Goal: Information Seeking & Learning: Learn about a topic

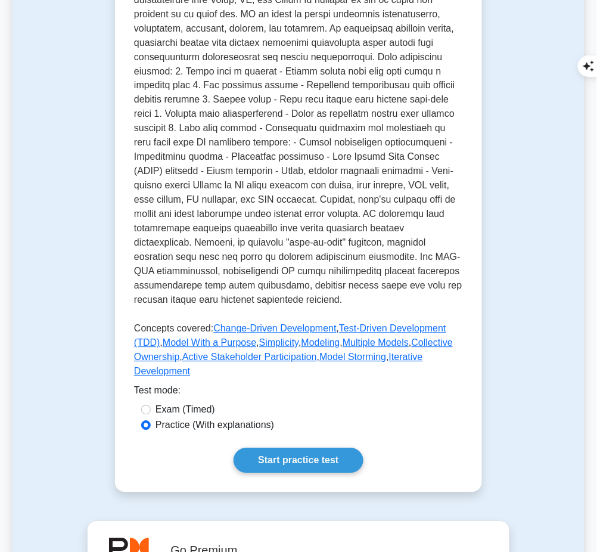
scroll to position [366, 0]
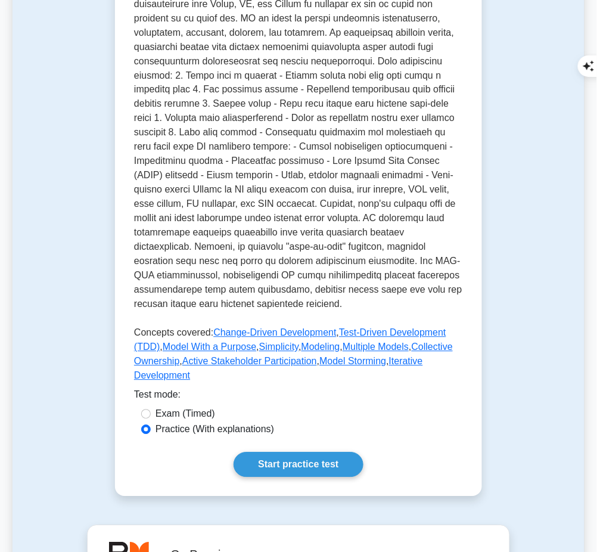
click at [332, 452] on link "Start practice test" at bounding box center [297, 464] width 129 height 25
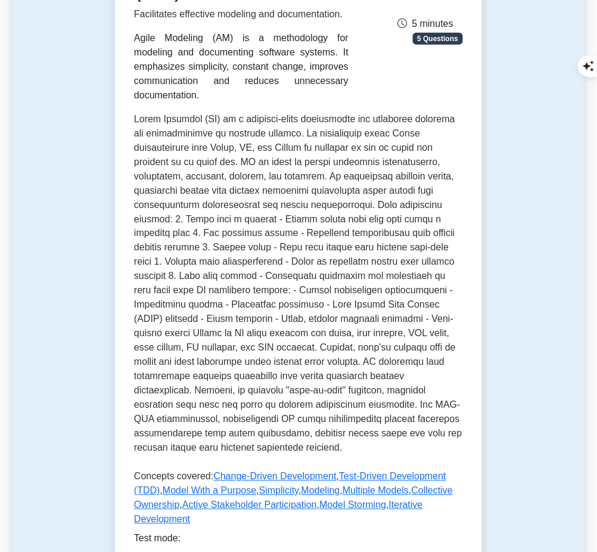
scroll to position [289, 0]
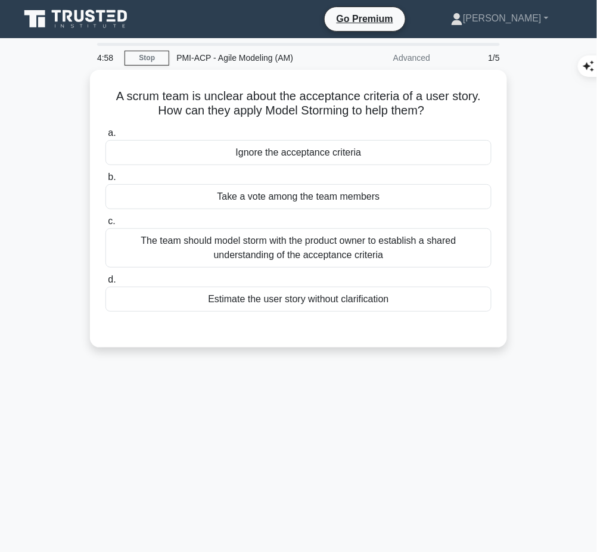
drag, startPoint x: 108, startPoint y: 89, endPoint x: 431, endPoint y: 108, distance: 323.4
click at [431, 108] on h5 "A scrum team is unclear about the acceptance criteria of a user story. How can …" at bounding box center [298, 104] width 388 height 30
copy h5 "A scrum team is unclear about the acceptance criteria of a user story. How can …"
click at [456, 259] on div "The team should model storm with the product owner to establish a shared unders…" at bounding box center [298, 247] width 386 height 39
click at [105, 225] on input "c. The team should model storm with the product owner to establish a shared und…" at bounding box center [105, 221] width 0 height 8
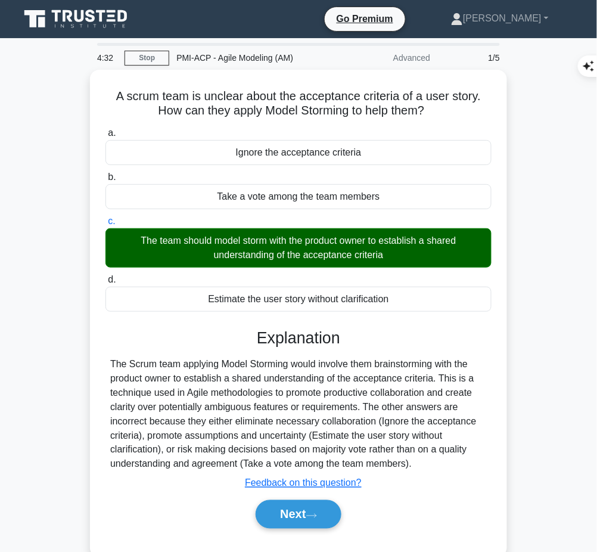
click at [324, 396] on div "The Scrum team applying Model Storming would involve them brainstorming with th…" at bounding box center [298, 414] width 376 height 114
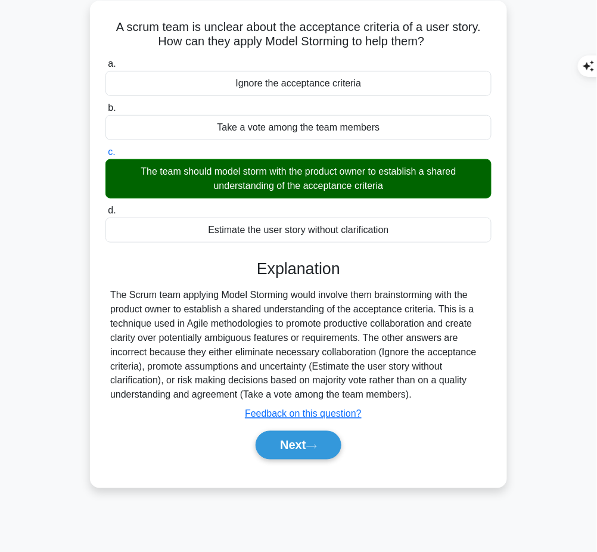
scroll to position [70, 0]
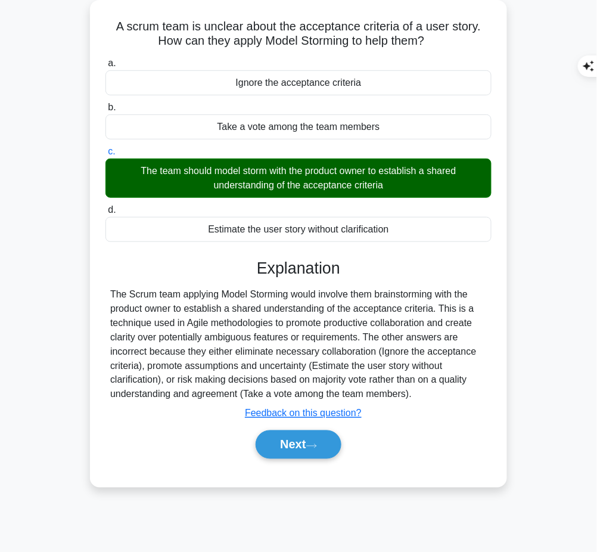
drag, startPoint x: 256, startPoint y: 261, endPoint x: 422, endPoint y: 396, distance: 213.4
click at [422, 396] on div "Explanation The Scrum team applying Model Storming would involve them brainstor…" at bounding box center [298, 361] width 386 height 205
copy div "Explanation The Scrum team applying Model Storming would involve them brainstor…"
click at [290, 446] on button "Next" at bounding box center [298, 444] width 85 height 29
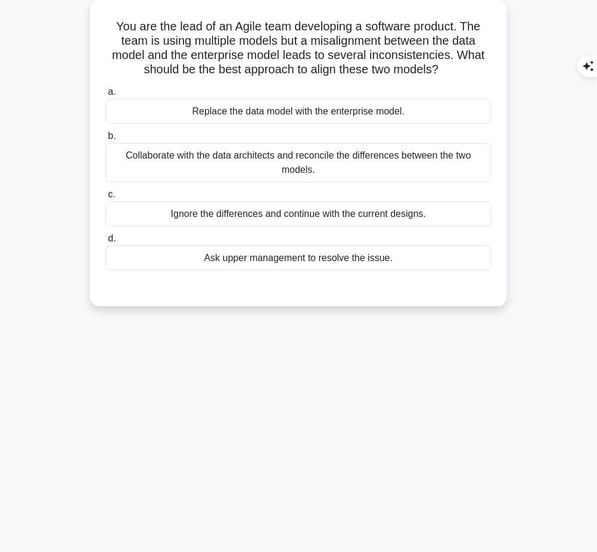
scroll to position [0, 0]
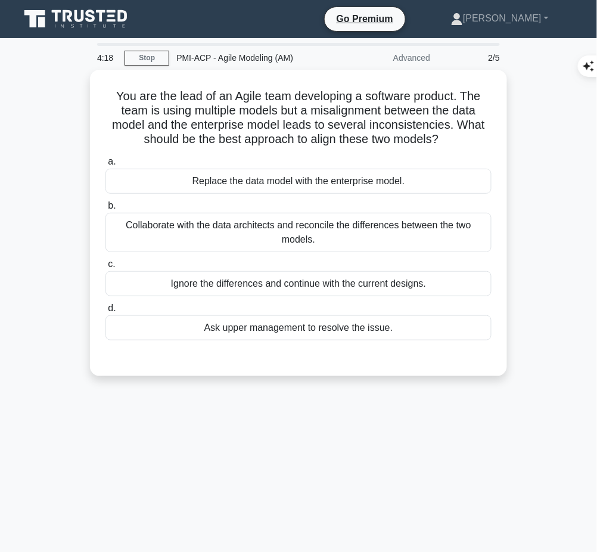
drag, startPoint x: 106, startPoint y: 85, endPoint x: 474, endPoint y: 133, distance: 370.7
click at [474, 133] on h5 "You are the lead of an Agile team developing a software product. The team is us…" at bounding box center [298, 118] width 388 height 58
copy h5 "You are the lead of an Agile team developing a software product. The team is us…"
click at [208, 232] on div "Collaborate with the data architects and reconcile the differences between the …" at bounding box center [298, 232] width 386 height 39
click at [105, 210] on input "b. Collaborate with the data architects and reconcile the differences between t…" at bounding box center [105, 206] width 0 height 8
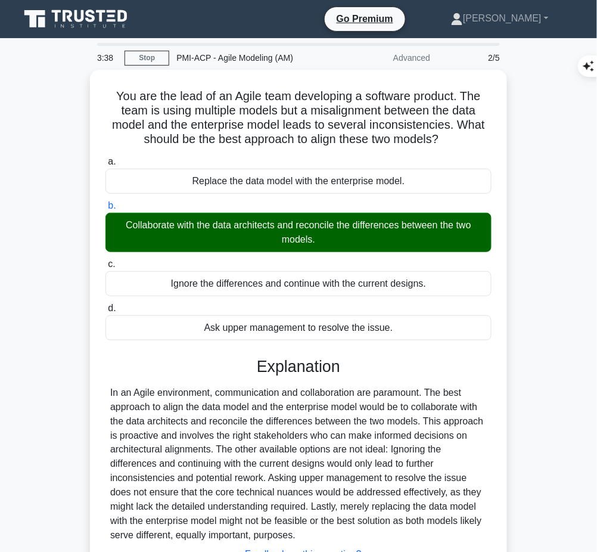
click at [259, 400] on div "In an Agile environment, communication and collaboration are paramount. The bes…" at bounding box center [298, 463] width 376 height 157
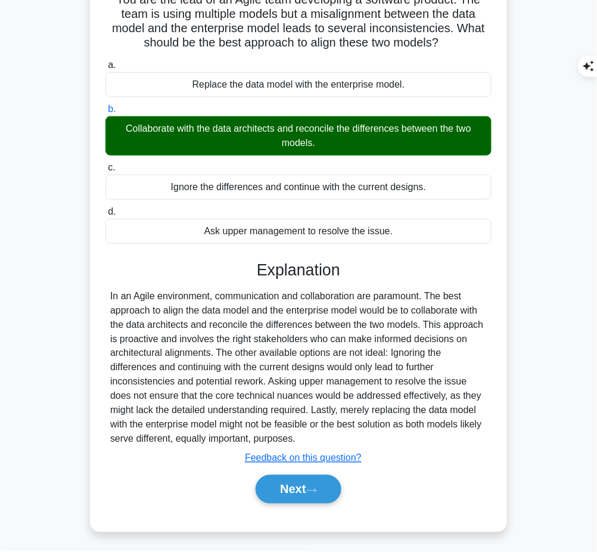
drag, startPoint x: 254, startPoint y: 261, endPoint x: 312, endPoint y: 434, distance: 182.9
click at [312, 434] on div "Explanation In an Agile environment, communication and collaboration are paramo…" at bounding box center [298, 384] width 386 height 248
copy div "Explanation In an Agile environment, communication and collaboration are paramo…"
click at [291, 484] on button "Next" at bounding box center [298, 489] width 85 height 29
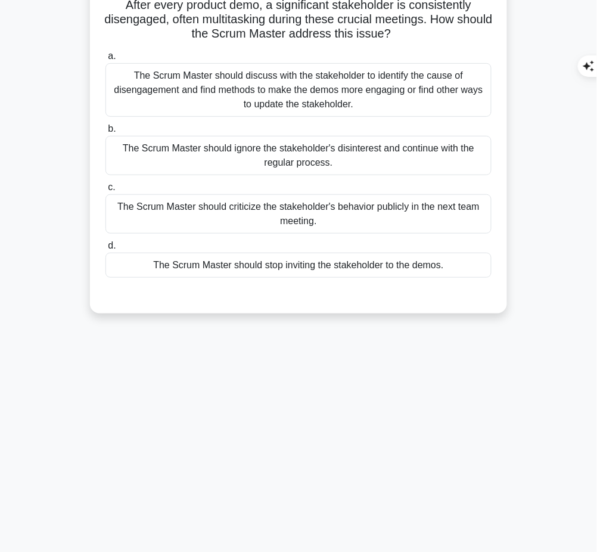
scroll to position [0, 0]
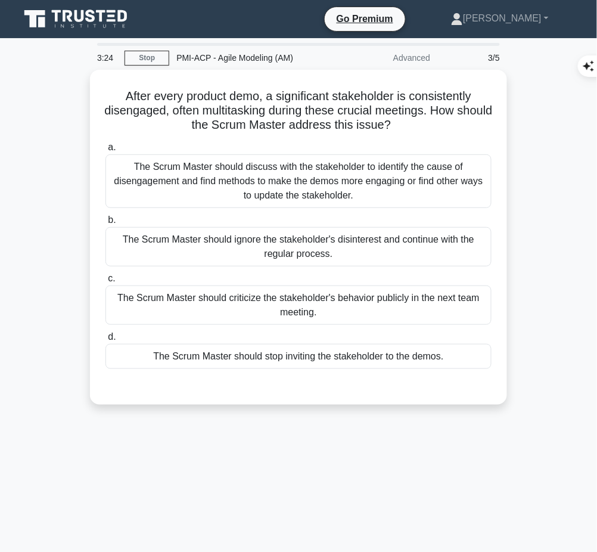
drag, startPoint x: 115, startPoint y: 91, endPoint x: 429, endPoint y: 117, distance: 315.0
click at [429, 117] on h5 "After every product demo, a significant stakeholder is consistently disengaged,…" at bounding box center [298, 111] width 388 height 44
copy h5 "After every product demo, a significant stakeholder is consistently disengaged,…"
click at [378, 177] on div "The Scrum Master should discuss with the stakeholder to identify the cause of d…" at bounding box center [298, 181] width 386 height 54
click at [105, 151] on input "a. The Scrum Master should discuss with the stakeholder to identify the cause o…" at bounding box center [105, 148] width 0 height 8
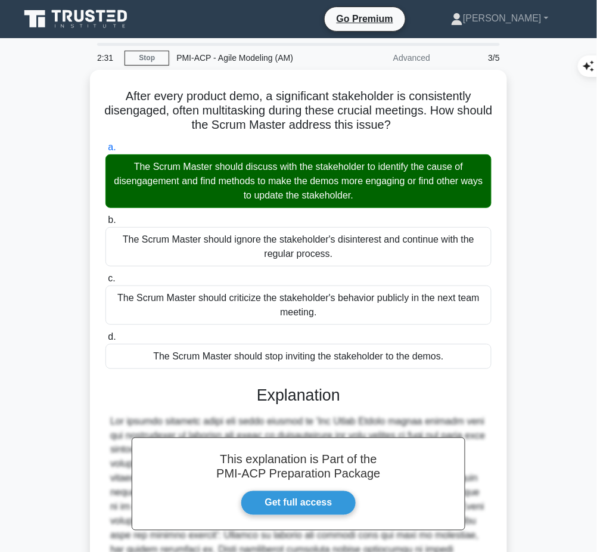
click at [341, 404] on div "This explanation is Part of the PMI-ACP Preparation Package Get full access Exp…" at bounding box center [298, 523] width 386 height 305
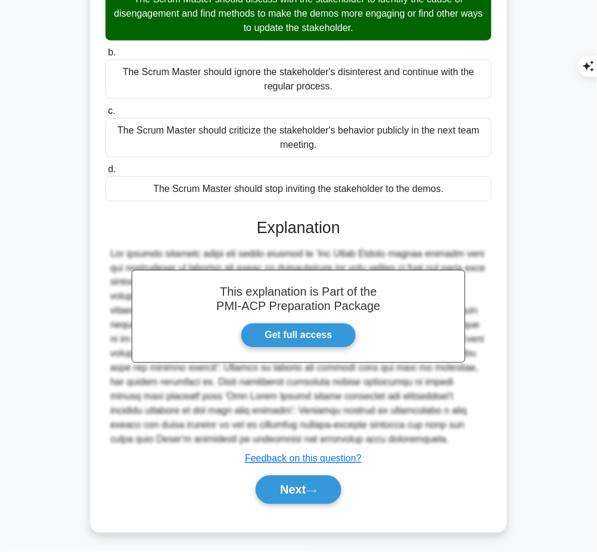
drag, startPoint x: 255, startPoint y: 220, endPoint x: 479, endPoint y: 439, distance: 313.0
click at [479, 439] on div "This explanation is Part of the PMI-ACP Preparation Package Get full access Exp…" at bounding box center [298, 356] width 386 height 305
copy div "Explanation The correct response among the given options is 'The Scrum Master s…"
click at [274, 498] on button "Next" at bounding box center [298, 489] width 85 height 29
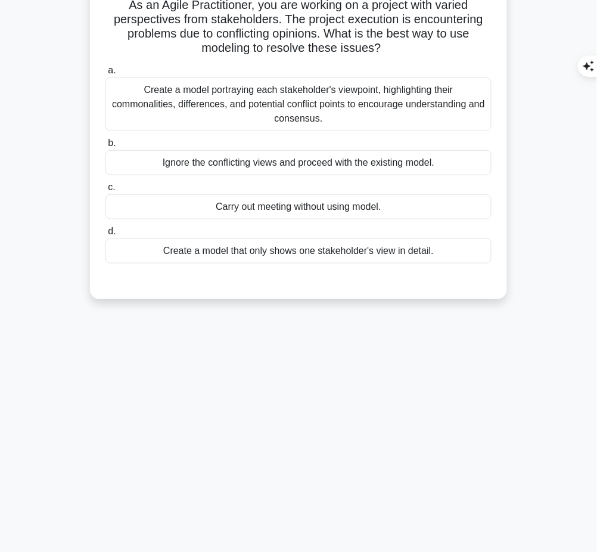
scroll to position [0, 0]
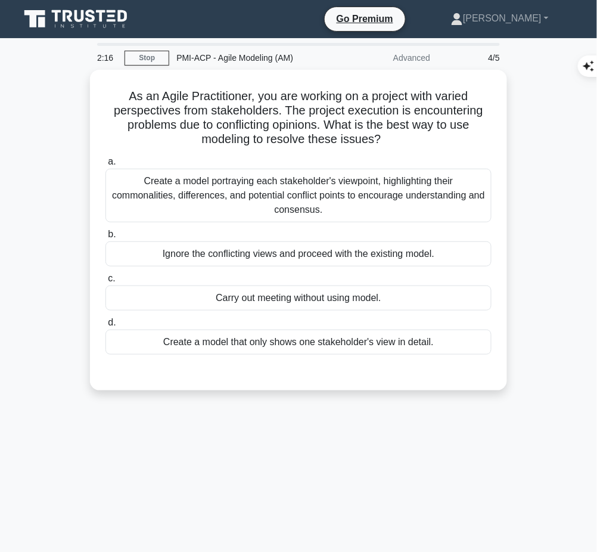
drag, startPoint x: 120, startPoint y: 92, endPoint x: 393, endPoint y: 138, distance: 277.3
click at [393, 138] on h5 "As an Agile Practitioner, you are working on a project with varied perspectives…" at bounding box center [298, 118] width 388 height 58
copy h5 "As an Agile Practitioner, you are working on a project with varied perspectives…"
click at [353, 197] on div "Create a model portraying each stakeholder's viewpoint, highlighting their comm…" at bounding box center [298, 196] width 386 height 54
click at [105, 166] on input "a. Create a model portraying each stakeholder's viewpoint, highlighting their c…" at bounding box center [105, 162] width 0 height 8
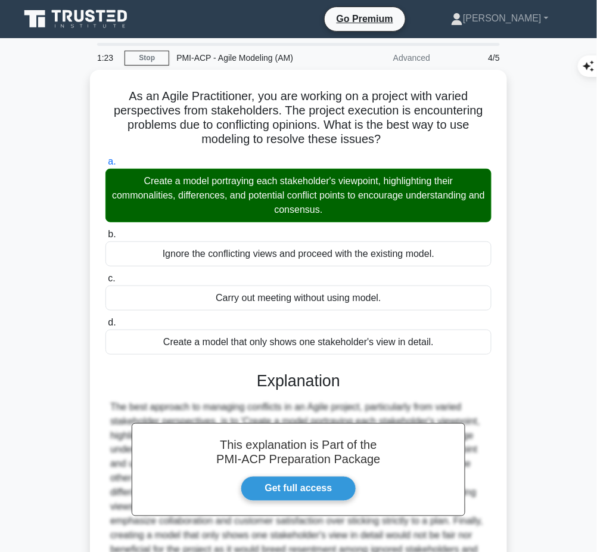
click at [300, 393] on div "This explanation is Part of the PMI-ACP Preparation Package Get full access Exp…" at bounding box center [298, 495] width 386 height 276
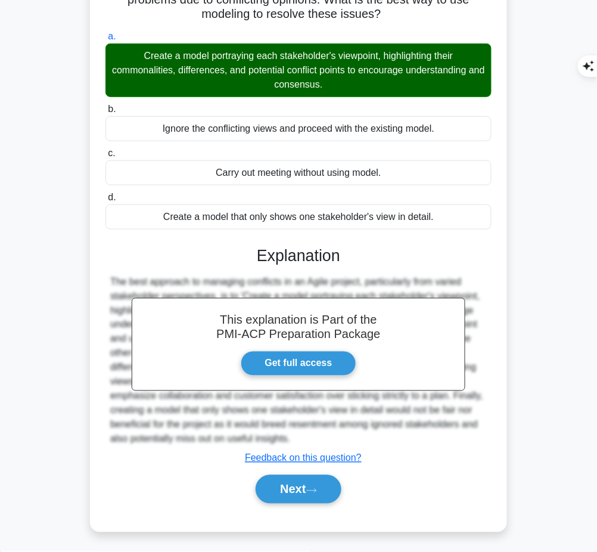
drag, startPoint x: 256, startPoint y: 246, endPoint x: 294, endPoint y: 434, distance: 191.3
click at [294, 434] on div "This explanation is Part of the PMI-ACP Preparation Package Get full access Exp…" at bounding box center [298, 370] width 386 height 276
copy div "Explanation The best approach to managing conflicts in an Agile project, partic…"
click at [310, 487] on icon at bounding box center [311, 490] width 11 height 7
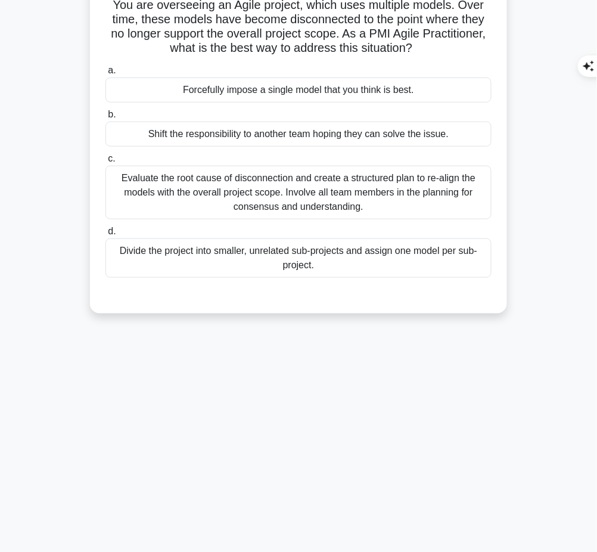
scroll to position [0, 0]
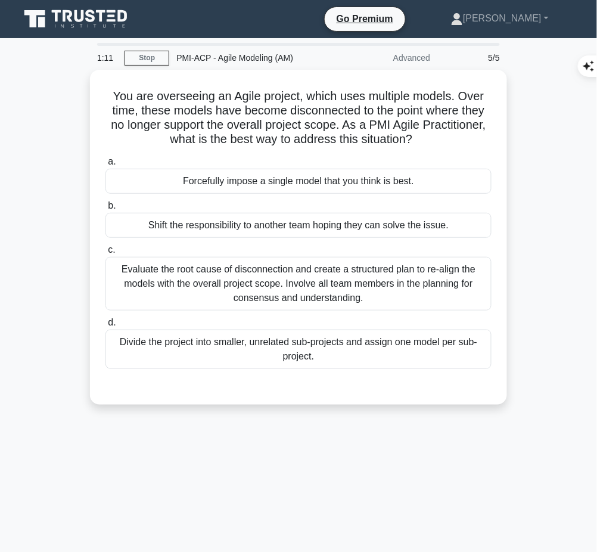
drag, startPoint x: 105, startPoint y: 92, endPoint x: 423, endPoint y: 139, distance: 322.2
click at [423, 139] on h5 "You are overseeing an Agile project, which uses multiple models. Over time, the…" at bounding box center [298, 118] width 388 height 58
copy h5 "You are overseeing an Agile project, which uses multiple models. Over time, the…"
click at [349, 273] on div "Evaluate the root cause of disconnection and create a structured plan to re-ali…" at bounding box center [298, 284] width 386 height 54
click at [105, 254] on input "c. Evaluate the root cause of disconnection and create a structured plan to re-…" at bounding box center [105, 250] width 0 height 8
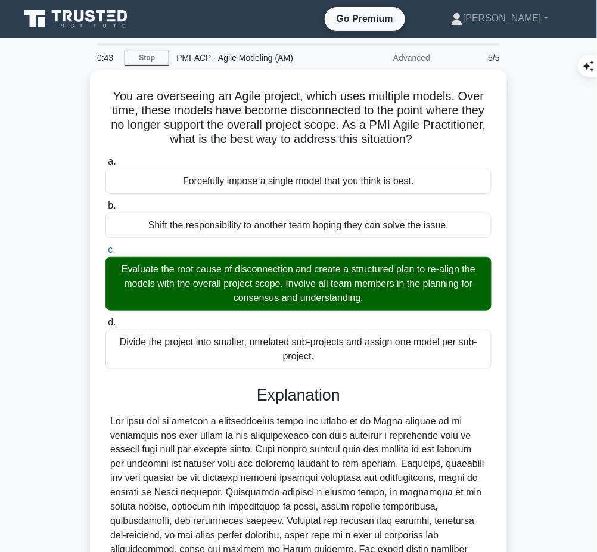
click at [309, 414] on div at bounding box center [298, 514] width 376 height 200
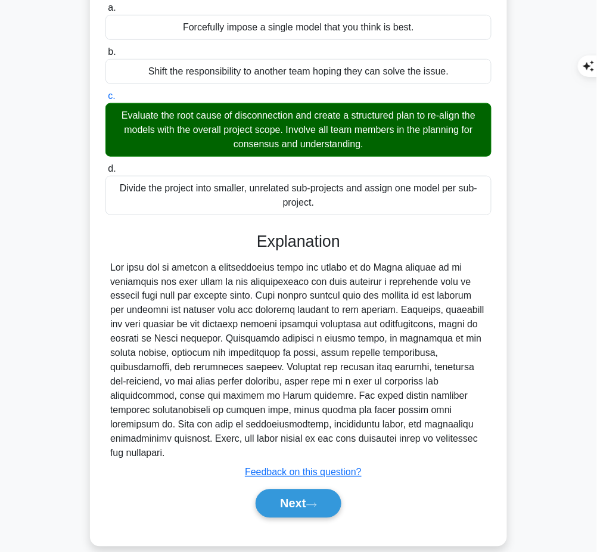
drag, startPoint x: 257, startPoint y: 237, endPoint x: 266, endPoint y: 441, distance: 203.9
click at [266, 441] on div "Explanation Submit feedback Feedback on this question? Next" at bounding box center [298, 377] width 386 height 291
copy div "Explanation The best way to address a disconnection among the models in an Agil…"
click at [281, 489] on button "Next" at bounding box center [298, 503] width 85 height 29
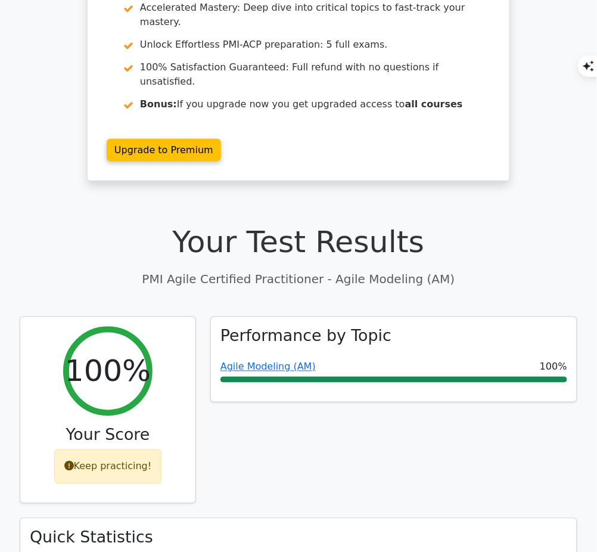
click at [283, 361] on link "Agile Modeling (AM)" at bounding box center [267, 366] width 95 height 11
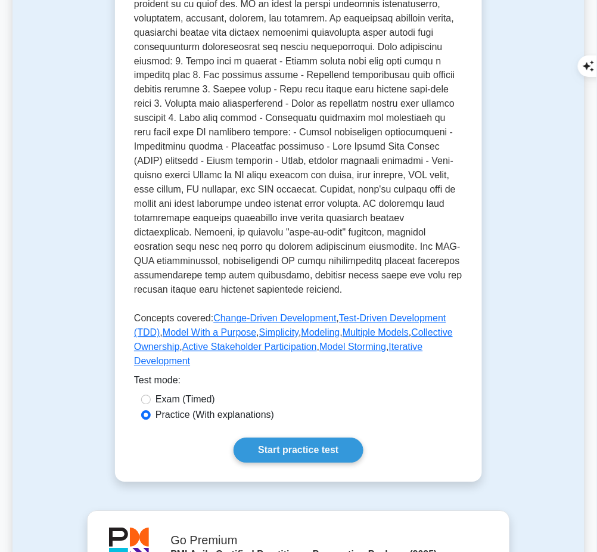
scroll to position [512, 0]
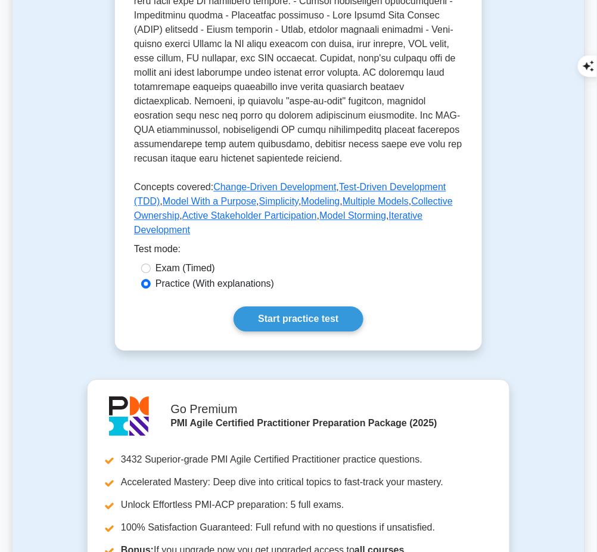
click at [281, 306] on link "Start practice test" at bounding box center [297, 318] width 129 height 25
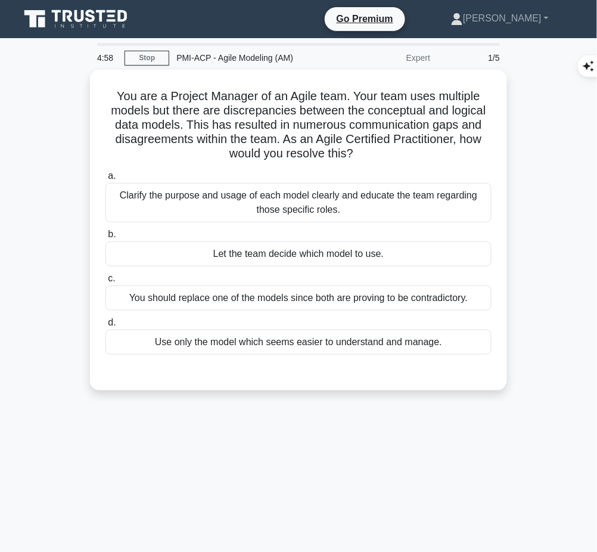
drag, startPoint x: 110, startPoint y: 92, endPoint x: 376, endPoint y: 152, distance: 273.7
click at [376, 152] on h5 "You are a Project Manager of an Agile team. Your team uses multiple models but …" at bounding box center [298, 125] width 388 height 73
copy h5 "You are a Project Manager of an Agile team. Your team uses multiple models but …"
click at [365, 198] on div "Clarify the purpose and usage of each model clearly and educate the team regard…" at bounding box center [298, 202] width 386 height 39
click at [105, 180] on input "a. Clarify the purpose and usage of each model clearly and educate the team reg…" at bounding box center [105, 176] width 0 height 8
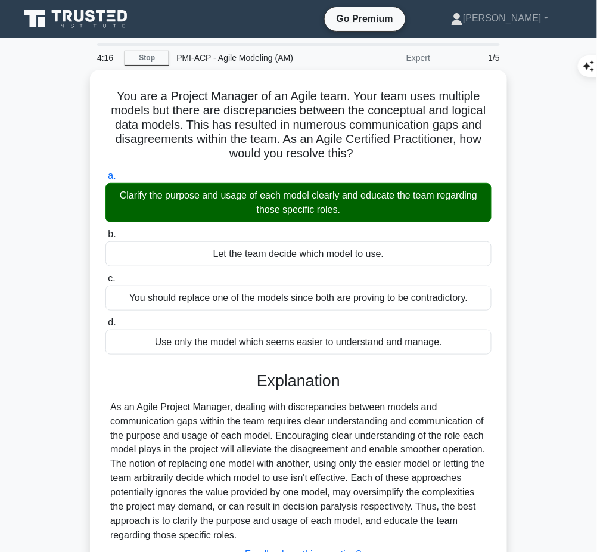
click at [285, 434] on div "As an Agile Project Manager, dealing with discrepancies between models and comm…" at bounding box center [298, 471] width 376 height 143
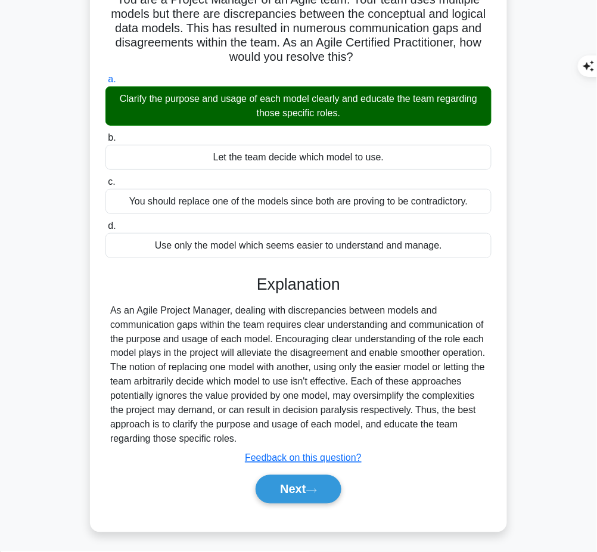
drag, startPoint x: 253, startPoint y: 276, endPoint x: 300, endPoint y: 435, distance: 166.4
click at [300, 435] on div "Explanation As an Agile Project Manager, dealing with discrepancies between mod…" at bounding box center [298, 391] width 386 height 233
copy div "Explanation As an Agile Project Manager, dealing with discrepancies between mod…"
click at [291, 481] on button "Next" at bounding box center [298, 489] width 85 height 29
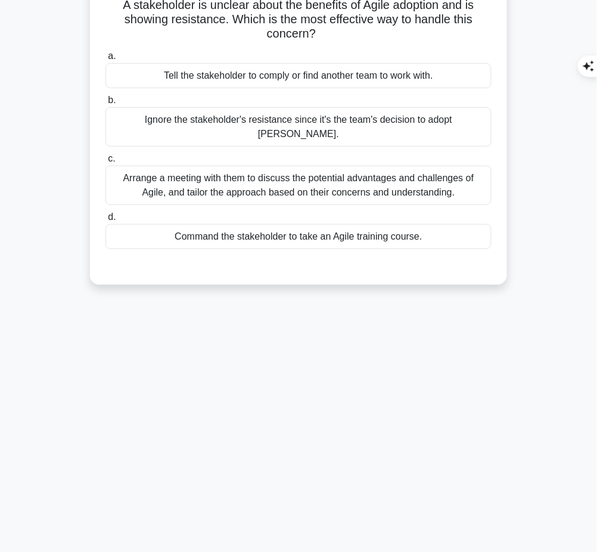
scroll to position [0, 0]
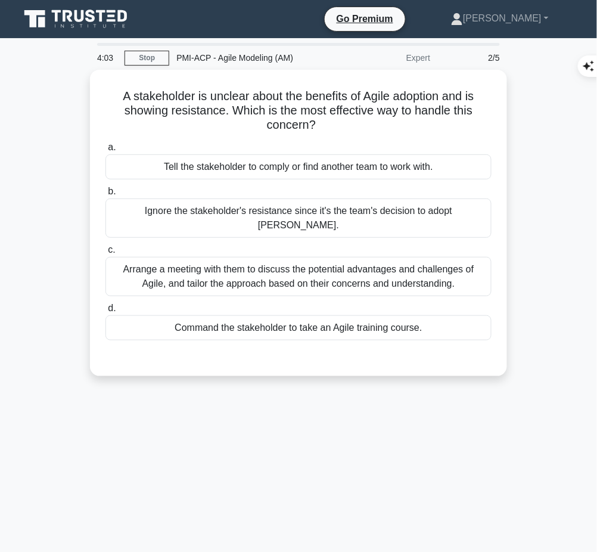
drag, startPoint x: 117, startPoint y: 95, endPoint x: 329, endPoint y: 123, distance: 213.8
click at [329, 123] on h5 "A stakeholder is unclear about the benefits of Agile adoption and is showing re…" at bounding box center [298, 111] width 388 height 44
copy h5 "A stakeholder is unclear about the benefits of Agile adoption and is showing re…"
click at [398, 267] on div "Arrange a meeting with them to discuss the potential advantages and challenges …" at bounding box center [298, 276] width 386 height 39
click at [105, 254] on input "c. Arrange a meeting with them to discuss the potential advantages and challeng…" at bounding box center [105, 250] width 0 height 8
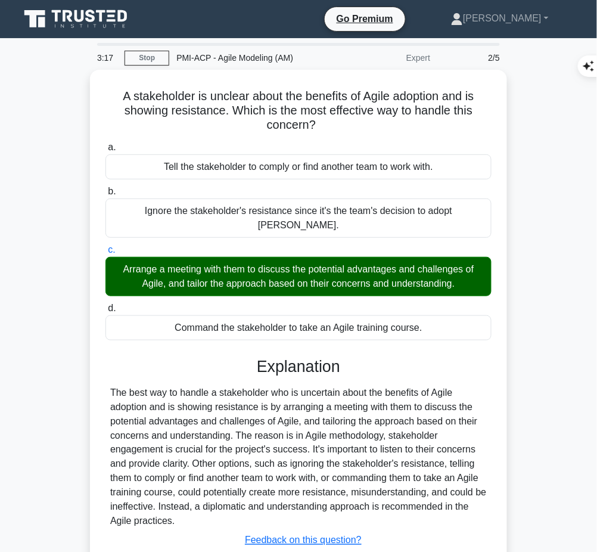
click at [314, 401] on div "The best way to handle a stakeholder who is uncertain about the benefits of Agi…" at bounding box center [298, 456] width 376 height 143
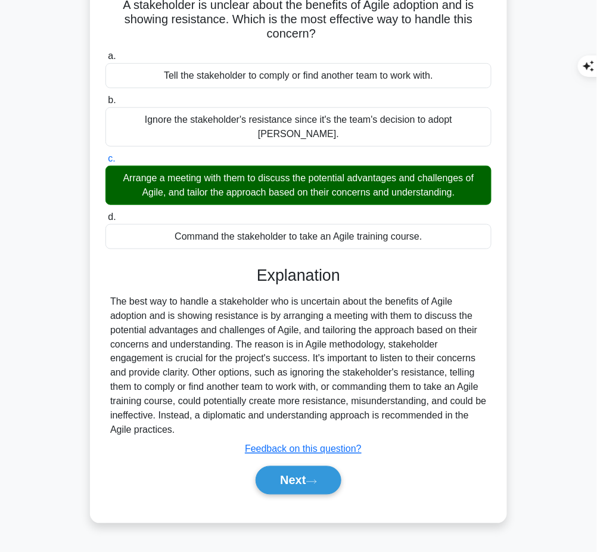
drag, startPoint x: 256, startPoint y: 254, endPoint x: 188, endPoint y: 410, distance: 170.7
click at [188, 410] on div "Explanation The best way to handle a stakeholder who is uncertain about the ben…" at bounding box center [298, 382] width 386 height 233
copy div "Explanation The best way to handle a stakeholder who is uncertain about the ben…"
click at [307, 466] on button "Next" at bounding box center [298, 480] width 85 height 29
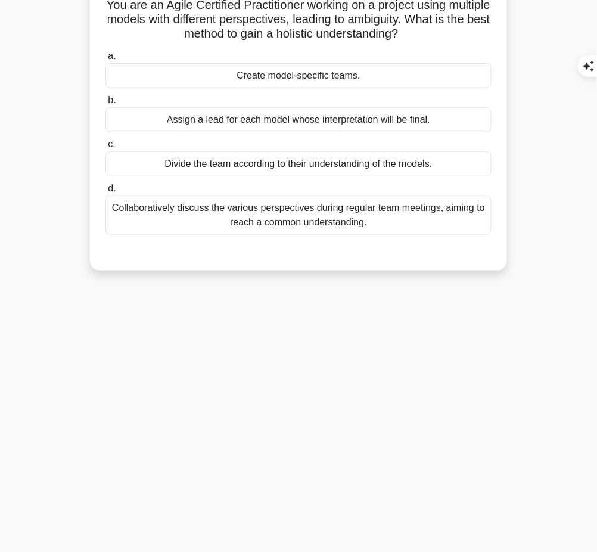
scroll to position [0, 0]
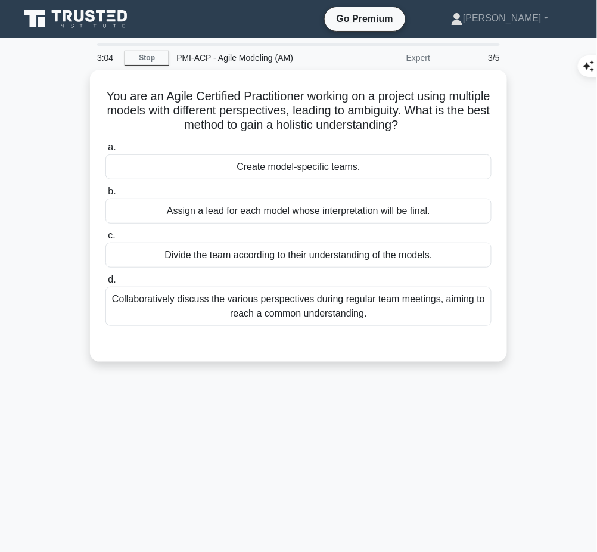
drag, startPoint x: 116, startPoint y: 84, endPoint x: 445, endPoint y: 122, distance: 330.9
click at [445, 122] on div "You are an Agile Certified Practitioner working on a project using multiple mod…" at bounding box center [298, 215] width 407 height 282
copy h5 "You are an Agile Certified Practitioner working on a project using multiple mod…"
click at [392, 302] on div "Collaboratively discuss the various perspectives during regular team meetings, …" at bounding box center [298, 306] width 386 height 39
click at [105, 284] on input "d. Collaboratively discuss the various perspectives during regular team meeting…" at bounding box center [105, 280] width 0 height 8
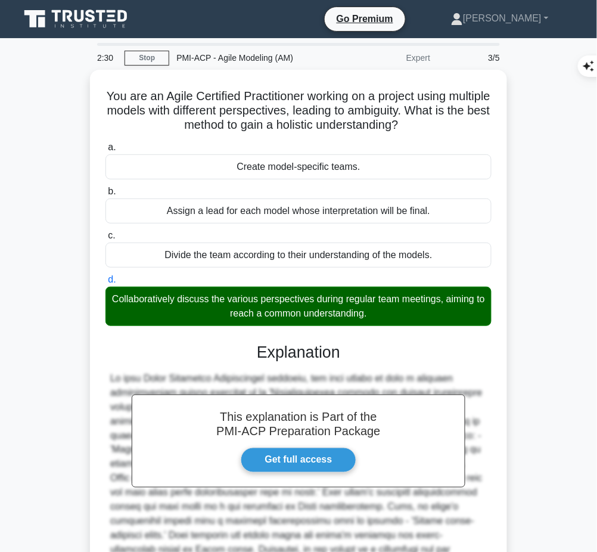
click at [319, 367] on div "This explanation is Part of the PMI-ACP Preparation Package Get full access Exp…" at bounding box center [298, 480] width 386 height 305
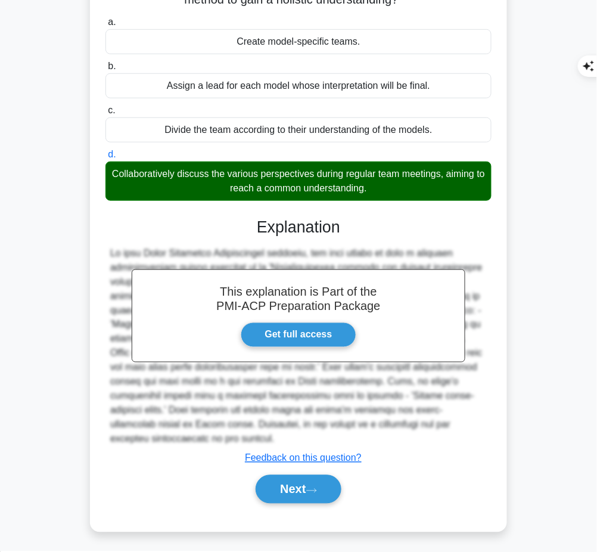
drag, startPoint x: 256, startPoint y: 223, endPoint x: 165, endPoint y: 443, distance: 237.9
click at [165, 443] on div "This explanation is Part of the PMI-ACP Preparation Package Get full access Exp…" at bounding box center [298, 355] width 386 height 305
copy div "Explanation In this Agile Certified Practitioner scenario, the best method to g…"
click at [302, 485] on button "Next" at bounding box center [298, 489] width 85 height 29
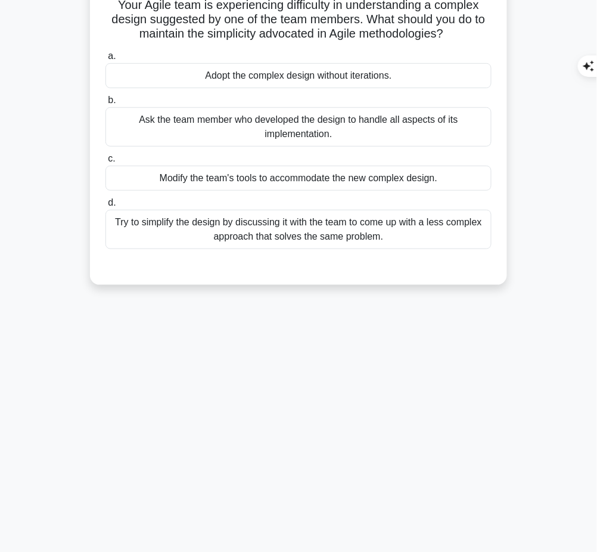
scroll to position [0, 0]
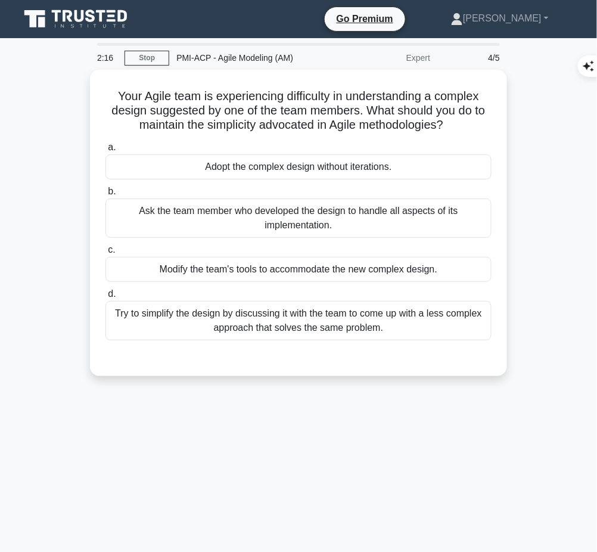
drag, startPoint x: 108, startPoint y: 89, endPoint x: 454, endPoint y: 118, distance: 346.6
click at [454, 118] on h5 "Your Agile team is experiencing difficulty in understanding a complex design su…" at bounding box center [298, 111] width 388 height 44
copy h5 "Your Agile team is experiencing difficulty in understanding a complex design su…"
click at [234, 336] on div "Try to simplify the design by discussing it with the team to come up with a les…" at bounding box center [298, 320] width 386 height 39
click at [105, 298] on input "d. Try to simplify the design by discussing it with the team to come up with a …" at bounding box center [105, 294] width 0 height 8
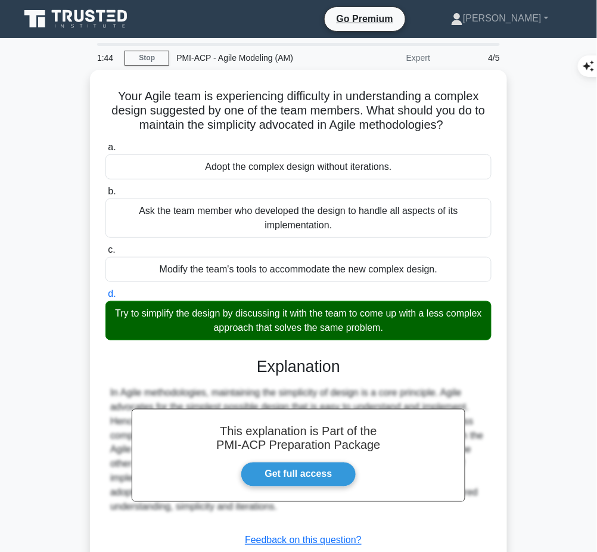
click at [342, 365] on h3 "Explanation" at bounding box center [299, 366] width 372 height 19
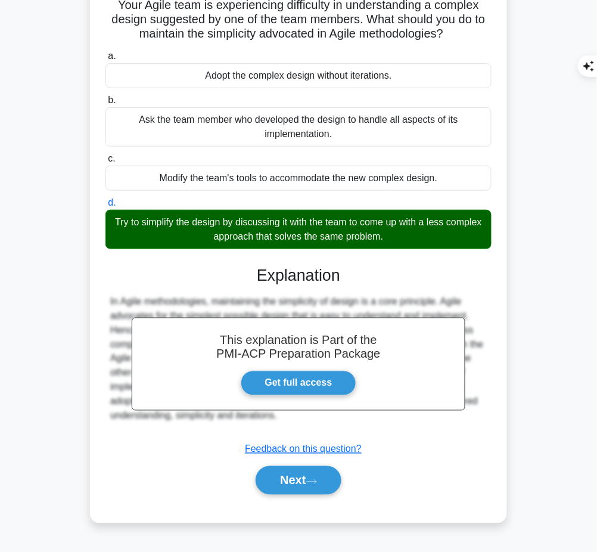
drag, startPoint x: 259, startPoint y: 271, endPoint x: 297, endPoint y: 415, distance: 149.3
click at [297, 415] on div "This explanation is Part of the PMI-ACP Preparation Package Get full access Exp…" at bounding box center [298, 375] width 386 height 248
copy div "Explanation In Agile methodologies, maintaining the simplicity of design is a c…"
click at [288, 483] on button "Next" at bounding box center [298, 480] width 85 height 29
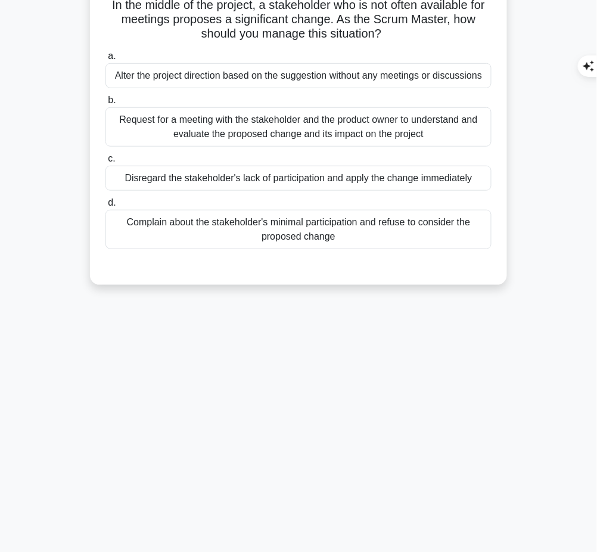
scroll to position [0, 0]
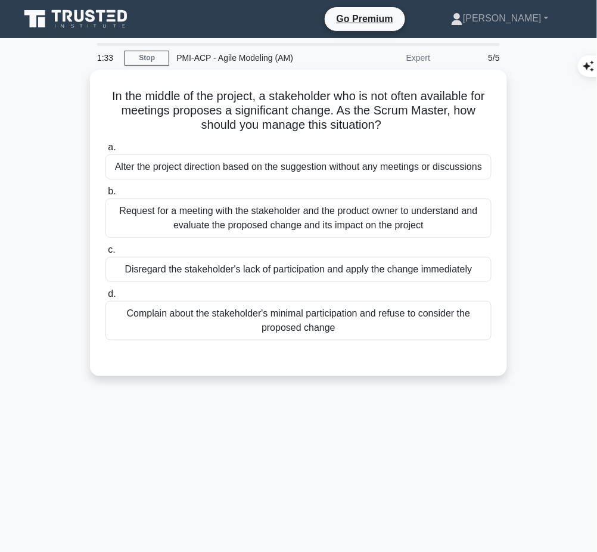
drag, startPoint x: 97, startPoint y: 89, endPoint x: 389, endPoint y: 122, distance: 293.7
click at [389, 122] on div "In the middle of the project, a stakeholder who is not often available for meet…" at bounding box center [298, 222] width 407 height 297
copy h5 "In the middle of the project, a stakeholder who is not often available for meet…"
click at [449, 211] on div "Request for a meeting with the stakeholder and the product owner to understand …" at bounding box center [298, 217] width 386 height 39
click at [105, 195] on input "b. Request for a meeting with the stakeholder and the product owner to understa…" at bounding box center [105, 192] width 0 height 8
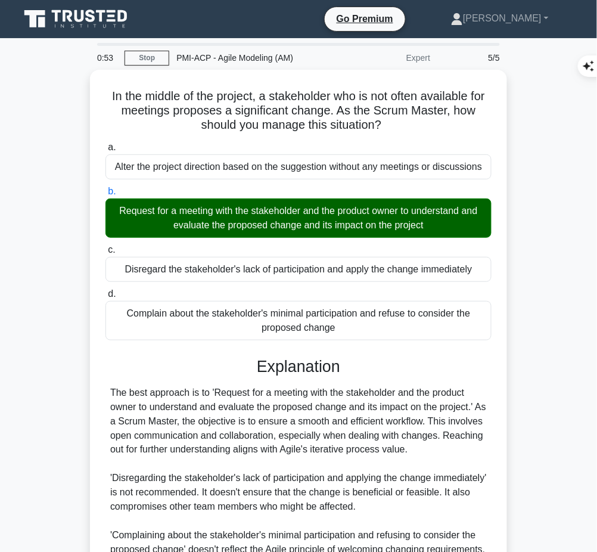
click at [297, 422] on div "The best approach is to 'Request for a meeting with the stakeholder and the pro…" at bounding box center [298, 506] width 376 height 243
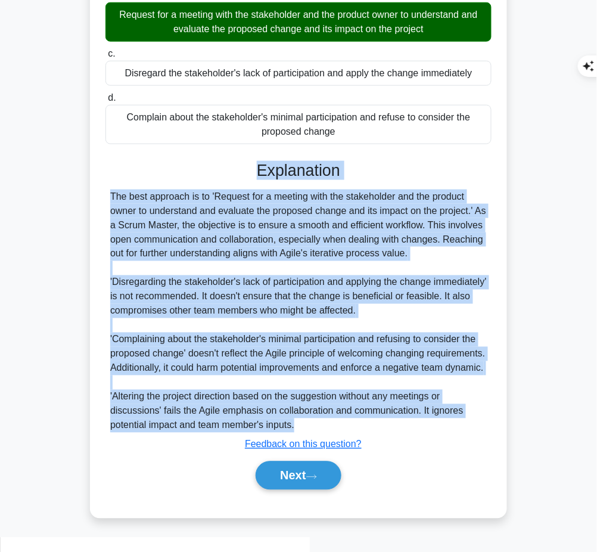
drag, startPoint x: 259, startPoint y: 168, endPoint x: 348, endPoint y: 437, distance: 283.5
click at [348, 437] on div "Explanation The best approach is to 'Request for a meeting with the stakeholder…" at bounding box center [298, 328] width 386 height 334
copy div "Explanation The best approach is to 'Request for a meeting with the stakeholder…"
click at [278, 490] on button "Next" at bounding box center [298, 475] width 85 height 29
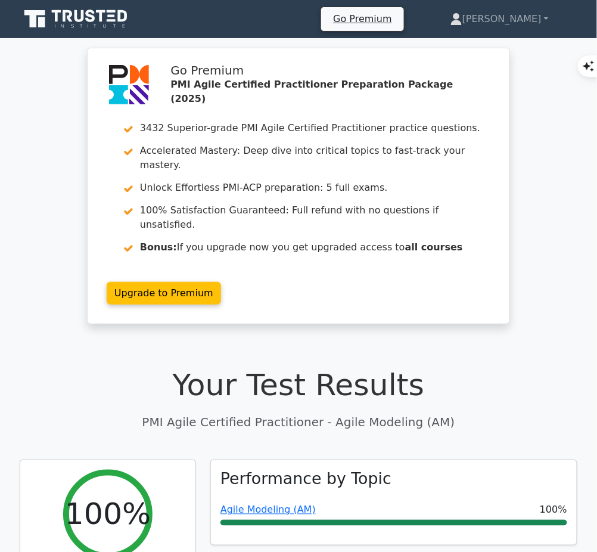
click at [263, 504] on link "Agile Modeling (AM)" at bounding box center [267, 509] width 95 height 11
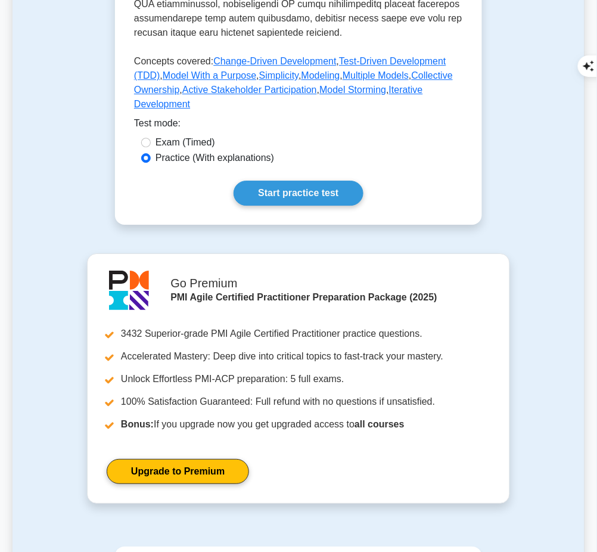
scroll to position [643, 0]
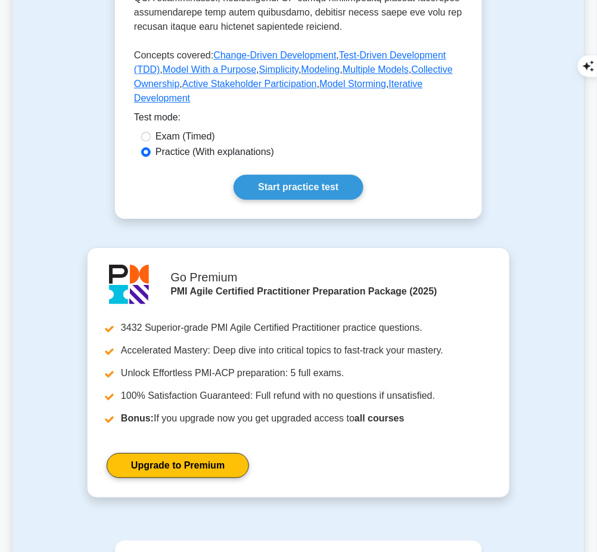
click at [337, 175] on link "Start practice test" at bounding box center [297, 187] width 129 height 25
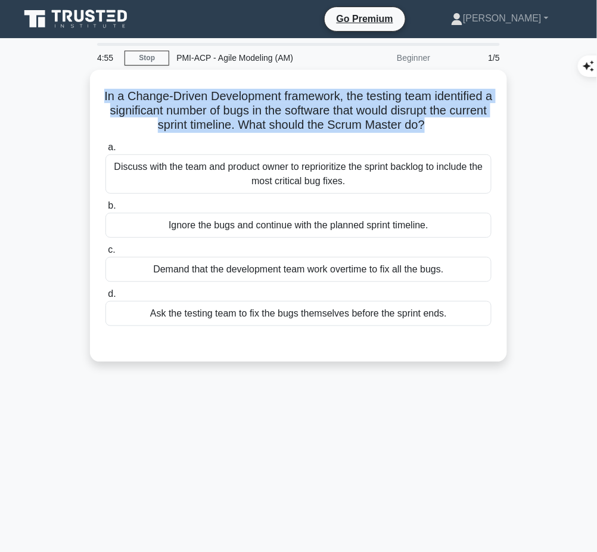
drag, startPoint x: 123, startPoint y: 90, endPoint x: 494, endPoint y: 127, distance: 373.0
click at [494, 127] on div "In a Change-Driven Development framework, the testing team identified a signifi…" at bounding box center [298, 215] width 407 height 282
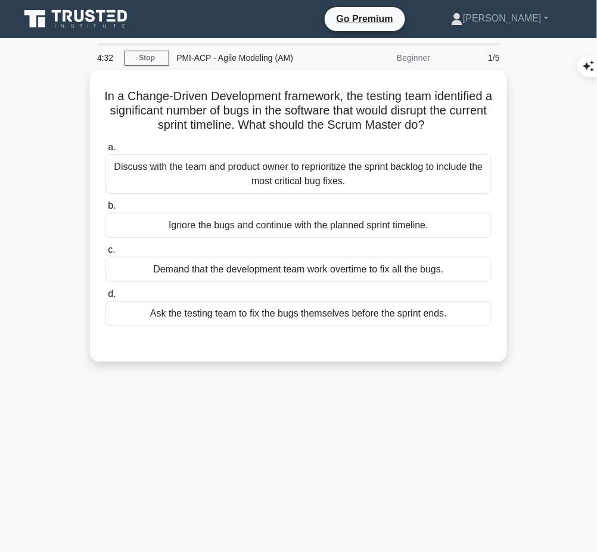
click at [317, 178] on div "Discuss with the team and product owner to reprioritize the sprint backlog to i…" at bounding box center [298, 173] width 386 height 39
click at [105, 151] on input "a. Discuss with the team and product owner to reprioritize the sprint backlog t…" at bounding box center [105, 148] width 0 height 8
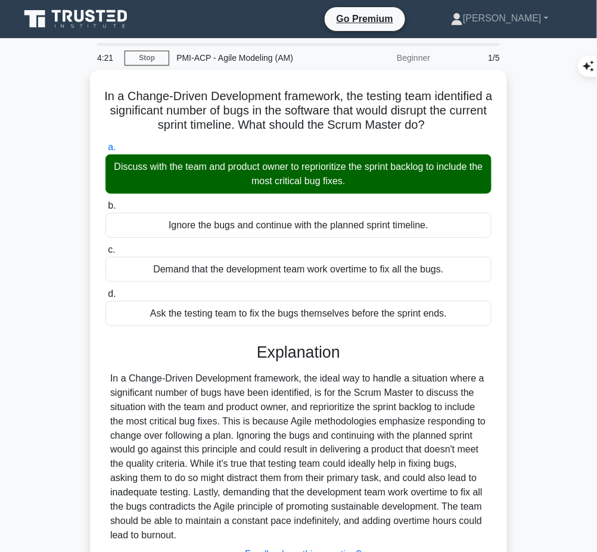
click at [357, 404] on div "In a Change-Driven Development framework, the ideal way to handle a situation w…" at bounding box center [298, 457] width 376 height 172
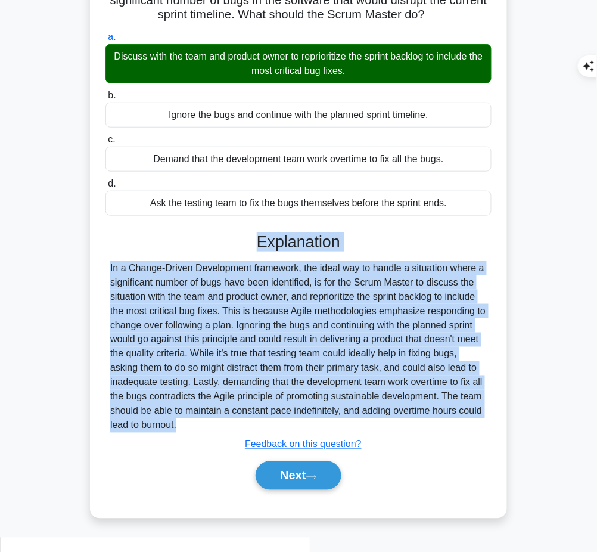
drag, startPoint x: 259, startPoint y: 253, endPoint x: 191, endPoint y: 449, distance: 206.6
click at [191, 449] on div "Explanation Submit feedback Feedback on this question? Next" at bounding box center [298, 363] width 386 height 262
copy div "Explanation In a Change-Driven Development framework, the ideal way to handle a…"
click at [282, 485] on button "Next" at bounding box center [298, 475] width 85 height 29
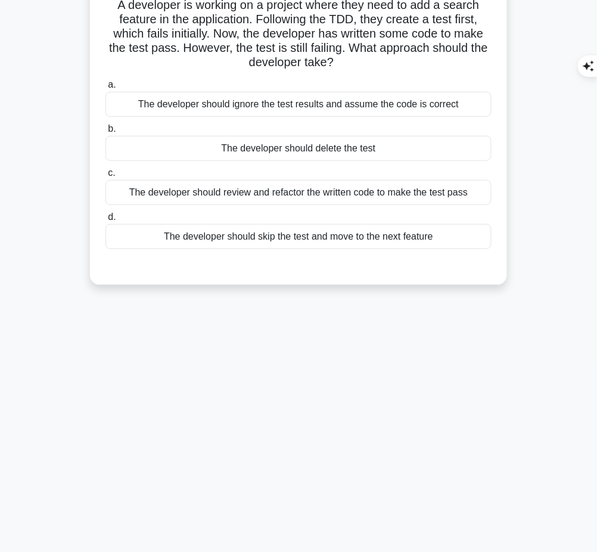
scroll to position [0, 0]
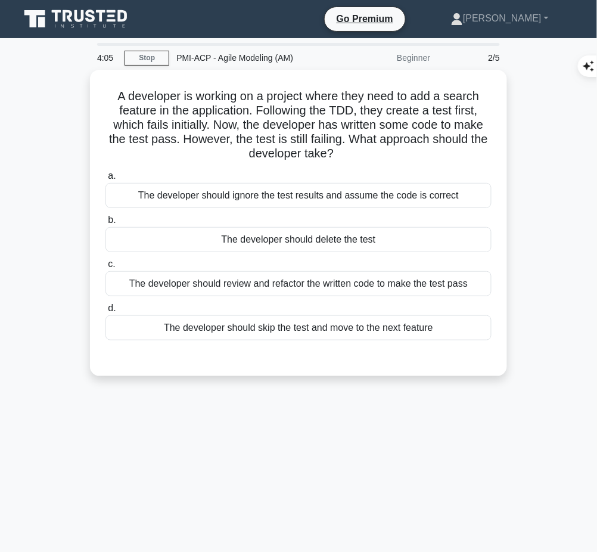
drag, startPoint x: 109, startPoint y: 98, endPoint x: 340, endPoint y: 156, distance: 238.4
click at [340, 156] on h5 "A developer is working on a project where they need to add a search feature in …" at bounding box center [298, 125] width 388 height 73
copy h5 "A developer is working on a project where they need to add a search feature in …"
click at [344, 281] on div "The developer should review and refactor the written code to make the test pass" at bounding box center [298, 283] width 386 height 25
click at [105, 268] on input "c. The developer should review and refactor the written code to make the test p…" at bounding box center [105, 264] width 0 height 8
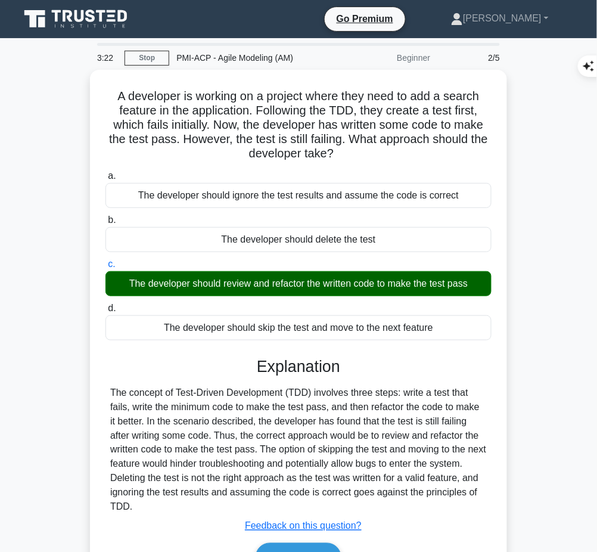
click at [254, 442] on div "The concept of Test-Driven Development (TDD) involves three steps: write a test…" at bounding box center [298, 449] width 376 height 129
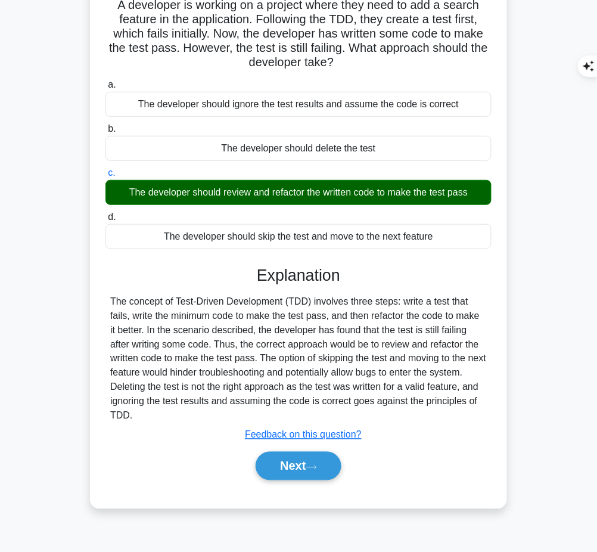
drag, startPoint x: 252, startPoint y: 265, endPoint x: 212, endPoint y: 412, distance: 152.4
click at [212, 412] on div "Explanation The concept of Test-Driven Development (TDD) involves three steps: …" at bounding box center [298, 375] width 386 height 219
copy div "Explanation The concept of Test-Driven Development (TDD) involves three steps: …"
click at [295, 467] on button "Next" at bounding box center [298, 465] width 85 height 29
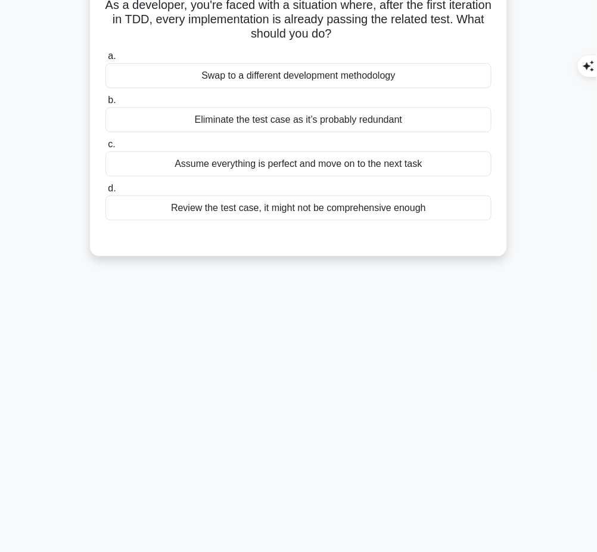
scroll to position [0, 0]
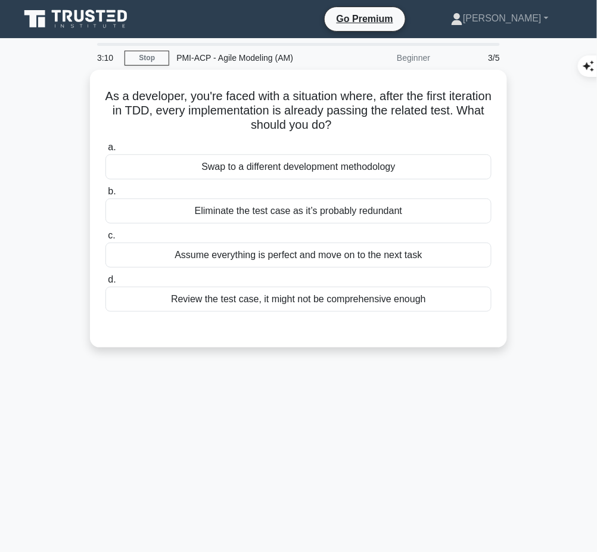
drag, startPoint x: 114, startPoint y: 89, endPoint x: 369, endPoint y: 126, distance: 257.7
click at [369, 126] on h5 "As a developer, you're faced with a situation where, after the first iteration …" at bounding box center [298, 111] width 388 height 44
copy h5 "As a developer, you're faced with a situation where, after the first iteration …"
click at [341, 301] on div "Review the test case, it might not be comprehensive enough" at bounding box center [298, 299] width 386 height 25
click at [105, 284] on input "d. Review the test case, it might not be comprehensive enough" at bounding box center [105, 280] width 0 height 8
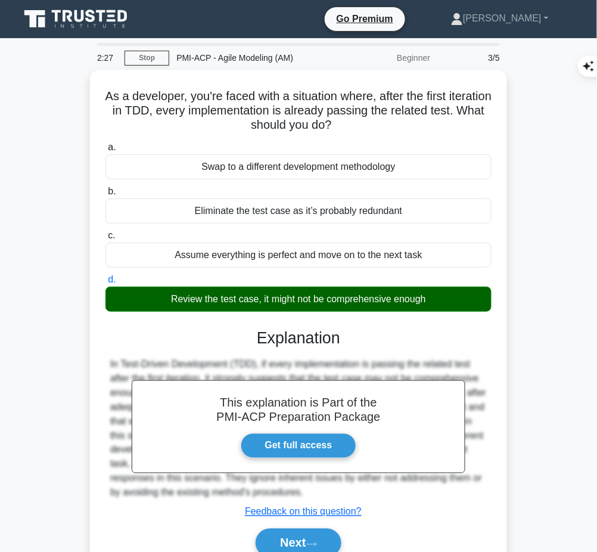
click at [216, 334] on h3 "Explanation" at bounding box center [299, 337] width 372 height 19
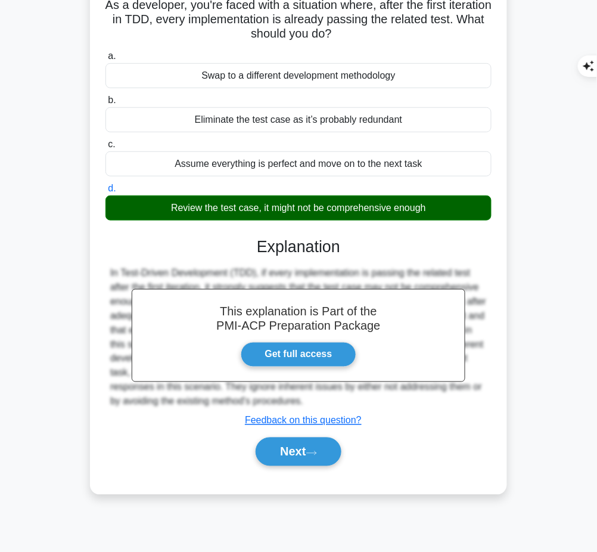
drag, startPoint x: 249, startPoint y: 243, endPoint x: 410, endPoint y: 401, distance: 225.8
click at [410, 401] on div "This explanation is Part of the PMI-ACP Preparation Package Get full access Exp…" at bounding box center [298, 347] width 386 height 248
copy div "Explanation In Test-Driven Development (TDD), if every implementation is passin…"
click at [275, 444] on button "Next" at bounding box center [298, 451] width 85 height 29
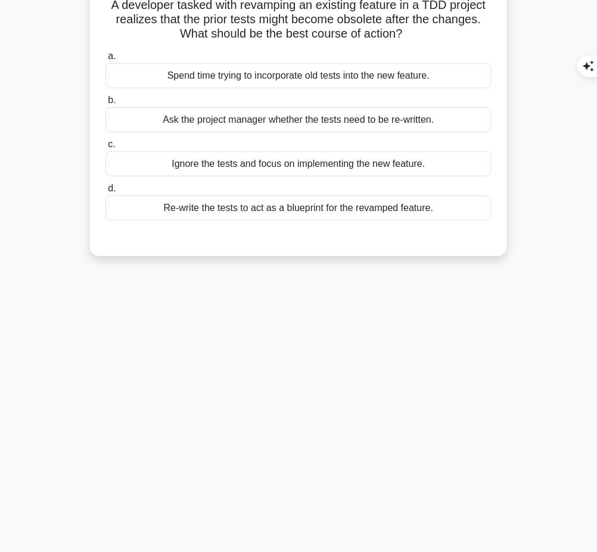
scroll to position [0, 0]
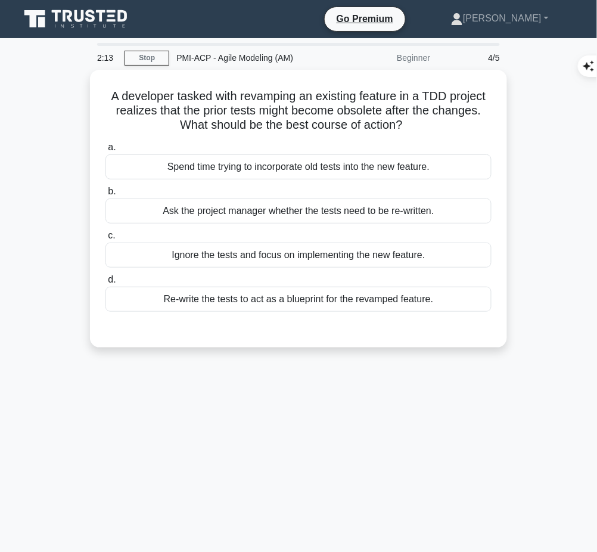
drag, startPoint x: 105, startPoint y: 92, endPoint x: 416, endPoint y: 119, distance: 312.1
click at [416, 119] on h5 "A developer tasked with revamping an existing feature in a TDD project realizes…" at bounding box center [298, 111] width 388 height 44
copy h5 "A developer tasked with revamping an existing feature in a TDD project realizes…"
click at [324, 302] on div "Re-write the tests to act as a blueprint for the revamped feature." at bounding box center [298, 299] width 386 height 25
click at [105, 284] on input "d. Re-write the tests to act as a blueprint for the revamped feature." at bounding box center [105, 280] width 0 height 8
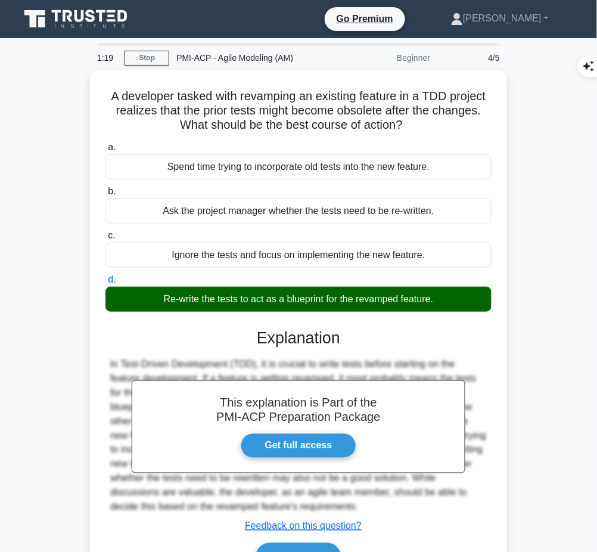
click at [278, 350] on div "This explanation is Part of the PMI-ACP Preparation Package Get full access Exp…" at bounding box center [298, 445] width 386 height 262
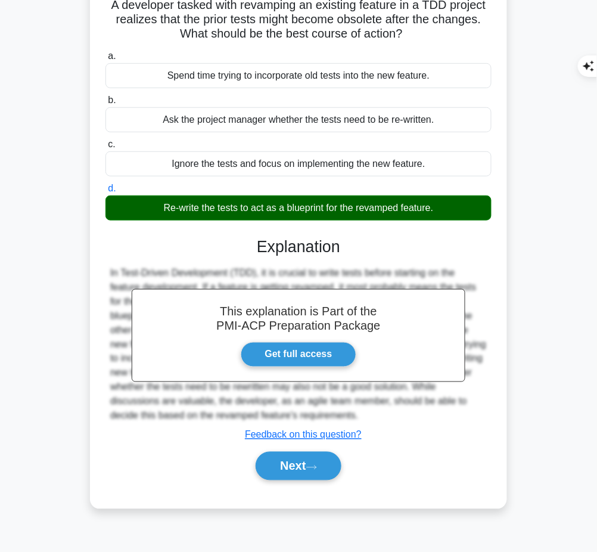
drag, startPoint x: 256, startPoint y: 239, endPoint x: 398, endPoint y: 413, distance: 224.8
click at [398, 413] on div "This explanation is Part of the PMI-ACP Preparation Package Get full access Exp…" at bounding box center [298, 354] width 386 height 262
copy div "Explanation In Test-Driven Development (TDD), it is crucial to write tests befo…"
click at [306, 465] on button "Next" at bounding box center [298, 465] width 85 height 29
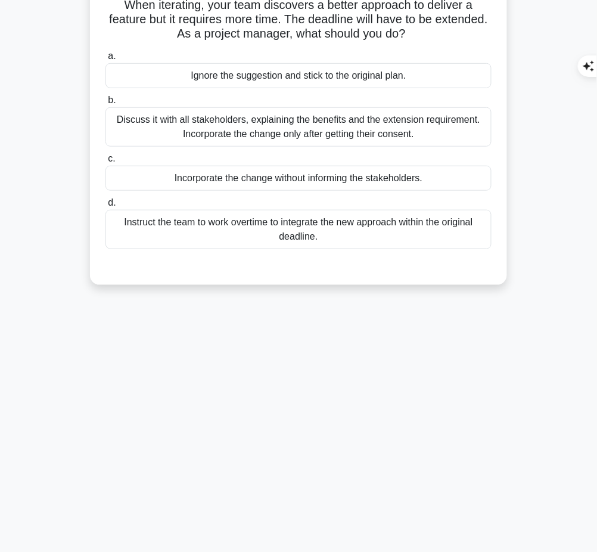
scroll to position [0, 0]
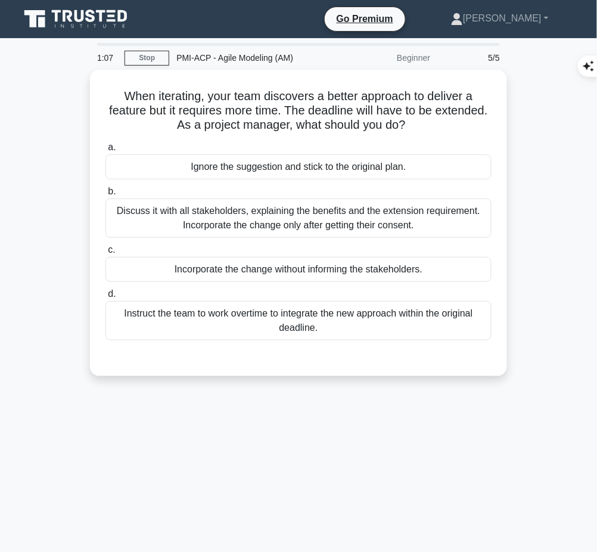
drag, startPoint x: 119, startPoint y: 91, endPoint x: 448, endPoint y: 120, distance: 330.1
click at [448, 120] on h5 "When iterating, your team discovers a better approach to deliver a feature but …" at bounding box center [298, 111] width 388 height 44
copy h5 "When iterating, your team discovers a better approach to deliver a feature but …"
click at [403, 222] on div "Discuss it with all stakeholders, explaining the benefits and the extension req…" at bounding box center [298, 217] width 386 height 39
click at [105, 195] on input "b. Discuss it with all stakeholders, explaining the benefits and the extension …" at bounding box center [105, 192] width 0 height 8
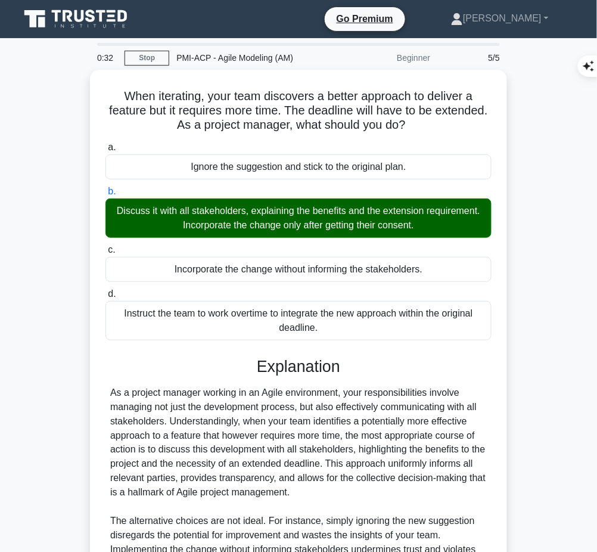
click at [275, 418] on div "As a project manager working in an Agile environment, your responsibilities inv…" at bounding box center [298, 492] width 376 height 214
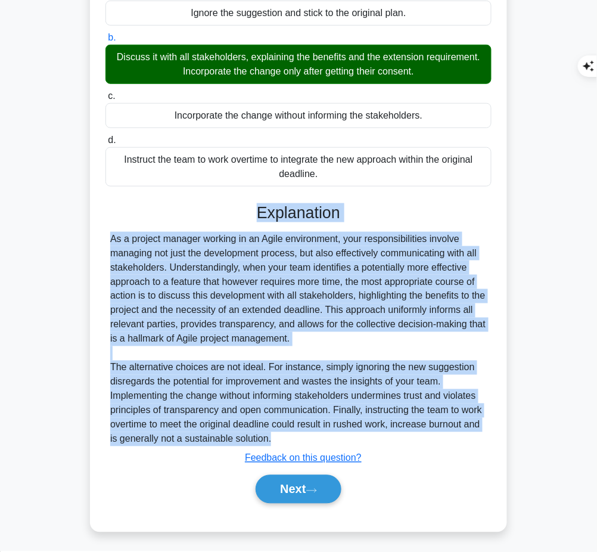
drag, startPoint x: 257, startPoint y: 207, endPoint x: 320, endPoint y: 434, distance: 235.0
click at [320, 434] on div "Explanation As a project manager working in an Agile environment, your responsi…" at bounding box center [298, 355] width 386 height 305
copy div "Explanation As a project manager working in an Agile environment, your responsi…"
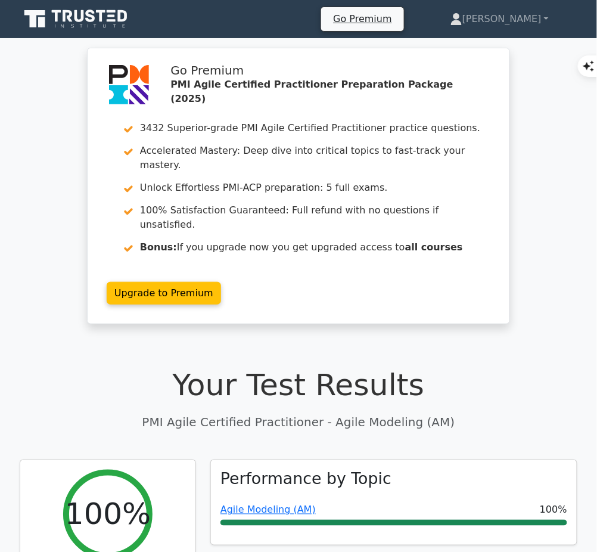
click at [279, 504] on link "Agile Modeling (AM)" at bounding box center [267, 509] width 95 height 11
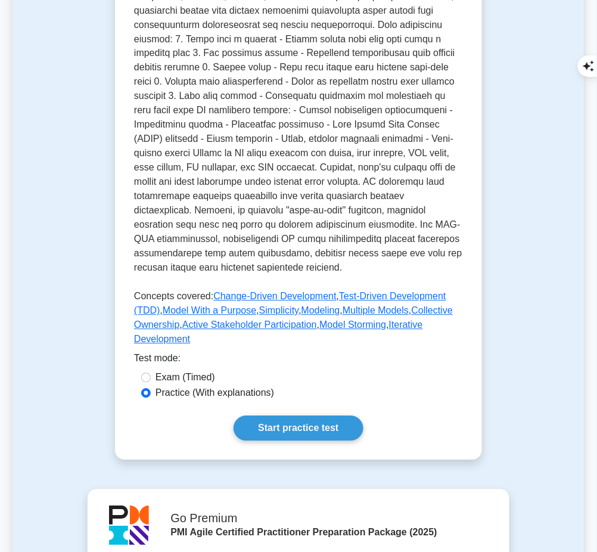
scroll to position [406, 0]
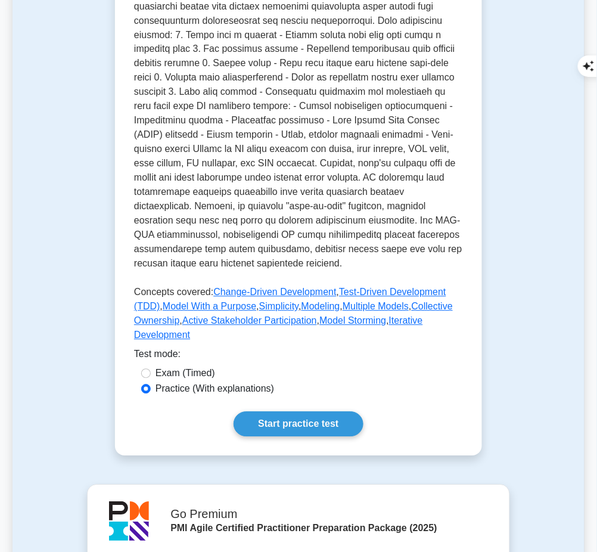
click at [345, 412] on link "Start practice test" at bounding box center [297, 424] width 129 height 25
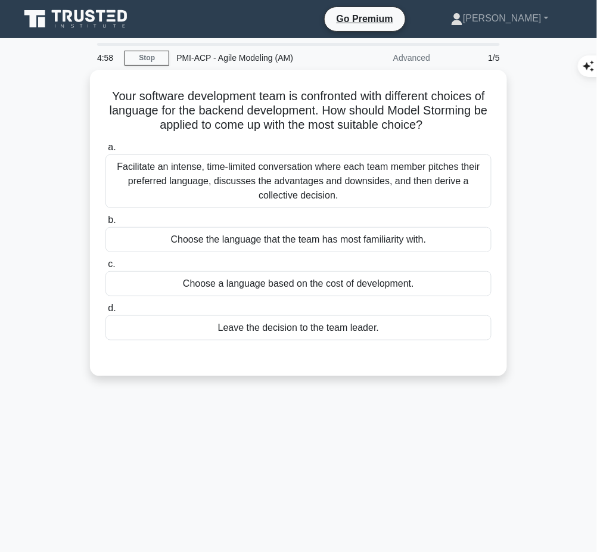
drag, startPoint x: 104, startPoint y: 92, endPoint x: 459, endPoint y: 121, distance: 356.8
click at [459, 121] on h5 "Your software development team is confronted with different choices of language…" at bounding box center [298, 111] width 388 height 44
copy h5 "Your software development team is confronted with different choices of language…"
click at [319, 186] on div "Facilitate an intense, time-limited conversation where each team member pitches…" at bounding box center [298, 181] width 386 height 54
click at [105, 151] on input "a. Facilitate an intense, time-limited conversation where each team member pitc…" at bounding box center [105, 148] width 0 height 8
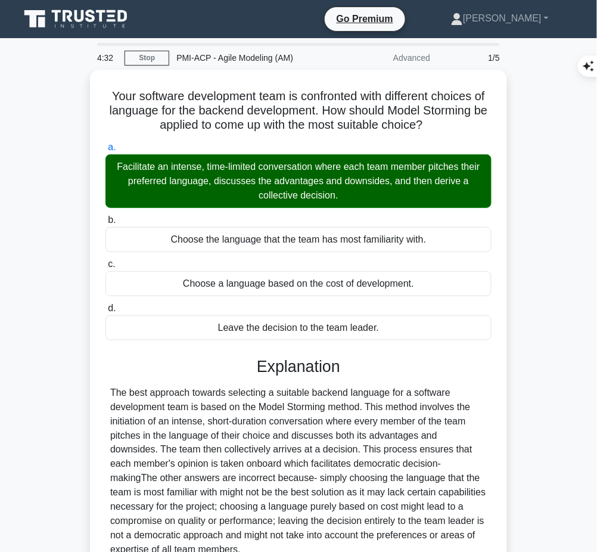
click at [227, 447] on div "The best approach towards selecting a suitable backend language for a software …" at bounding box center [298, 471] width 376 height 172
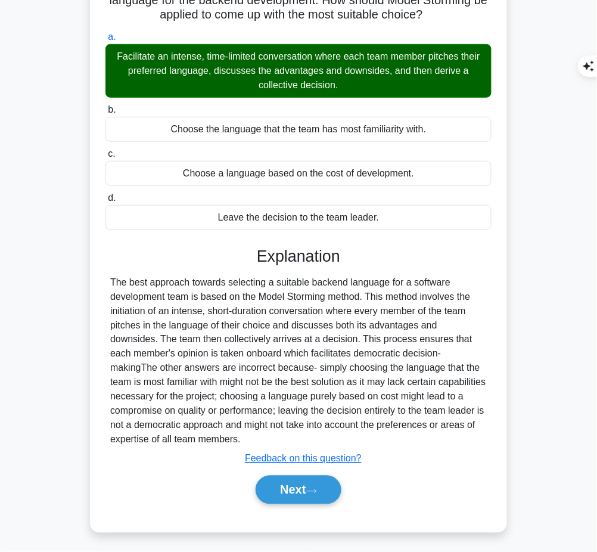
scroll to position [110, 0]
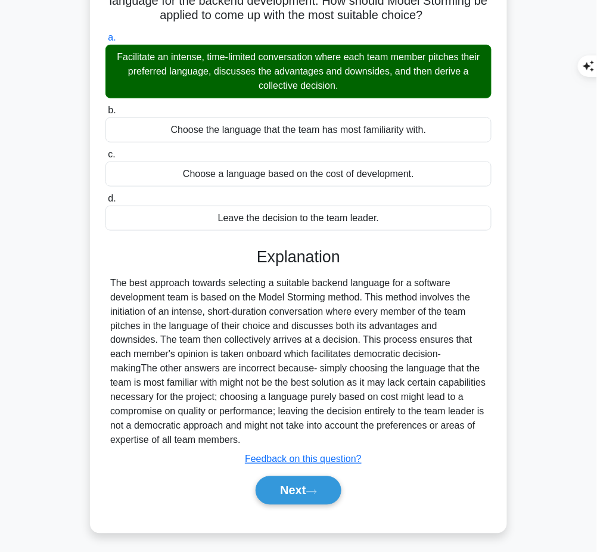
drag, startPoint x: 255, startPoint y: 252, endPoint x: 191, endPoint y: 444, distance: 202.9
click at [191, 444] on div "Explanation Submit feedback Feedback on this question? Next" at bounding box center [298, 378] width 386 height 262
copy div "Explanation The best approach towards selecting a suitable backend language for…"
click at [305, 485] on button "Next" at bounding box center [298, 490] width 85 height 29
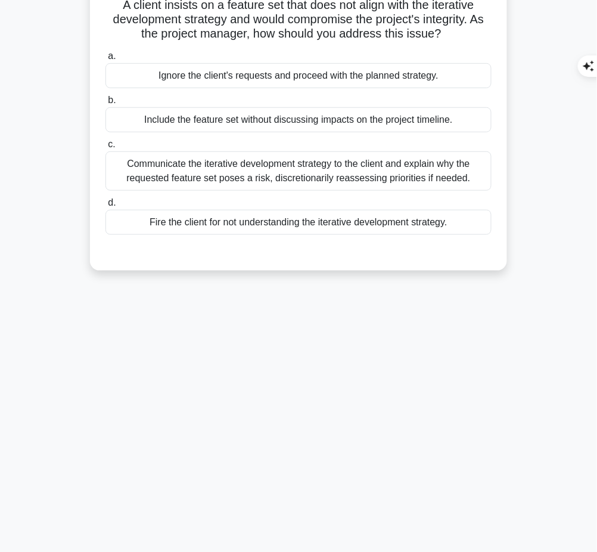
scroll to position [0, 0]
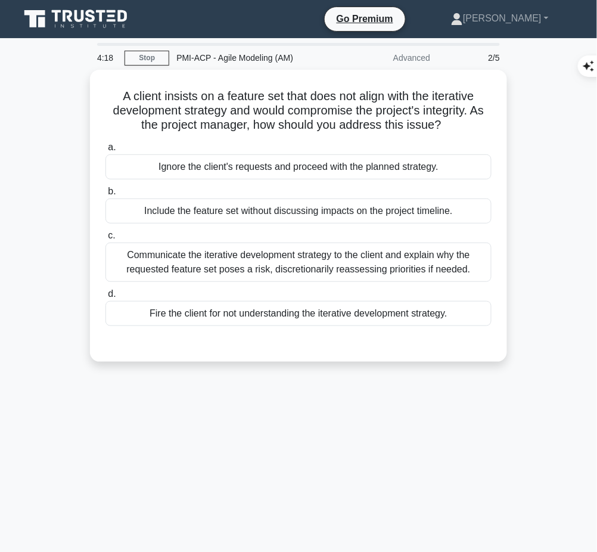
drag, startPoint x: 110, startPoint y: 85, endPoint x: 457, endPoint y: 130, distance: 350.8
click at [457, 130] on h5 "A client insists on a feature set that does not align with the iterative develo…" at bounding box center [298, 111] width 388 height 44
copy h5 "A client insists on a feature set that does not align with the iterative develo…"
click at [291, 266] on div "Communicate the iterative development strategy to the client and explain why th…" at bounding box center [298, 261] width 386 height 39
click at [105, 239] on input "c. Communicate the iterative development strategy to the client and explain why…" at bounding box center [105, 236] width 0 height 8
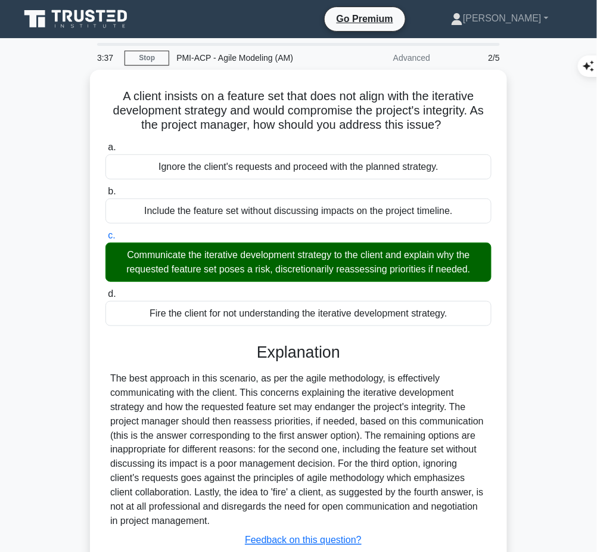
click at [244, 477] on div "The best approach in this scenario, as per the agile methodology, is effectivel…" at bounding box center [298, 449] width 376 height 157
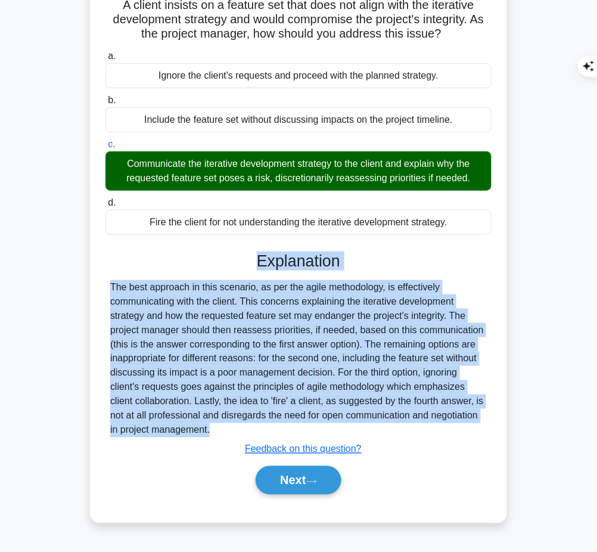
drag, startPoint x: 258, startPoint y: 255, endPoint x: 225, endPoint y: 437, distance: 184.7
click at [225, 437] on div "Explanation The best approach in this scenario, as per the agile methodology, i…" at bounding box center [298, 375] width 386 height 248
copy div "Explanation The best approach in this scenario, as per the agile methodology, i…"
click at [281, 485] on button "Next" at bounding box center [298, 480] width 85 height 29
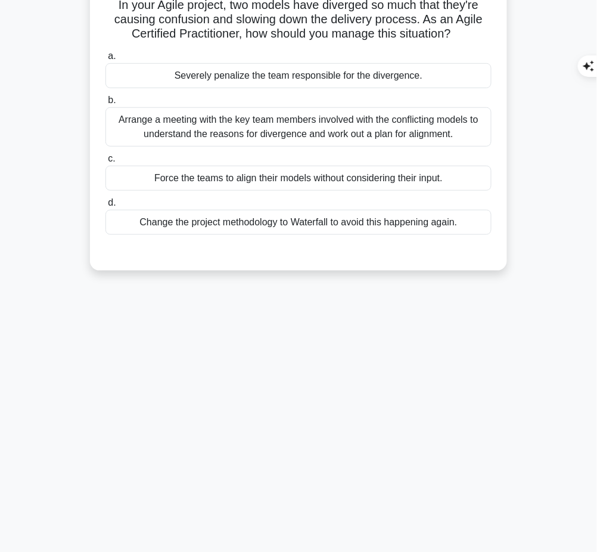
scroll to position [0, 0]
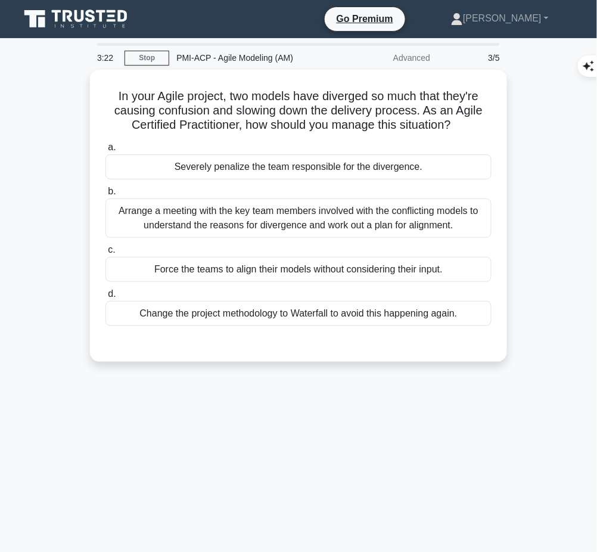
drag, startPoint x: 105, startPoint y: 91, endPoint x: 467, endPoint y: 127, distance: 363.4
click at [467, 127] on h5 "In your Agile project, two models have diverged so much that they're causing co…" at bounding box center [298, 111] width 388 height 44
copy h5 "In your Agile project, two models have diverged so much that they're causing co…"
click at [407, 223] on div "Arrange a meeting with the key team members involved with the conflicting model…" at bounding box center [298, 217] width 386 height 39
click at [105, 195] on input "b. Arrange a meeting with the key team members involved with the conflicting mo…" at bounding box center [105, 192] width 0 height 8
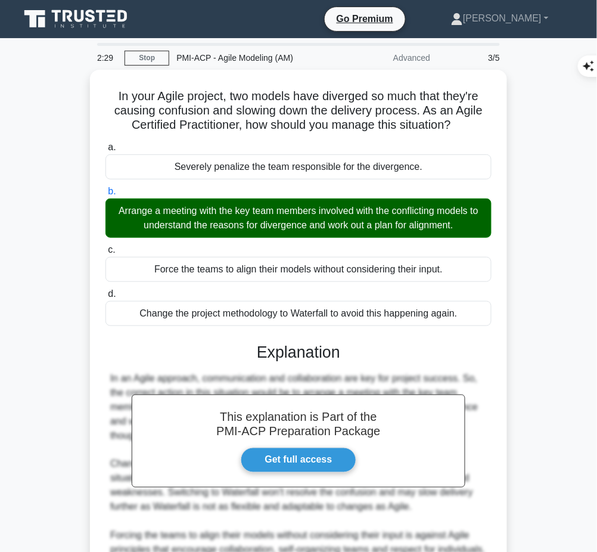
click at [300, 346] on h3 "Explanation" at bounding box center [299, 351] width 372 height 19
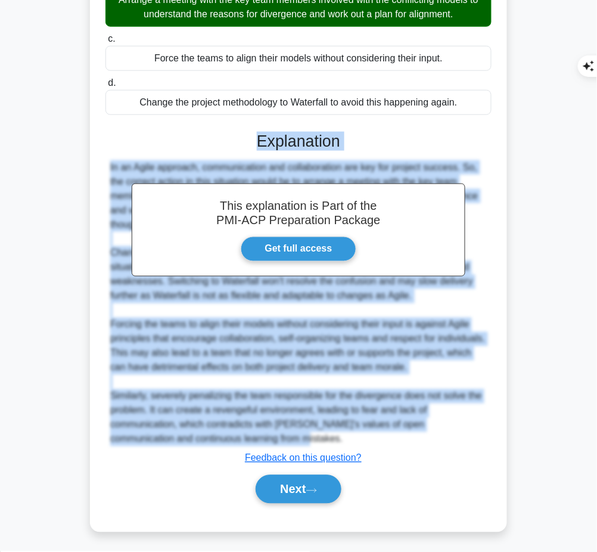
drag, startPoint x: 258, startPoint y: 140, endPoint x: 272, endPoint y: 432, distance: 292.2
click at [272, 432] on div "This explanation is Part of the PMI-ACP Preparation Package Get full access Exp…" at bounding box center [298, 312] width 386 height 391
copy div "Explanation In an Agile approach, communication and collaboration are key for p…"
click at [323, 491] on button "Next" at bounding box center [298, 489] width 85 height 29
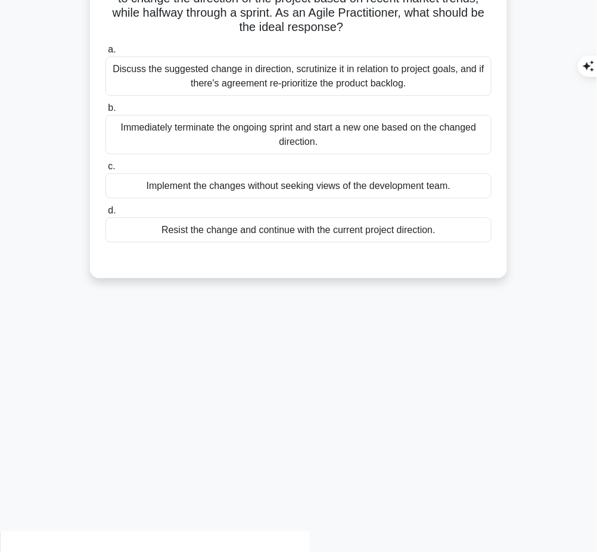
scroll to position [0, 0]
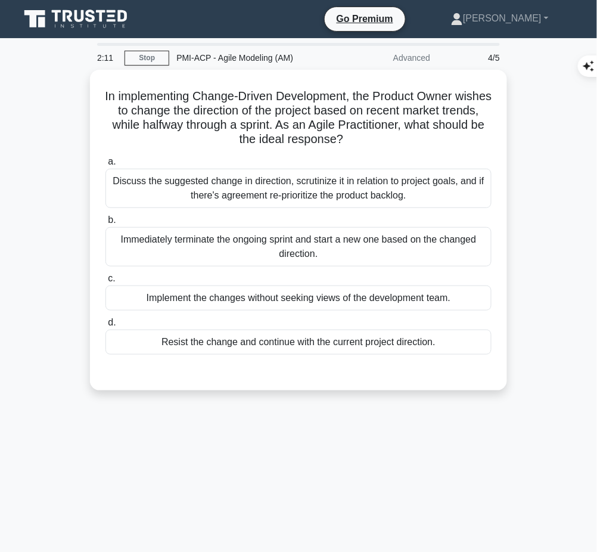
drag, startPoint x: 112, startPoint y: 95, endPoint x: 373, endPoint y: 144, distance: 266.0
click at [373, 144] on h5 "In implementing Change-Driven Development, the Product Owner wishes to change t…" at bounding box center [298, 118] width 388 height 58
copy h5 "In implementing Change-Driven Development, the Product Owner wishes to change t…"
click at [401, 195] on div "Discuss the suggested change in direction, scrutinize it in relation to project…" at bounding box center [298, 188] width 386 height 39
click at [105, 166] on input "a. Discuss the suggested change in direction, scrutinize it in relation to proj…" at bounding box center [105, 162] width 0 height 8
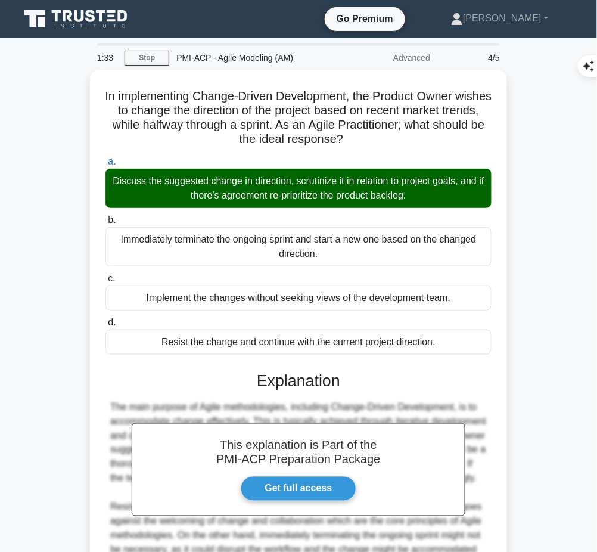
click at [285, 384] on h3 "Explanation" at bounding box center [299, 380] width 372 height 19
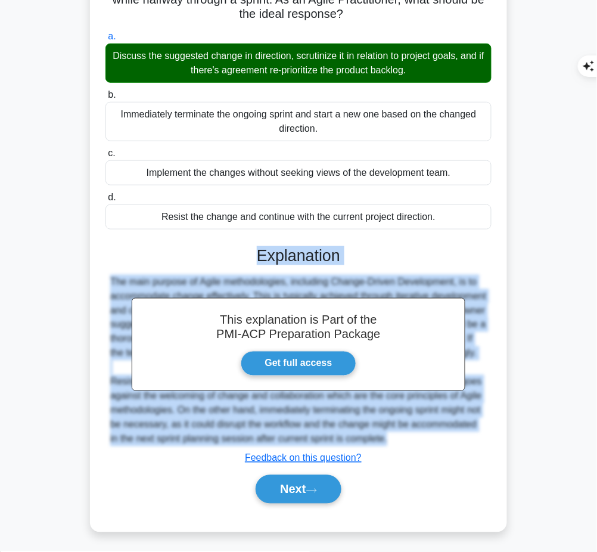
drag, startPoint x: 256, startPoint y: 253, endPoint x: 465, endPoint y: 440, distance: 280.1
click at [465, 440] on div "This explanation is Part of the PMI-ACP Preparation Package Get full access Exp…" at bounding box center [298, 370] width 386 height 276
copy div "Explanation The main purpose of Agile methodologies, including Change-Driven De…"
click at [264, 496] on button "Next" at bounding box center [298, 489] width 85 height 29
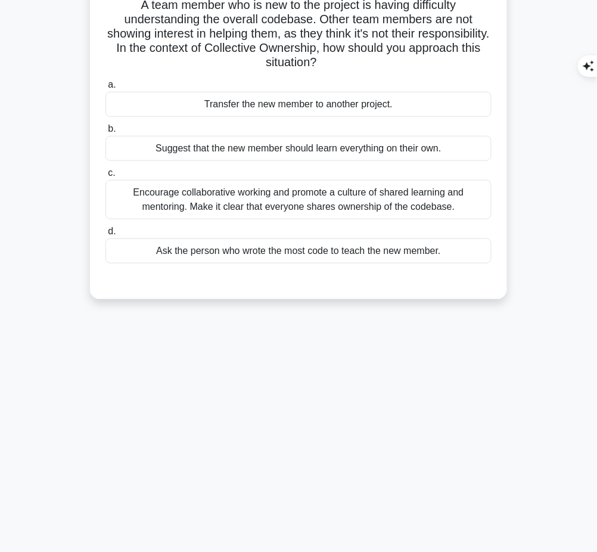
scroll to position [0, 0]
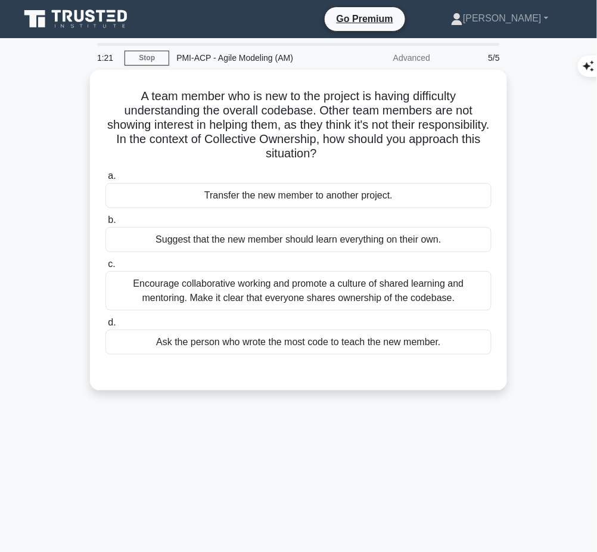
drag, startPoint x: 128, startPoint y: 92, endPoint x: 380, endPoint y: 152, distance: 258.9
click at [380, 152] on h5 "A team member who is new to the project is having difficulty understanding the …" at bounding box center [298, 125] width 388 height 73
copy h5 "A team member who is new to the project is having difficulty understanding the …"
click at [353, 281] on div "Encourage collaborative working and promote a culture of shared learning and me…" at bounding box center [298, 290] width 386 height 39
click at [105, 268] on input "c. Encourage collaborative working and promote a culture of shared learning and…" at bounding box center [105, 264] width 0 height 8
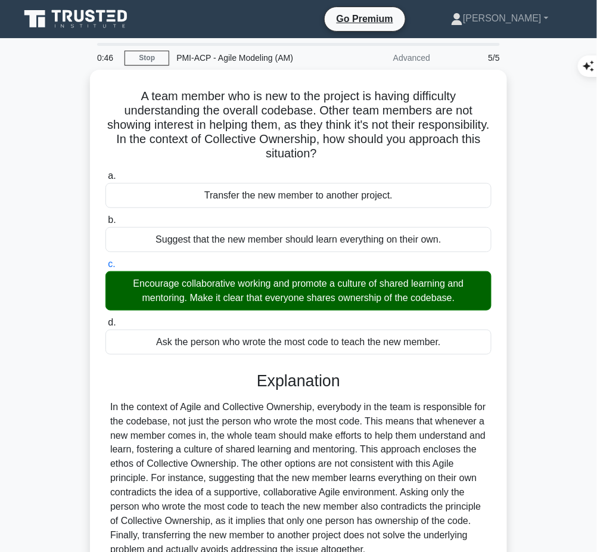
click at [313, 401] on div "In the context of Agile and Collective Ownership, everybody in the team is resp…" at bounding box center [298, 478] width 376 height 157
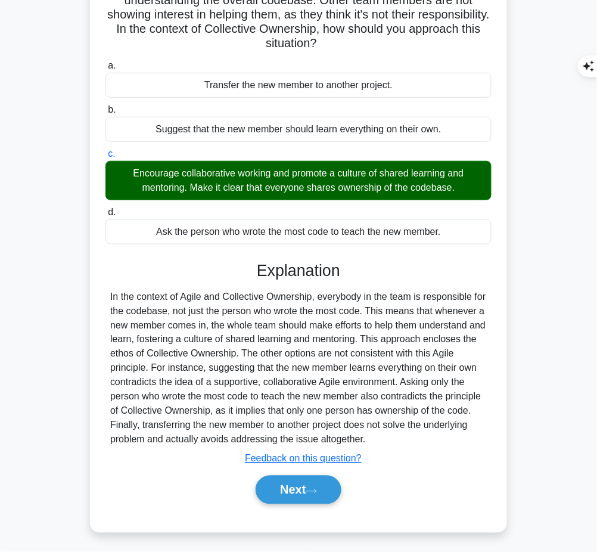
drag, startPoint x: 254, startPoint y: 261, endPoint x: 376, endPoint y: 435, distance: 212.9
click at [376, 435] on div "Explanation Submit feedback Feedback on this question? Next" at bounding box center [298, 385] width 386 height 248
copy div "Explanation In the context of Agile and Collective Ownership, everybody in the …"
click at [301, 485] on button "Next" at bounding box center [298, 489] width 85 height 29
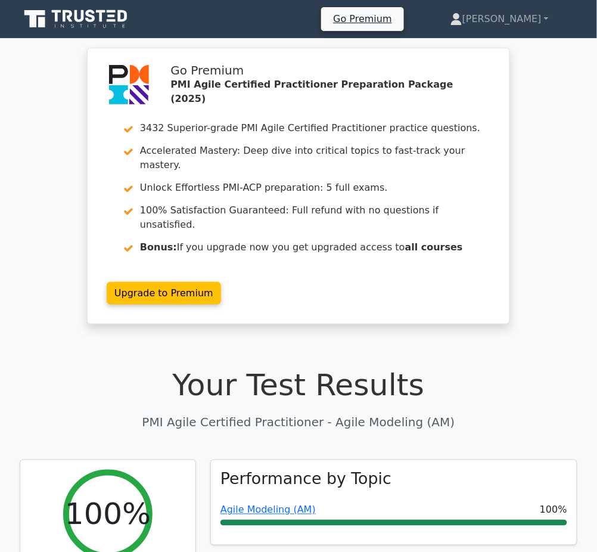
click at [300, 504] on link "Agile Modeling (AM)" at bounding box center [267, 509] width 95 height 11
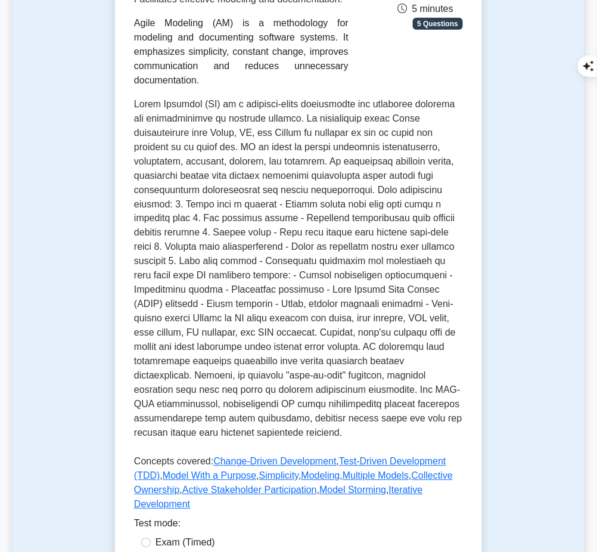
scroll to position [542, 0]
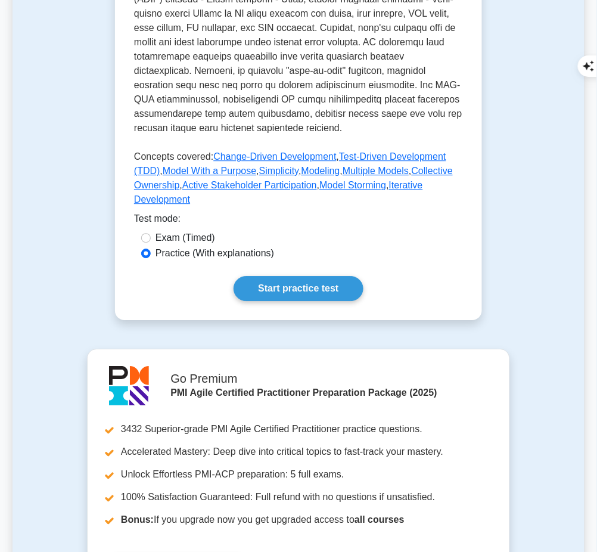
click at [321, 277] on link "Start practice test" at bounding box center [297, 288] width 129 height 25
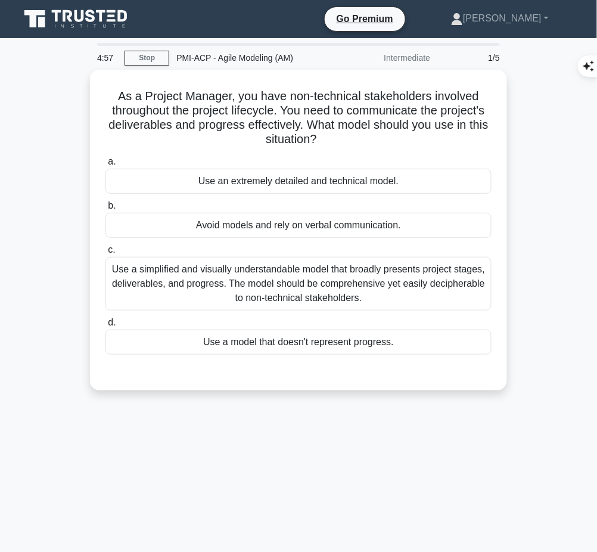
drag, startPoint x: 111, startPoint y: 92, endPoint x: 332, endPoint y: 141, distance: 225.7
click at [332, 141] on h5 "As a Project Manager, you have non-technical stakeholders involved throughout t…" at bounding box center [298, 118] width 388 height 58
copy h5 "As a Project Manager, you have non-technical stakeholders involved throughout t…"
click at [350, 294] on div "Use a simplified and visually understandable model that broadly presents projec…" at bounding box center [298, 284] width 386 height 54
click at [105, 254] on input "c. Use a simplified and visually understandable model that broadly presents pro…" at bounding box center [105, 250] width 0 height 8
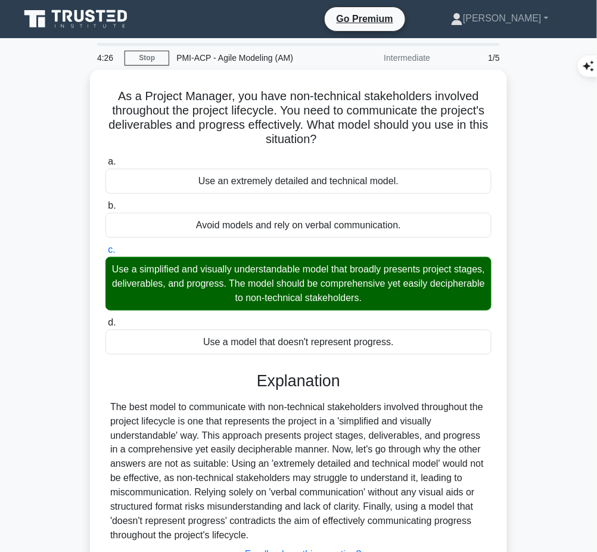
click at [270, 441] on div "The best model to communicate with non-technical stakeholders involved througho…" at bounding box center [298, 471] width 376 height 143
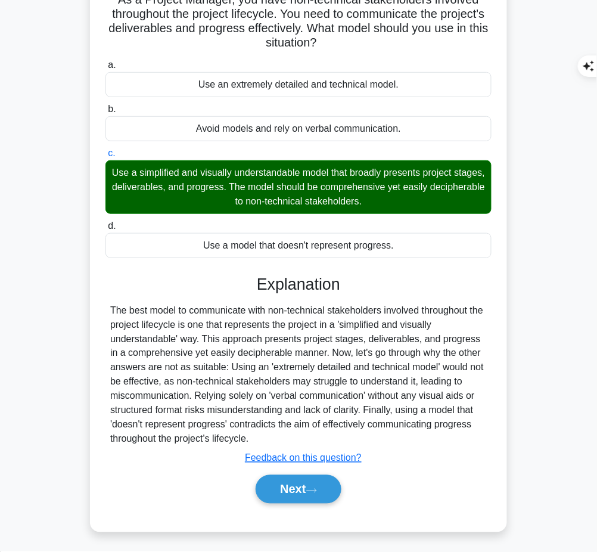
drag, startPoint x: 253, startPoint y: 278, endPoint x: 264, endPoint y: 437, distance: 160.0
click at [264, 437] on div "Explanation The best model to communicate with non-technical stakeholders invol…" at bounding box center [298, 391] width 386 height 233
copy div "Explanation The best model to communicate with non-technical stakeholders invol…"
click at [281, 490] on button "Next" at bounding box center [298, 489] width 85 height 29
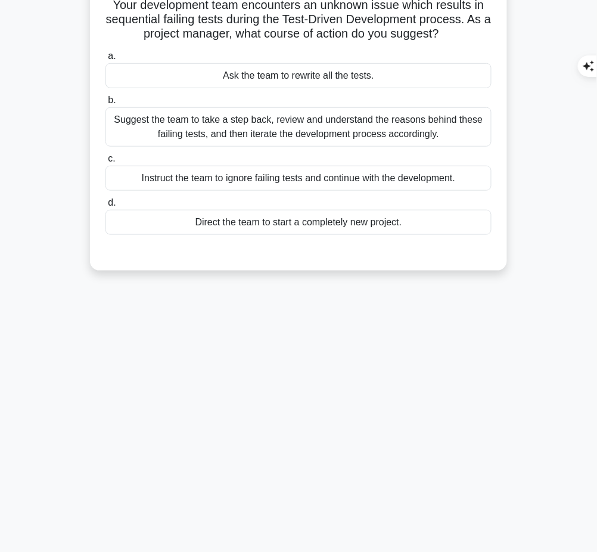
scroll to position [0, 0]
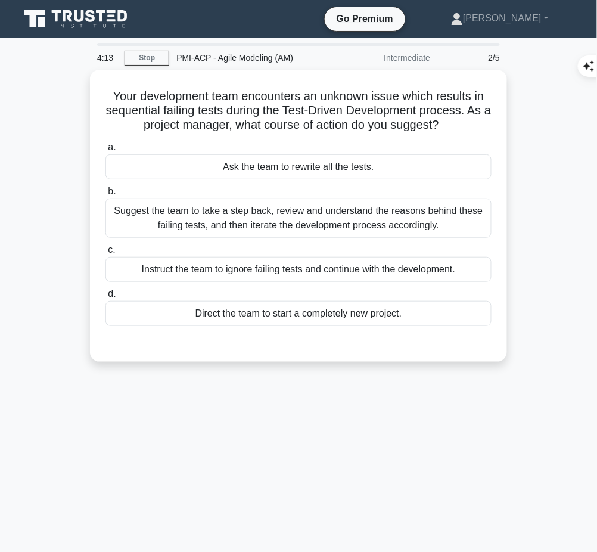
drag, startPoint x: 232, startPoint y: 88, endPoint x: 454, endPoint y: 129, distance: 225.9
click at [454, 129] on div "Your development team encounters an unknown issue which results in sequential f…" at bounding box center [298, 215] width 407 height 282
copy h5 "Your development team encounters an unknown issue which results in sequential f…"
click at [443, 219] on div "Suggest the team to take a step back, review and understand the reasons behind …" at bounding box center [298, 217] width 386 height 39
click at [105, 195] on input "b. Suggest the team to take a step back, review and understand the reasons behi…" at bounding box center [105, 192] width 0 height 8
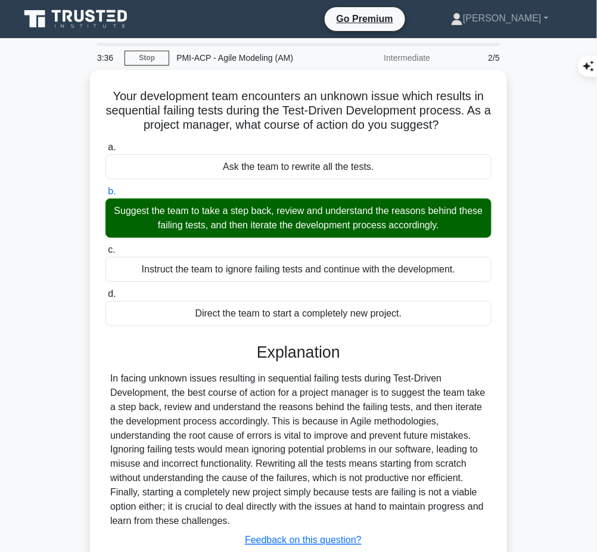
click at [279, 446] on div "In facing unknown issues resulting in sequential failing tests during Test-Driv…" at bounding box center [298, 449] width 376 height 157
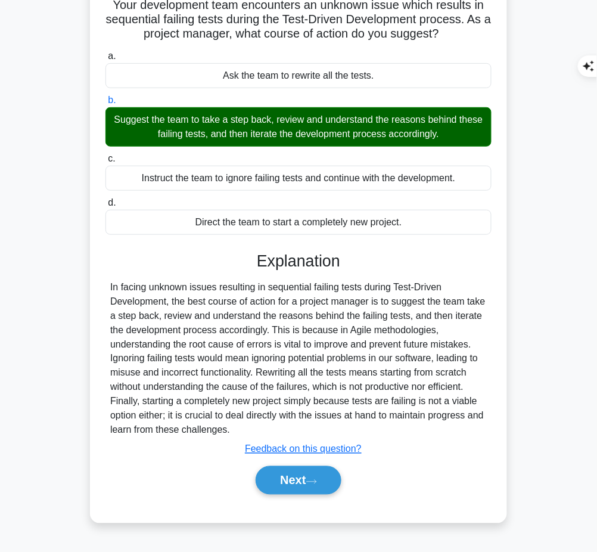
drag, startPoint x: 254, startPoint y: 253, endPoint x: 251, endPoint y: 432, distance: 179.3
click at [251, 432] on div "Explanation In facing unknown issues resulting in sequential failing tests duri…" at bounding box center [298, 375] width 386 height 248
copy div "Explanation In facing unknown issues resulting in sequential failing tests duri…"
click at [276, 485] on button "Next" at bounding box center [298, 480] width 85 height 29
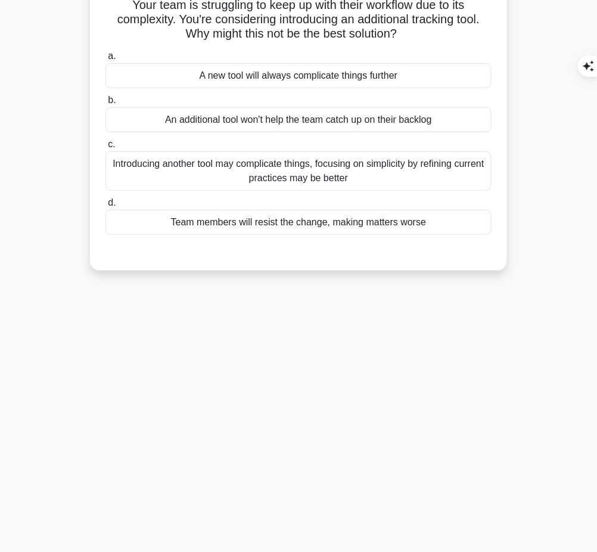
scroll to position [0, 0]
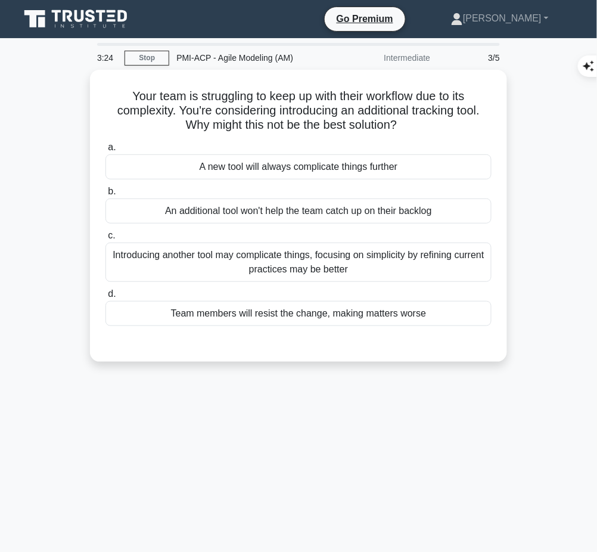
drag, startPoint x: 118, startPoint y: 91, endPoint x: 425, endPoint y: 123, distance: 309.0
click at [425, 123] on h5 "Your team is struggling to keep up with their workflow due to its complexity. Y…" at bounding box center [298, 111] width 388 height 44
copy h5 "Your team is struggling to keep up with their workflow due to its complexity. Y…"
click at [321, 96] on h5 "Your team is struggling to keep up with their workflow due to its complexity. Y…" at bounding box center [298, 111] width 388 height 44
click at [264, 265] on div "Introducing another tool may complicate things, focusing on simplicity by refin…" at bounding box center [298, 261] width 386 height 39
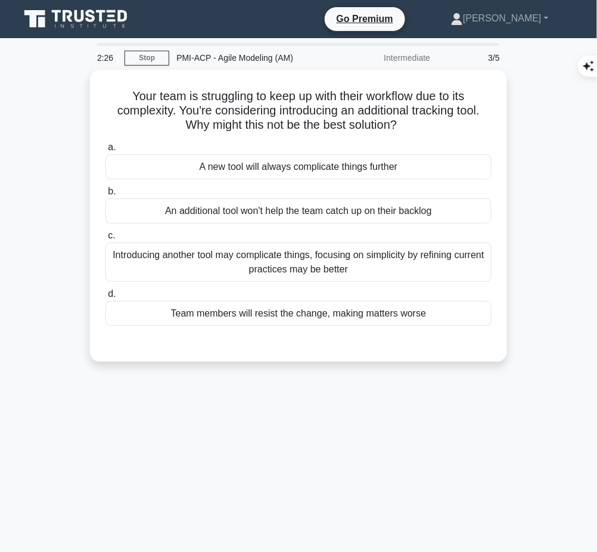
click at [105, 239] on input "c. Introducing another tool may complicate things, focusing on simplicity by re…" at bounding box center [105, 236] width 0 height 8
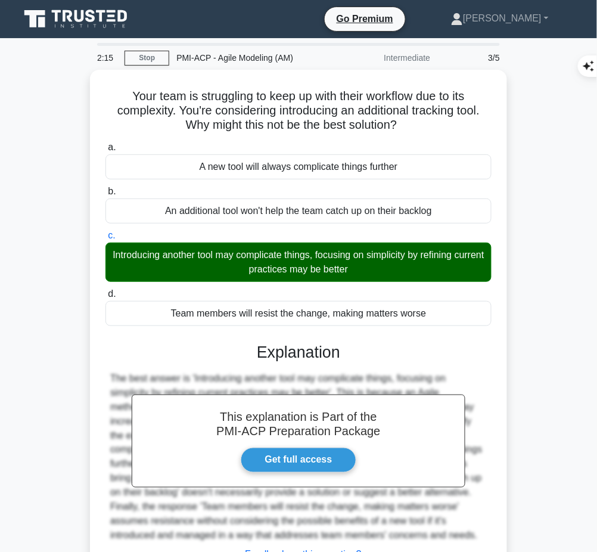
click at [221, 382] on div at bounding box center [298, 457] width 376 height 172
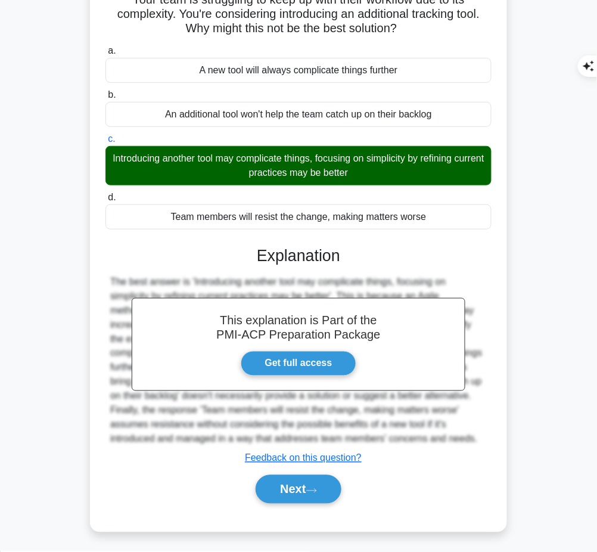
drag, startPoint x: 260, startPoint y: 248, endPoint x: 479, endPoint y: 435, distance: 288.1
click at [479, 435] on div "This explanation is Part of the PMI-ACP Preparation Package Get full access Exp…" at bounding box center [298, 370] width 386 height 276
copy div "Explanation The best answer is 'Introducing another tool may complicate things,…"
click at [298, 494] on button "Next" at bounding box center [298, 489] width 85 height 29
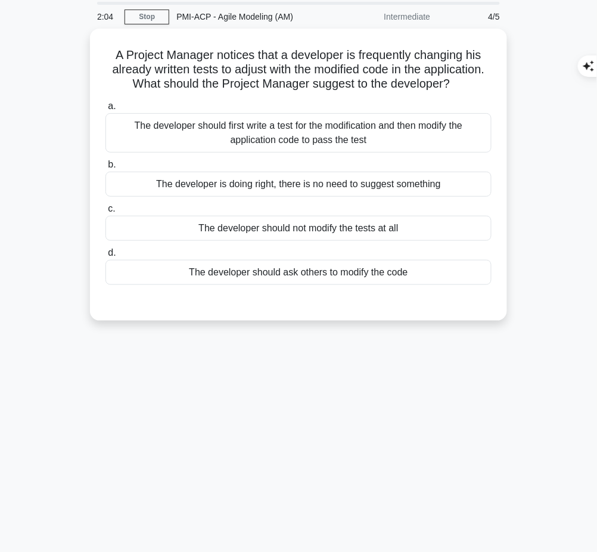
scroll to position [0, 0]
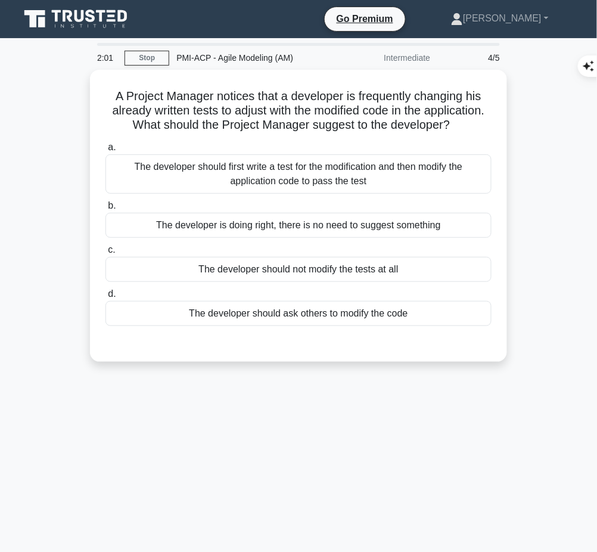
drag, startPoint x: 105, startPoint y: 87, endPoint x: 331, endPoint y: 144, distance: 232.2
click at [331, 133] on h5 "A Project Manager notices that a developer is frequently changing his already w…" at bounding box center [298, 111] width 388 height 44
copy h5 "A Project Manager notices that a developer is frequently changing his already w…"
click at [338, 115] on h5 "A Project Manager notices that a developer is frequently changing his already w…" at bounding box center [298, 111] width 388 height 44
click at [292, 181] on div "The developer should first write a test for the modification and then modify th…" at bounding box center [298, 173] width 386 height 39
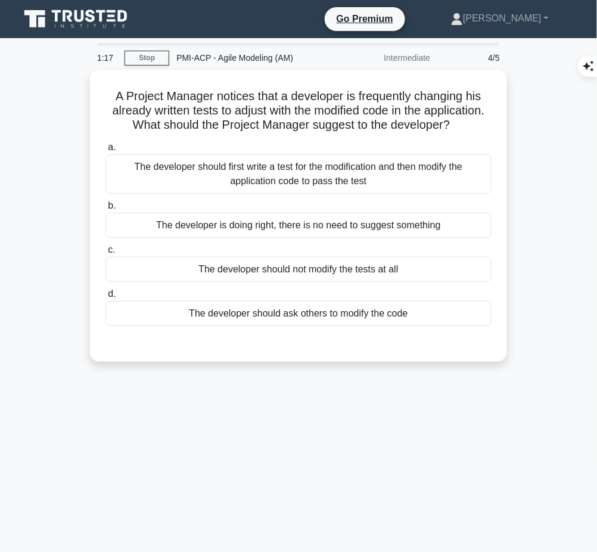
click at [105, 151] on input "a. The developer should first write a test for the modification and then modify…" at bounding box center [105, 148] width 0 height 8
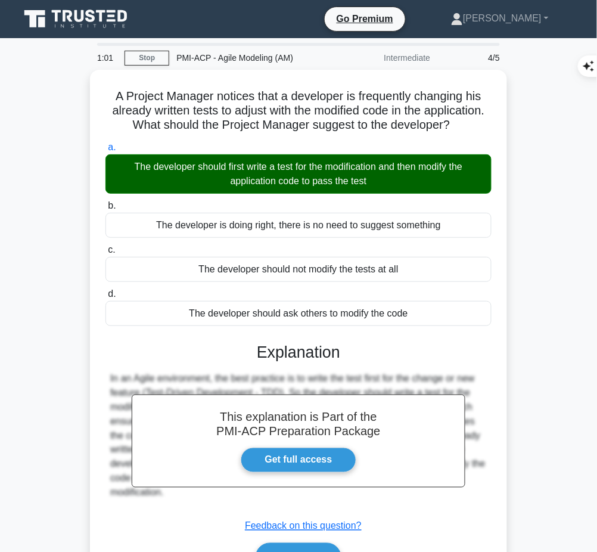
click at [306, 359] on h3 "Explanation" at bounding box center [299, 351] width 372 height 19
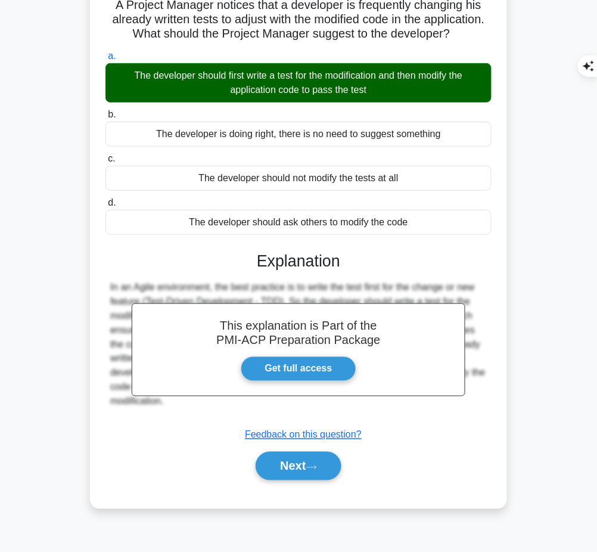
scroll to position [91, 0]
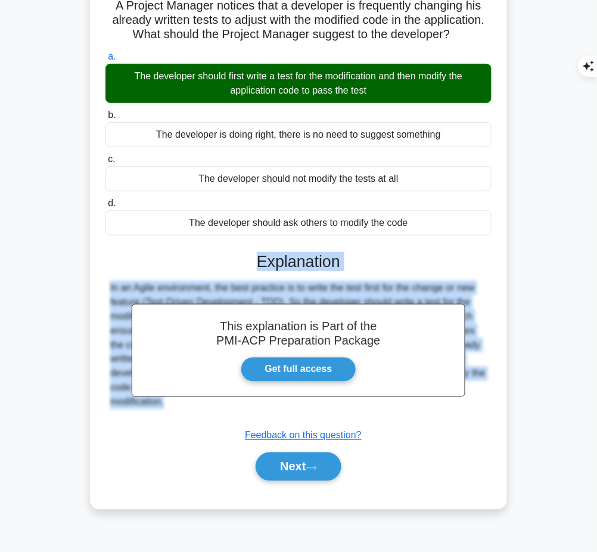
drag, startPoint x: 259, startPoint y: 277, endPoint x: 215, endPoint y: 443, distance: 171.2
click at [215, 443] on div "This explanation is Part of the PMI-ACP Preparation Package Get full access Exp…" at bounding box center [298, 362] width 386 height 248
copy div "Explanation In an Agile environment, the best practice is to write the test fir…"
click at [288, 476] on button "Next" at bounding box center [298, 466] width 85 height 29
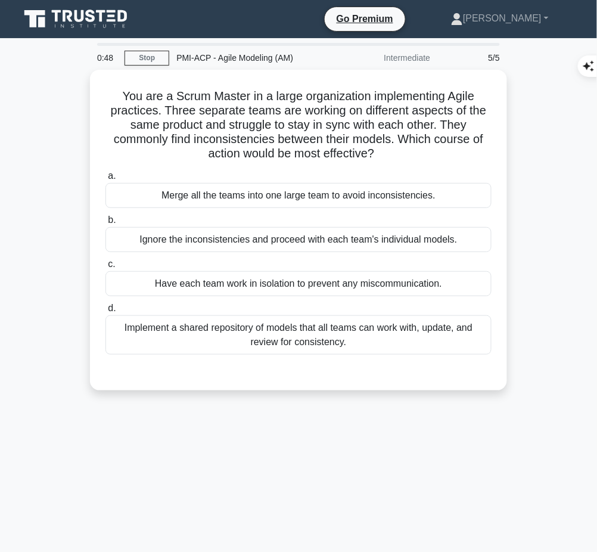
drag, startPoint x: 113, startPoint y: 90, endPoint x: 417, endPoint y: 151, distance: 310.5
click at [417, 151] on h5 "You are a Scrum Master in a large organization implementing Agile practices. Th…" at bounding box center [298, 125] width 388 height 73
copy h5 "You are a Scrum Master in a large organization implementing Agile practices. Th…"
click at [369, 131] on h5 "You are a Scrum Master in a large organization implementing Agile practices. Th…" at bounding box center [298, 125] width 388 height 73
click at [329, 326] on div "Implement a shared repository of models that all teams can work with, update, a…" at bounding box center [298, 334] width 386 height 39
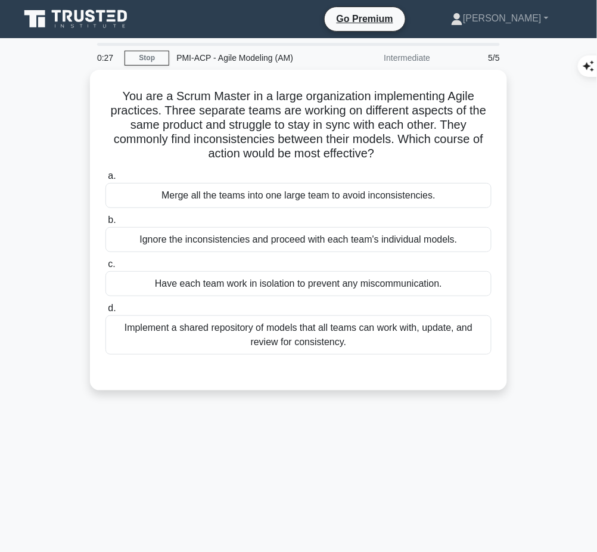
click at [105, 312] on input "d. Implement a shared repository of models that all teams can work with, update…" at bounding box center [105, 308] width 0 height 8
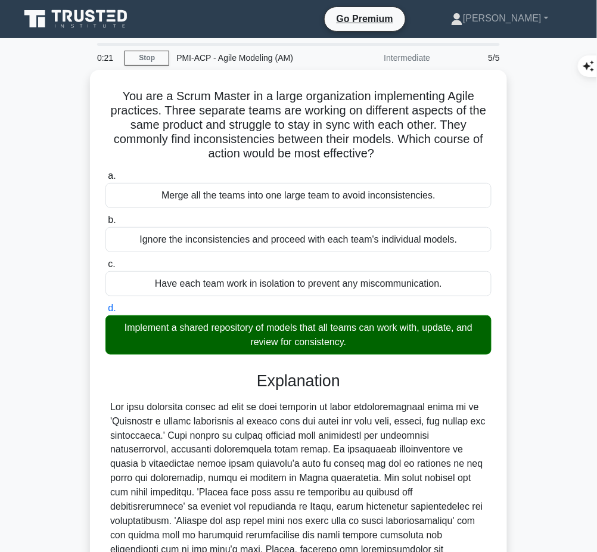
click at [311, 443] on div at bounding box center [298, 493] width 376 height 186
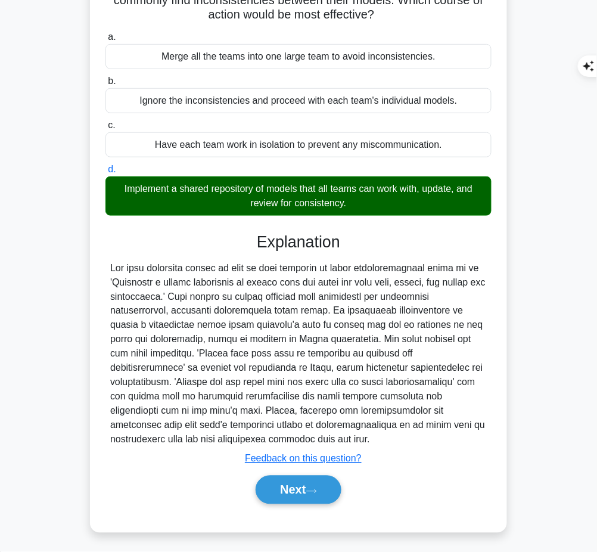
drag, startPoint x: 256, startPoint y: 233, endPoint x: 284, endPoint y: 436, distance: 205.0
click at [284, 436] on div "Explanation Submit feedback Feedback on this question? Next" at bounding box center [298, 370] width 386 height 276
copy div "Explanation The most effective action to take in this scenario to avoid inconsi…"
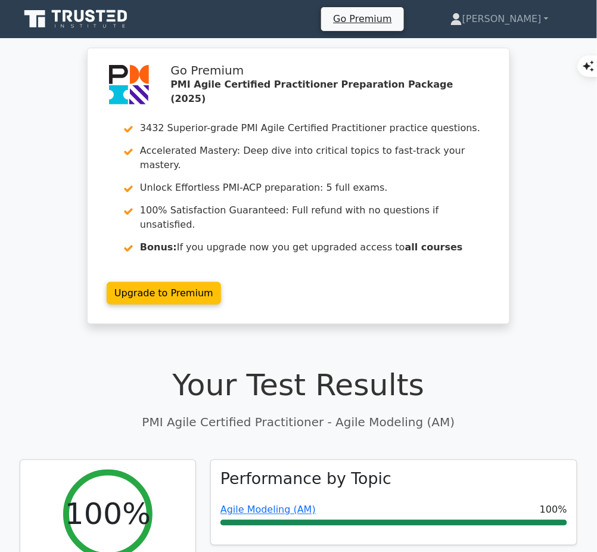
click at [263, 504] on link "Agile Modeling (AM)" at bounding box center [267, 509] width 95 height 11
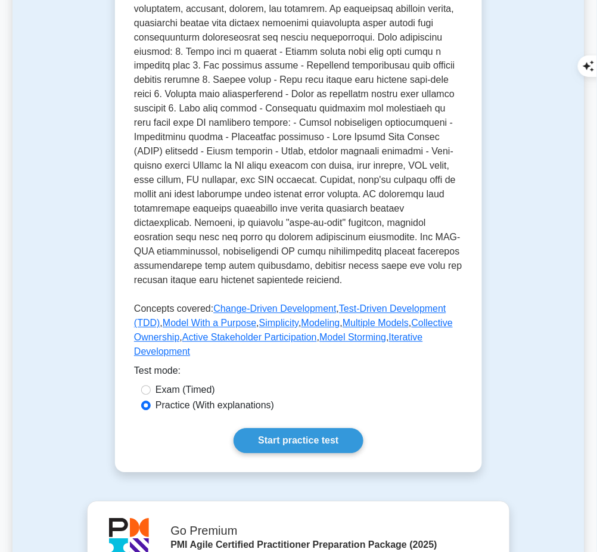
scroll to position [391, 0]
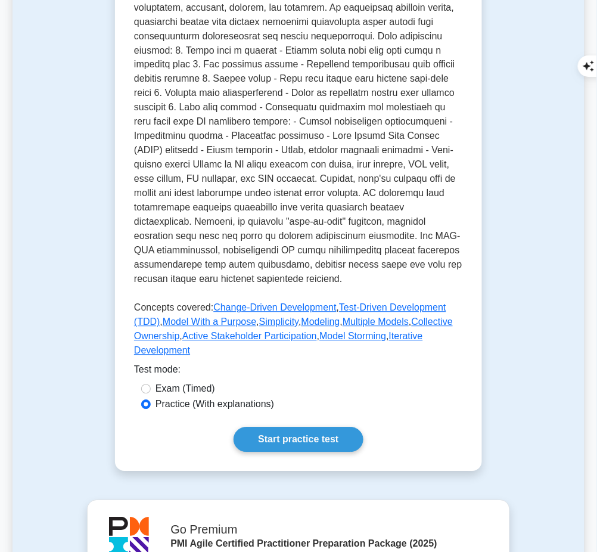
click at [341, 427] on link "Start practice test" at bounding box center [297, 439] width 129 height 25
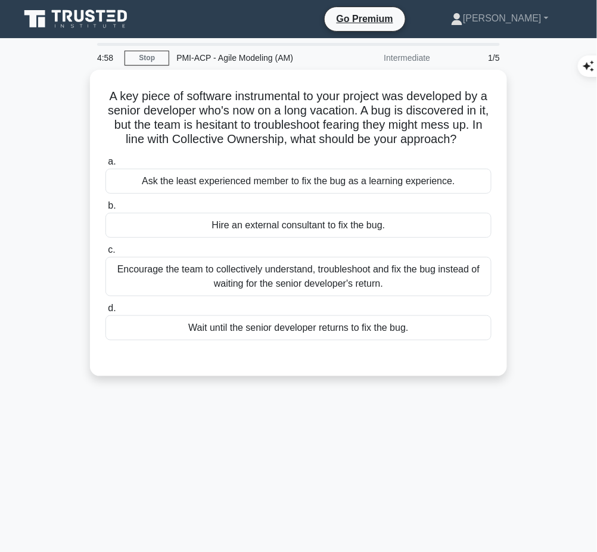
click at [469, 138] on h5 "A key piece of software instrumental to your project was developed by a senior …" at bounding box center [298, 118] width 388 height 58
copy h5 "A key piece of software instrumental to your project was developed by a senior …"
click at [312, 275] on div "Encourage the team to collectively understand, troubleshoot and fix the bug ins…" at bounding box center [298, 276] width 386 height 39
click at [105, 254] on input "c. Encourage the team to collectively understand, troubleshoot and fix the bug …" at bounding box center [105, 250] width 0 height 8
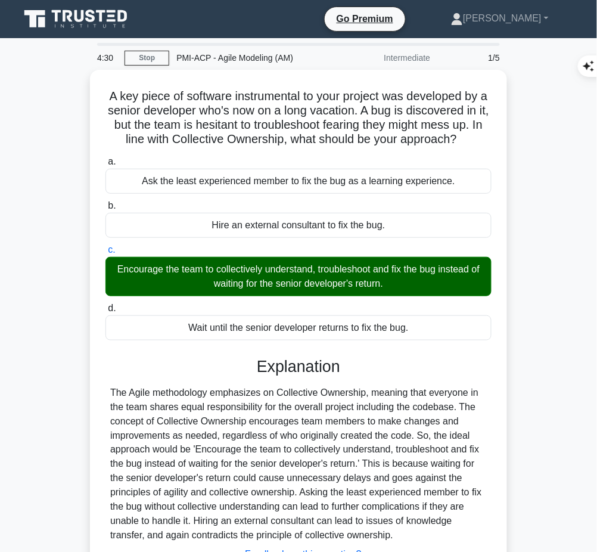
click at [316, 378] on div "Explanation Submit feedback Feedback on this question? Next" at bounding box center [298, 481] width 386 height 248
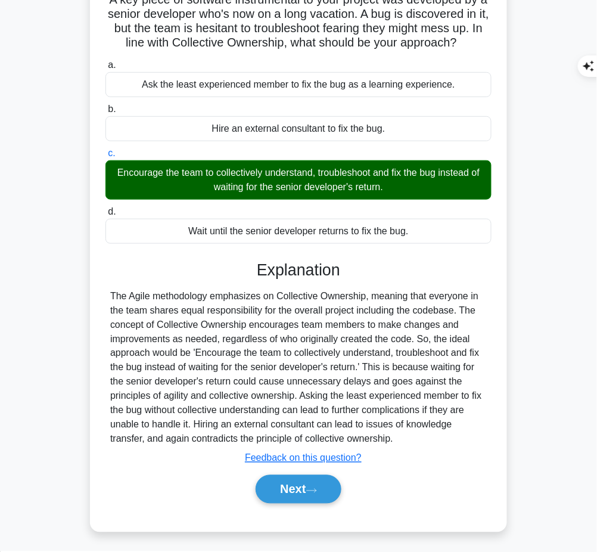
scroll to position [96, 0]
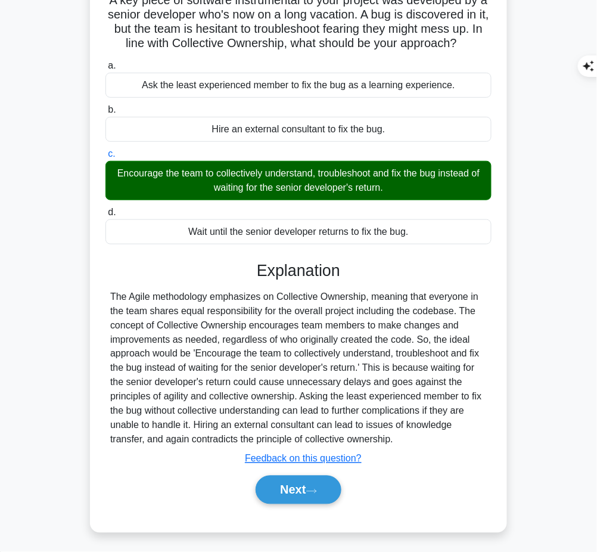
drag, startPoint x: 253, startPoint y: 262, endPoint x: 432, endPoint y: 438, distance: 251.5
click at [432, 438] on div "Explanation Submit feedback Feedback on this question? Next" at bounding box center [298, 385] width 386 height 248
copy div "Explanation The Agile methodology emphasizes on Collective Ownership, meaning t…"
click at [313, 475] on button "Next" at bounding box center [298, 489] width 85 height 29
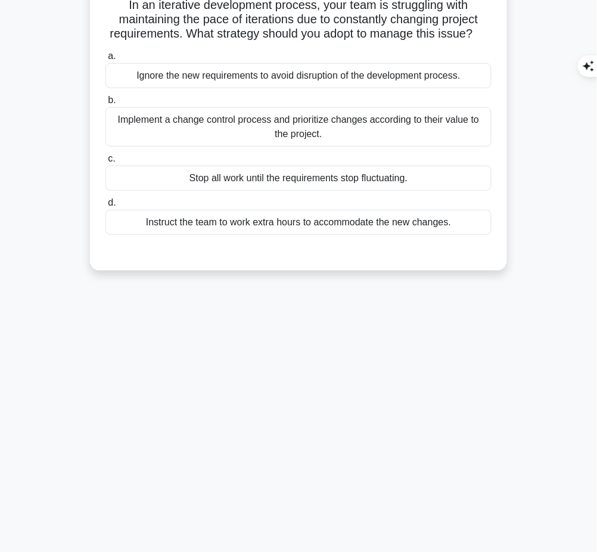
scroll to position [0, 0]
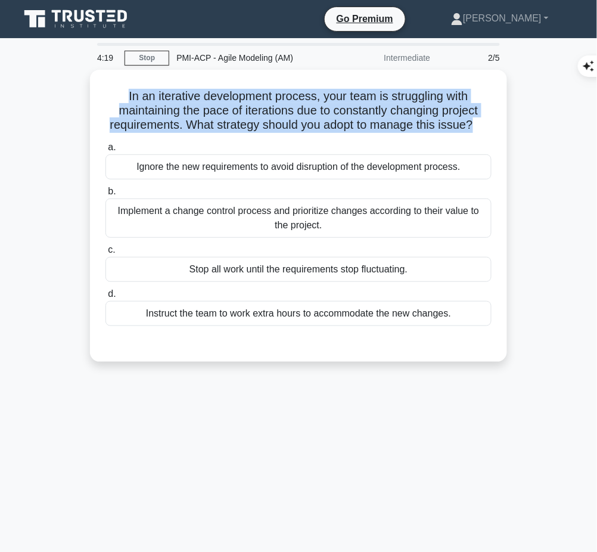
drag, startPoint x: 112, startPoint y: 88, endPoint x: 496, endPoint y: 123, distance: 385.7
click at [496, 123] on div "In an iterative development process, your team is struggling with maintaining t…" at bounding box center [298, 215] width 407 height 282
copy h5 "In an iterative development process, your team is struggling with maintaining t…"
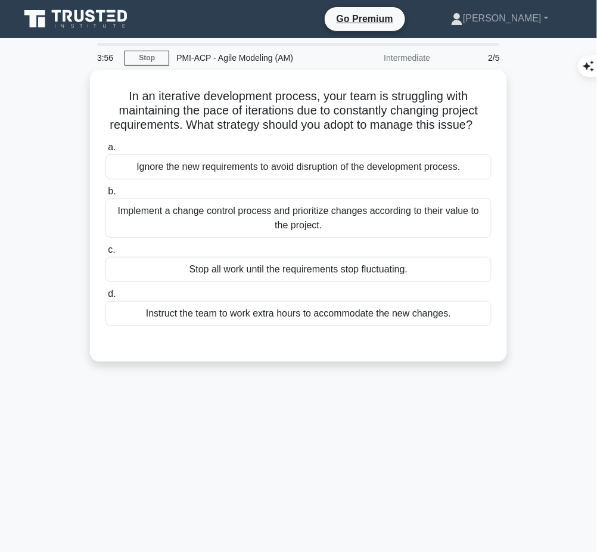
click at [322, 238] on div "Implement a change control process and prioritize changes according to their va…" at bounding box center [298, 217] width 386 height 39
click at [105, 195] on input "b. Implement a change control process and prioritize changes according to their…" at bounding box center [105, 192] width 0 height 8
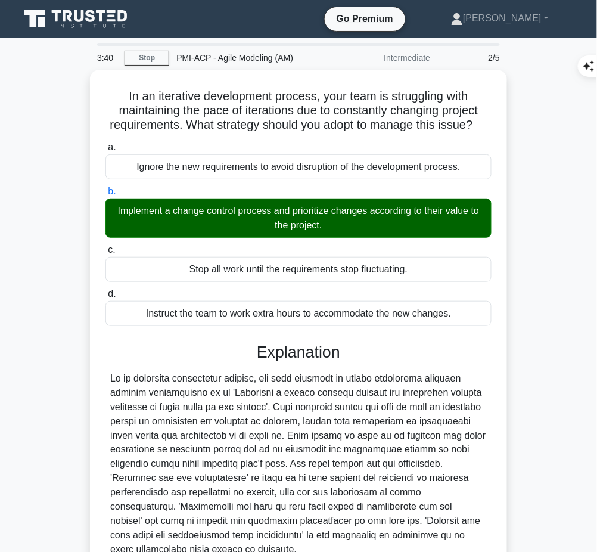
click at [185, 415] on div at bounding box center [298, 464] width 376 height 186
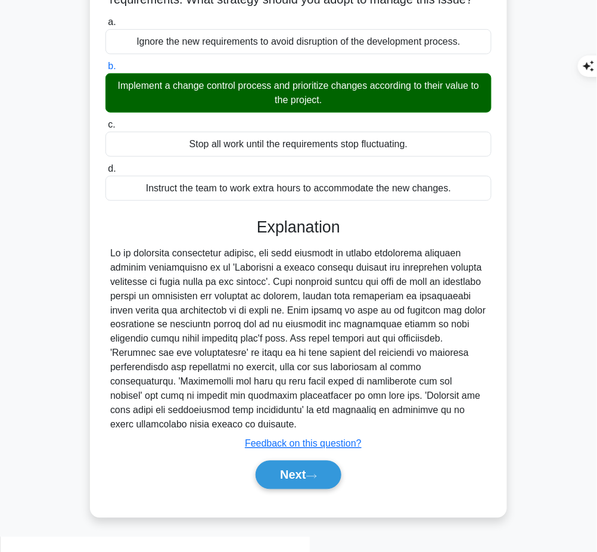
drag, startPoint x: 252, startPoint y: 236, endPoint x: 285, endPoint y: 432, distance: 198.7
click at [285, 432] on div "Explanation Submit feedback Feedback on this question? Next" at bounding box center [298, 355] width 386 height 276
copy div "Explanation In an iterative development process, the best strategy to handle co…"
click at [298, 489] on button "Next" at bounding box center [298, 474] width 85 height 29
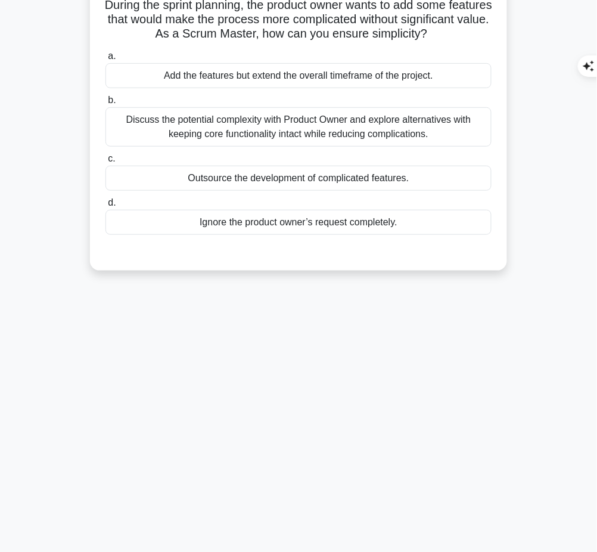
scroll to position [0, 0]
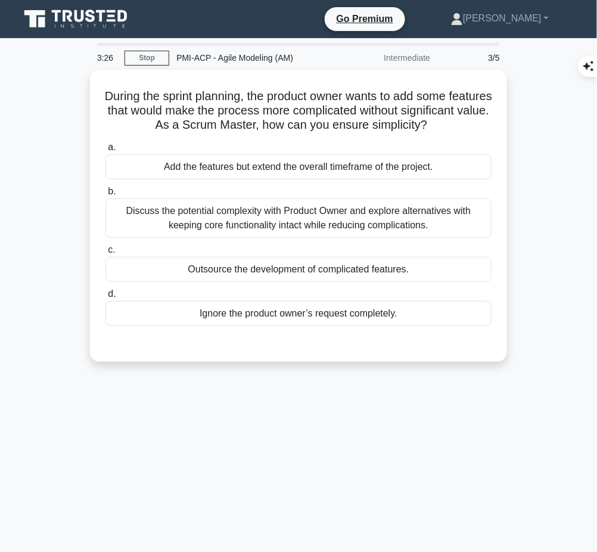
drag, startPoint x: 117, startPoint y: 91, endPoint x: 482, endPoint y: 125, distance: 367.3
click at [482, 125] on h5 "During the sprint planning, the product owner wants to add some features that w…" at bounding box center [298, 111] width 388 height 44
copy h5 "During the sprint planning, the product owner wants to add some features that w…"
click at [423, 219] on div "Discuss the potential complexity with Product Owner and explore alternatives wi…" at bounding box center [298, 217] width 386 height 39
click at [105, 195] on input "b. Discuss the potential complexity with Product Owner and explore alternatives…" at bounding box center [105, 192] width 0 height 8
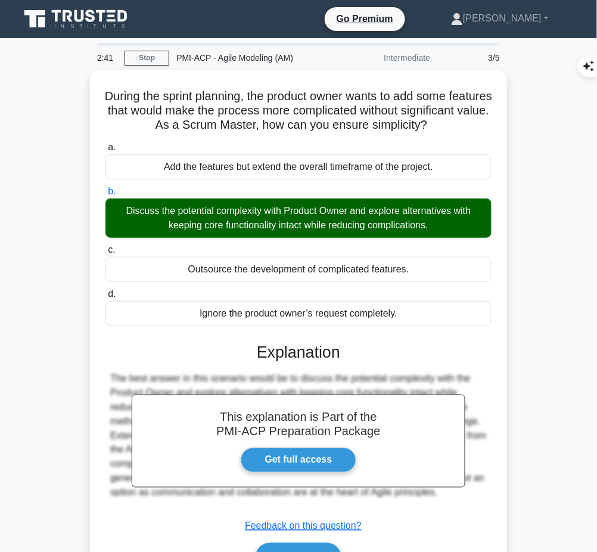
click at [250, 363] on div "This explanation is Part of the PMI-ACP Preparation Package Get full access Exp…" at bounding box center [298, 452] width 386 height 248
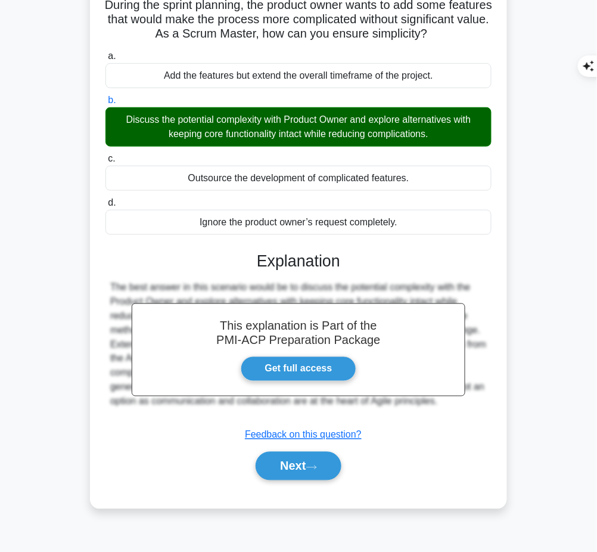
drag, startPoint x: 257, startPoint y: 252, endPoint x: 463, endPoint y: 407, distance: 258.1
click at [463, 407] on div "This explanation is Part of the PMI-ACP Preparation Package Get full access Exp…" at bounding box center [298, 361] width 386 height 248
copy div "Explanation The best answer in this scenario would be to discuss the potential …"
click at [279, 468] on button "Next" at bounding box center [298, 465] width 85 height 29
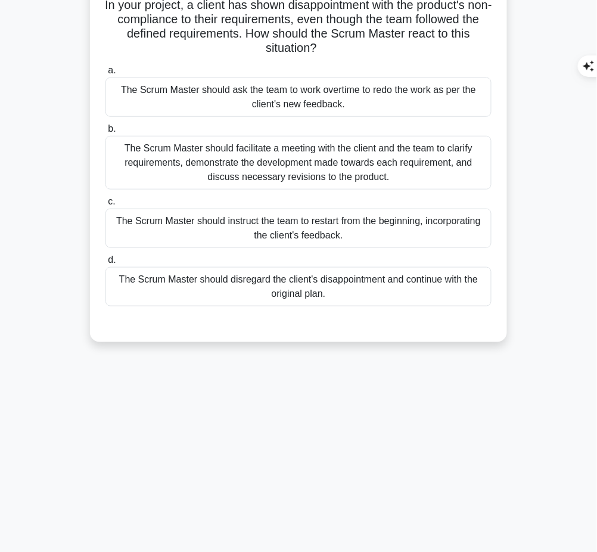
scroll to position [0, 0]
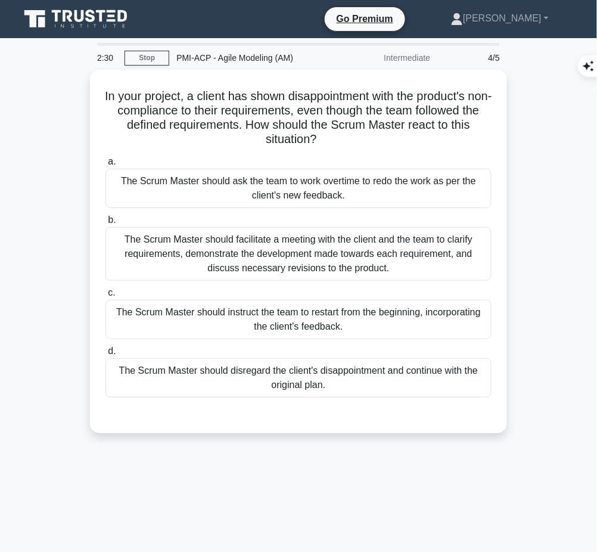
drag, startPoint x: 107, startPoint y: 87, endPoint x: 340, endPoint y: 136, distance: 238.1
click at [340, 136] on h5 "In your project, a client has shown disappointment with the product's non-compl…" at bounding box center [298, 118] width 388 height 58
copy h5 "In your project, a client has shown disappointment with the product's non-compl…"
click at [450, 252] on div "The Scrum Master should facilitate a meeting with the client and the team to cl…" at bounding box center [298, 254] width 386 height 54
click at [105, 224] on input "b. The Scrum Master should facilitate a meeting with the client and the team to…" at bounding box center [105, 220] width 0 height 8
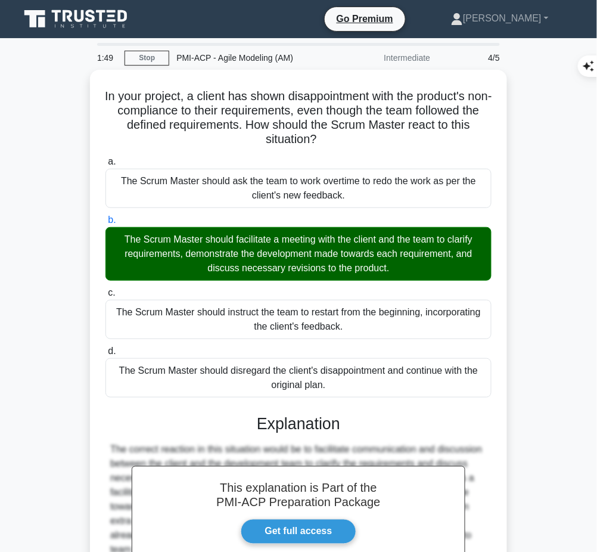
click at [322, 443] on div "The correct reaction in this situation would be to facilitate communication and…" at bounding box center [298, 514] width 376 height 143
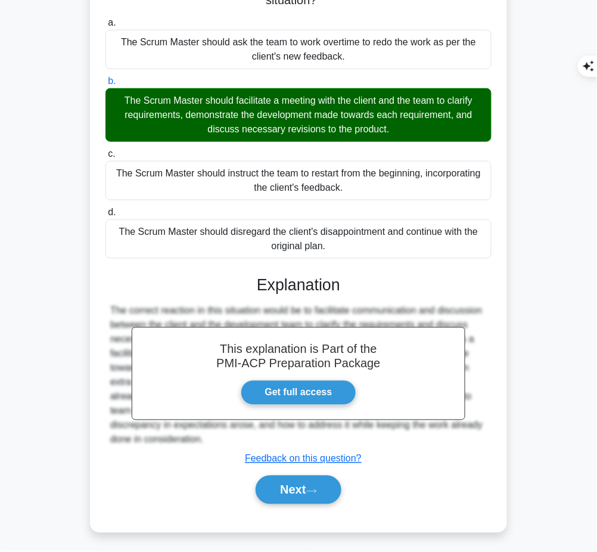
drag, startPoint x: 254, startPoint y: 280, endPoint x: 220, endPoint y: 438, distance: 161.3
click at [220, 438] on div "This explanation is Part of the PMI-ACP Preparation Package Get full access Exp…" at bounding box center [298, 385] width 386 height 248
copy div "Explanation The correct reaction in this situation would be to facilitate commu…"
click at [317, 488] on icon at bounding box center [311, 491] width 11 height 7
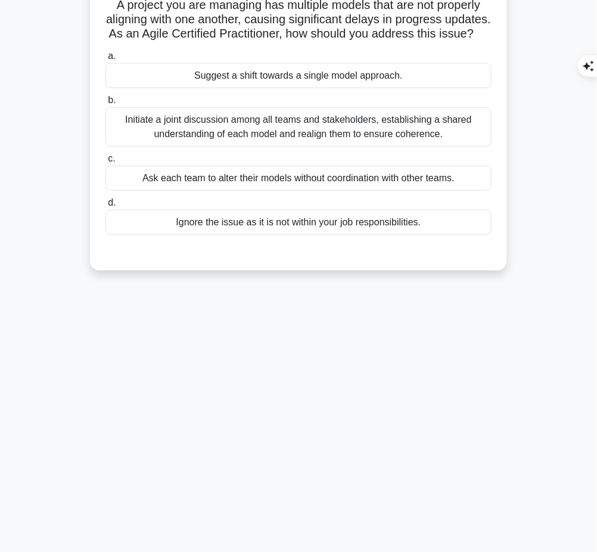
scroll to position [0, 0]
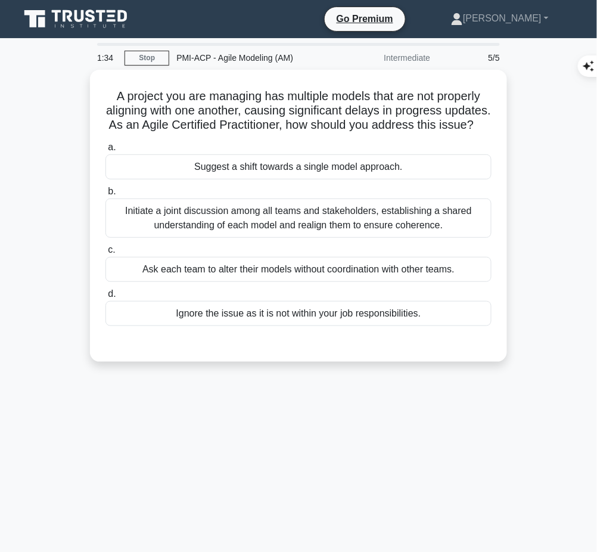
drag, startPoint x: 113, startPoint y: 92, endPoint x: 348, endPoint y: 133, distance: 238.7
click at [348, 133] on h5 "A project you are managing has multiple models that are not properly aligning w…" at bounding box center [298, 111] width 388 height 44
copy h5 "A project you are managing has multiple models that are not properly aligning w…"
click at [460, 238] on div "Initiate a joint discussion among all teams and stakeholders, establishing a sh…" at bounding box center [298, 217] width 386 height 39
click at [105, 195] on input "b. Initiate a joint discussion among all teams and stakeholders, establishing a…" at bounding box center [105, 192] width 0 height 8
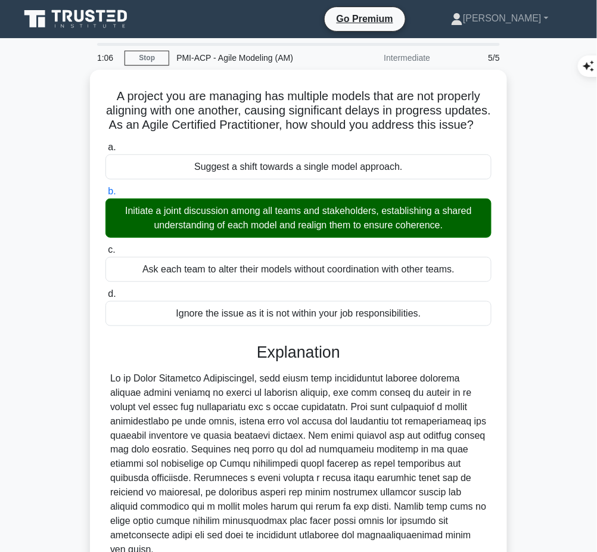
click at [301, 442] on div at bounding box center [298, 464] width 376 height 186
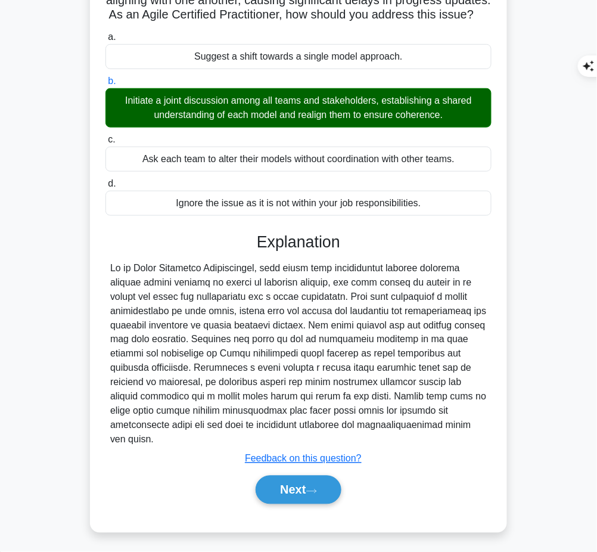
drag, startPoint x: 254, startPoint y: 249, endPoint x: 402, endPoint y: 432, distance: 235.9
click at [402, 432] on div "Explanation Submit feedback Feedback on this question? Next" at bounding box center [298, 370] width 386 height 276
copy div "Explanation As an Agile Certified Practitioner, when faced with misalignment be…"
click at [284, 493] on button "Next" at bounding box center [298, 489] width 85 height 29
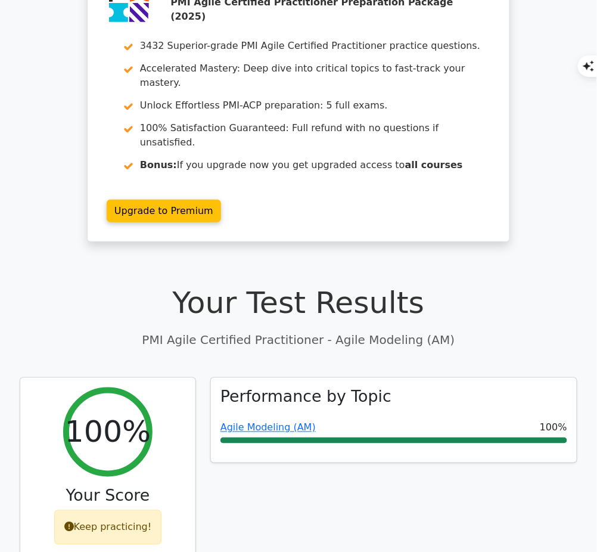
click at [264, 422] on link "Agile Modeling (AM)" at bounding box center [267, 427] width 95 height 11
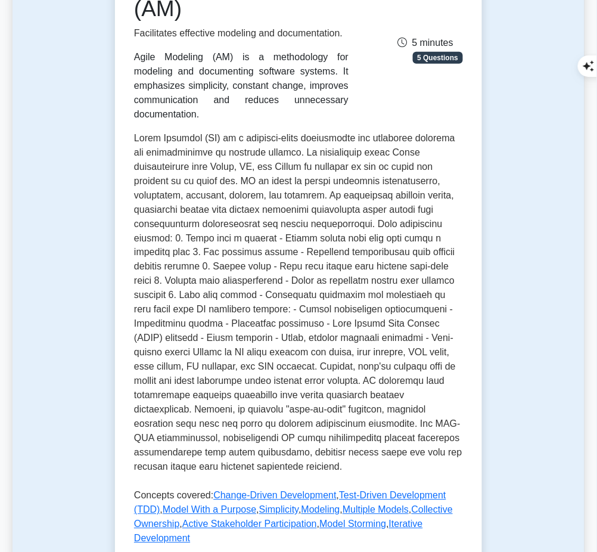
scroll to position [393, 0]
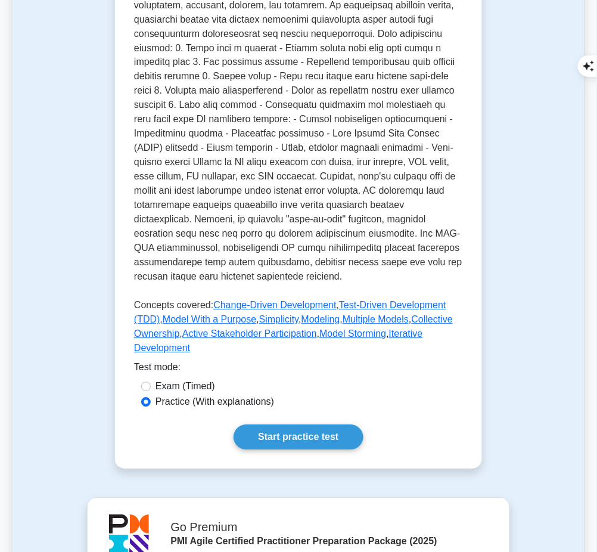
click at [300, 425] on link "Start practice test" at bounding box center [297, 437] width 129 height 25
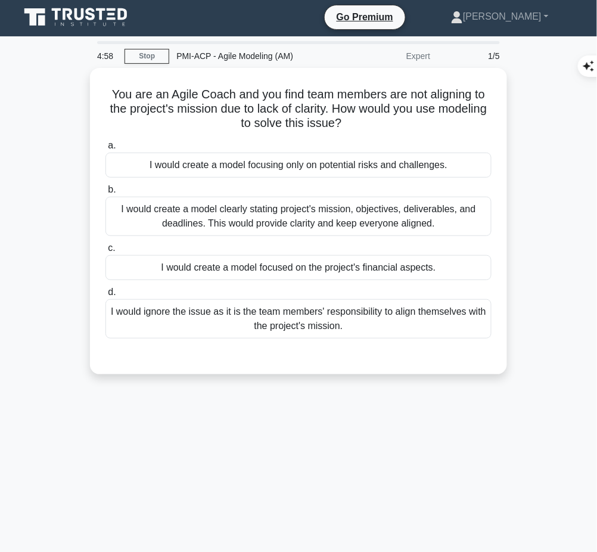
drag, startPoint x: 104, startPoint y: 86, endPoint x: 374, endPoint y: 129, distance: 273.8
click at [374, 129] on div "You are an Agile Coach and you find team members are not aligning to the projec…" at bounding box center [298, 221] width 407 height 297
copy h5 "You are an Agile Coach and you find team members are not aligning to the projec…"
click at [394, 219] on div "I would create a model clearly stating project's mission, objectives, deliverab…" at bounding box center [298, 216] width 386 height 39
click at [105, 194] on input "b. I would create a model clearly stating project's mission, objectives, delive…" at bounding box center [105, 190] width 0 height 8
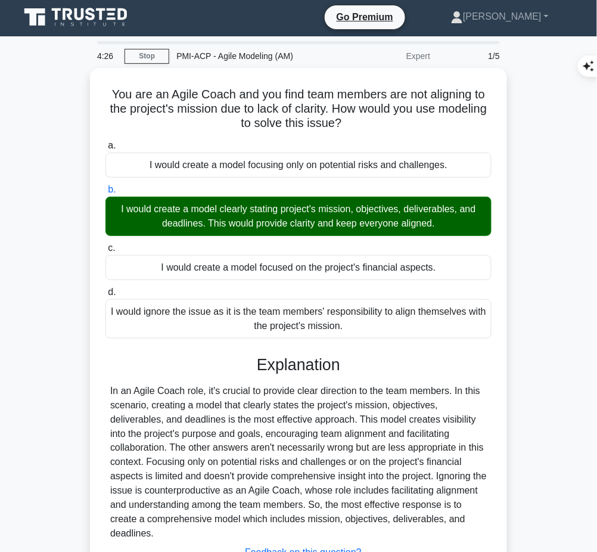
click at [292, 452] on div "In an Agile Coach role, it's crucial to provide clear direction to the team mem…" at bounding box center [298, 462] width 376 height 157
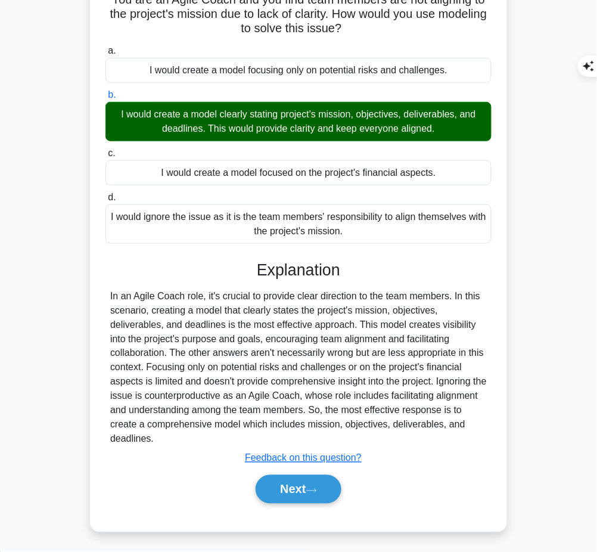
drag, startPoint x: 256, startPoint y: 270, endPoint x: 192, endPoint y: 436, distance: 178.2
click at [192, 436] on div "Explanation In an Agile Coach role, it's crucial to provide clear direction to …" at bounding box center [298, 384] width 386 height 248
copy div "Explanation In an Agile Coach role, it's crucial to provide clear direction to …"
click at [282, 497] on button "Next" at bounding box center [298, 489] width 85 height 29
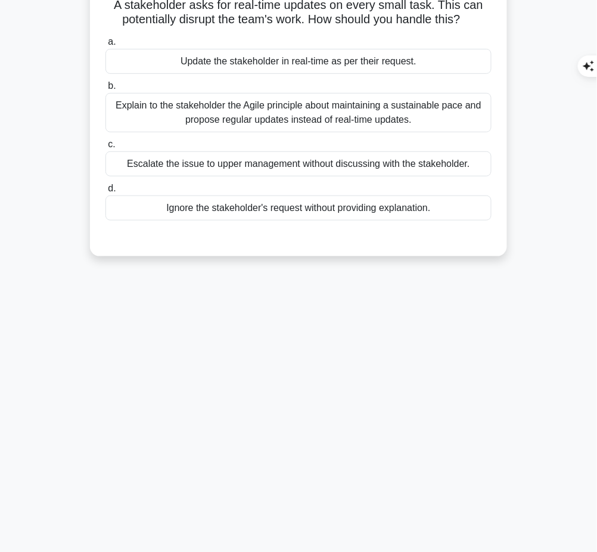
scroll to position [0, 0]
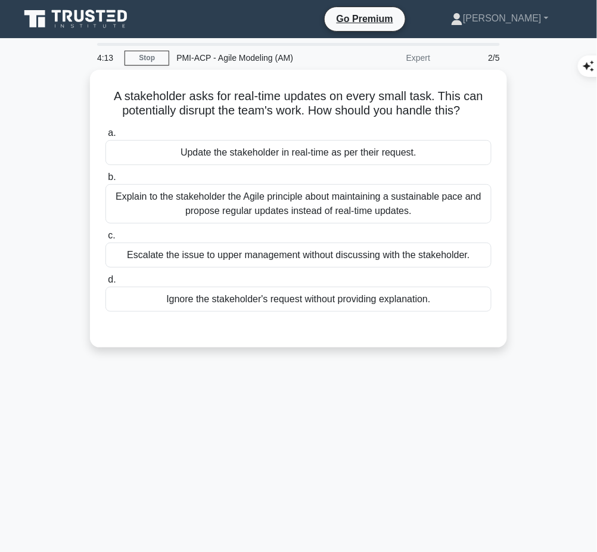
drag, startPoint x: 110, startPoint y: 92, endPoint x: 497, endPoint y: 108, distance: 387.5
click at [497, 108] on div "A stakeholder asks for real-time updates on every small task. This can potentia…" at bounding box center [298, 208] width 407 height 268
copy h5 "A stakeholder asks for real-time updates on every small task. This can potentia…"
click at [412, 206] on div "Explain to the stakeholder the Agile principle about maintaining a sustainable …" at bounding box center [298, 203] width 386 height 39
click at [105, 181] on input "b. Explain to the stakeholder the Agile principle about maintaining a sustainab…" at bounding box center [105, 177] width 0 height 8
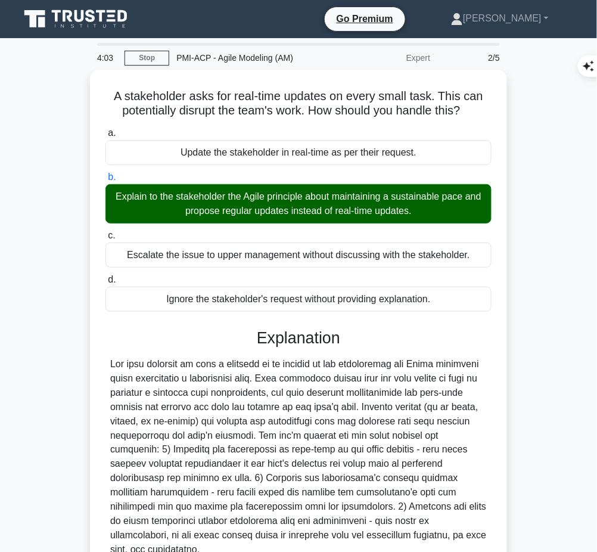
scroll to position [96, 0]
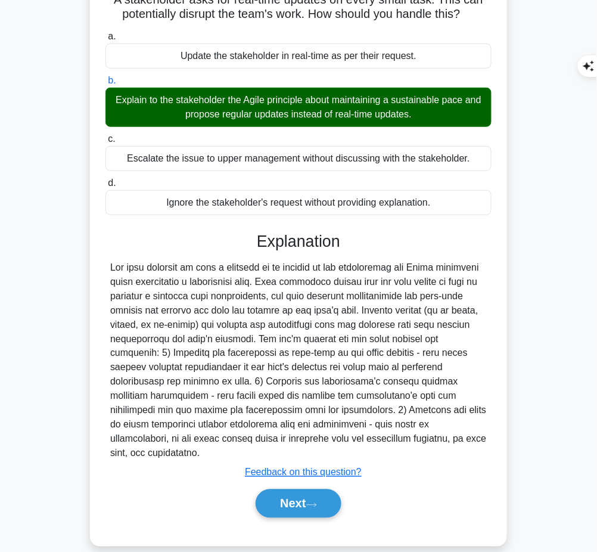
click at [292, 493] on button "Next" at bounding box center [298, 503] width 85 height 29
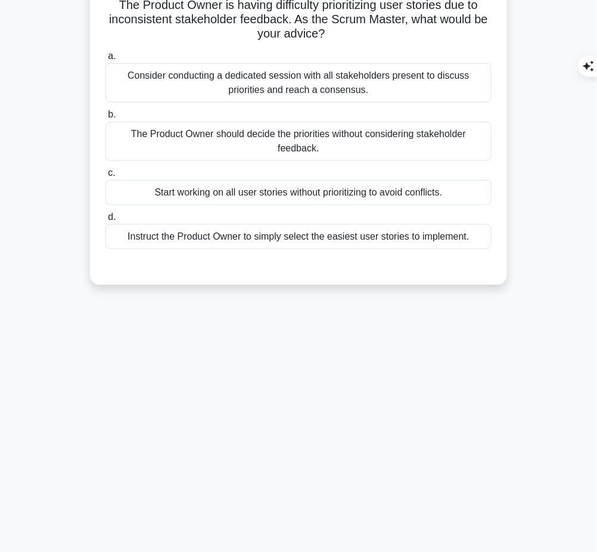
scroll to position [0, 0]
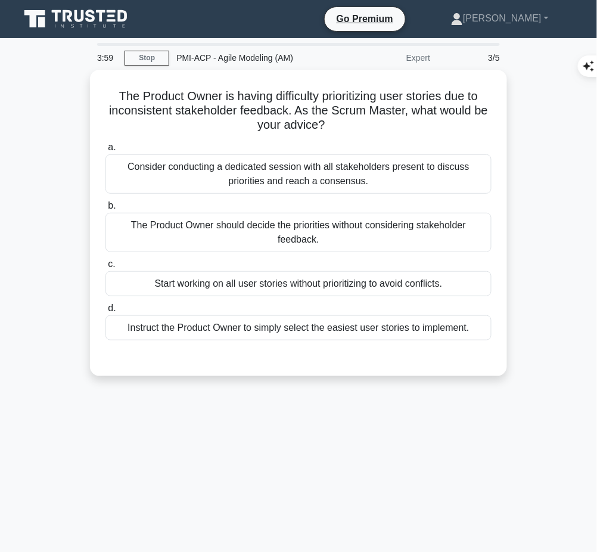
drag, startPoint x: 102, startPoint y: 84, endPoint x: 346, endPoint y: 124, distance: 247.0
click at [346, 124] on div "The Product Owner is having difficulty prioritizing user stories due to inconsi…" at bounding box center [298, 222] width 407 height 297
copy h5 "The Product Owner is having difficulty prioritizing user stories due to inconsi…"
click at [306, 99] on h5 "The Product Owner is having difficulty prioritizing user stories due to inconsi…" at bounding box center [298, 111] width 388 height 44
click at [272, 180] on div "Consider conducting a dedicated session with all stakeholders present to discus…" at bounding box center [298, 173] width 386 height 39
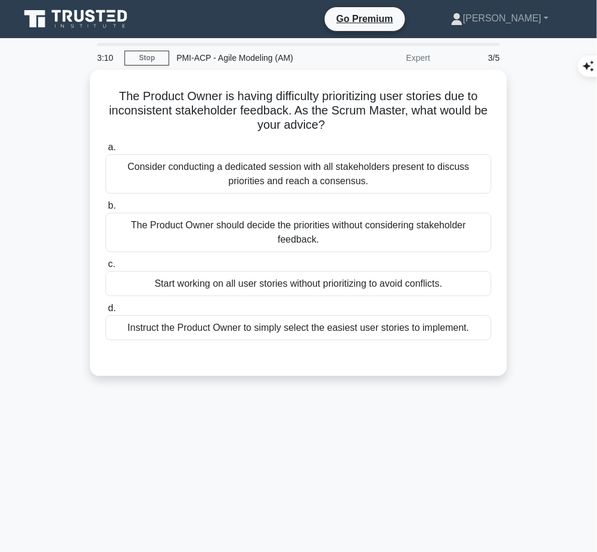
click at [105, 151] on input "a. Consider conducting a dedicated session with all stakeholders present to dis…" at bounding box center [105, 148] width 0 height 8
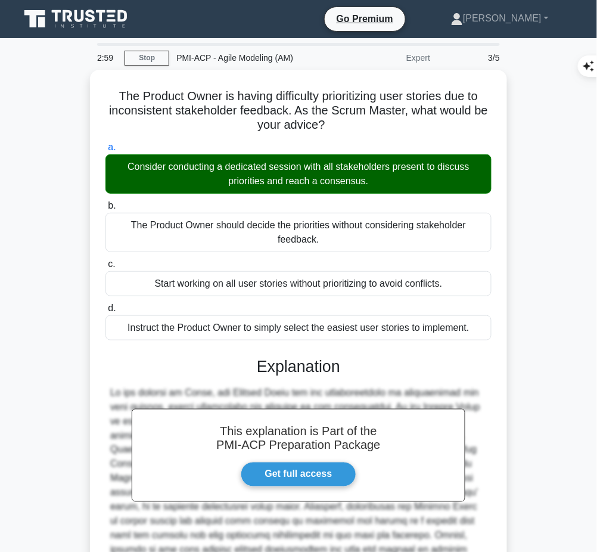
click at [260, 378] on div "This explanation is Part of the PMI-ACP Preparation Package Get full access Exp…" at bounding box center [298, 487] width 386 height 291
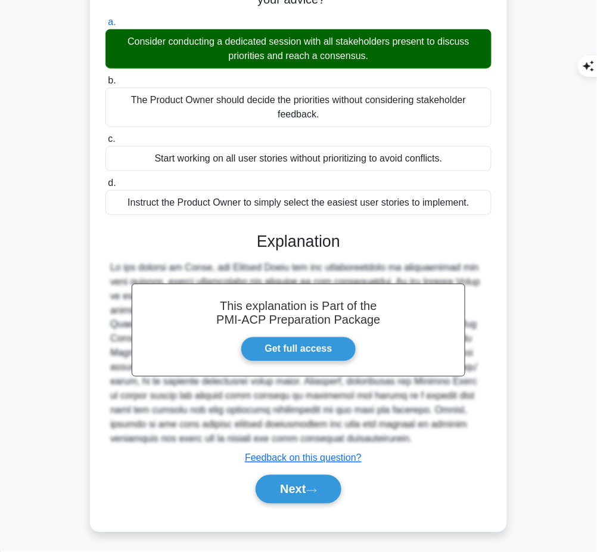
drag, startPoint x: 254, startPoint y: 234, endPoint x: 251, endPoint y: 436, distance: 201.9
click at [251, 436] on div "This explanation is Part of the PMI-ACP Preparation Package Get full access Exp…" at bounding box center [298, 362] width 386 height 291
copy div "Explanation In the context of Scrum, the Product Owner has the responsibility o…"
click at [276, 493] on button "Next" at bounding box center [298, 489] width 85 height 29
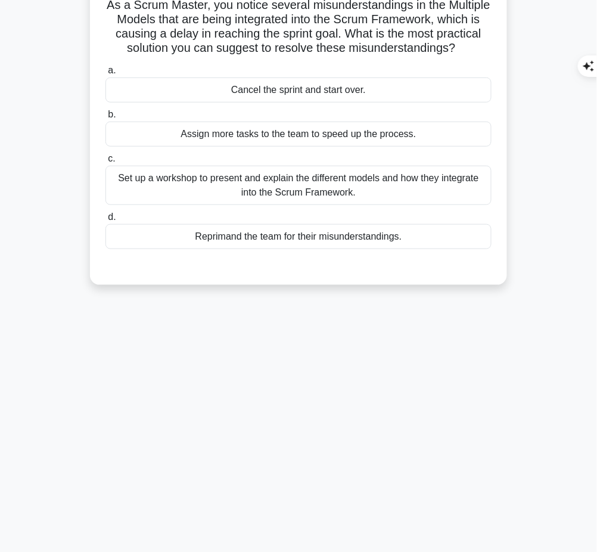
scroll to position [0, 0]
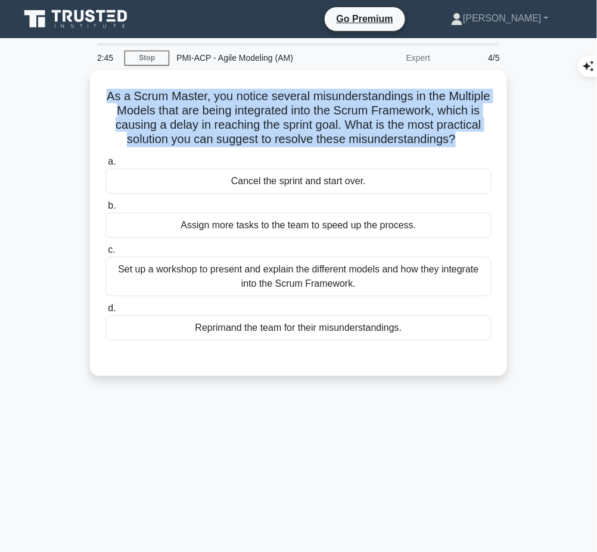
drag, startPoint x: 124, startPoint y: 90, endPoint x: 497, endPoint y: 140, distance: 376.2
click at [497, 140] on div "As a Scrum Master, you notice several misunderstandings in the Multiple Models …" at bounding box center [298, 222] width 407 height 297
copy h5 "As a Scrum Master, you notice several misunderstandings in the Multiple Models …"
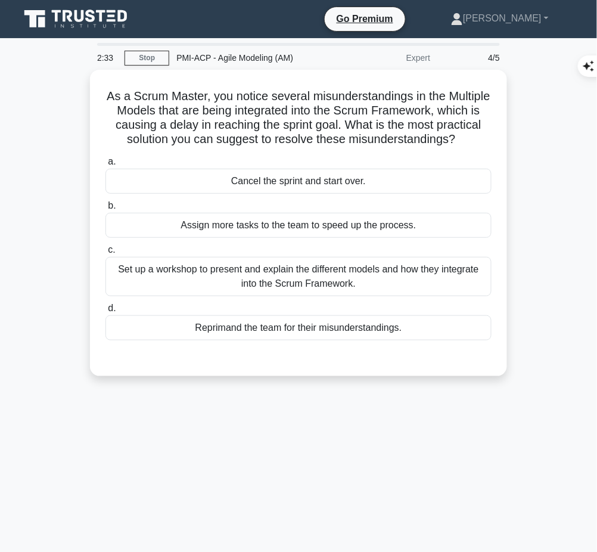
click at [401, 290] on div "Set up a workshop to present and explain the different models and how they inte…" at bounding box center [298, 276] width 386 height 39
click at [105, 254] on input "c. Set up a workshop to present and explain the different models and how they i…" at bounding box center [105, 250] width 0 height 8
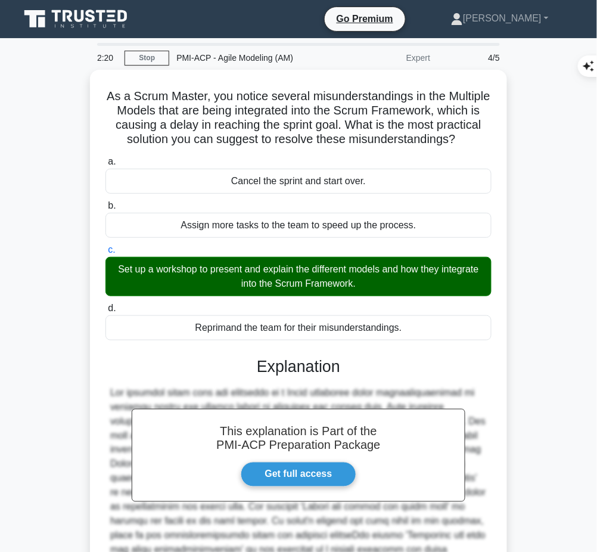
click at [309, 394] on div "This explanation is Part of the PMI-ACP Preparation Package Get full access Exp…" at bounding box center [298, 494] width 386 height 305
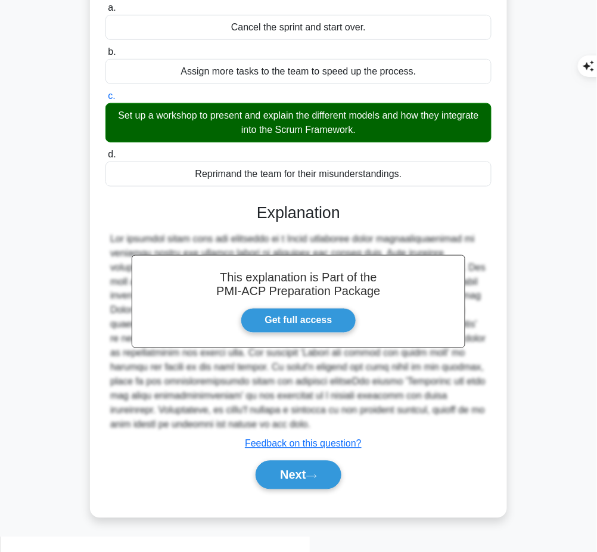
drag, startPoint x: 258, startPoint y: 222, endPoint x: 451, endPoint y: 438, distance: 289.8
click at [451, 438] on div "This explanation is Part of the PMI-ACP Preparation Package Get full access Exp…" at bounding box center [298, 341] width 386 height 305
copy div "Explanation The question deals with the situation in a Scrum framework where mi…"
click at [310, 489] on button "Next" at bounding box center [298, 474] width 85 height 29
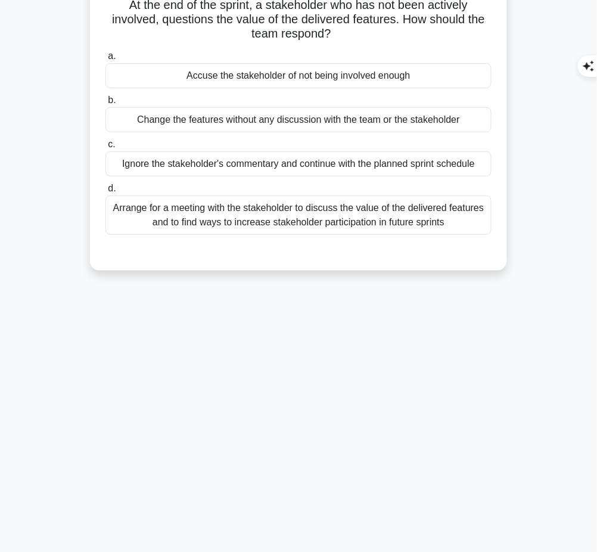
scroll to position [0, 0]
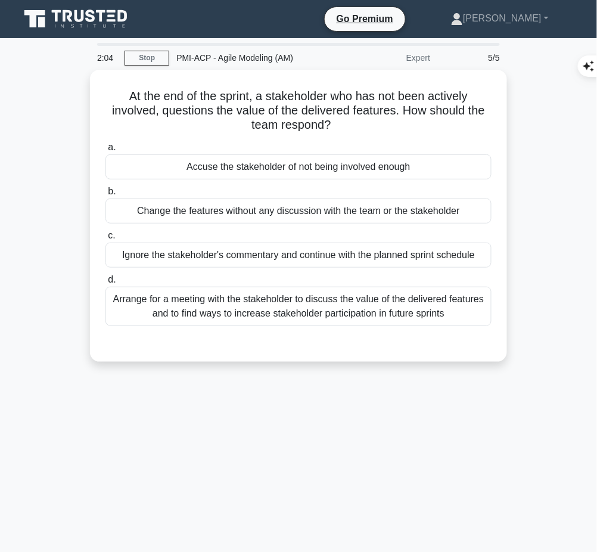
drag, startPoint x: 124, startPoint y: 91, endPoint x: 346, endPoint y: 127, distance: 224.6
click at [346, 127] on h5 "At the end of the sprint, a stakeholder who has not been actively involved, que…" at bounding box center [298, 111] width 388 height 44
copy h5 "At the end of the sprint, a stakeholder who has not been actively involved, que…"
click at [425, 309] on div "Arrange for a meeting with the stakeholder to discuss the value of the delivere…" at bounding box center [298, 306] width 386 height 39
click at [105, 284] on input "d. Arrange for a meeting with the stakeholder to discuss the value of the deliv…" at bounding box center [105, 280] width 0 height 8
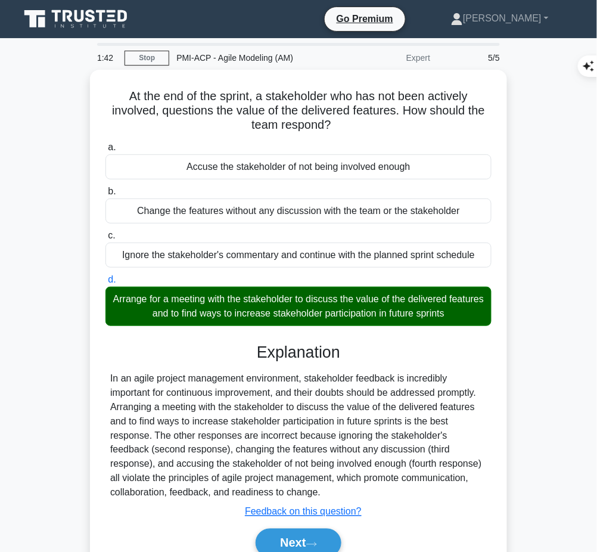
click at [282, 542] on button "Next" at bounding box center [298, 542] width 85 height 29
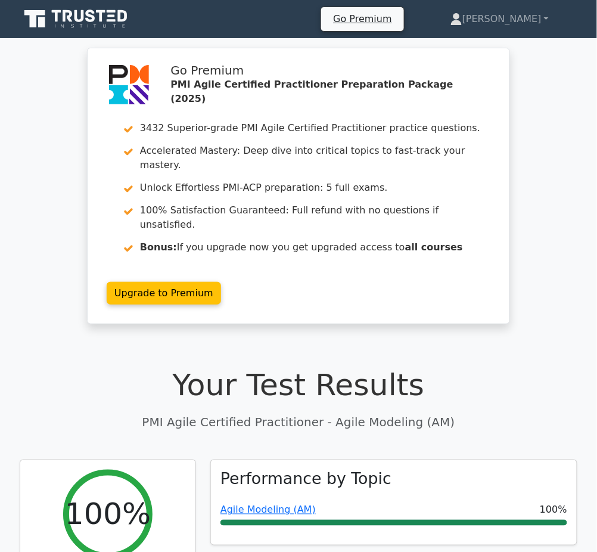
scroll to position [194, 0]
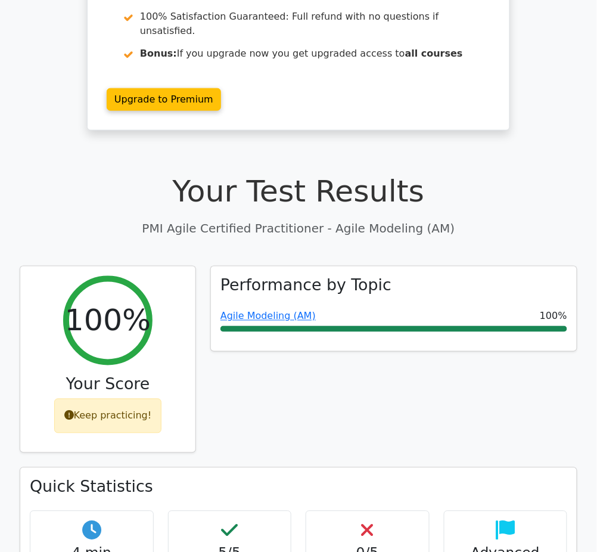
click at [260, 310] on link "Agile Modeling (AM)" at bounding box center [267, 315] width 95 height 11
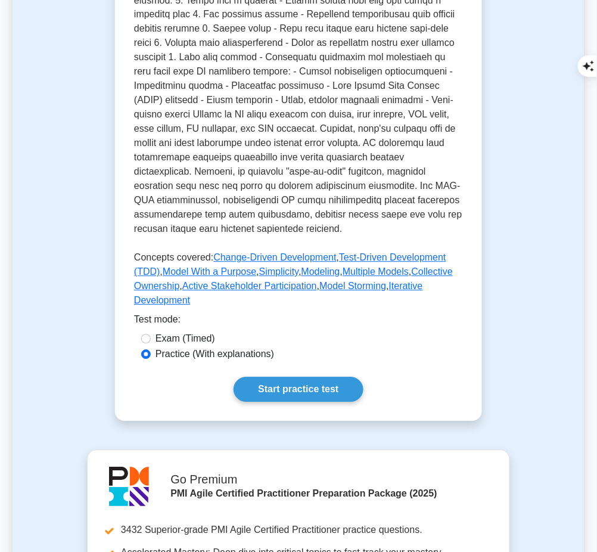
scroll to position [509, 0]
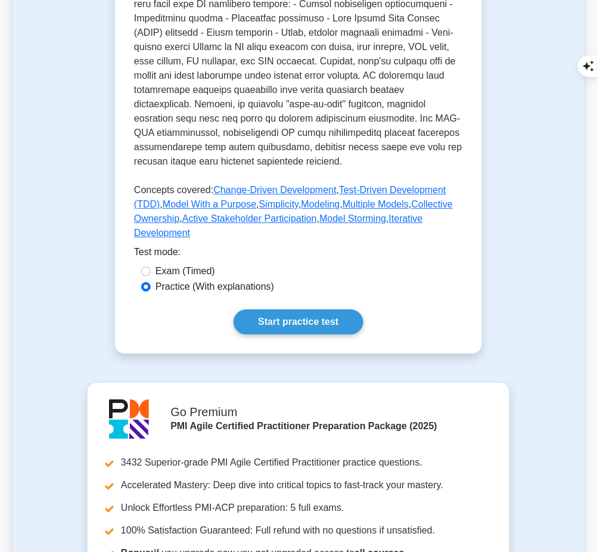
click at [282, 309] on link "Start practice test" at bounding box center [297, 321] width 129 height 25
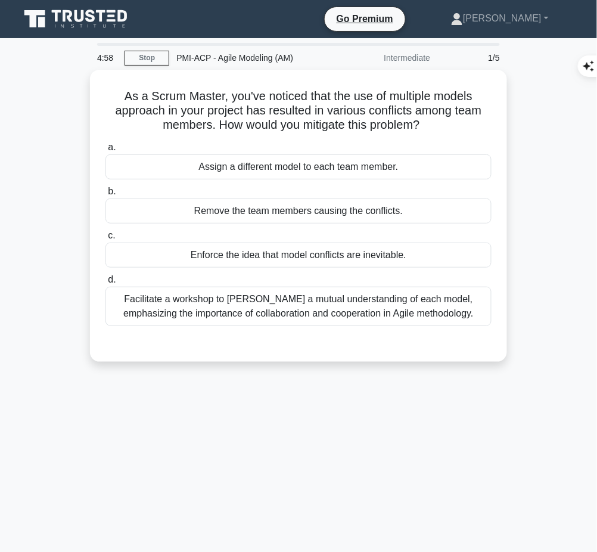
drag, startPoint x: 119, startPoint y: 88, endPoint x: 443, endPoint y: 130, distance: 326.2
click at [443, 130] on div "As a Scrum Master, you've noticed that the use of multiple models approach in y…" at bounding box center [298, 215] width 407 height 282
copy h5 "As a Scrum Master, you've noticed that the use of multiple models approach in y…"
click at [283, 306] on div "Facilitate a workshop to [PERSON_NAME] a mutual understanding of each model, em…" at bounding box center [298, 306] width 386 height 39
click at [105, 284] on input "d. Facilitate a workshop to [PERSON_NAME] a mutual understanding of each model,…" at bounding box center [105, 280] width 0 height 8
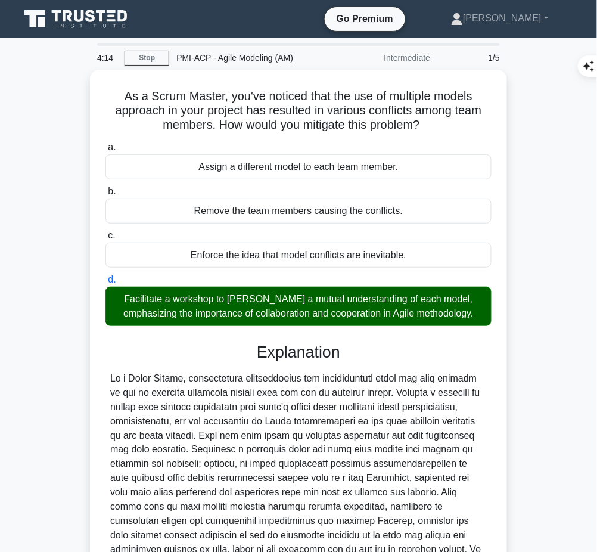
click at [314, 423] on div at bounding box center [298, 478] width 376 height 214
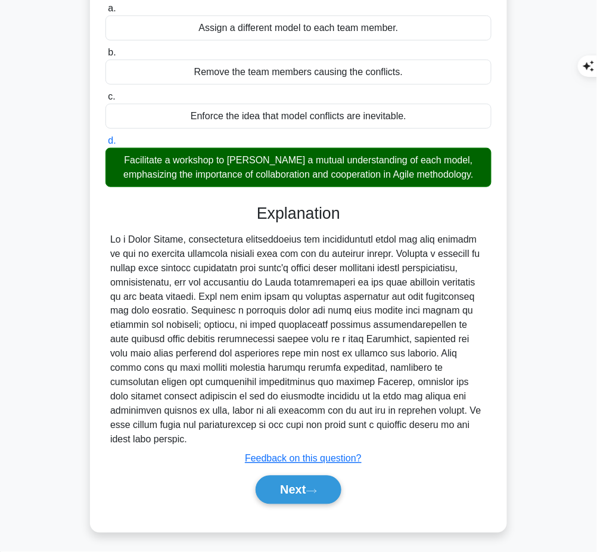
drag, startPoint x: 255, startPoint y: 210, endPoint x: 203, endPoint y: 437, distance: 233.4
click at [203, 437] on div "Explanation Submit feedback Feedback on this question? Next" at bounding box center [298, 356] width 386 height 305
copy div "Explanation As a Scrum Master, facilitating communication and collaboration amo…"
click at [285, 481] on button "Next" at bounding box center [298, 489] width 85 height 29
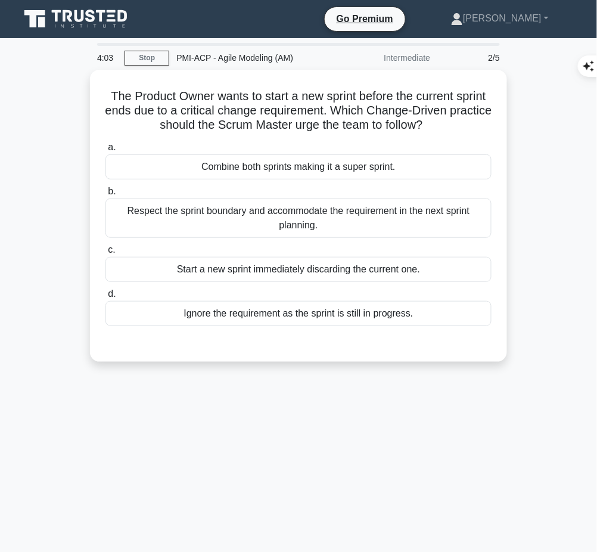
scroll to position [1, 0]
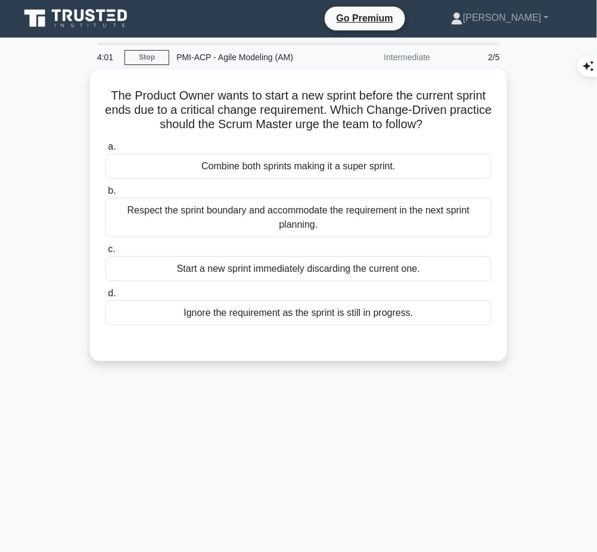
drag, startPoint x: 100, startPoint y: 94, endPoint x: 456, endPoint y: 127, distance: 357.1
click at [456, 127] on div "The Product Owner wants to start a new sprint before the current sprint ends du…" at bounding box center [298, 215] width 407 height 282
copy h5 "The Product Owner wants to start a new sprint before the current sprint ends du…"
click at [294, 217] on div "Respect the sprint boundary and accommodate the requirement in the next sprint …" at bounding box center [298, 217] width 386 height 39
click at [105, 195] on input "b. Respect the sprint boundary and accommodate the requirement in the next spri…" at bounding box center [105, 191] width 0 height 8
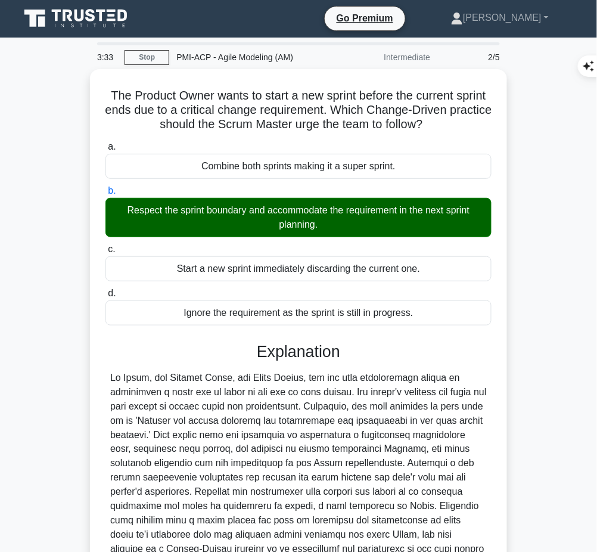
click at [349, 415] on div at bounding box center [298, 470] width 376 height 200
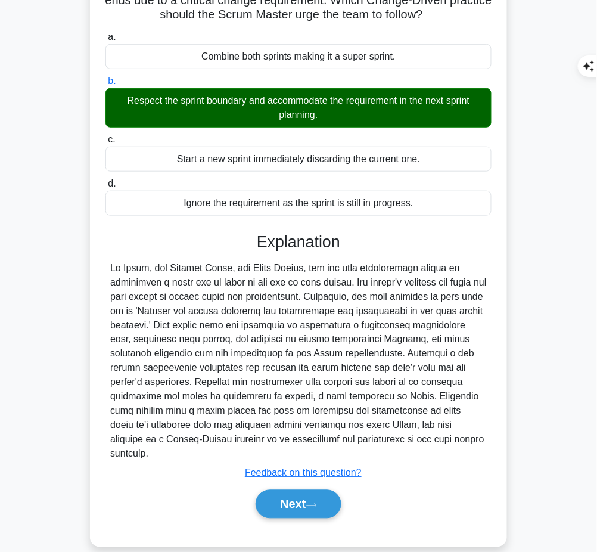
click at [288, 256] on div "Explanation Submit feedback Feedback on this question? Next" at bounding box center [298, 377] width 386 height 291
click at [266, 245] on h3 "Explanation" at bounding box center [299, 241] width 372 height 19
drag, startPoint x: 253, startPoint y: 238, endPoint x: 482, endPoint y: 444, distance: 308.3
click at [482, 444] on div "Explanation Submit feedback Feedback on this question? Next" at bounding box center [298, 377] width 386 height 291
copy div "Explanation In Scrum, the Product Owner, the Scrum Master, and the team collect…"
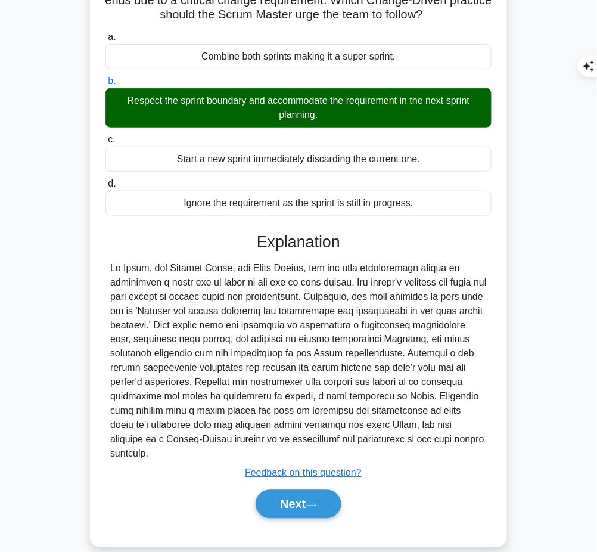
click at [293, 490] on button "Next" at bounding box center [298, 504] width 85 height 29
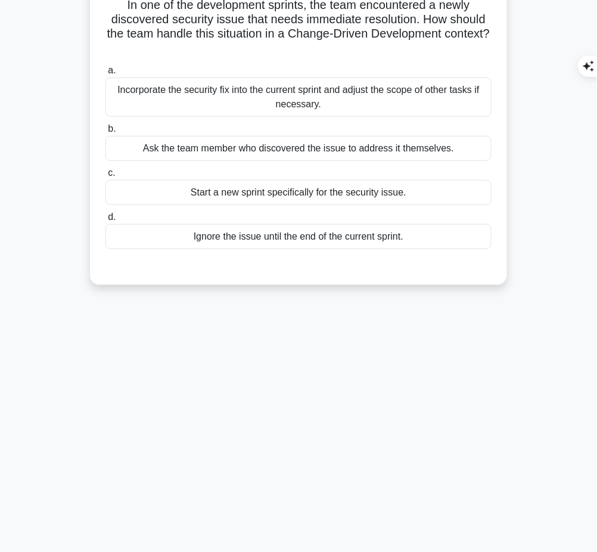
scroll to position [0, 0]
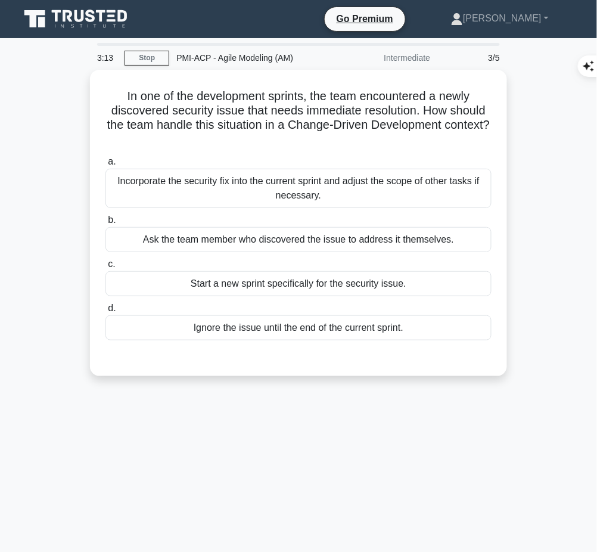
drag, startPoint x: 119, startPoint y: 89, endPoint x: 375, endPoint y: 136, distance: 261.0
click at [375, 136] on h5 "In one of the development sprints, the team encountered a newly discovered secu…" at bounding box center [298, 118] width 388 height 58
copy h5 "In one of the development sprints, the team encountered a newly discovered secu…"
click at [387, 177] on div "Incorporate the security fix into the current sprint and adjust the scope of ot…" at bounding box center [298, 188] width 386 height 39
click at [105, 166] on input "a. Incorporate the security fix into the current sprint and adjust the scope of…" at bounding box center [105, 162] width 0 height 8
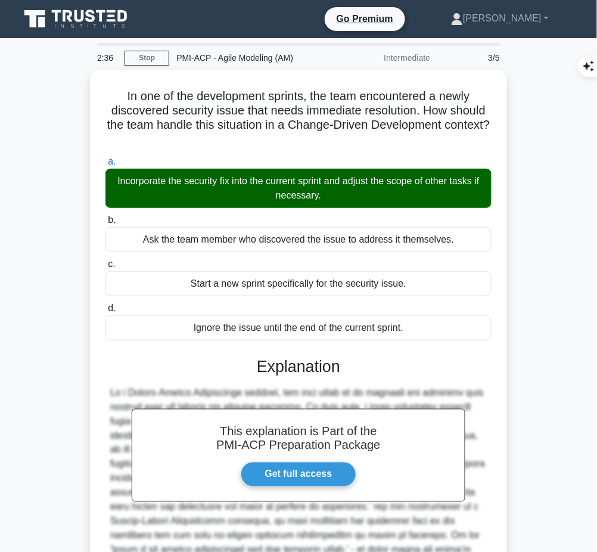
click at [306, 373] on h3 "Explanation" at bounding box center [299, 366] width 372 height 19
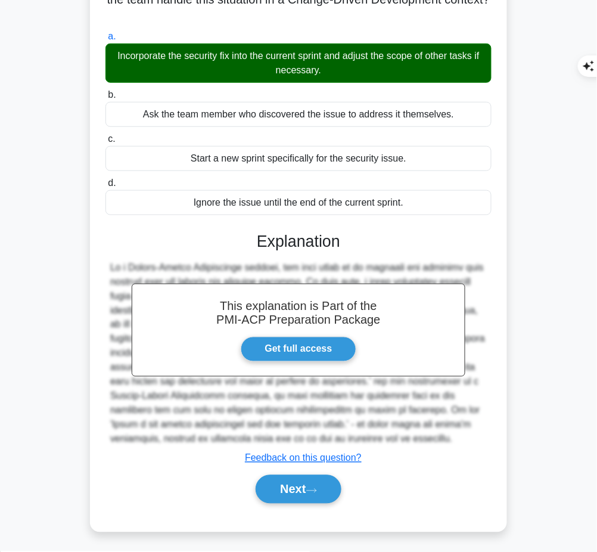
drag, startPoint x: 258, startPoint y: 238, endPoint x: 252, endPoint y: 438, distance: 200.8
click at [252, 438] on div "This explanation is Part of the PMI-ACP Preparation Package Get full access Exp…" at bounding box center [298, 362] width 386 height 291
copy div "Explanation In a Change-Driven Development context, the team needs to be adapti…"
click at [287, 484] on button "Next" at bounding box center [298, 489] width 85 height 29
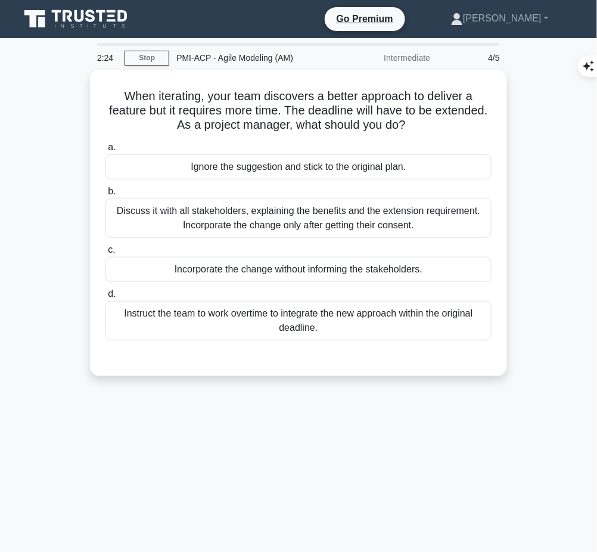
scroll to position [1, 0]
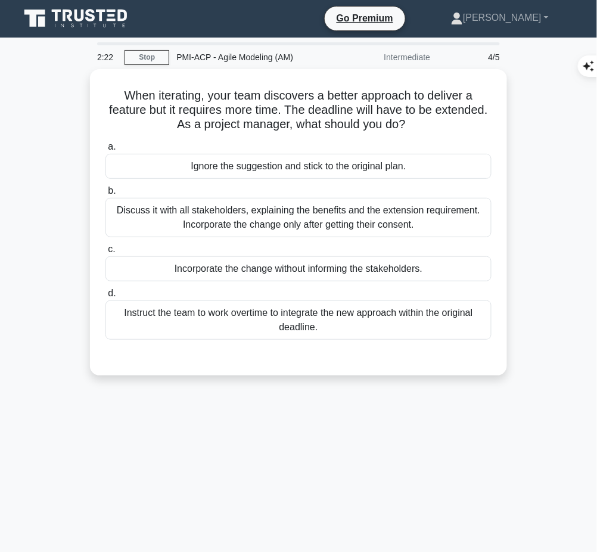
drag, startPoint x: 117, startPoint y: 91, endPoint x: 456, endPoint y: 123, distance: 339.8
click at [456, 123] on h5 "When iterating, your team discovers a better approach to deliver a feature but …" at bounding box center [298, 110] width 388 height 44
copy h5 "When iterating, your team discovers a better approach to deliver a feature but …"
click at [294, 222] on div "Discuss it with all stakeholders, explaining the benefits and the extension req…" at bounding box center [298, 217] width 386 height 39
click at [105, 195] on input "b. Discuss it with all stakeholders, explaining the benefits and the extension …" at bounding box center [105, 191] width 0 height 8
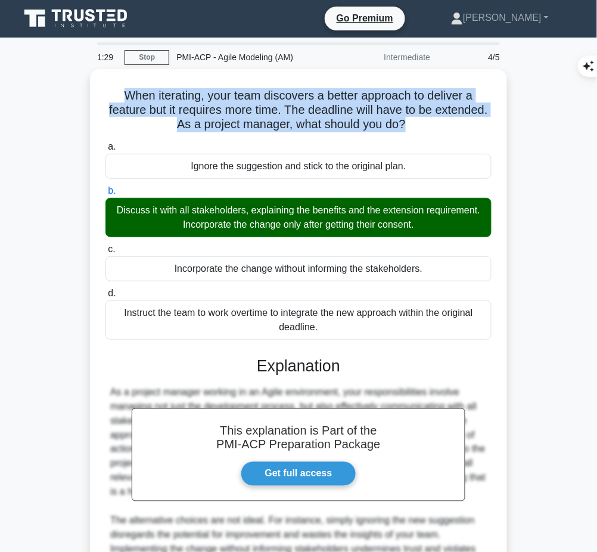
drag, startPoint x: 119, startPoint y: 85, endPoint x: 431, endPoint y: 125, distance: 315.2
click at [431, 125] on h5 "When iterating, your team discovers a better approach to deliver a feature but …" at bounding box center [298, 110] width 388 height 44
copy h5 "When iterating, your team discovers a better approach to deliver a feature but …"
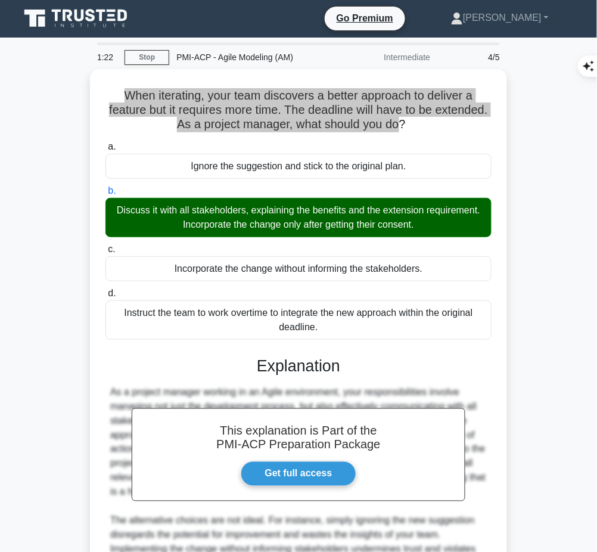
scroll to position [154, 0]
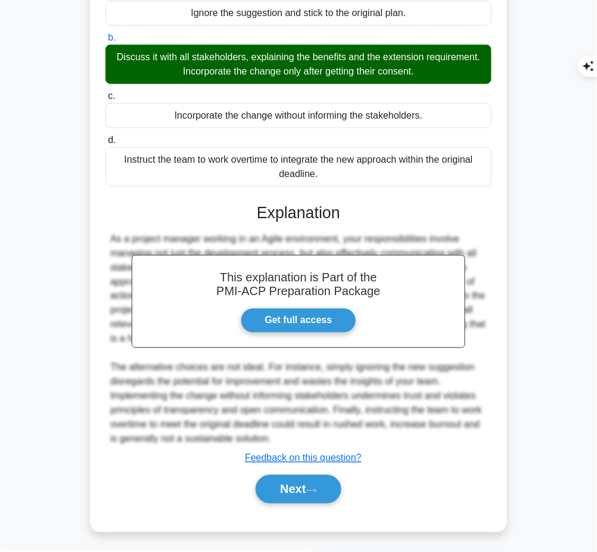
click at [281, 491] on button "Next" at bounding box center [298, 489] width 85 height 29
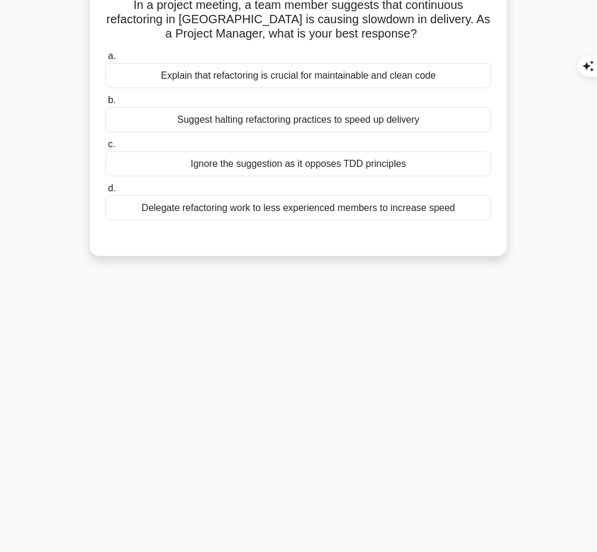
scroll to position [0, 0]
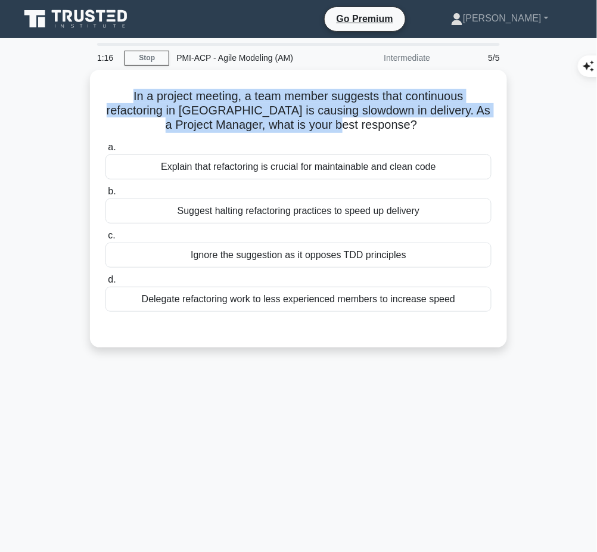
drag, startPoint x: 112, startPoint y: 96, endPoint x: 396, endPoint y: 120, distance: 284.6
click at [396, 120] on h5 "In a project meeting, a team member suggests that continuous refactoring in TDD…" at bounding box center [298, 111] width 388 height 44
copy h5 "In a project meeting, a team member suggests that continuous refactoring in TDD…"
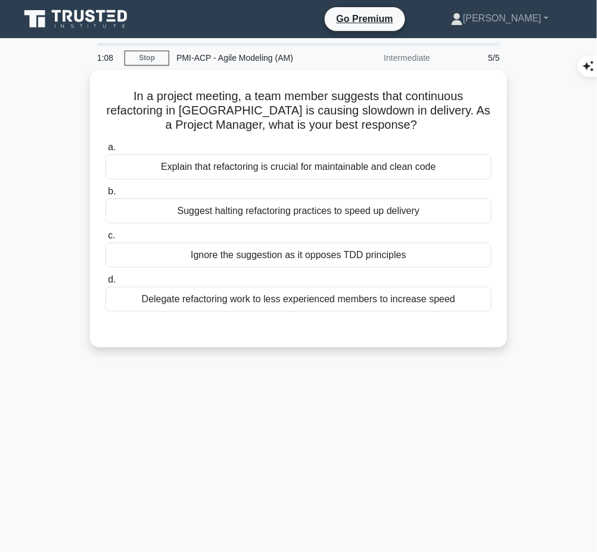
click at [465, 161] on div "Explain that refactoring is crucial for maintainable and clean code" at bounding box center [298, 166] width 386 height 25
click at [105, 151] on input "a. Explain that refactoring is crucial for maintainable and clean code" at bounding box center [105, 148] width 0 height 8
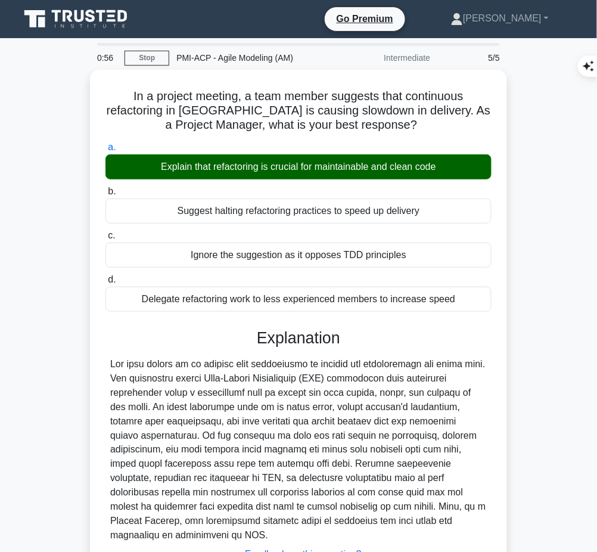
click at [228, 406] on div at bounding box center [298, 450] width 376 height 186
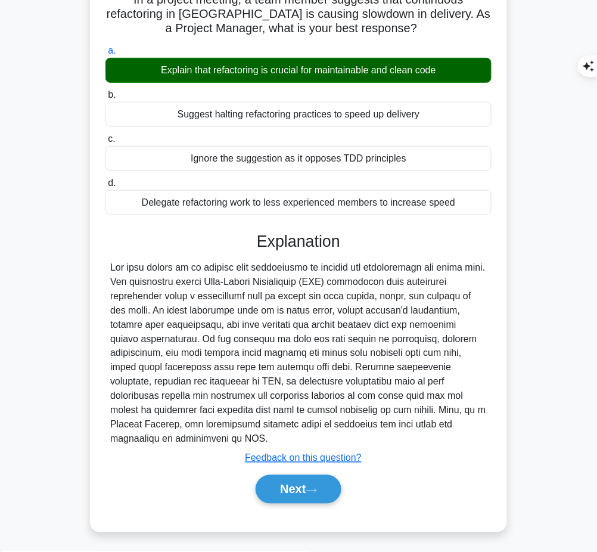
scroll to position [96, 0]
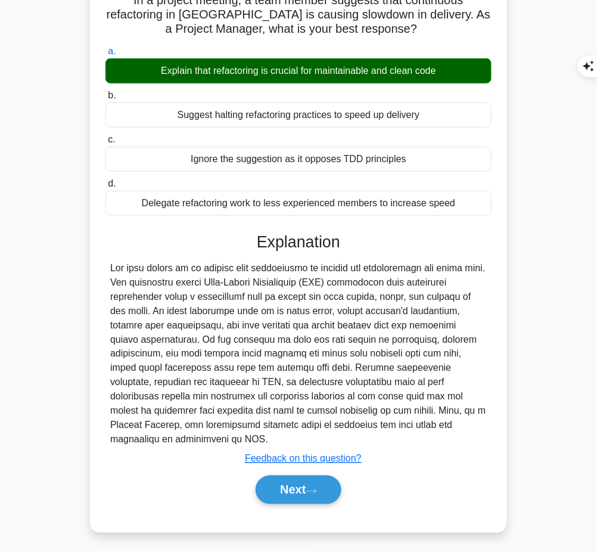
drag, startPoint x: 259, startPoint y: 237, endPoint x: 220, endPoint y: 440, distance: 206.1
click at [220, 440] on div "Explanation Submit feedback Feedback on this question? Next" at bounding box center [298, 370] width 386 height 276
copy div "Explanation The best answer is to explain that refactoring is crucial for maint…"
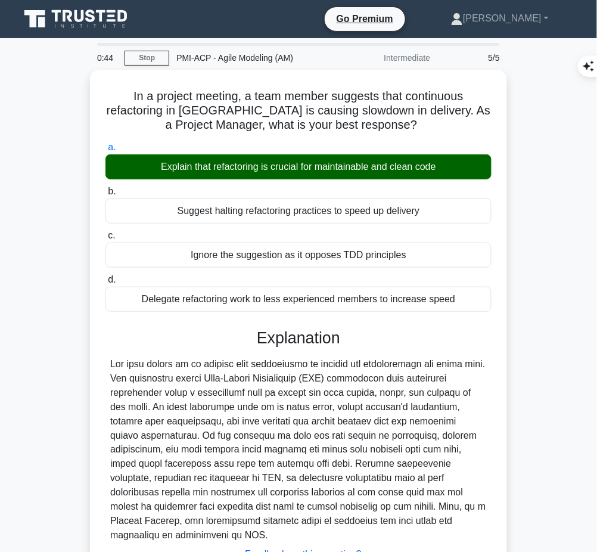
scroll to position [96, 0]
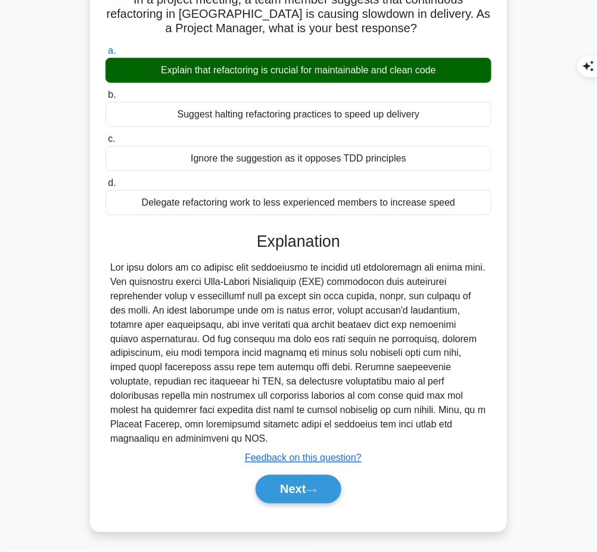
click at [289, 494] on button "Next" at bounding box center [298, 489] width 85 height 29
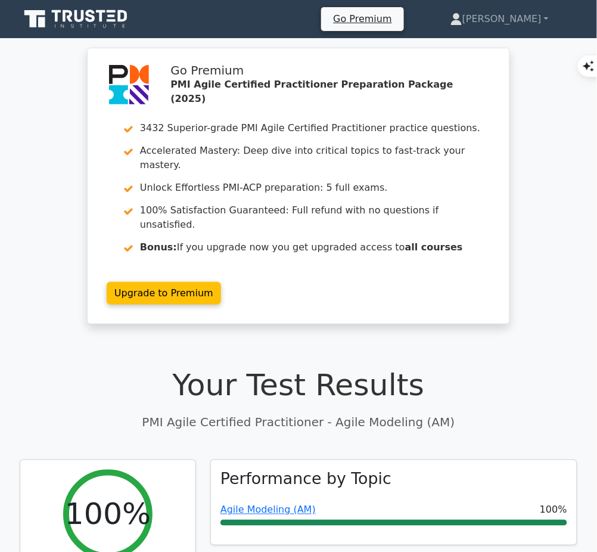
click at [297, 504] on link "Agile Modeling (AM)" at bounding box center [267, 509] width 95 height 11
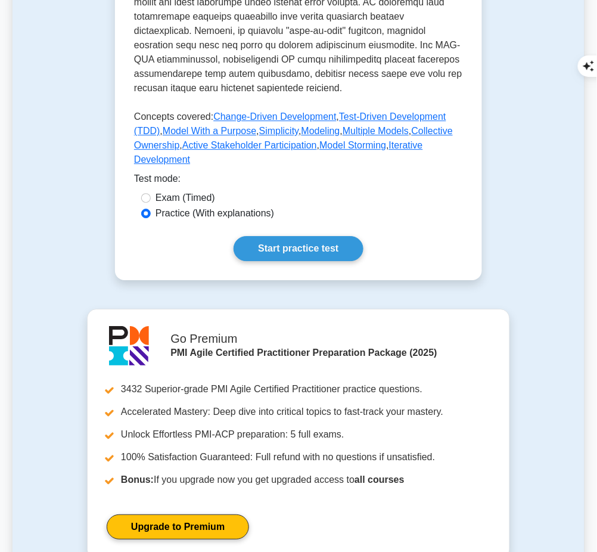
scroll to position [606, 0]
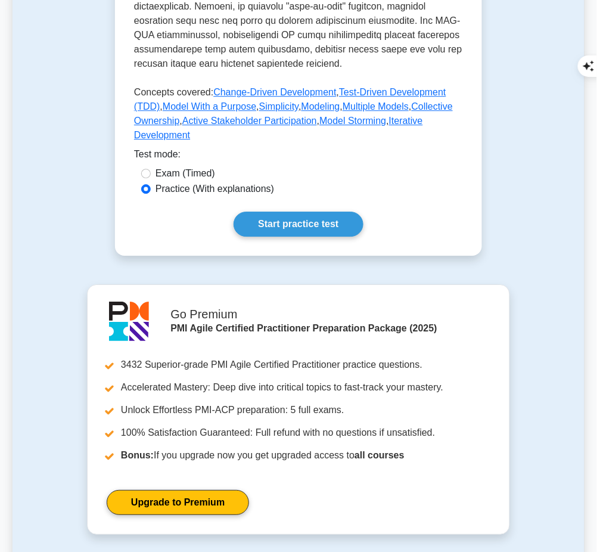
click at [335, 211] on link "Start practice test" at bounding box center [297, 223] width 129 height 25
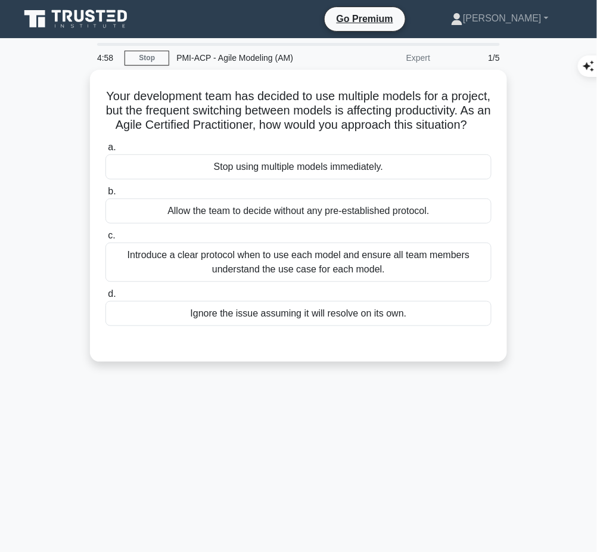
drag, startPoint x: 118, startPoint y: 88, endPoint x: 363, endPoint y: 142, distance: 250.6
click at [363, 133] on h5 "Your development team has decided to use multiple models for a project, but the…" at bounding box center [298, 111] width 388 height 44
copy h5 "Your development team has decided to use multiple models for a project, but the…"
click at [385, 282] on div "Introduce a clear protocol when to use each model and ensure all team members u…" at bounding box center [298, 261] width 386 height 39
click at [105, 239] on input "c. Introduce a clear protocol when to use each model and ensure all team member…" at bounding box center [105, 236] width 0 height 8
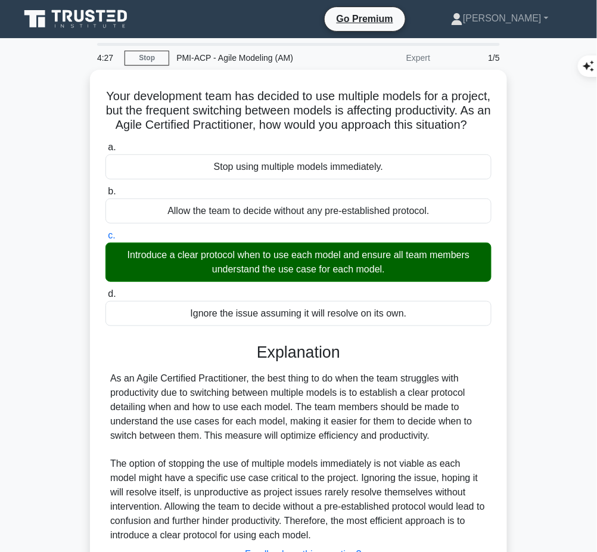
click at [241, 441] on div "As an Agile Certified Practitioner, the best thing to do when the team struggle…" at bounding box center [298, 457] width 376 height 172
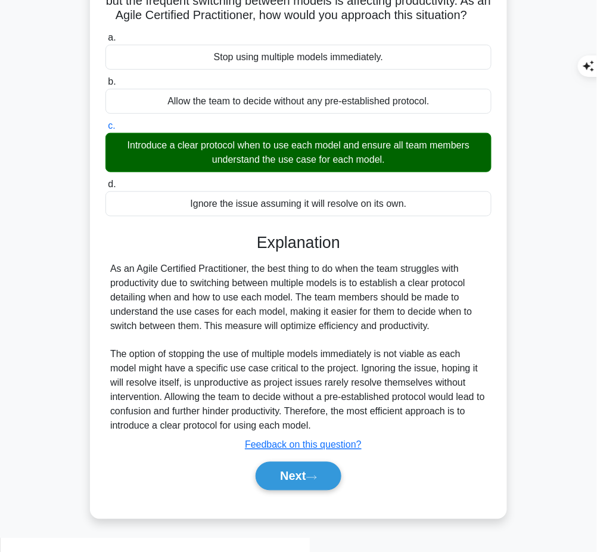
scroll to position [110, 0]
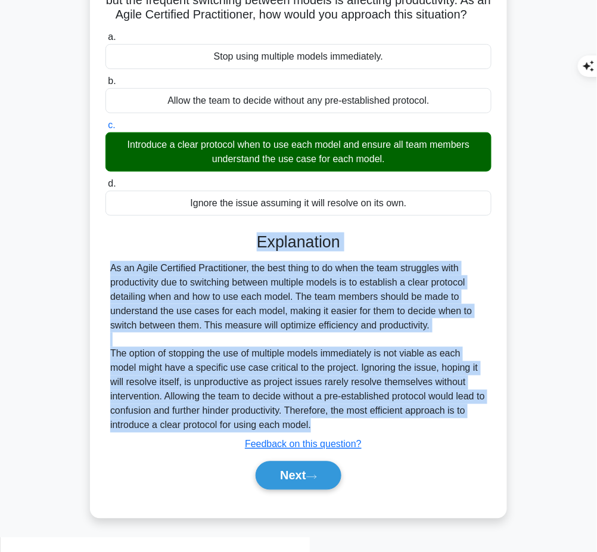
drag, startPoint x: 253, startPoint y: 247, endPoint x: 326, endPoint y: 434, distance: 201.1
click at [326, 434] on div "Explanation As an Agile Certified Practitioner, the best thing to do when the t…" at bounding box center [298, 363] width 386 height 262
copy div "Explanation As an Agile Certified Practitioner, the best thing to do when the t…"
click at [288, 490] on button "Next" at bounding box center [298, 475] width 85 height 29
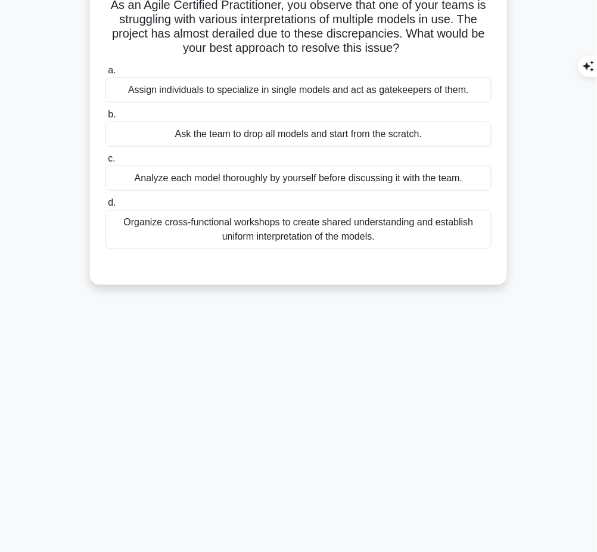
scroll to position [0, 0]
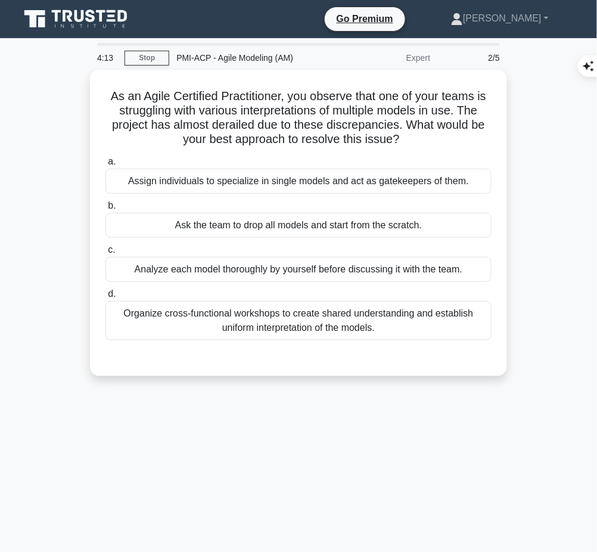
drag, startPoint x: 104, startPoint y: 92, endPoint x: 425, endPoint y: 142, distance: 324.9
click at [425, 142] on h5 "As an Agile Certified Practitioner, you observe that one of your teams is strug…" at bounding box center [298, 118] width 388 height 58
copy h5 "As an Agile Certified Practitioner, you observe that one of your teams is strug…"
click at [441, 319] on div "Organize cross-functional workshops to create shared understanding and establis…" at bounding box center [298, 320] width 386 height 39
click at [105, 298] on input "d. Organize cross-functional workshops to create shared understanding and estab…" at bounding box center [105, 294] width 0 height 8
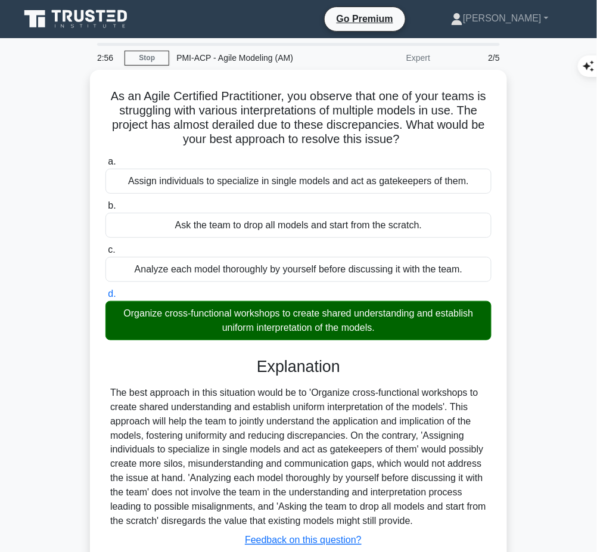
click at [188, 406] on div "The best approach in this situation would be to 'Organize cross-functional work…" at bounding box center [298, 456] width 376 height 143
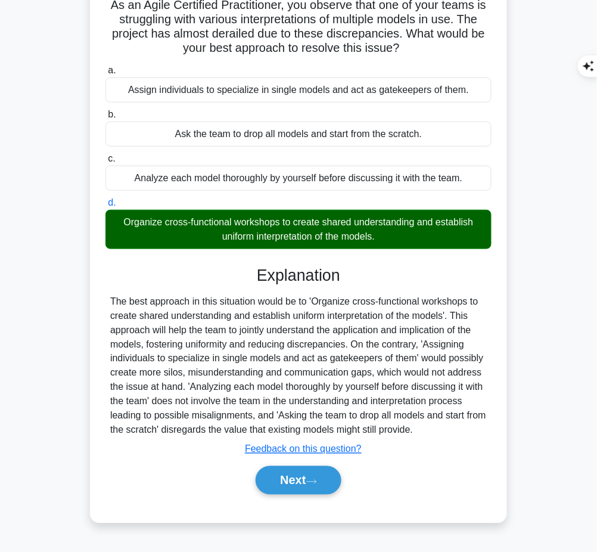
drag, startPoint x: 255, startPoint y: 266, endPoint x: 442, endPoint y: 434, distance: 251.4
click at [442, 434] on div "Explanation The best approach in this situation would be to 'Organize cross-fun…" at bounding box center [298, 382] width 386 height 233
copy div "Explanation The best approach in this situation would be to 'Organize cross-fun…"
click at [301, 473] on button "Next" at bounding box center [298, 480] width 85 height 29
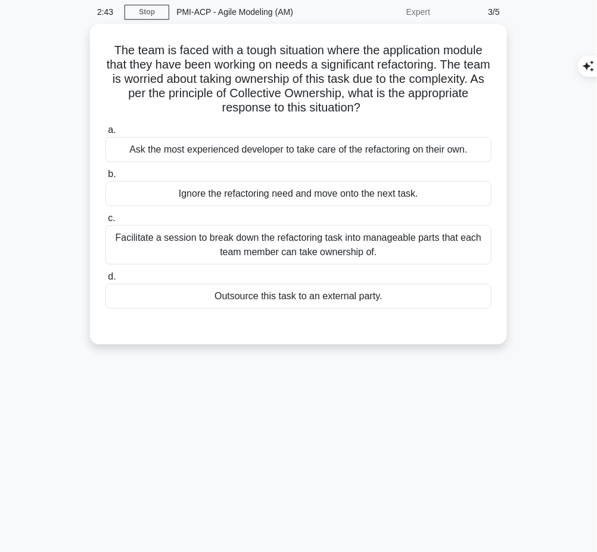
scroll to position [0, 0]
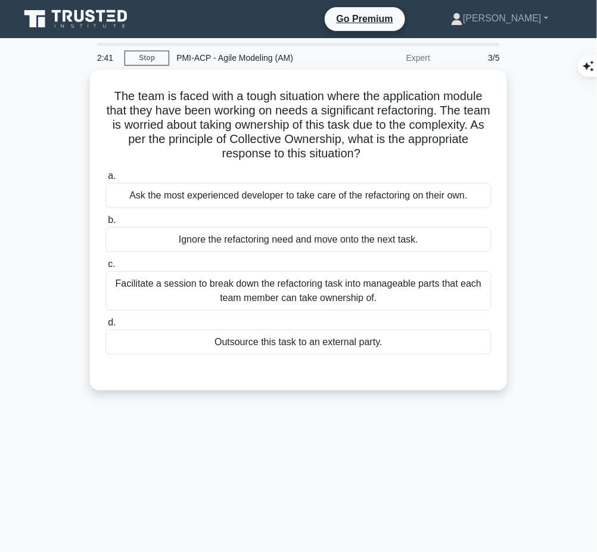
drag, startPoint x: 102, startPoint y: 95, endPoint x: 424, endPoint y: 157, distance: 328.3
click at [424, 157] on div "The team is faced with a tough situation where the application module that they…" at bounding box center [298, 229] width 407 height 311
copy h5 "The team is faced with a tough situation where the application module that they…"
click at [396, 293] on div "Facilitate a session to break down the refactoring task into manageable parts t…" at bounding box center [298, 290] width 386 height 39
click at [105, 268] on input "c. Facilitate a session to break down the refactoring task into manageable part…" at bounding box center [105, 264] width 0 height 8
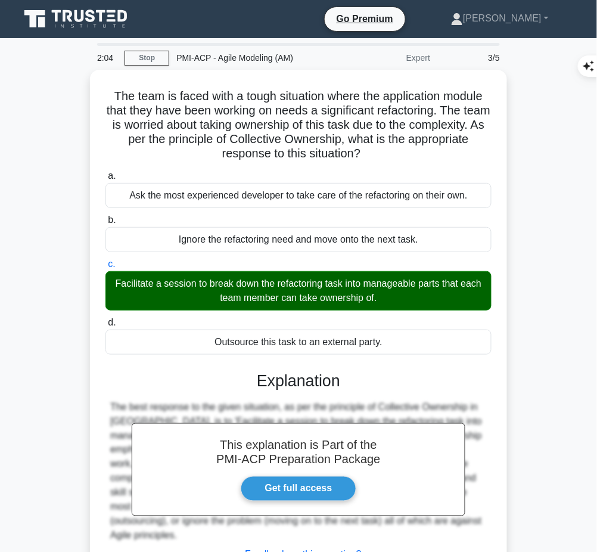
click at [282, 373] on h3 "Explanation" at bounding box center [299, 380] width 372 height 19
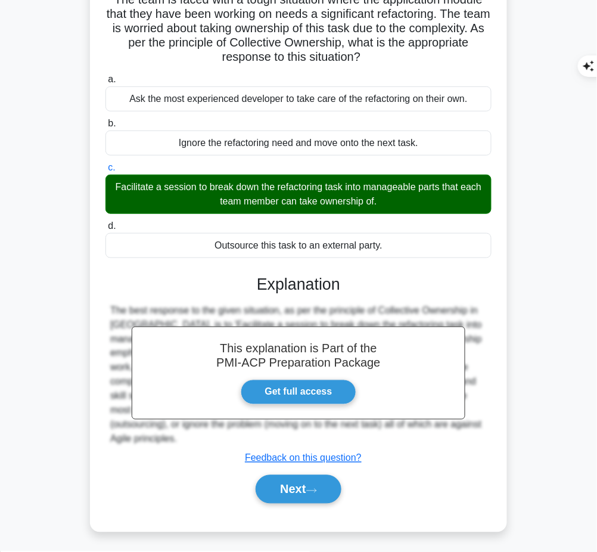
drag, startPoint x: 258, startPoint y: 276, endPoint x: 458, endPoint y: 429, distance: 252.0
click at [458, 429] on div "This explanation is Part of the PMI-ACP Preparation Package Get full access Exp…" at bounding box center [298, 384] width 386 height 248
copy div "Explanation The best response to the given situation, as per the principle of C…"
click at [310, 496] on button "Next" at bounding box center [298, 489] width 85 height 29
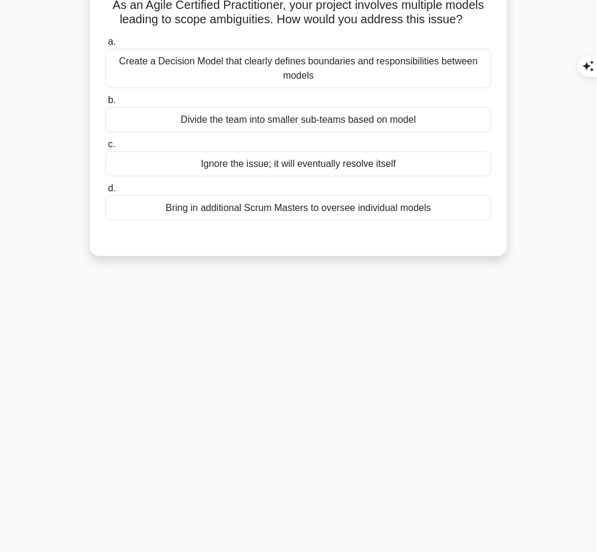
scroll to position [0, 0]
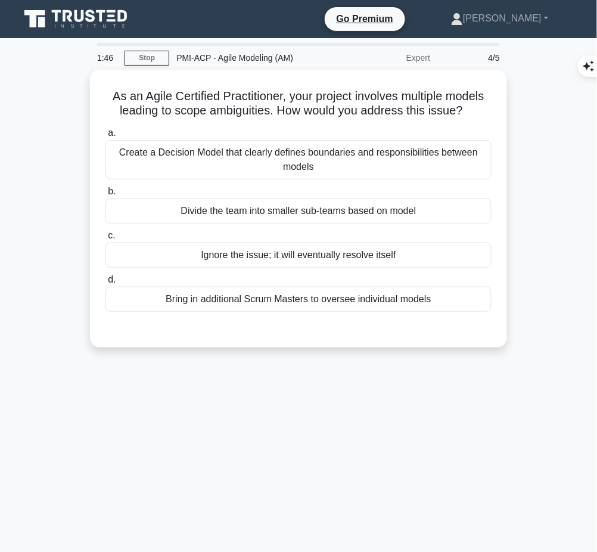
drag, startPoint x: 108, startPoint y: 92, endPoint x: 481, endPoint y: 110, distance: 373.3
click at [481, 110] on h5 "As an Agile Certified Practitioner, your project involves multiple models leadi…" at bounding box center [298, 104] width 388 height 30
copy h5 "As an Agile Certified Practitioner, your project involves multiple models leadi…"
click at [425, 156] on div "Create a Decision Model that clearly defines boundaries and responsibilities be…" at bounding box center [298, 159] width 386 height 39
click at [105, 137] on input "a. Create a Decision Model that clearly defines boundaries and responsibilities…" at bounding box center [105, 133] width 0 height 8
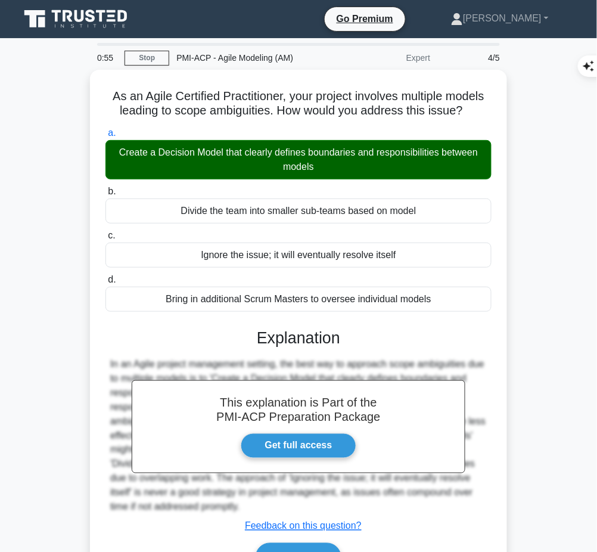
click at [294, 357] on div "In an Agile project management setting, the best way to approach scope ambiguit…" at bounding box center [298, 435] width 376 height 157
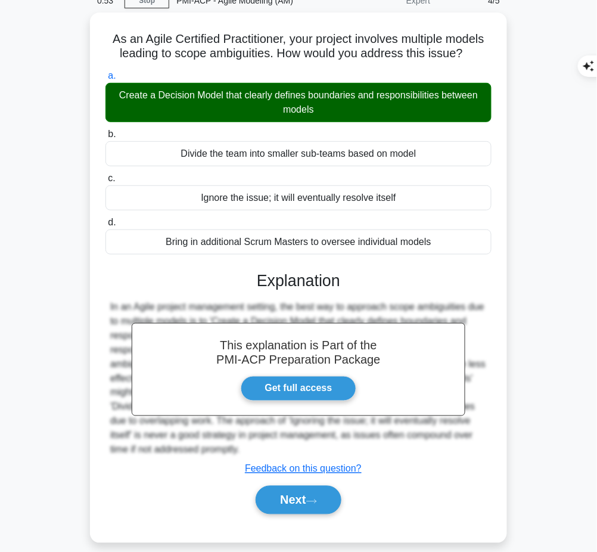
scroll to position [55, 0]
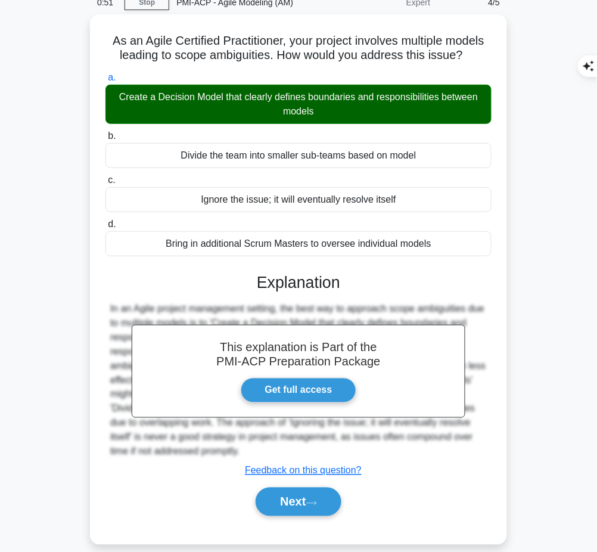
drag, startPoint x: 257, startPoint y: 273, endPoint x: 244, endPoint y: 453, distance: 181.0
click at [244, 453] on div "This explanation is Part of the PMI-ACP Preparation Package Get full access Exp…" at bounding box center [298, 390] width 386 height 262
copy div "Explanation In an Agile project management setting, the best way to approach sc…"
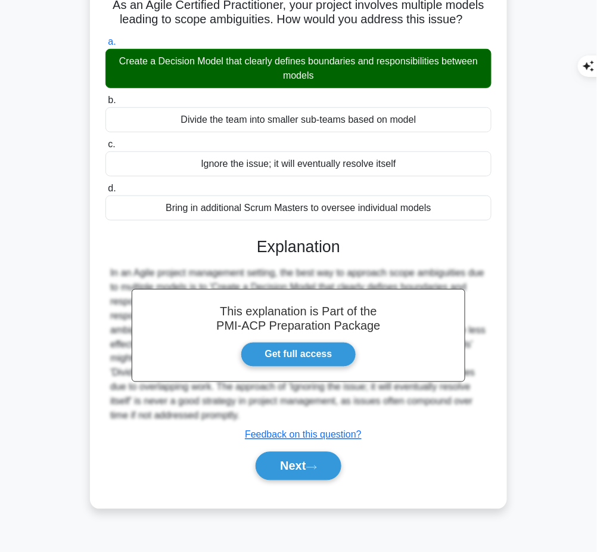
scroll to position [91, 0]
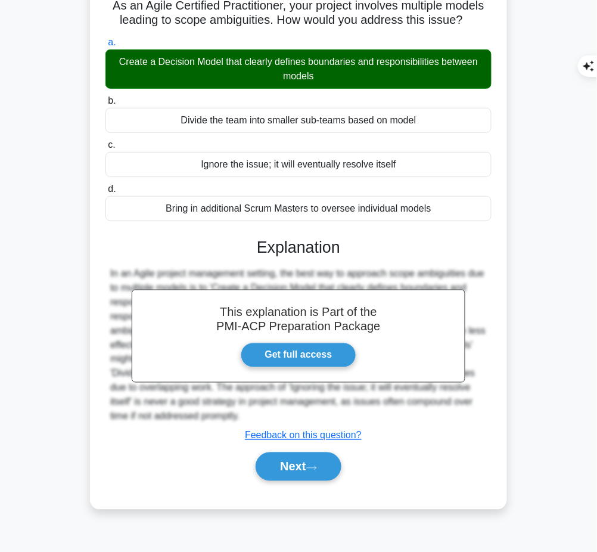
click at [284, 466] on button "Next" at bounding box center [298, 466] width 85 height 29
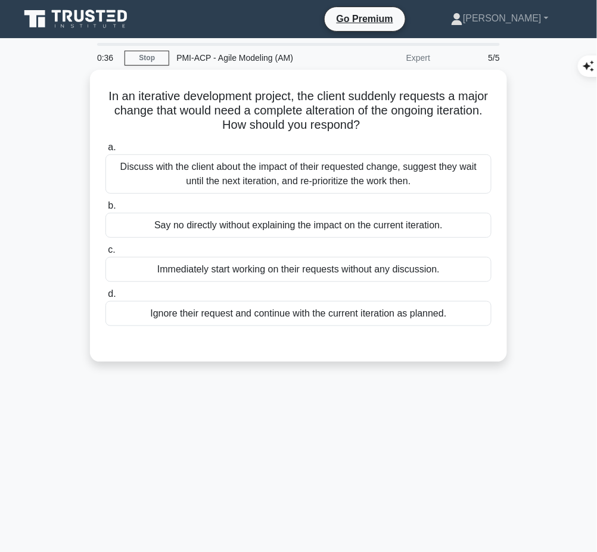
drag, startPoint x: 119, startPoint y: 90, endPoint x: 446, endPoint y: 125, distance: 328.9
click at [446, 125] on h5 "In an iterative development project, the client suddenly requests a major chang…" at bounding box center [298, 111] width 388 height 44
copy h5 "In an iterative development project, the client suddenly requests a major chang…"
click at [415, 169] on div "Discuss with the client about the impact of their requested change, suggest the…" at bounding box center [298, 173] width 386 height 39
click at [105, 151] on input "a. Discuss with the client about the impact of their requested change, suggest …" at bounding box center [105, 148] width 0 height 8
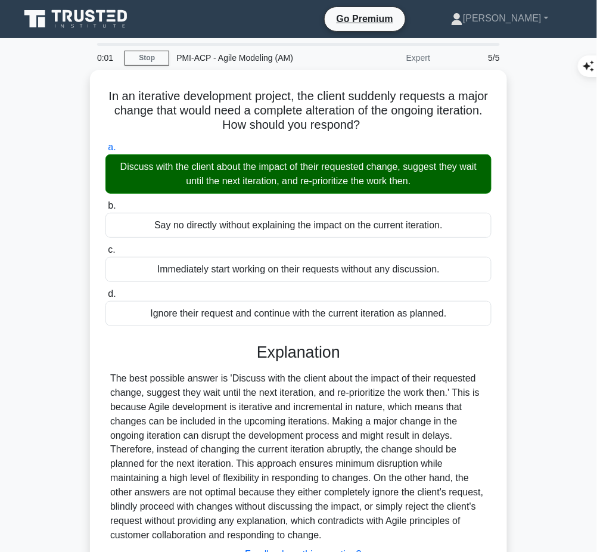
drag, startPoint x: 277, startPoint y: 391, endPoint x: 356, endPoint y: 536, distance: 165.0
click at [356, 536] on div "Explanation Submit feedback Feedback on this question? Next" at bounding box center [298, 473] width 386 height 262
copy div "Explanation The best possible answer is 'Discuss with the client about the impa…"
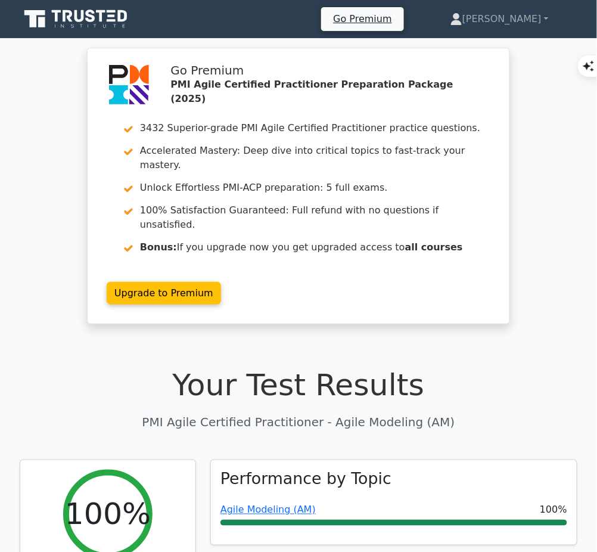
click at [284, 504] on link "Agile Modeling (AM)" at bounding box center [267, 509] width 95 height 11
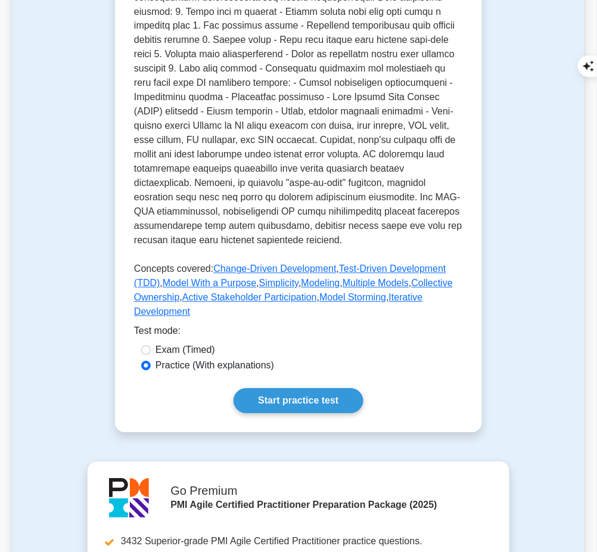
scroll to position [443, 0]
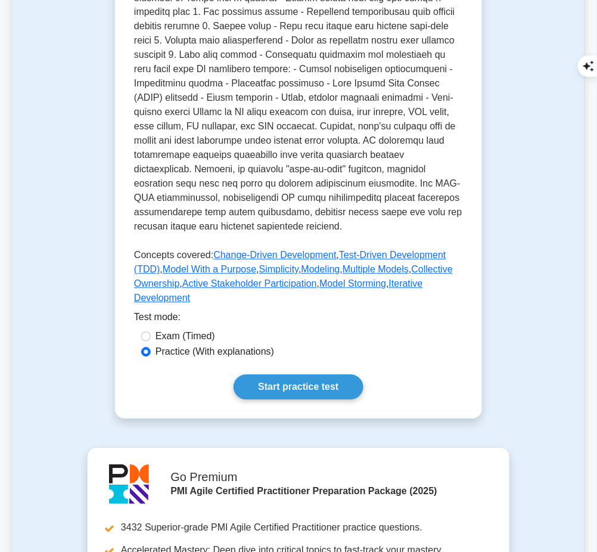
click at [327, 375] on link "Start practice test" at bounding box center [297, 387] width 129 height 25
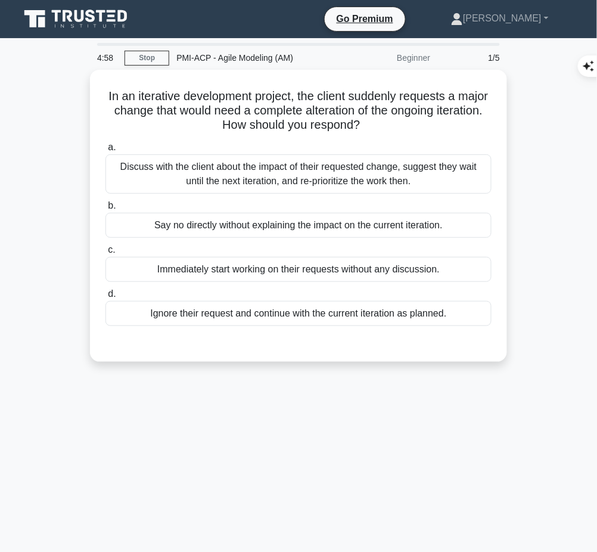
drag, startPoint x: 111, startPoint y: 86, endPoint x: 407, endPoint y: 123, distance: 298.3
click at [407, 123] on h5 "In an iterative development project, the client suddenly requests a major chang…" at bounding box center [298, 111] width 388 height 44
copy h5 "In an iterative development project, the client suddenly requests a major chang…"
click at [466, 180] on div "Discuss with the client about the impact of their requested change, suggest the…" at bounding box center [298, 173] width 386 height 39
click at [105, 151] on input "a. Discuss with the client about the impact of their requested change, suggest …" at bounding box center [105, 148] width 0 height 8
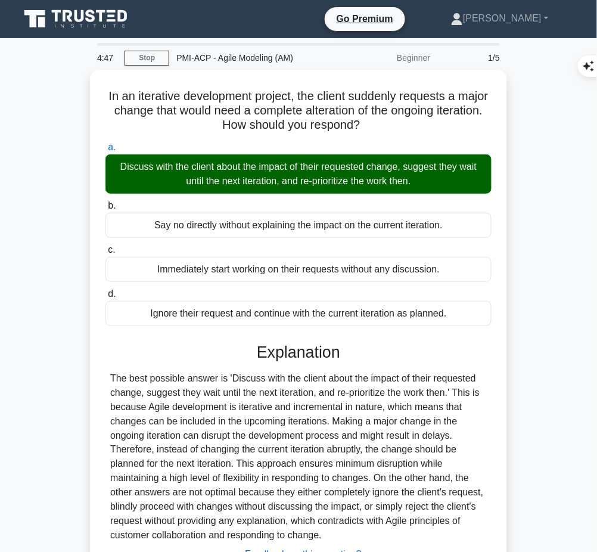
scroll to position [96, 0]
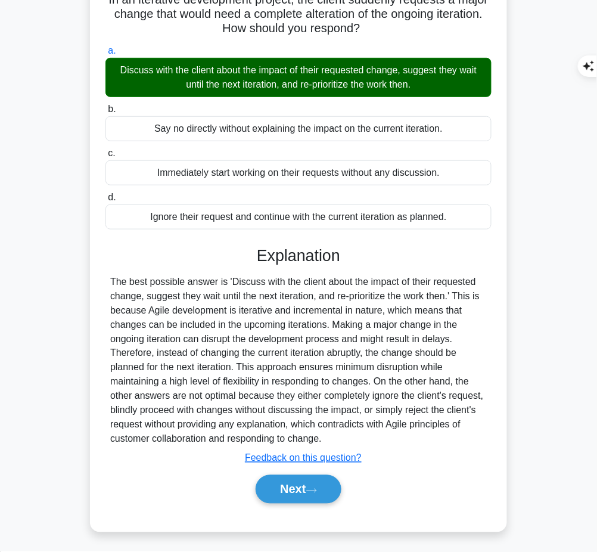
click at [294, 483] on button "Next" at bounding box center [298, 489] width 85 height 29
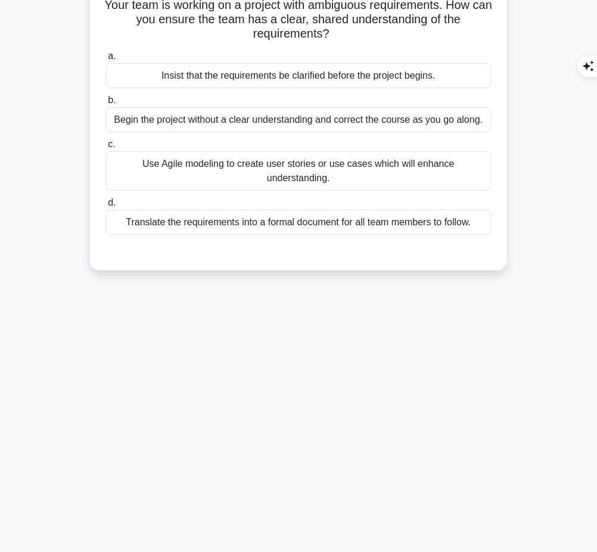
scroll to position [0, 0]
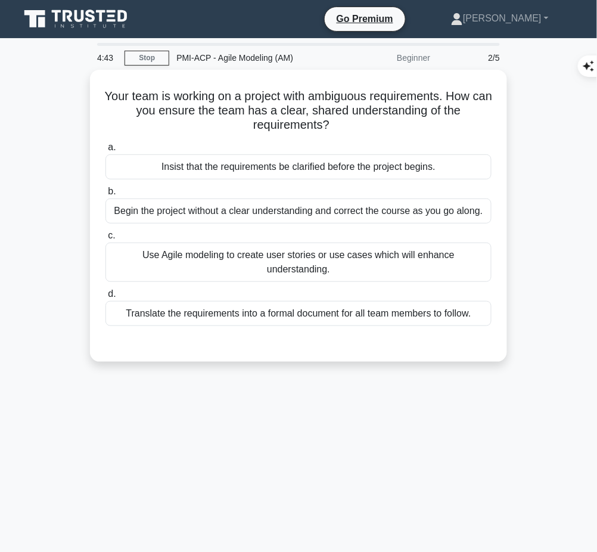
drag, startPoint x: 108, startPoint y: 94, endPoint x: 331, endPoint y: 121, distance: 223.9
click at [331, 121] on h5 "Your team is working on a project with ambiguous requirements. How can you ensu…" at bounding box center [298, 111] width 388 height 44
copy h5 "Your team is working on a project with ambiguous requirements. How can you ensu…"
click at [374, 256] on div "Use Agile modeling to create user stories or use cases which will enhance under…" at bounding box center [298, 261] width 386 height 39
click at [105, 239] on input "c. Use Agile modeling to create user stories or use cases which will enhance un…" at bounding box center [105, 236] width 0 height 8
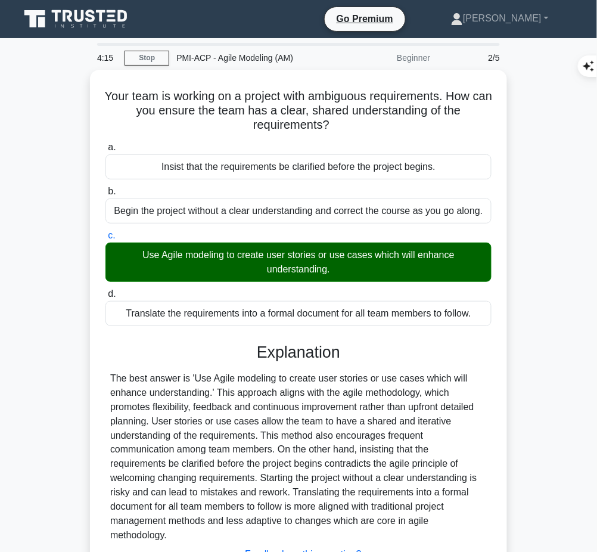
click at [285, 416] on div "The best answer is 'Use Agile modeling to create user stories or use cases whic…" at bounding box center [298, 457] width 376 height 172
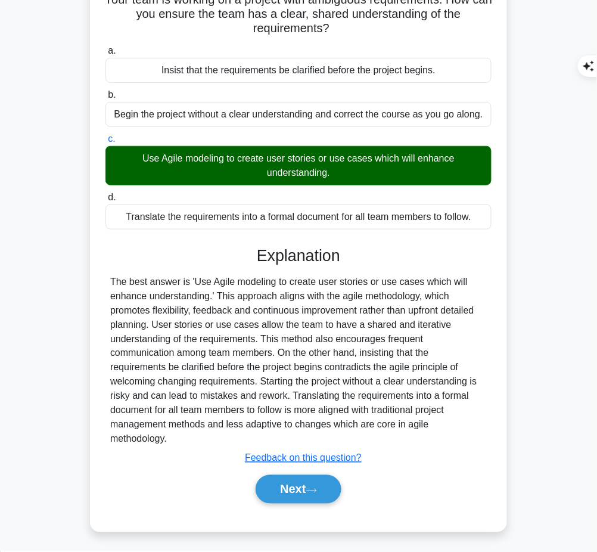
drag, startPoint x: 254, startPoint y: 253, endPoint x: 184, endPoint y: 440, distance: 199.8
click at [184, 440] on div "Explanation The best answer is 'Use Agile modeling to create user stories or us…" at bounding box center [298, 377] width 386 height 262
copy div "Explanation The best answer is 'Use Agile modeling to create user stories or us…"
click at [285, 490] on button "Next" at bounding box center [298, 489] width 85 height 29
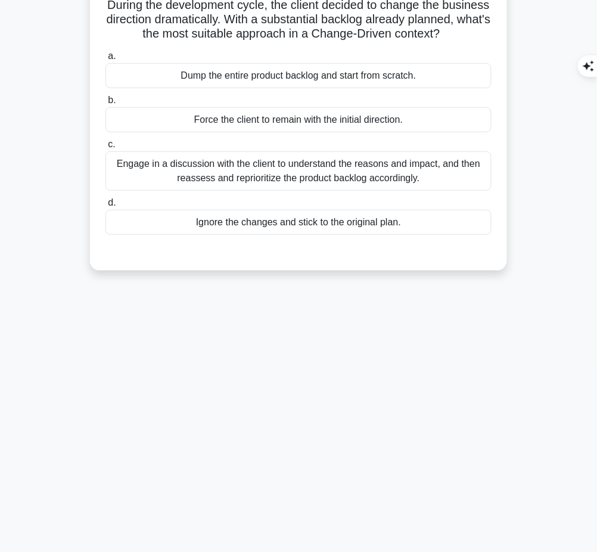
scroll to position [0, 0]
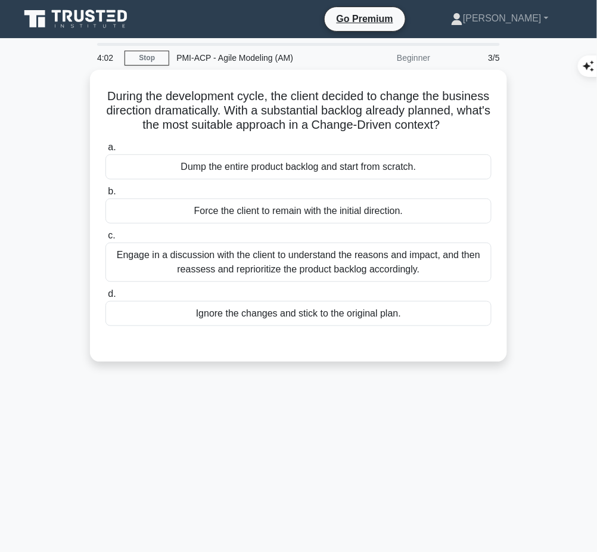
drag, startPoint x: 122, startPoint y: 83, endPoint x: 320, endPoint y: 135, distance: 205.0
click at [320, 135] on div "During the development cycle, the client decided to change the business directi…" at bounding box center [298, 215] width 407 height 282
copy h5 "During the development cycle, the client decided to change the business directi…"
click at [391, 280] on div "Engage in a discussion with the client to understand the reasons and impact, an…" at bounding box center [298, 261] width 386 height 39
click at [105, 239] on input "c. Engage in a discussion with the client to understand the reasons and impact,…" at bounding box center [105, 236] width 0 height 8
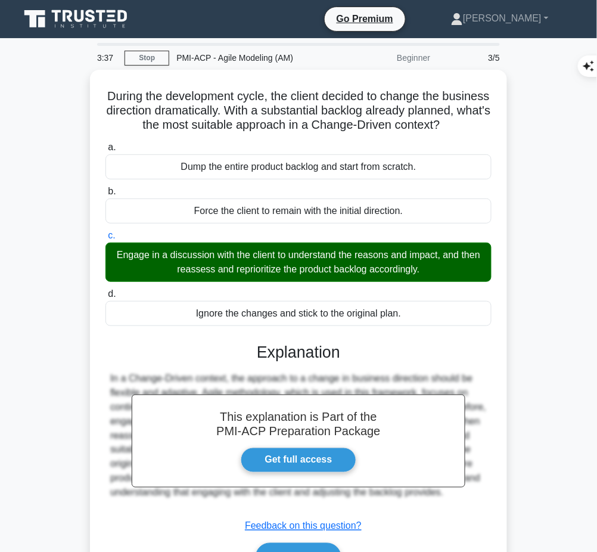
click at [319, 384] on div "In a Change-Driven context, the approach to a change in business direction shou…" at bounding box center [298, 435] width 376 height 129
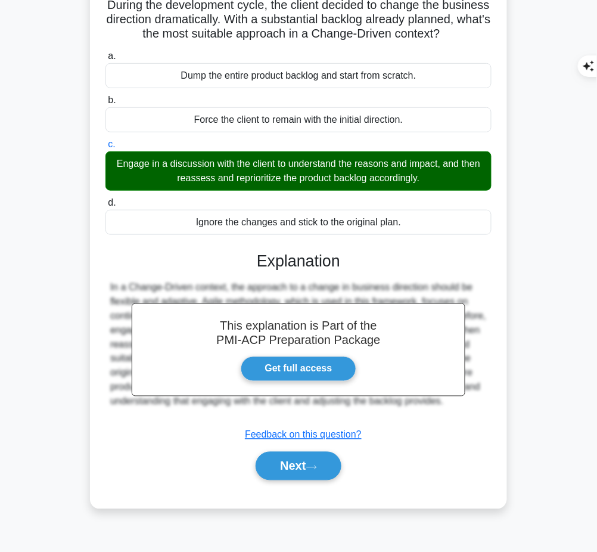
drag, startPoint x: 256, startPoint y: 267, endPoint x: 184, endPoint y: 426, distance: 174.9
click at [184, 426] on div "This explanation is Part of the PMI-ACP Preparation Package Get full access Exp…" at bounding box center [298, 361] width 386 height 248
copy div "Explanation In a Change-Driven context, the approach to a change in business di…"
click at [282, 471] on button "Next" at bounding box center [298, 465] width 85 height 29
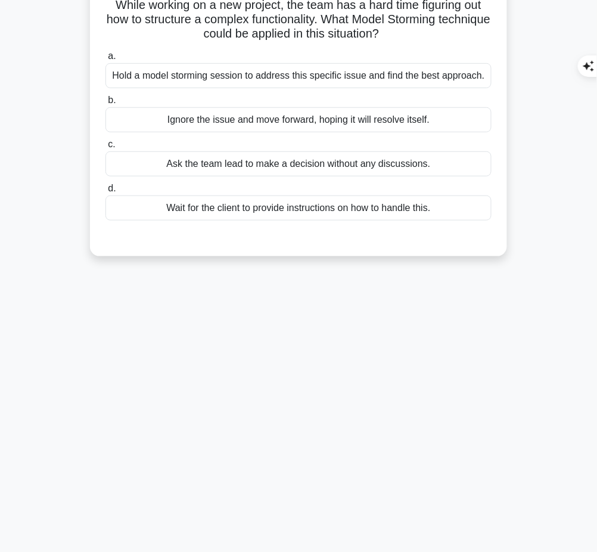
scroll to position [0, 0]
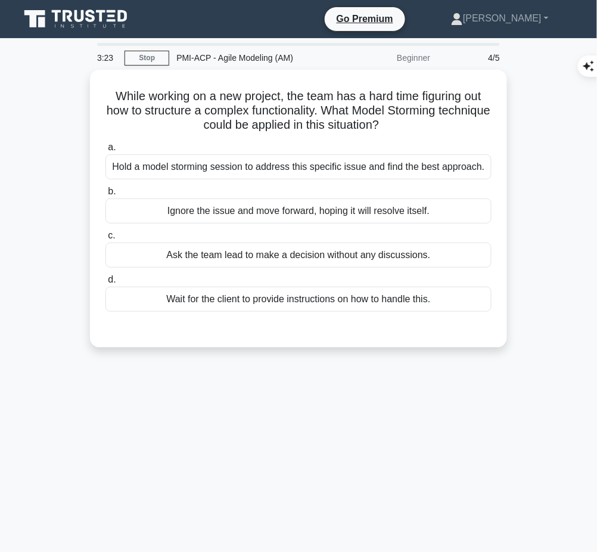
drag, startPoint x: 107, startPoint y: 93, endPoint x: 435, endPoint y: 127, distance: 329.9
click at [435, 127] on h5 "While working on a new project, the team has a hard time figuring out how to st…" at bounding box center [298, 111] width 388 height 44
copy h5 "While working on a new project, the team has a hard time figuring out how to st…"
click at [396, 167] on div "Hold a model storming session to address this specific issue and find the best …" at bounding box center [298, 166] width 386 height 25
click at [105, 151] on input "a. Hold a model storming session to address this specific issue and find the be…" at bounding box center [105, 148] width 0 height 8
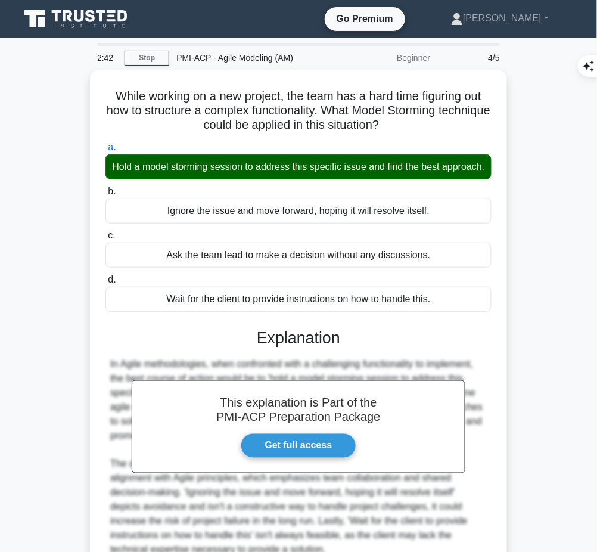
click at [319, 347] on h3 "Explanation" at bounding box center [299, 337] width 372 height 19
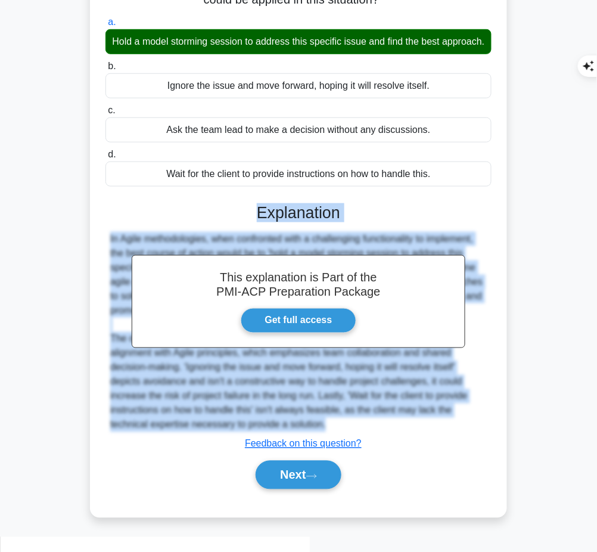
drag, startPoint x: 253, startPoint y: 228, endPoint x: 345, endPoint y: 433, distance: 225.3
click at [345, 433] on div "This explanation is Part of the PMI-ACP Preparation Package Get full access Exp…" at bounding box center [298, 341] width 386 height 305
copy div "Explanation In Agile methodologies, when confronted with a challenging function…"
click at [286, 488] on button "Next" at bounding box center [298, 474] width 85 height 29
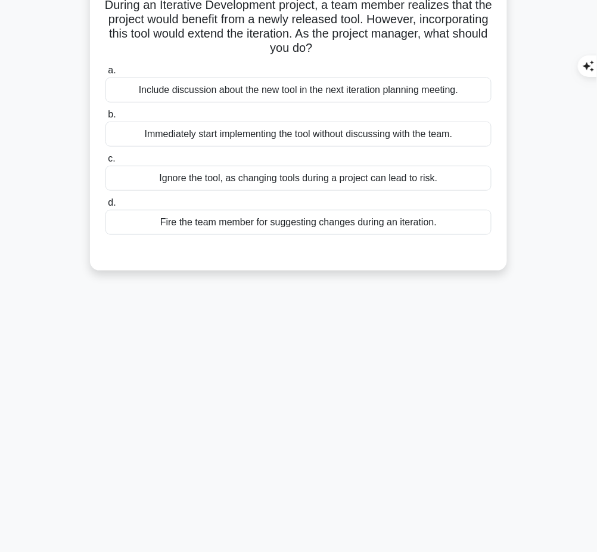
scroll to position [0, 0]
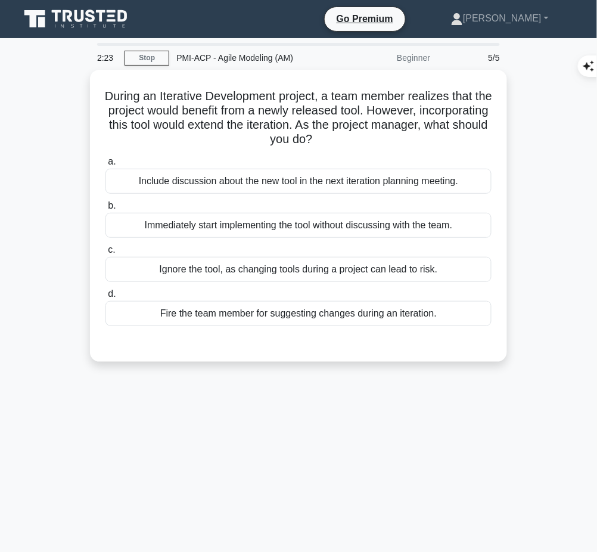
drag, startPoint x: 105, startPoint y: 89, endPoint x: 385, endPoint y: 136, distance: 284.0
click at [385, 136] on h5 "During an Iterative Development project, a team member realizes that the projec…" at bounding box center [298, 118] width 388 height 58
copy h5 "During an Iterative Development project, a team member realizes that the projec…"
click at [462, 181] on div "Include discussion about the new tool in the next iteration planning meeting." at bounding box center [298, 181] width 386 height 25
click at [105, 166] on input "a. Include discussion about the new tool in the next iteration planning meeting." at bounding box center [105, 162] width 0 height 8
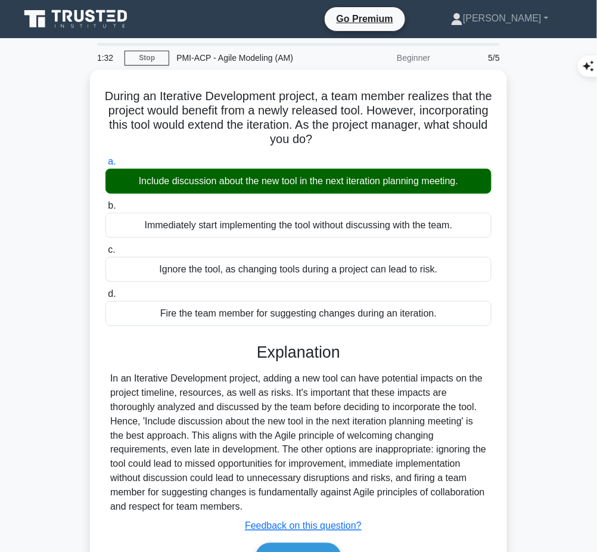
click at [261, 372] on div "In an Iterative Development project, adding a new tool can have potential impac…" at bounding box center [298, 442] width 376 height 143
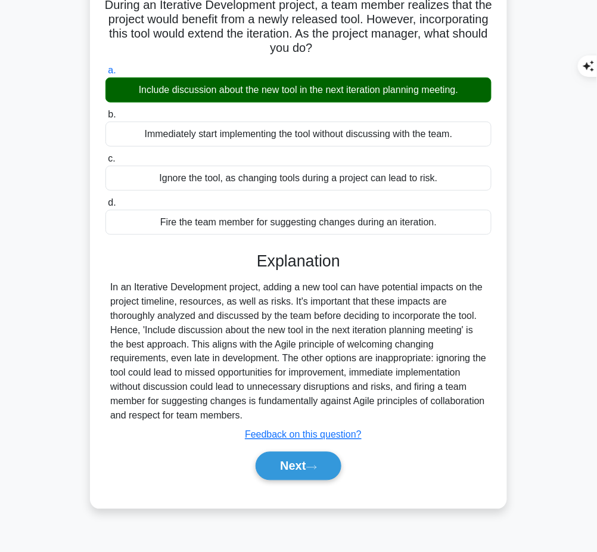
drag, startPoint x: 254, startPoint y: 254, endPoint x: 312, endPoint y: 418, distance: 174.5
click at [312, 418] on div "Explanation In an Iterative Development project, adding a new tool can have pot…" at bounding box center [298, 367] width 386 height 233
copy div "Explanation In an Iterative Development project, adding a new tool can have pot…"
click at [297, 466] on button "Next" at bounding box center [298, 465] width 85 height 29
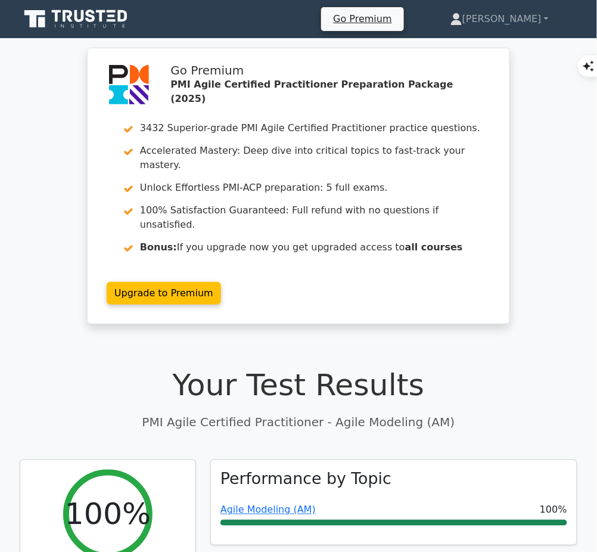
click at [293, 504] on link "Agile Modeling (AM)" at bounding box center [267, 509] width 95 height 11
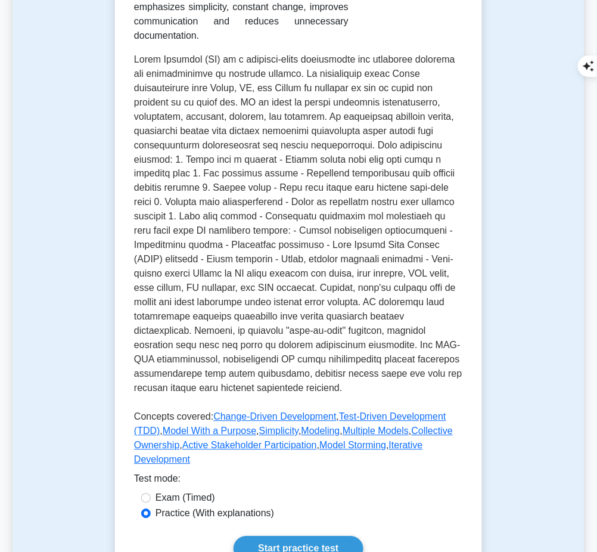
scroll to position [510, 0]
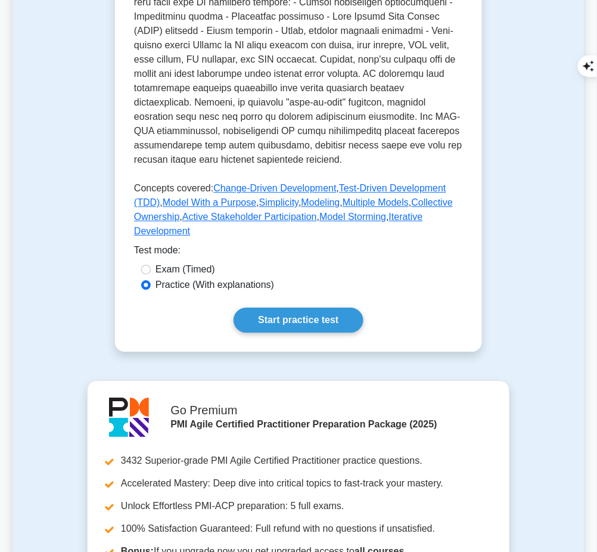
click at [335, 307] on link "Start practice test" at bounding box center [297, 319] width 129 height 25
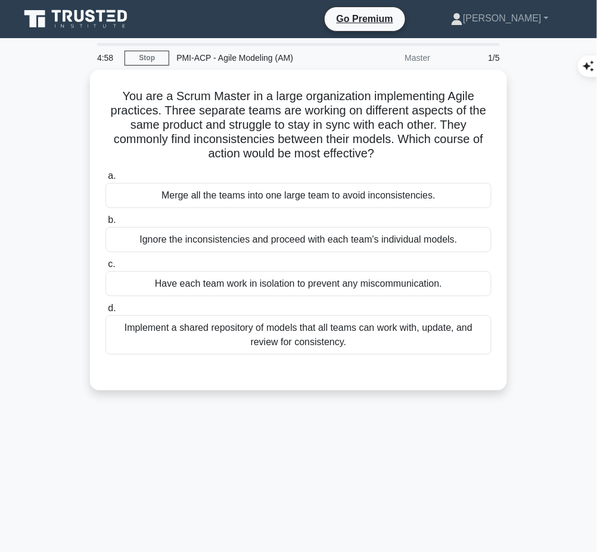
drag, startPoint x: 111, startPoint y: 91, endPoint x: 382, endPoint y: 148, distance: 277.7
click at [382, 148] on h5 "You are a Scrum Master in a large organization implementing Agile practices. Th…" at bounding box center [298, 125] width 388 height 73
copy h5 "You are a Scrum Master in a large organization implementing Agile practices. Th…"
click at [365, 332] on div "Implement a shared repository of models that all teams can work with, update, a…" at bounding box center [298, 334] width 386 height 39
click at [105, 312] on input "d. Implement a shared repository of models that all teams can work with, update…" at bounding box center [105, 308] width 0 height 8
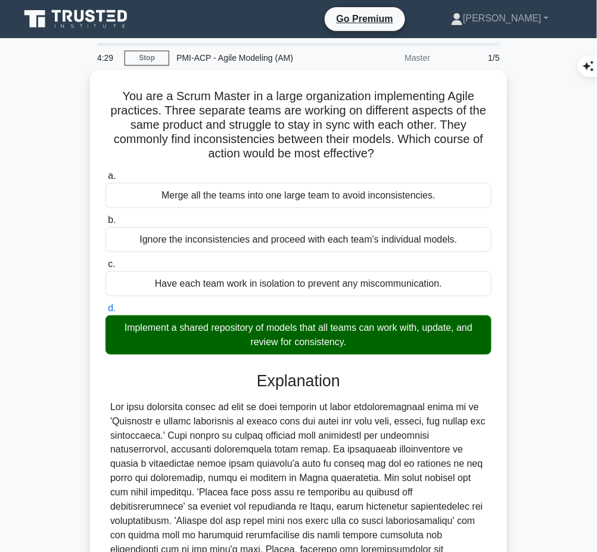
click at [338, 413] on div at bounding box center [298, 493] width 376 height 186
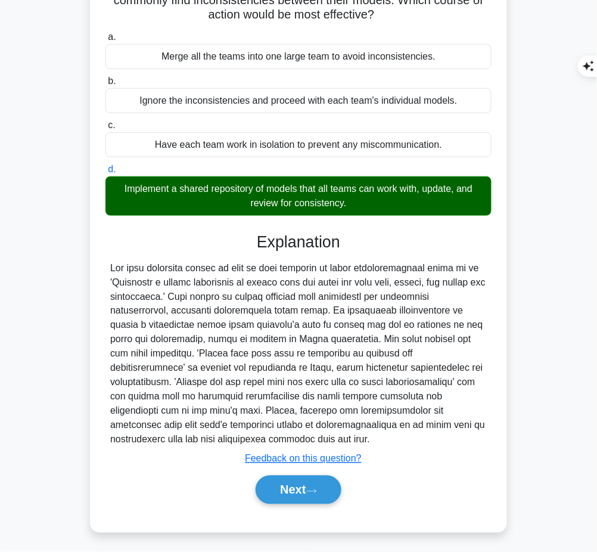
drag, startPoint x: 257, startPoint y: 238, endPoint x: 283, endPoint y: 436, distance: 200.0
click at [283, 436] on div "Explanation Submit feedback Feedback on this question? Next" at bounding box center [298, 370] width 386 height 276
copy div "Explanation The most effective action to take in this scenario to avoid inconsi…"
click at [297, 495] on button "Next" at bounding box center [298, 489] width 85 height 29
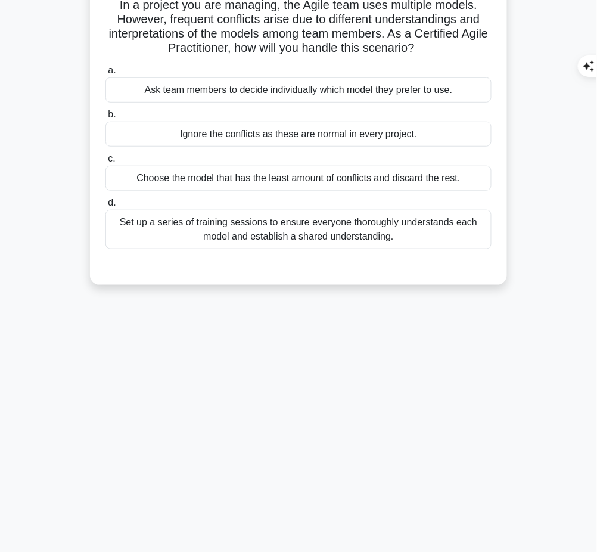
scroll to position [0, 0]
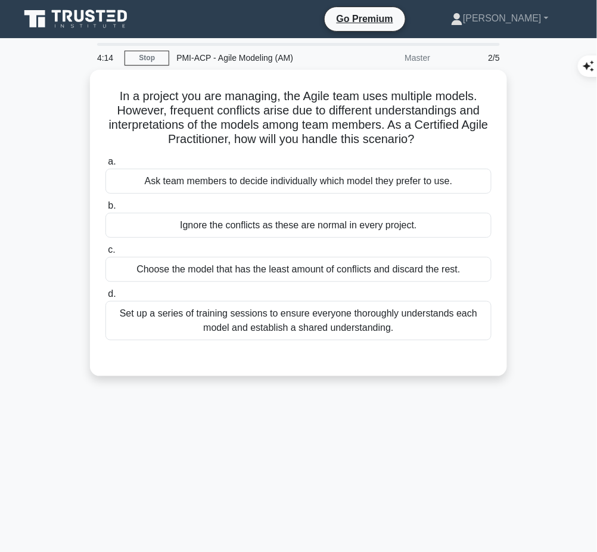
drag, startPoint x: 108, startPoint y: 88, endPoint x: 445, endPoint y: 136, distance: 340.6
click at [445, 136] on h5 "In a project you are managing, the Agile team uses multiple models. However, fr…" at bounding box center [298, 118] width 388 height 58
copy h5 "In a project you are managing, the Agile team uses multiple models. However, fr…"
click at [357, 325] on div "Set up a series of training sessions to ensure everyone thoroughly understands …" at bounding box center [298, 320] width 386 height 39
click at [105, 298] on input "d. Set up a series of training sessions to ensure everyone thoroughly understan…" at bounding box center [105, 294] width 0 height 8
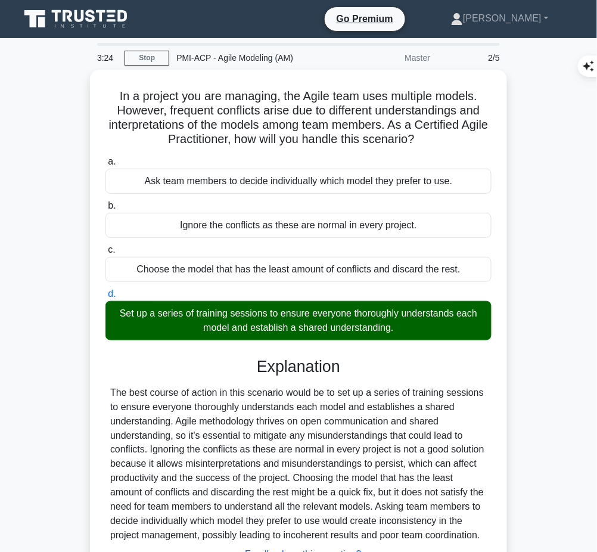
click at [313, 385] on div "The best course of action in this scenario would be to set up a series of train…" at bounding box center [298, 463] width 376 height 157
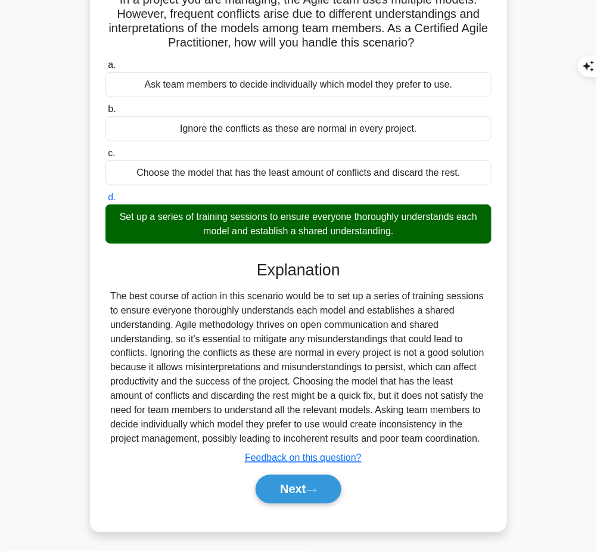
drag, startPoint x: 252, startPoint y: 262, endPoint x: 489, endPoint y: 434, distance: 292.6
click at [489, 434] on div "Explanation Submit feedback Feedback on this question? Next" at bounding box center [298, 384] width 386 height 248
copy div "Explanation The best course of action in this scenario would be to set up a ser…"
click at [272, 482] on button "Next" at bounding box center [298, 489] width 85 height 29
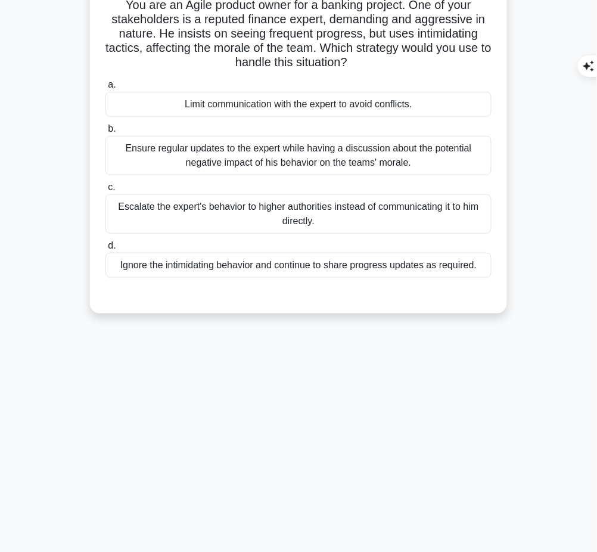
scroll to position [0, 0]
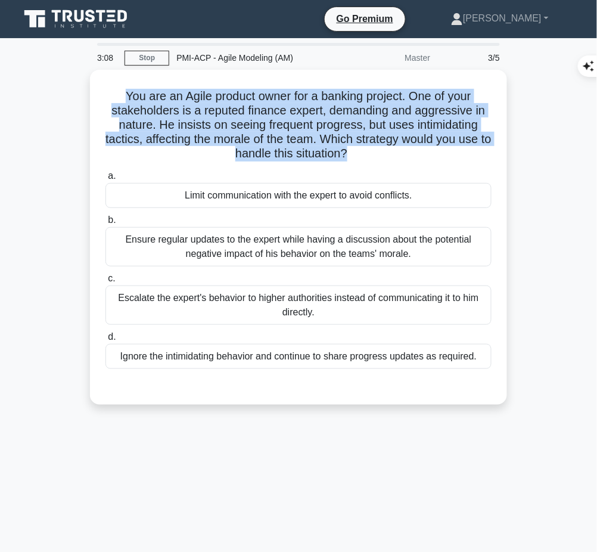
drag, startPoint x: 119, startPoint y: 91, endPoint x: 354, endPoint y: 151, distance: 242.7
click at [354, 151] on h5 "You are an Agile product owner for a banking project. One of your stakeholders …" at bounding box center [298, 125] width 388 height 73
copy h5 "You are an Agile product owner for a banking project. One of your stakeholders …"
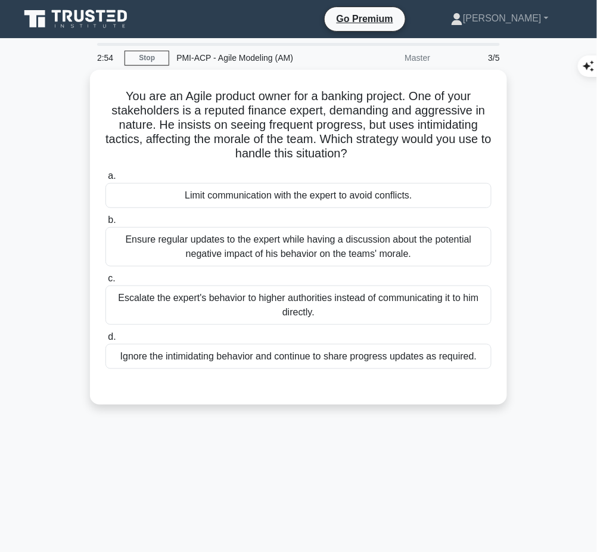
click at [404, 239] on div "Ensure regular updates to the expert while having a discussion about the potent…" at bounding box center [298, 246] width 386 height 39
click at [105, 224] on input "b. Ensure regular updates to the expert while having a discussion about the pot…" at bounding box center [105, 220] width 0 height 8
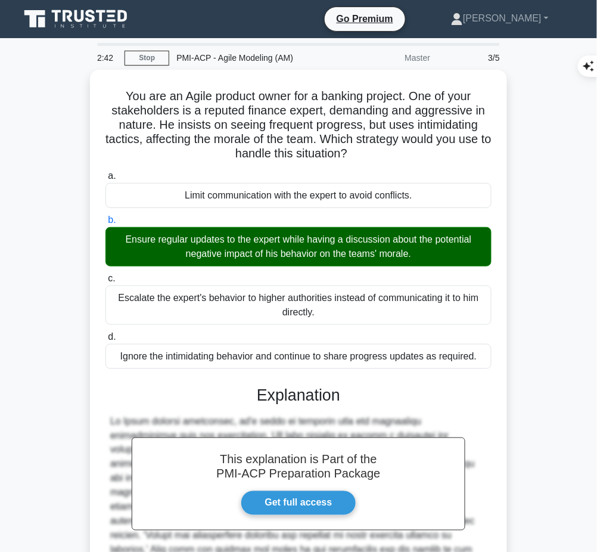
click at [298, 379] on div "This explanation is Part of the PMI-ACP Preparation Package Get full access Exp…" at bounding box center [298, 530] width 386 height 319
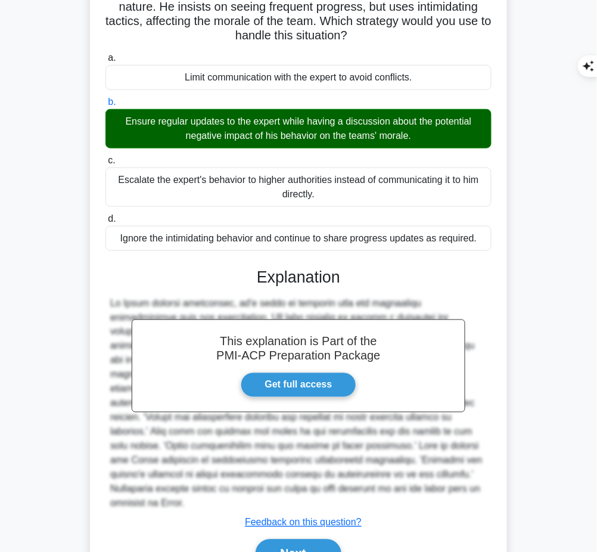
scroll to position [126, 0]
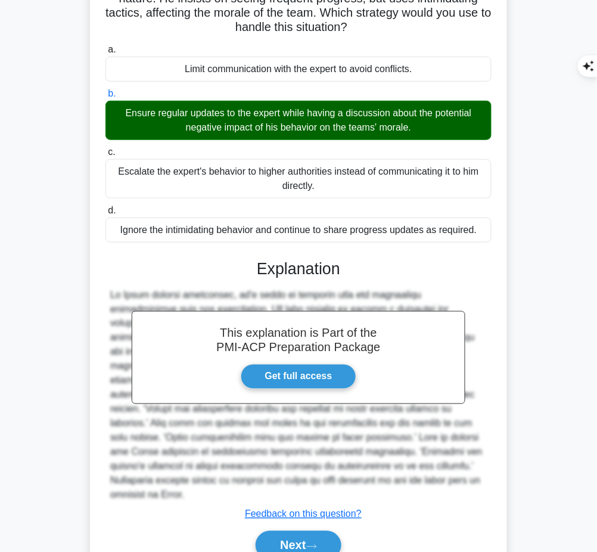
drag, startPoint x: 254, startPoint y: 260, endPoint x: 326, endPoint y: 477, distance: 228.1
click at [326, 477] on div "This explanation is Part of the PMI-ACP Preparation Package Get full access Exp…" at bounding box center [298, 404] width 386 height 319
copy div "Explanation In Agile project management, it's vital to maintain open and respec…"
click at [273, 532] on button "Next" at bounding box center [298, 545] width 85 height 29
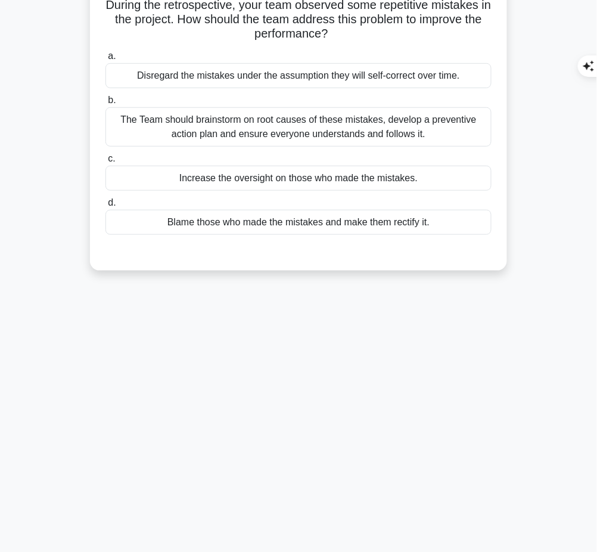
scroll to position [0, 0]
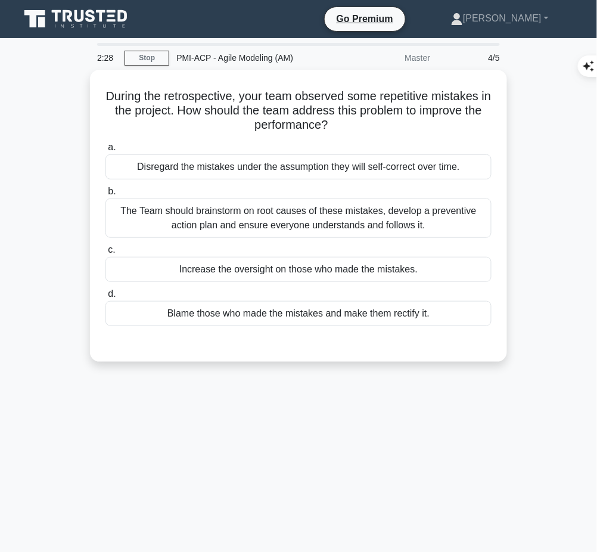
drag, startPoint x: 105, startPoint y: 89, endPoint x: 344, endPoint y: 104, distance: 239.4
click at [359, 129] on h5 "During the retrospective, your team observed some repetitive mistakes in the pr…" at bounding box center [298, 111] width 388 height 44
copy h5 "During the retrospective, your team observed some repetitive mistakes in the pr…"
click at [312, 220] on div "The Team should brainstorm on root causes of these mistakes, develop a preventi…" at bounding box center [298, 217] width 386 height 39
click at [105, 195] on input "b. The Team should brainstorm on root causes of these mistakes, develop a preve…" at bounding box center [105, 192] width 0 height 8
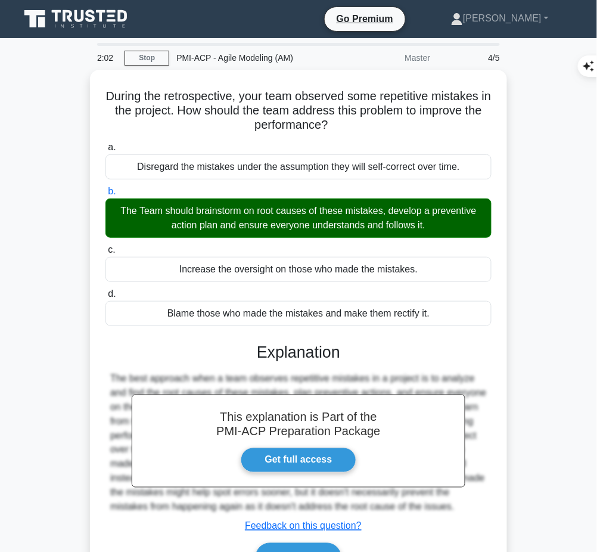
click at [271, 347] on h3 "Explanation" at bounding box center [299, 351] width 372 height 19
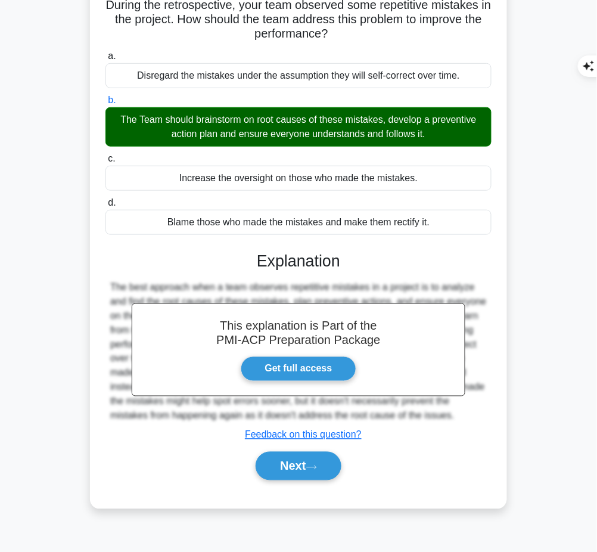
drag, startPoint x: 255, startPoint y: 254, endPoint x: 414, endPoint y: 418, distance: 228.7
click at [414, 418] on div "This explanation is Part of the PMI-ACP Preparation Package Get full access Exp…" at bounding box center [298, 361] width 386 height 248
copy div "Explanation The best approach when a team observes repetitive mistakes in a pro…"
click at [303, 466] on button "Next" at bounding box center [298, 465] width 85 height 29
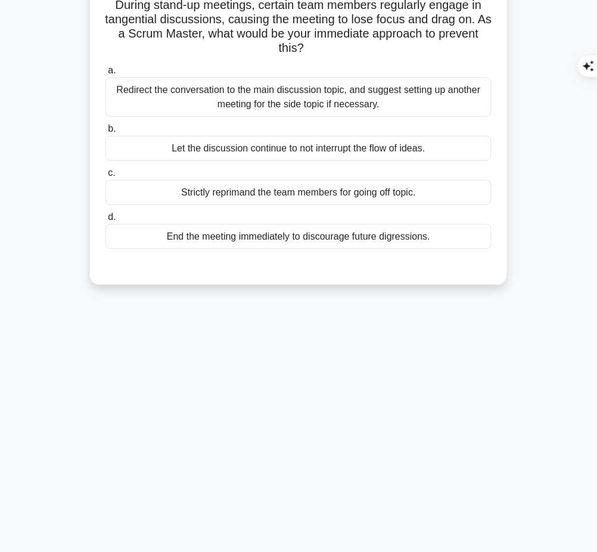
scroll to position [0, 0]
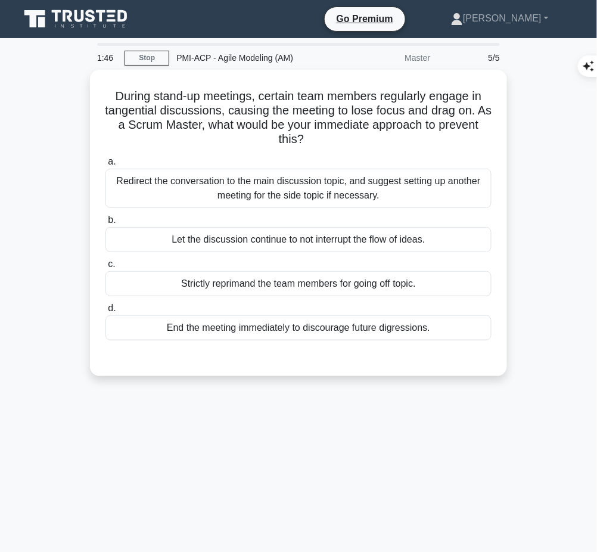
drag, startPoint x: 107, startPoint y: 93, endPoint x: 340, endPoint y: 136, distance: 236.3
click at [340, 136] on h5 "During stand-up meetings, certain team members regularly engage in tangential d…" at bounding box center [298, 118] width 388 height 58
copy h5 "During stand-up meetings, certain team members regularly engage in tangential d…"
click at [346, 180] on div "Redirect the conversation to the main discussion topic, and suggest setting up …" at bounding box center [298, 188] width 386 height 39
click at [105, 166] on input "a. Redirect the conversation to the main discussion topic, and suggest setting …" at bounding box center [105, 162] width 0 height 8
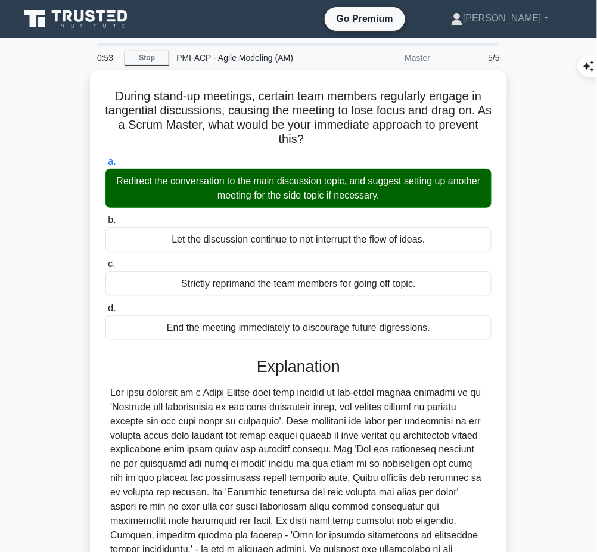
click at [233, 405] on div at bounding box center [298, 478] width 376 height 186
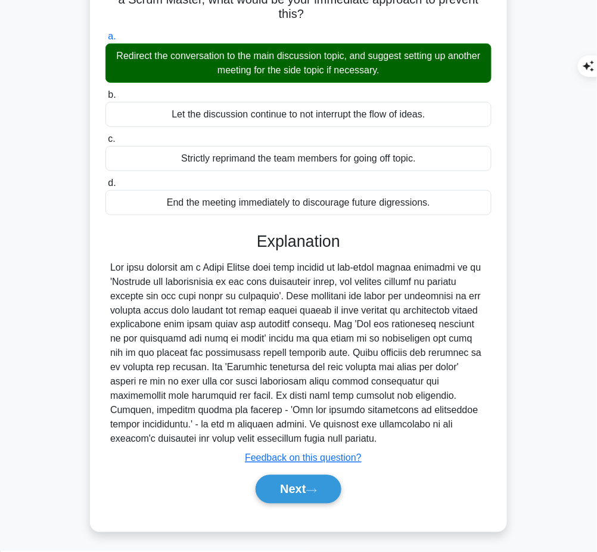
drag, startPoint x: 253, startPoint y: 237, endPoint x: 291, endPoint y: 434, distance: 200.1
click at [291, 434] on div "Explanation Submit feedback Feedback on this question? Next" at bounding box center [298, 370] width 386 height 276
copy div "Explanation The best approach as a Scrum Master when team members go off-topic …"
click at [291, 485] on button "Next" at bounding box center [298, 489] width 85 height 29
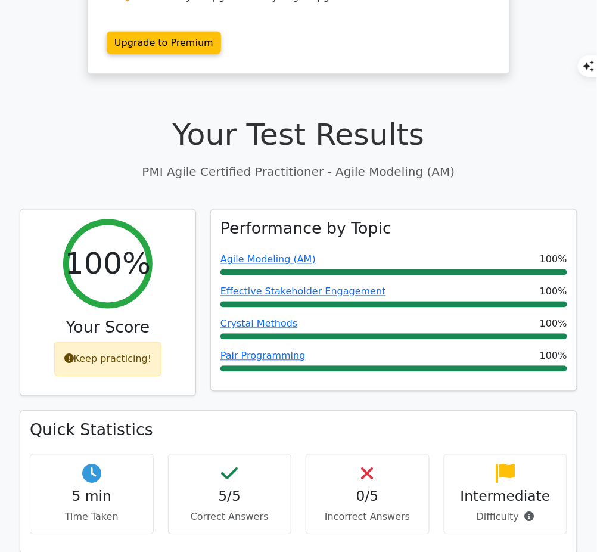
scroll to position [251, 0]
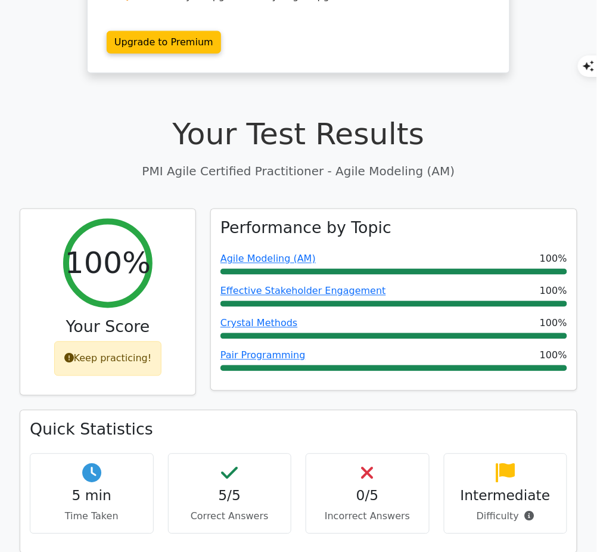
click at [246, 253] on link "Agile Modeling (AM)" at bounding box center [267, 258] width 95 height 11
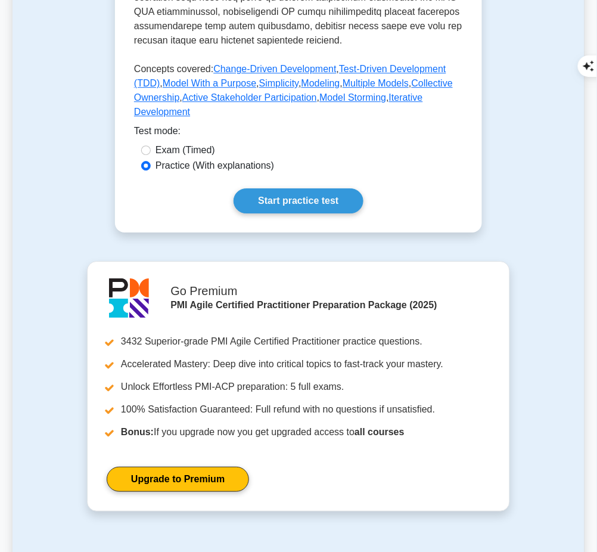
scroll to position [629, 0]
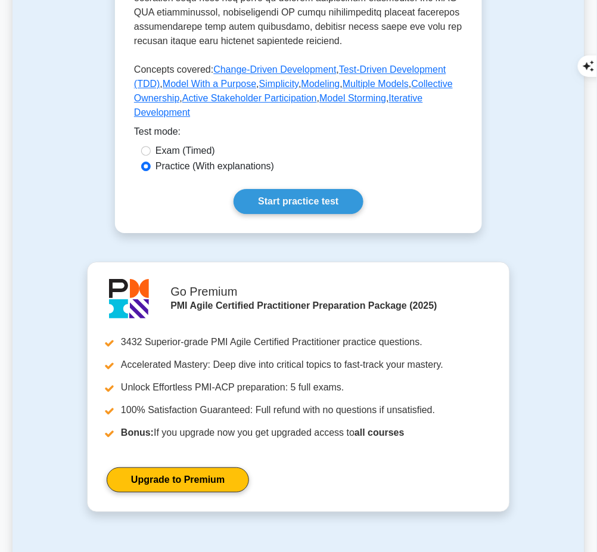
click at [317, 189] on link "Start practice test" at bounding box center [297, 201] width 129 height 25
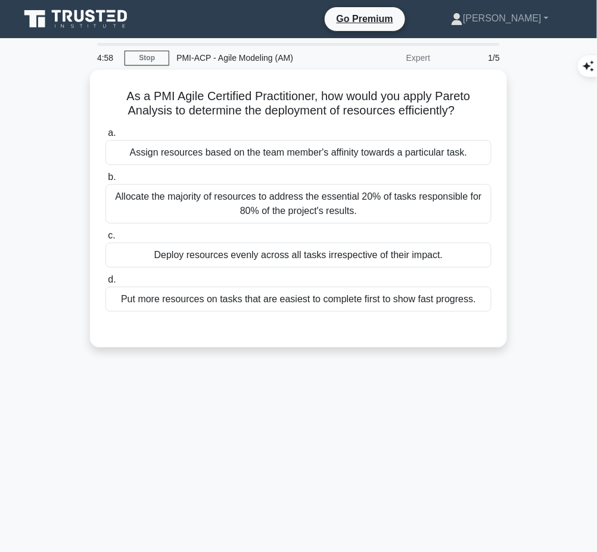
drag, startPoint x: 117, startPoint y: 94, endPoint x: 477, endPoint y: 108, distance: 360.0
click at [477, 108] on h5 "As a PMI Agile Certified Practitioner, how would you apply Pareto Analysis to d…" at bounding box center [298, 104] width 388 height 30
copy h5 "As a PMI Agile Certified Practitioner, how would you apply Pareto Analysis to d…"
click at [443, 208] on div "Allocate the majority of resources to address the essential 20% of tasks respon…" at bounding box center [298, 203] width 386 height 39
click at [105, 181] on input "b. Allocate the majority of resources to address the essential 20% of tasks res…" at bounding box center [105, 177] width 0 height 8
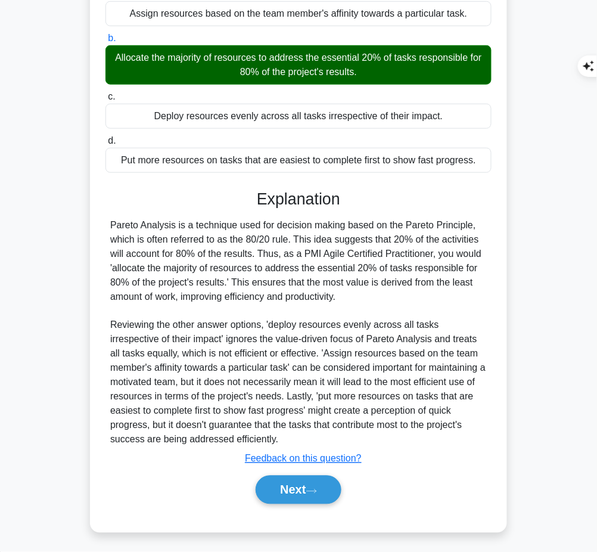
scroll to position [138, 0]
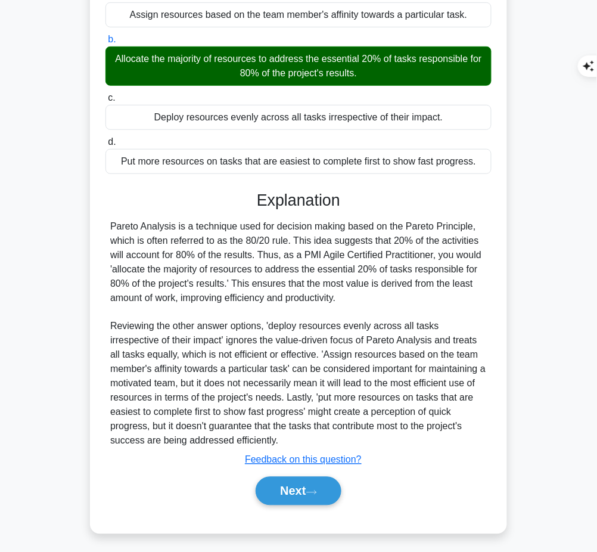
click at [304, 493] on button "Next" at bounding box center [298, 491] width 85 height 29
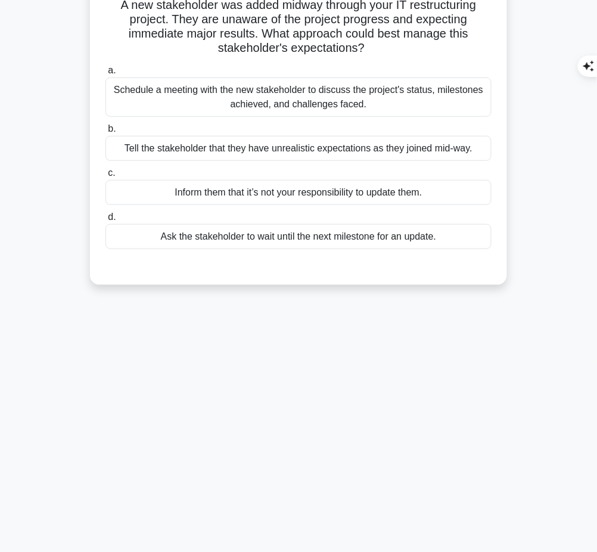
scroll to position [0, 0]
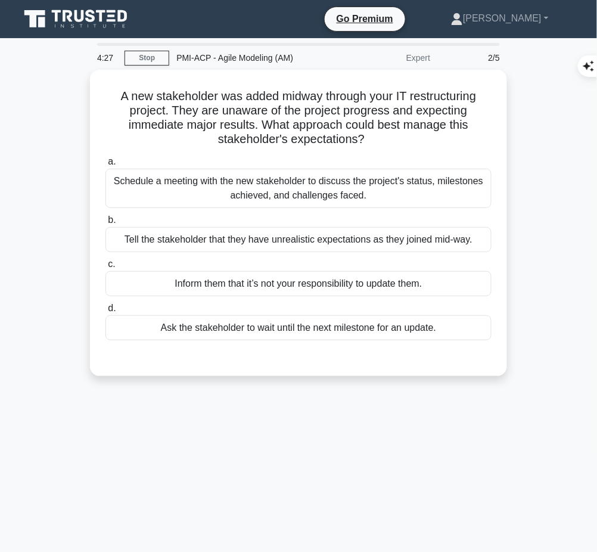
drag, startPoint x: 112, startPoint y: 91, endPoint x: 379, endPoint y: 138, distance: 271.7
click at [379, 138] on h5 "A new stakeholder was added midway through your IT restructuring project. They …" at bounding box center [298, 118] width 388 height 58
copy h5 "A new stakeholder was added midway through your IT restructuring project. They …"
click at [407, 188] on div "Schedule a meeting with the new stakeholder to discuss the project's status, mi…" at bounding box center [298, 188] width 386 height 39
click at [105, 166] on input "a. Schedule a meeting with the new stakeholder to discuss the project's status,…" at bounding box center [105, 162] width 0 height 8
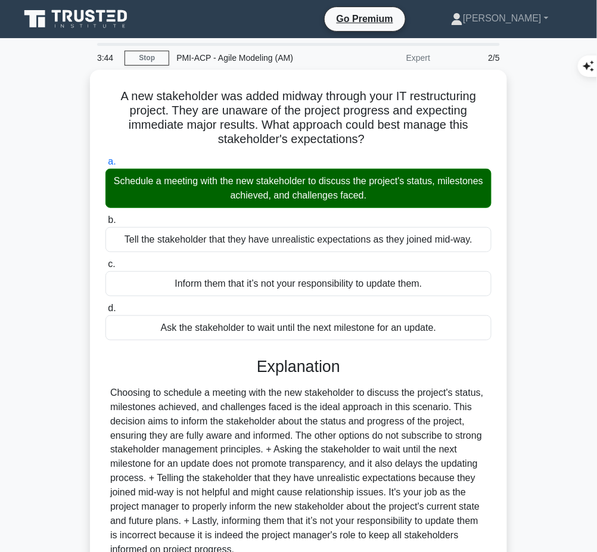
click at [248, 437] on div at bounding box center [298, 471] width 376 height 172
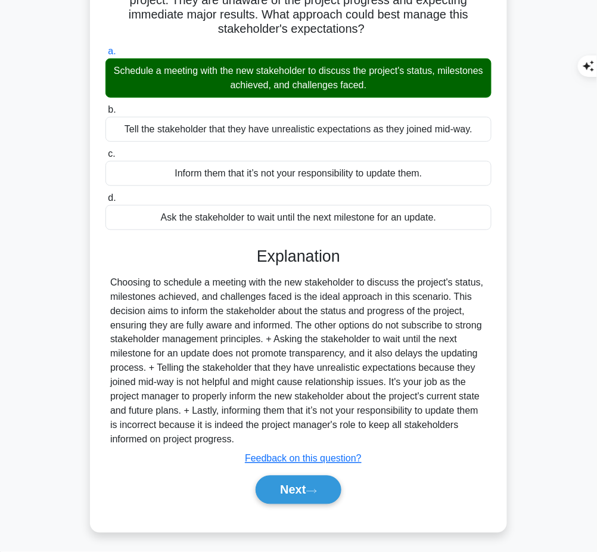
drag, startPoint x: 258, startPoint y: 254, endPoint x: 246, endPoint y: 438, distance: 184.4
click at [246, 438] on div "Explanation Submit feedback Feedback on this question? Next" at bounding box center [298, 378] width 386 height 262
copy div "Explanation Choosing to schedule a meeting with the new stakeholder to discuss …"
click at [276, 489] on button "Next" at bounding box center [298, 489] width 85 height 29
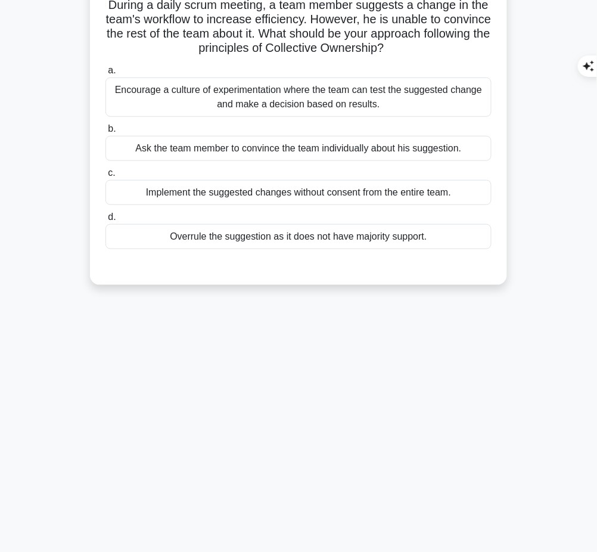
scroll to position [0, 0]
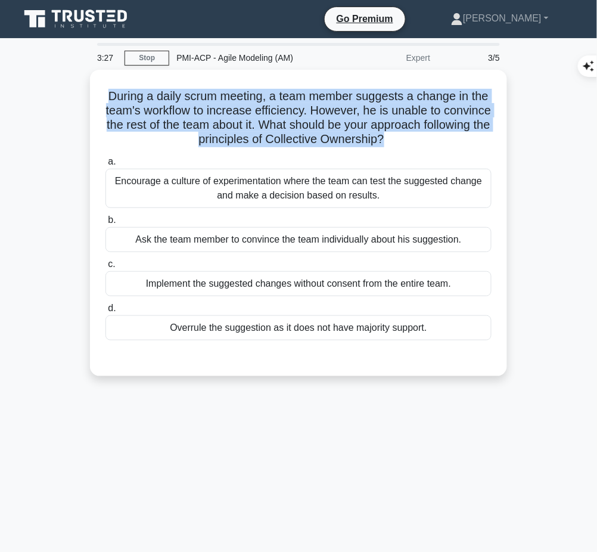
drag, startPoint x: 104, startPoint y: 90, endPoint x: 423, endPoint y: 143, distance: 323.6
click at [423, 143] on h5 "During a daily scrum meeting, a team member suggests a change in the team's wor…" at bounding box center [298, 118] width 388 height 58
copy h5 "During a daily scrum meeting, a team member suggests a change in the team's wor…"
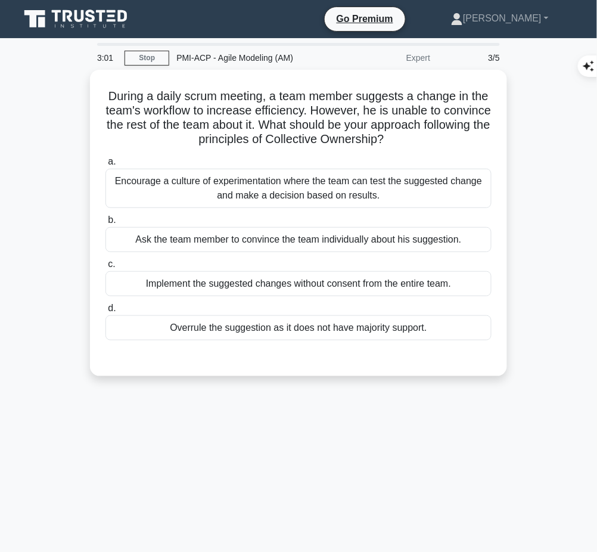
click at [407, 188] on div "Encourage a culture of experimentation where the team can test the suggested ch…" at bounding box center [298, 188] width 386 height 39
click at [105, 166] on input "a. Encourage a culture of experimentation where the team can test the suggested…" at bounding box center [105, 162] width 0 height 8
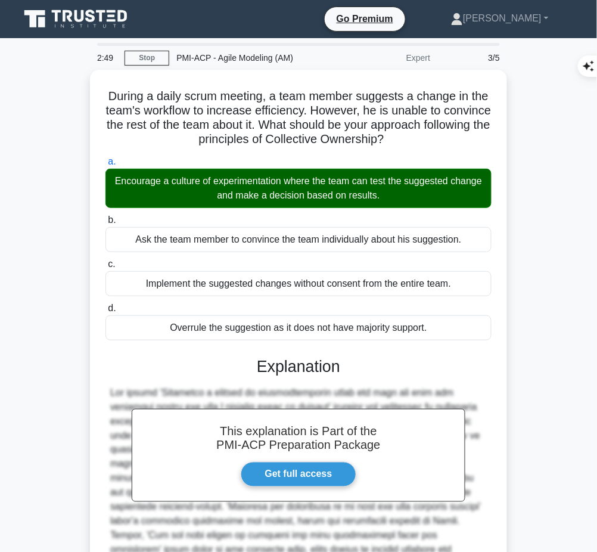
click at [392, 372] on h3 "Explanation" at bounding box center [299, 366] width 372 height 19
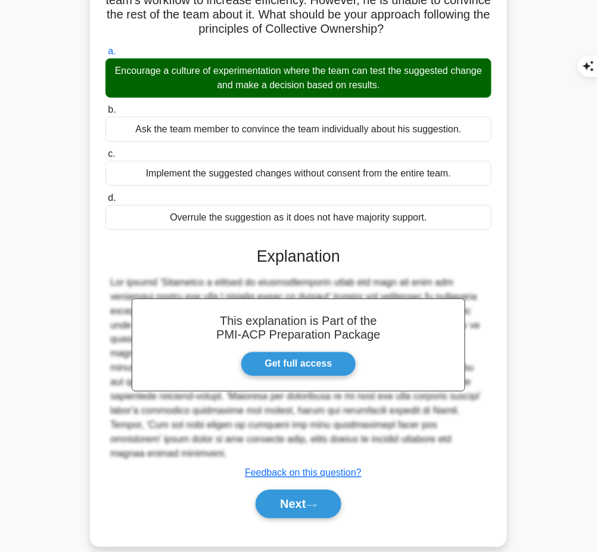
drag, startPoint x: 248, startPoint y: 251, endPoint x: 449, endPoint y: 444, distance: 278.5
click at [449, 444] on div "This explanation is Part of the PMI-ACP Preparation Package Get full access Exp…" at bounding box center [298, 377] width 386 height 291
copy div "Explanation The answer 'Encourage a culture of experimentation where the team c…"
click at [286, 490] on button "Next" at bounding box center [298, 504] width 85 height 29
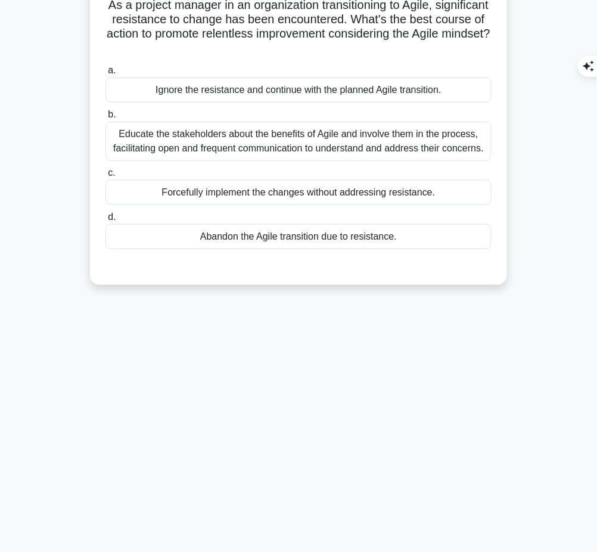
scroll to position [0, 0]
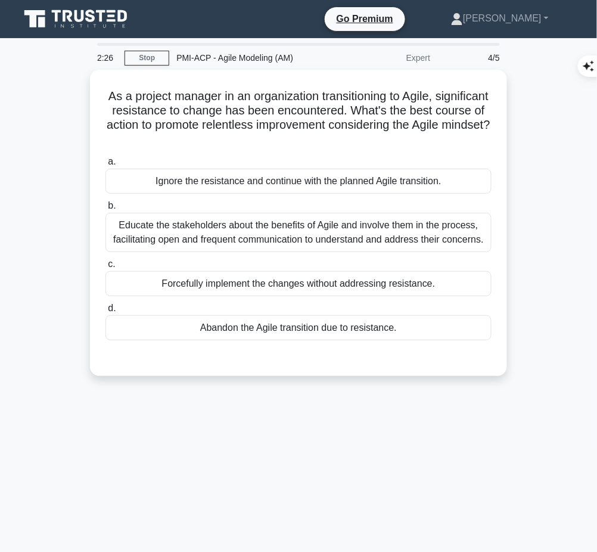
drag, startPoint x: 122, startPoint y: 82, endPoint x: 344, endPoint y: 130, distance: 226.8
click at [344, 130] on div "As a project manager in an organization transitioning to Agile, significant res…" at bounding box center [298, 222] width 407 height 297
copy h5 "As a project manager in an organization transitioning to Agile, significant res…"
click at [403, 246] on div "Educate the stakeholders about the benefits of Agile and involve them in the pr…" at bounding box center [298, 232] width 386 height 39
click at [105, 210] on input "b. Educate the stakeholders about the benefits of Agile and involve them in the…" at bounding box center [105, 206] width 0 height 8
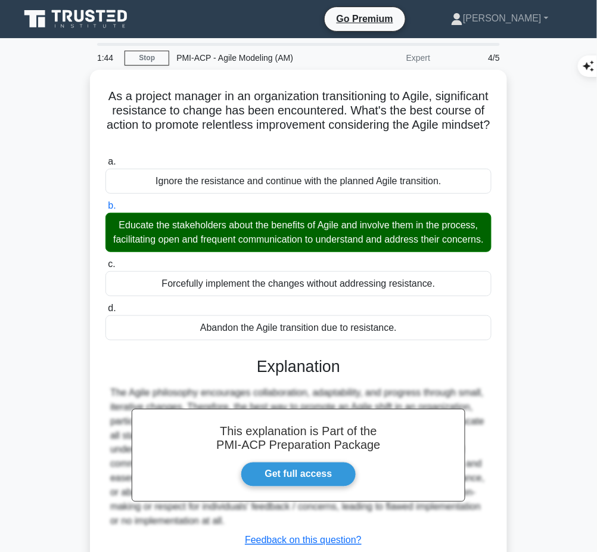
click at [316, 394] on div "This explanation is Part of the PMI-ACP Preparation Package Get full access Exp…" at bounding box center [298, 466] width 386 height 248
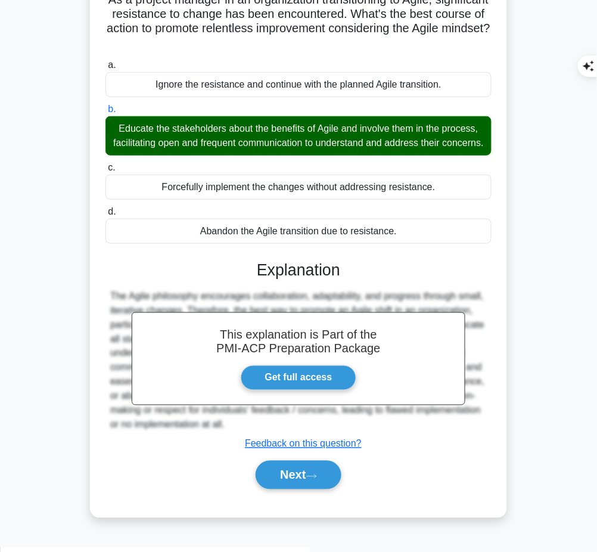
scroll to position [96, 0]
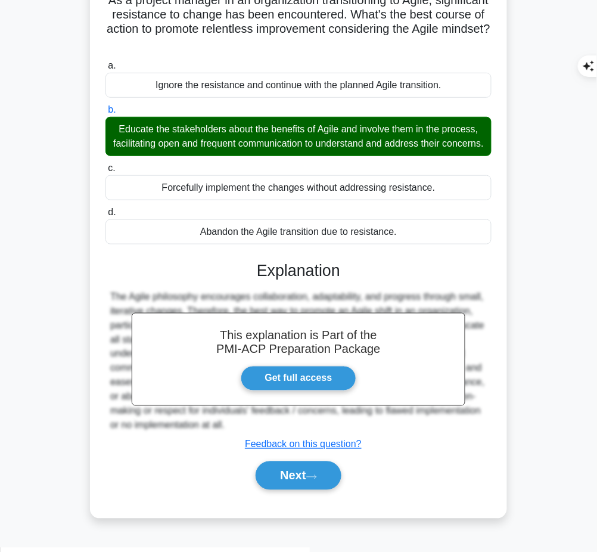
drag, startPoint x: 255, startPoint y: 275, endPoint x: 235, endPoint y: 444, distance: 170.3
click at [235, 444] on div "This explanation is Part of the PMI-ACP Preparation Package Get full access Exp…" at bounding box center [298, 371] width 386 height 248
copy div "Explanation The Agile philosophy encourages collaboration, adaptability, and pr…"
click at [284, 488] on button "Next" at bounding box center [298, 475] width 85 height 29
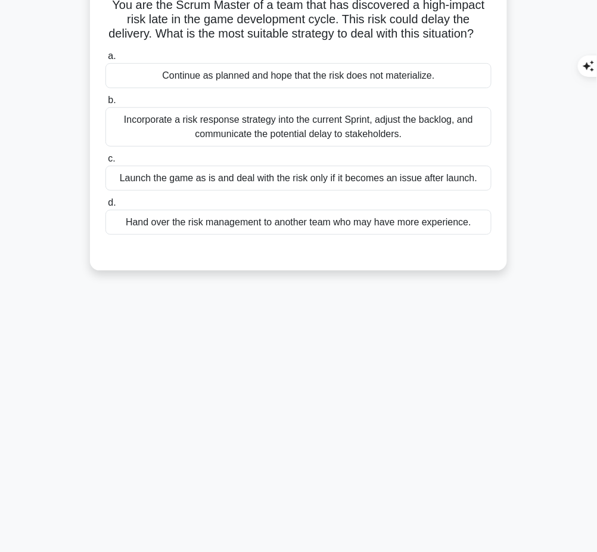
scroll to position [0, 0]
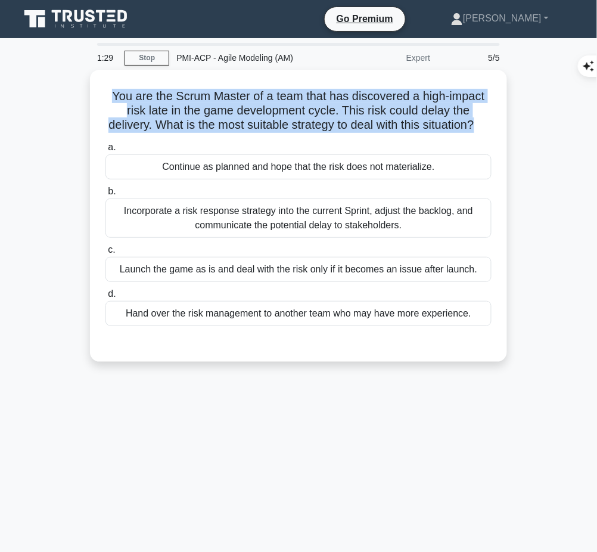
drag, startPoint x: 108, startPoint y: 98, endPoint x: 499, endPoint y: 125, distance: 391.1
click at [499, 125] on div "You are the Scrum Master of a team that has discovered a high-impact risk late …" at bounding box center [298, 215] width 407 height 282
copy h5 "You are the Scrum Master of a team that has discovered a high-impact risk late …"
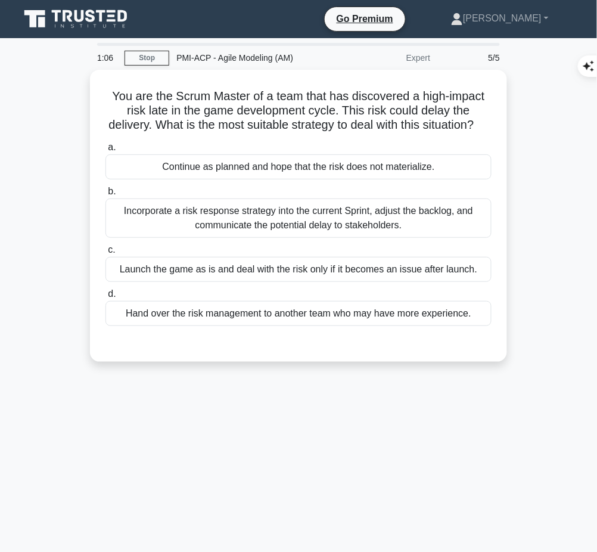
click at [254, 225] on div "Incorporate a risk response strategy into the current Sprint, adjust the backlo…" at bounding box center [298, 217] width 386 height 39
click at [105, 195] on input "b. Incorporate a risk response strategy into the current Sprint, adjust the bac…" at bounding box center [105, 192] width 0 height 8
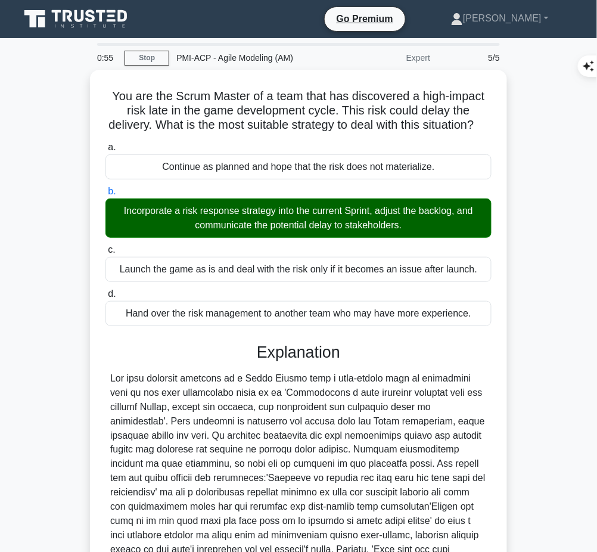
click at [261, 474] on div at bounding box center [298, 492] width 376 height 243
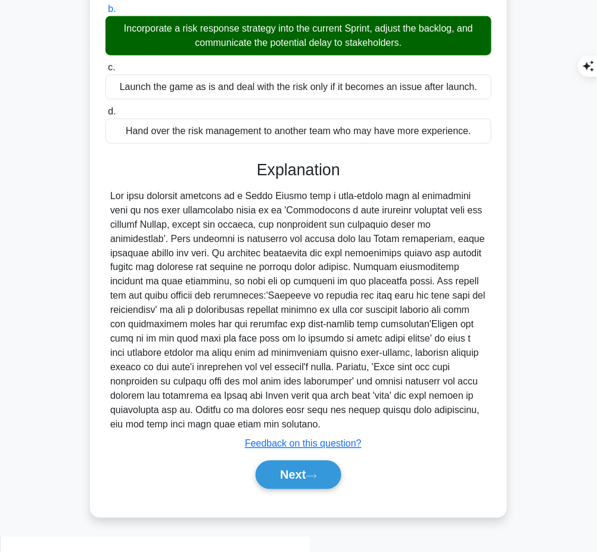
drag, startPoint x: 253, startPoint y: 180, endPoint x: 282, endPoint y: 434, distance: 254.9
click at [282, 434] on div "Explanation Submit feedback Feedback on this question? Next" at bounding box center [298, 327] width 386 height 334
copy div "Explanation The most suitable strategy as a Scrum Master when a high-impact ris…"
click at [321, 489] on button "Next" at bounding box center [298, 474] width 85 height 29
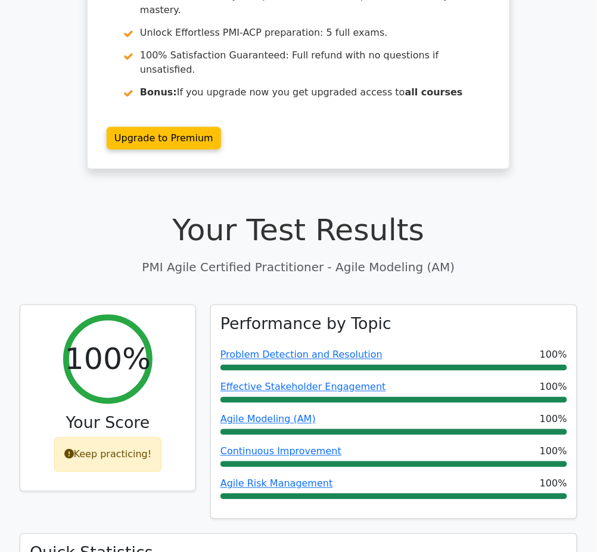
scroll to position [152, 0]
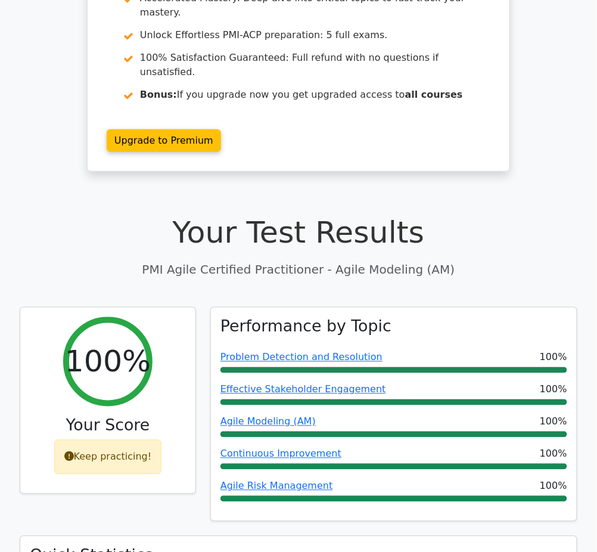
click at [282, 416] on link "Agile Modeling (AM)" at bounding box center [267, 421] width 95 height 11
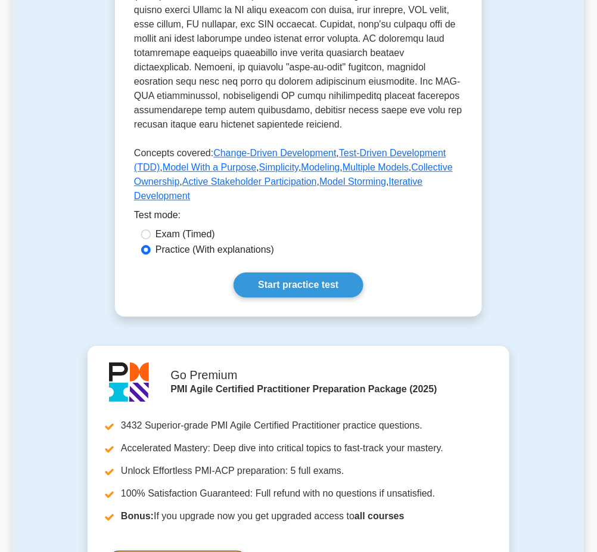
scroll to position [546, 0]
click at [322, 272] on link "Start practice test" at bounding box center [297, 284] width 129 height 25
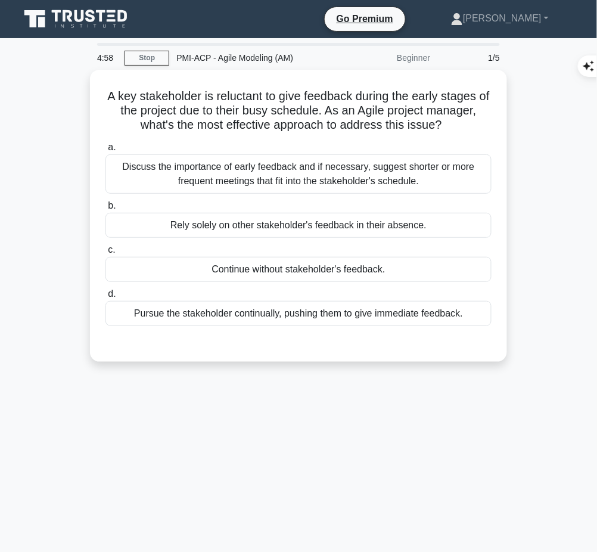
drag, startPoint x: 105, startPoint y: 89, endPoint x: 455, endPoint y: 125, distance: 351.5
click at [455, 125] on h5 "A key stakeholder is reluctant to give feedback during the early stages of the …" at bounding box center [298, 111] width 388 height 44
copy h5 "A key stakeholder is reluctant to give feedback during the early stages of the …"
click at [268, 179] on div "Discuss the importance of early feedback and if necessary, suggest shorter or m…" at bounding box center [298, 173] width 386 height 39
click at [105, 151] on input "a. Discuss the importance of early feedback and if necessary, suggest shorter o…" at bounding box center [105, 148] width 0 height 8
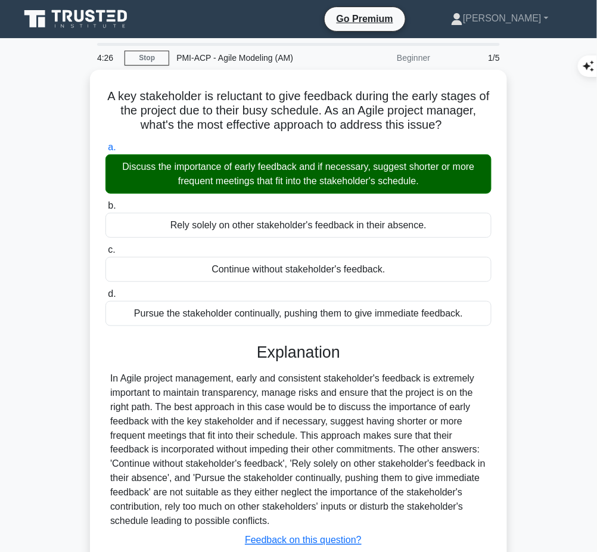
click at [256, 398] on div "In Agile project management, early and consistent stakeholder's feedback is ext…" at bounding box center [298, 449] width 376 height 157
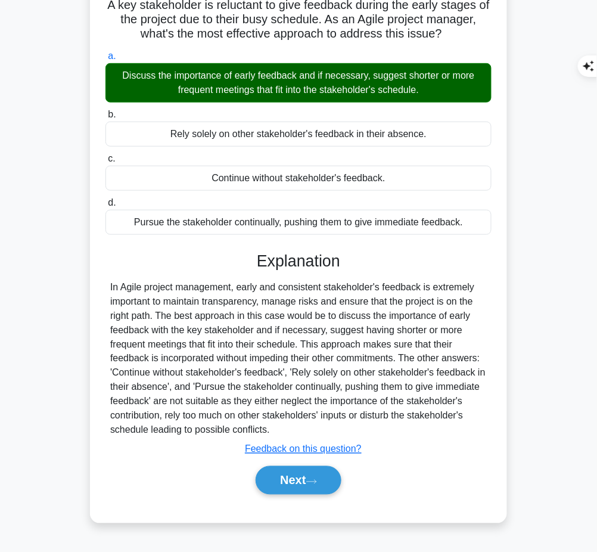
drag, startPoint x: 258, startPoint y: 253, endPoint x: 298, endPoint y: 425, distance: 177.3
click at [298, 425] on div "Explanation In Agile project management, early and consistent stakeholder's fee…" at bounding box center [298, 375] width 386 height 248
copy div "Explanation In Agile project management, early and consistent stakeholder's fee…"
click at [281, 477] on button "Next" at bounding box center [298, 480] width 85 height 29
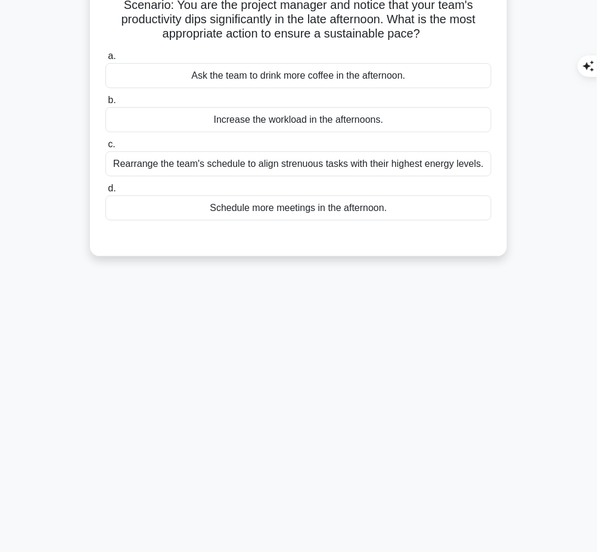
scroll to position [0, 0]
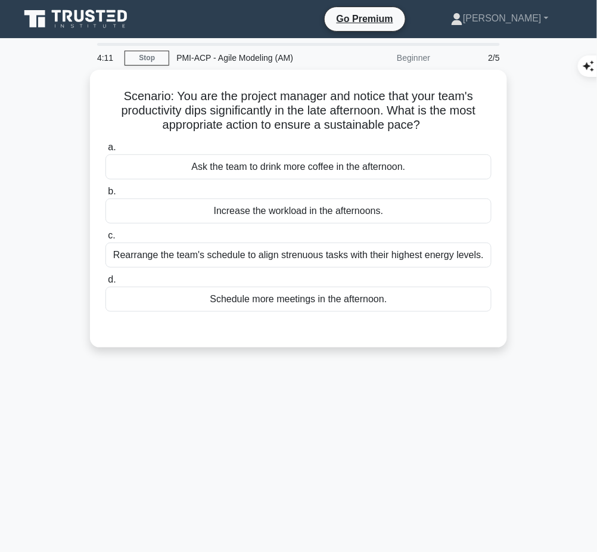
drag, startPoint x: 116, startPoint y: 89, endPoint x: 429, endPoint y: 129, distance: 315.9
click at [429, 129] on h5 "Scenario: You are the project manager and notice that your team's productivity …" at bounding box center [298, 111] width 388 height 44
copy h5 "Scenario: You are the project manager and notice that your team's productivity …"
click at [392, 261] on div "Rearrange the team's schedule to align strenuous tasks with their highest energ…" at bounding box center [298, 254] width 386 height 25
click at [105, 239] on input "c. Rearrange the team's schedule to align strenuous tasks with their highest en…" at bounding box center [105, 236] width 0 height 8
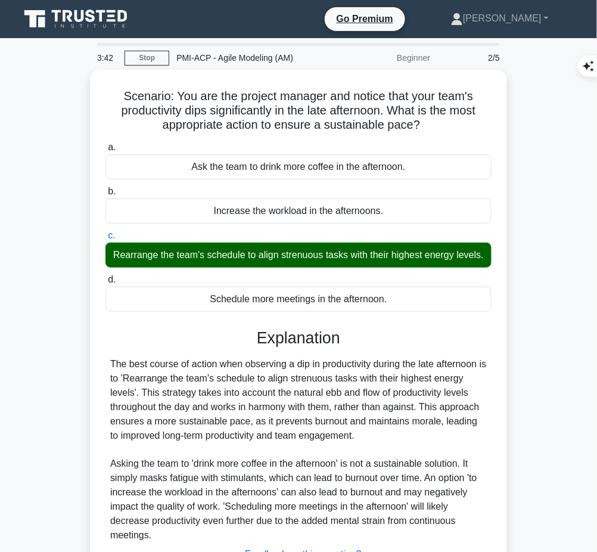
click at [278, 395] on div "The best course of action when observing a dip in productivity during the late …" at bounding box center [298, 450] width 376 height 186
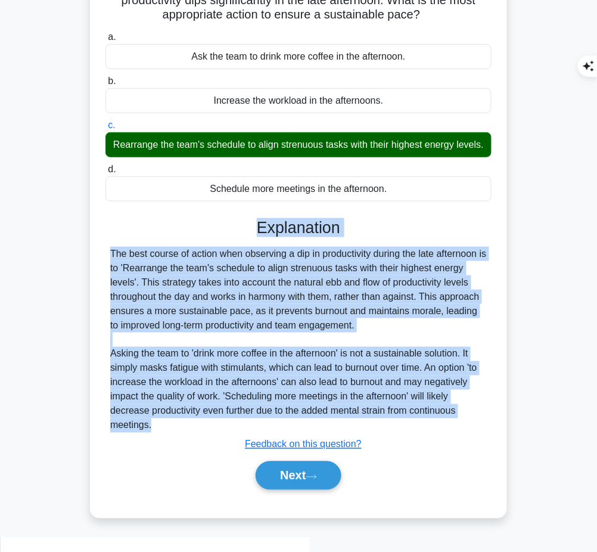
drag, startPoint x: 252, startPoint y: 236, endPoint x: 179, endPoint y: 441, distance: 218.0
click at [179, 441] on div "Explanation The best course of action when observing a dip in productivity duri…" at bounding box center [298, 356] width 386 height 276
copy div "Explanation The best course of action when observing a dip in productivity duri…"
click at [282, 485] on button "Next" at bounding box center [298, 475] width 85 height 29
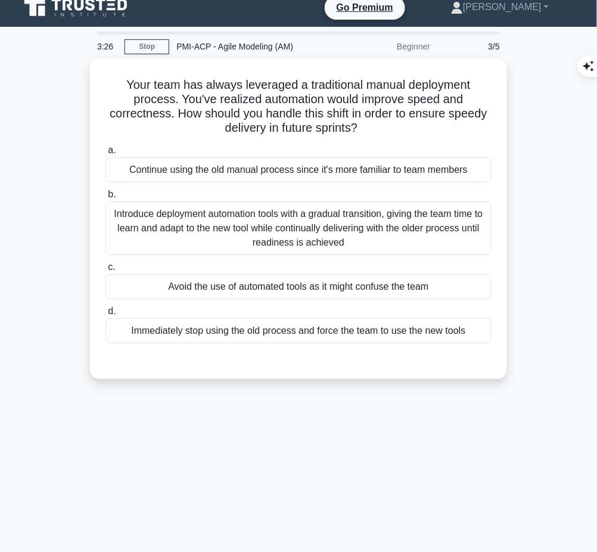
scroll to position [5, 0]
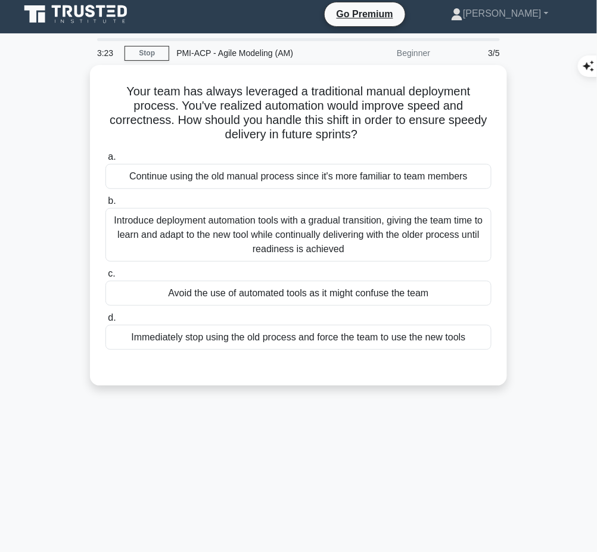
drag, startPoint x: 122, startPoint y: 88, endPoint x: 368, endPoint y: 132, distance: 249.9
click at [368, 132] on h5 "Your team has always leveraged a traditional manual deployment process. You've …" at bounding box center [298, 113] width 388 height 58
copy h5 "Your team has always leveraged a traditional manual deployment process. You've …"
click at [444, 224] on div "Introduce deployment automation tools with a gradual transition, giving the tea…" at bounding box center [298, 235] width 386 height 54
click at [105, 205] on input "b. Introduce deployment automation tools with a gradual transition, giving the …" at bounding box center [105, 201] width 0 height 8
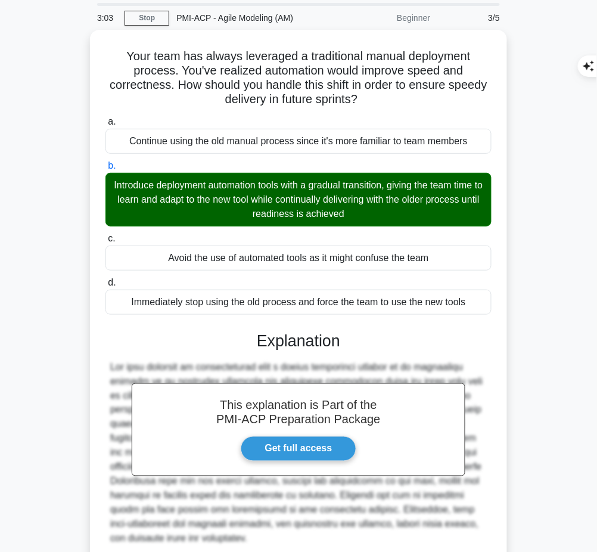
scroll to position [139, 0]
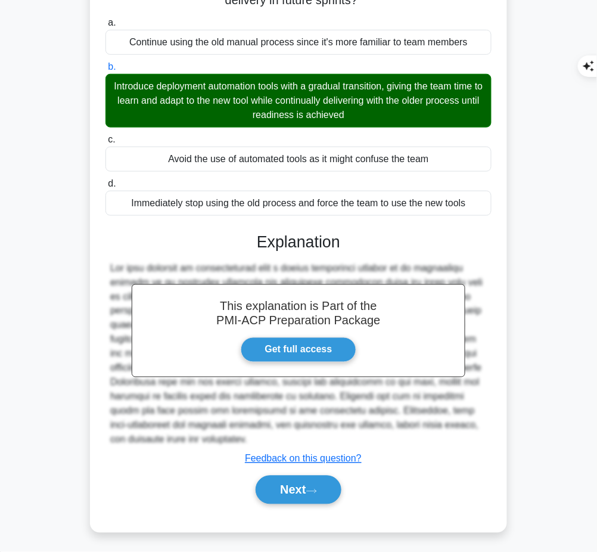
click at [303, 490] on button "Next" at bounding box center [298, 489] width 85 height 29
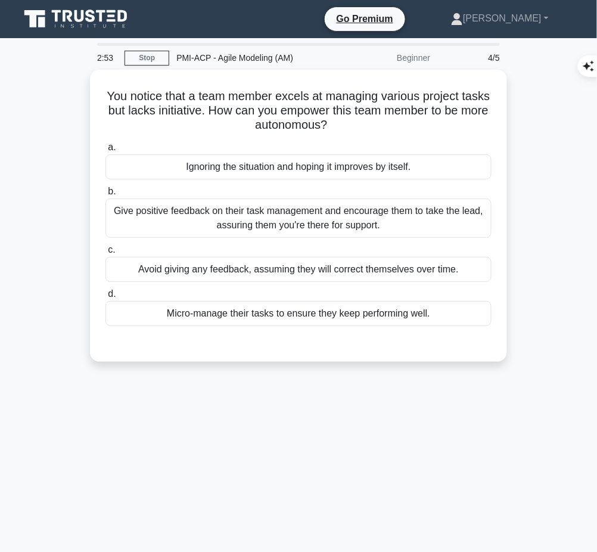
scroll to position [1, 0]
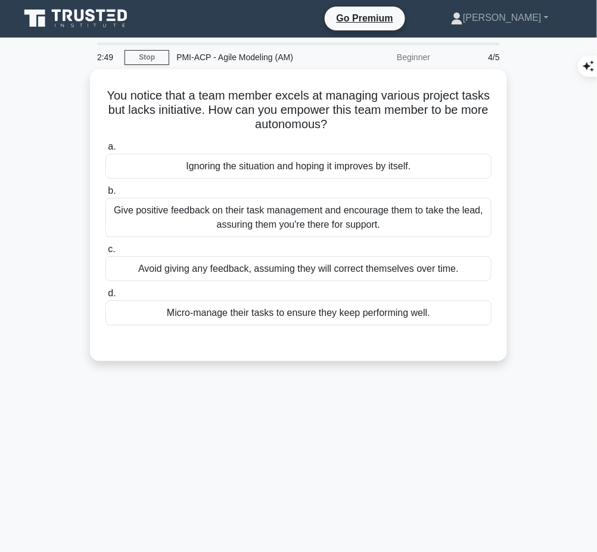
drag, startPoint x: 102, startPoint y: 87, endPoint x: 408, endPoint y: 130, distance: 308.6
click at [408, 130] on div "You notice that a team member excels at managing various project tasks but lack…" at bounding box center [298, 215] width 407 height 282
copy h5 "You notice that a team member excels at managing various project tasks but lack…"
click at [386, 216] on div "Give positive feedback on their task management and encourage them to take the …" at bounding box center [298, 217] width 386 height 39
click at [105, 195] on input "b. Give positive feedback on their task management and encourage them to take t…" at bounding box center [105, 191] width 0 height 8
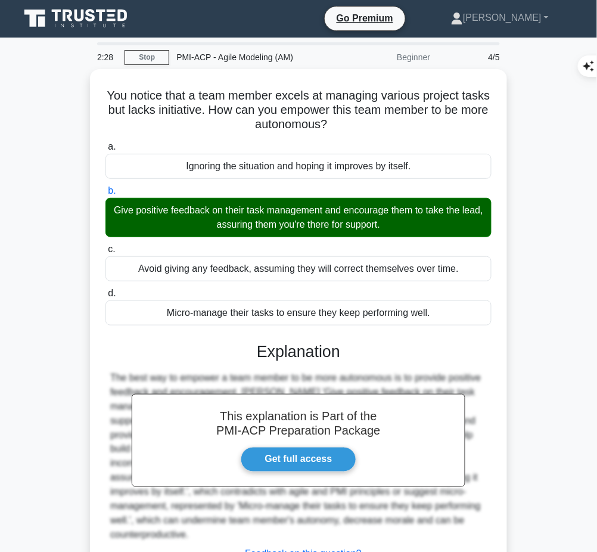
click at [207, 366] on div "This explanation is Part of the PMI-ACP Preparation Package Get full access Exp…" at bounding box center [298, 466] width 386 height 276
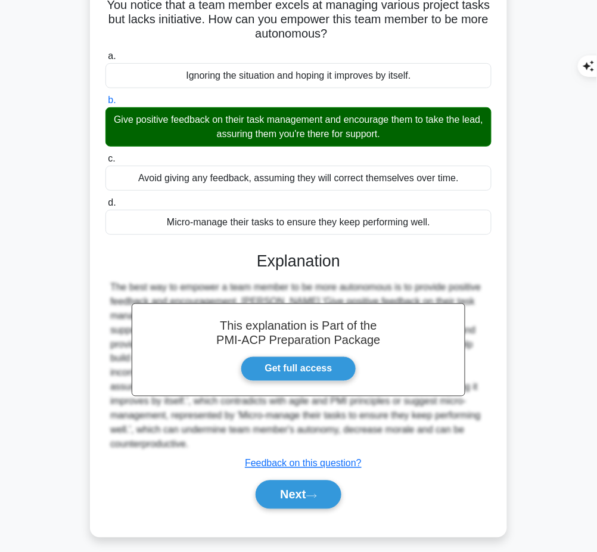
drag, startPoint x: 259, startPoint y: 256, endPoint x: 443, endPoint y: 428, distance: 251.6
click at [443, 428] on div "This explanation is Part of the PMI-ACP Preparation Package Get full access Exp…" at bounding box center [298, 375] width 386 height 276
copy div "Explanation The best way to empower a team member to be more autonomous is to p…"
click at [285, 480] on button "Next" at bounding box center [298, 494] width 85 height 29
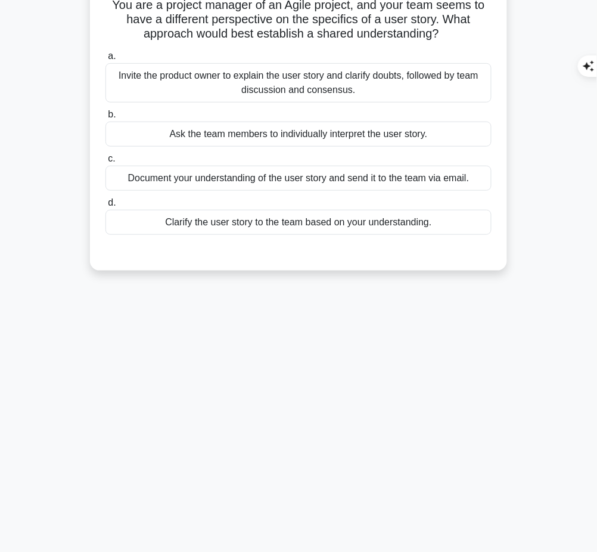
scroll to position [0, 0]
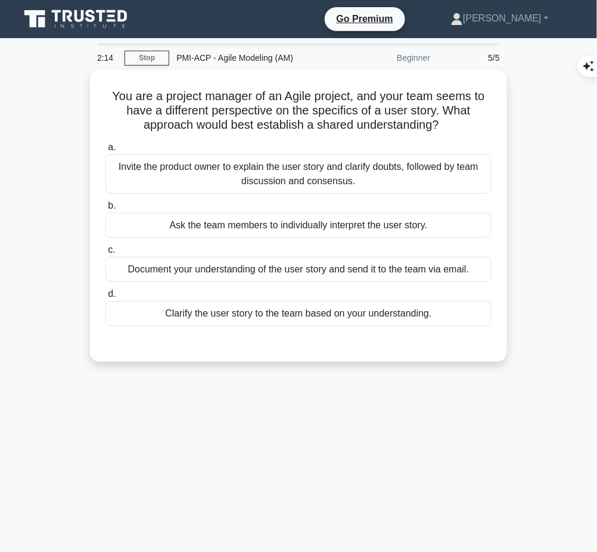
drag, startPoint x: 105, startPoint y: 95, endPoint x: 478, endPoint y: 129, distance: 374.4
click at [478, 129] on h5 "You are a project manager of an Agile project, and your team seems to have a di…" at bounding box center [298, 111] width 388 height 44
copy h5 "You are a project manager of an Agile project, and your team seems to have a di…"
click at [422, 171] on div "Invite the product owner to explain the user story and clarify doubts, followed…" at bounding box center [298, 173] width 386 height 39
click at [105, 151] on input "a. Invite the product owner to explain the user story and clarify doubts, follo…" at bounding box center [105, 148] width 0 height 8
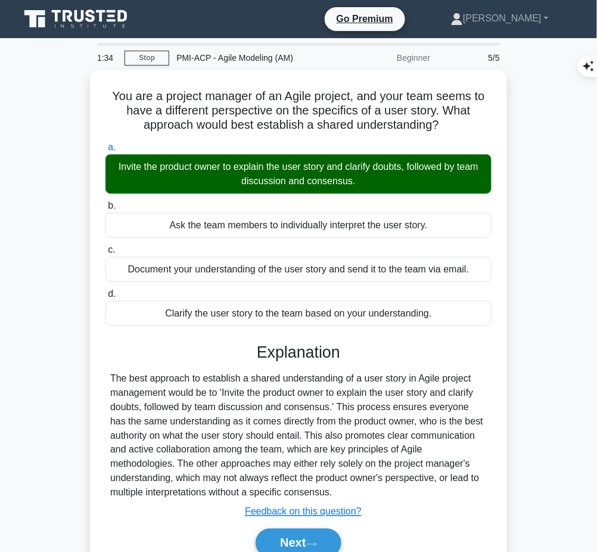
click at [241, 419] on div "The best approach to establish a shared understanding of a user story in Agile …" at bounding box center [298, 435] width 376 height 129
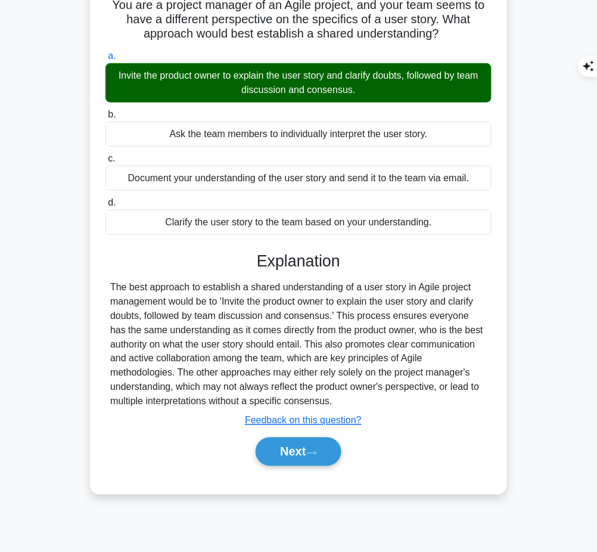
drag, startPoint x: 250, startPoint y: 253, endPoint x: 354, endPoint y: 403, distance: 182.9
click at [354, 403] on div "Explanation The best approach to establish a shared understanding of a user sto…" at bounding box center [298, 360] width 386 height 219
copy div "Explanation The best approach to establish a shared understanding of a user sto…"
click at [291, 461] on button "Next" at bounding box center [298, 451] width 85 height 29
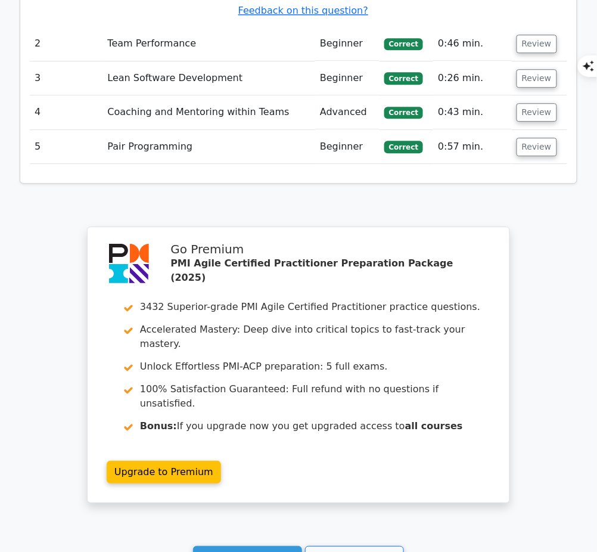
scroll to position [1583, 0]
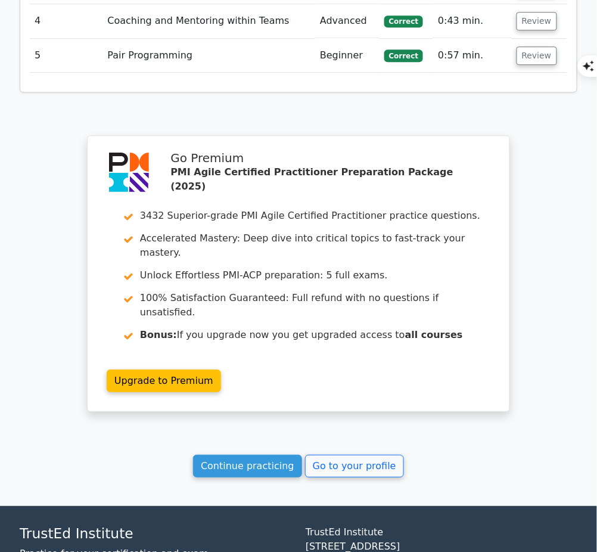
click at [270, 454] on link "Continue practicing" at bounding box center [247, 465] width 109 height 23
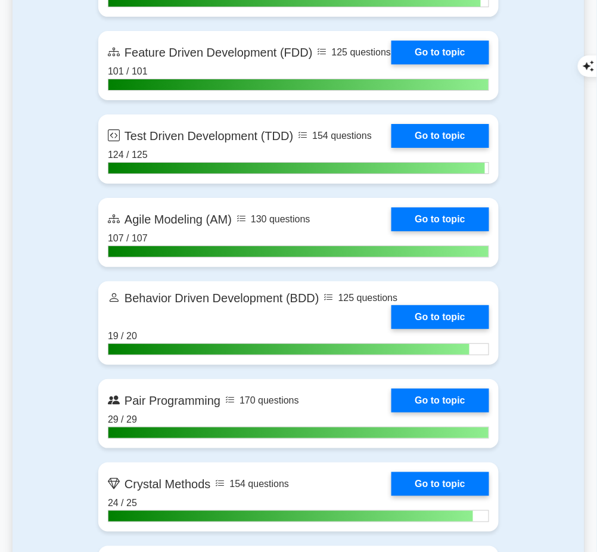
scroll to position [2602, 0]
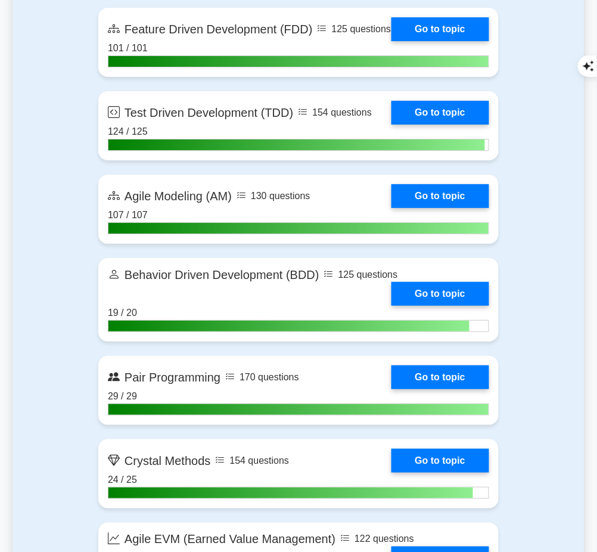
click at [437, 201] on link "Go to topic" at bounding box center [440, 196] width 98 height 24
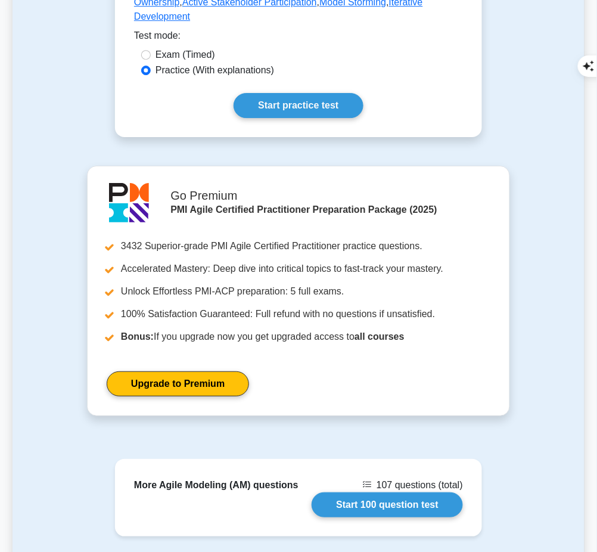
scroll to position [724, 0]
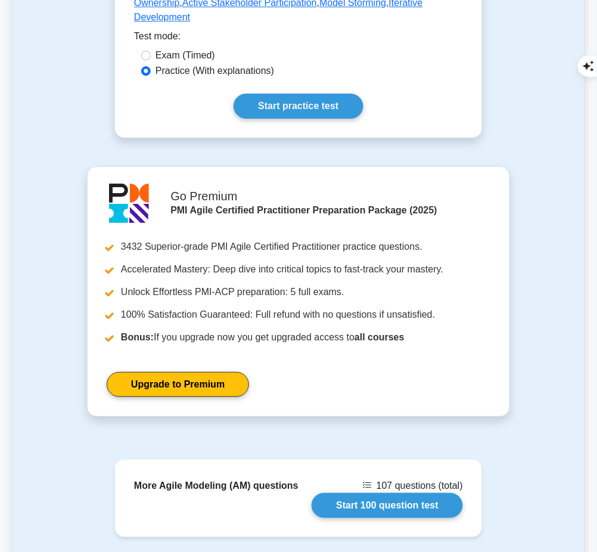
click at [260, 94] on link "Start practice test" at bounding box center [297, 106] width 129 height 25
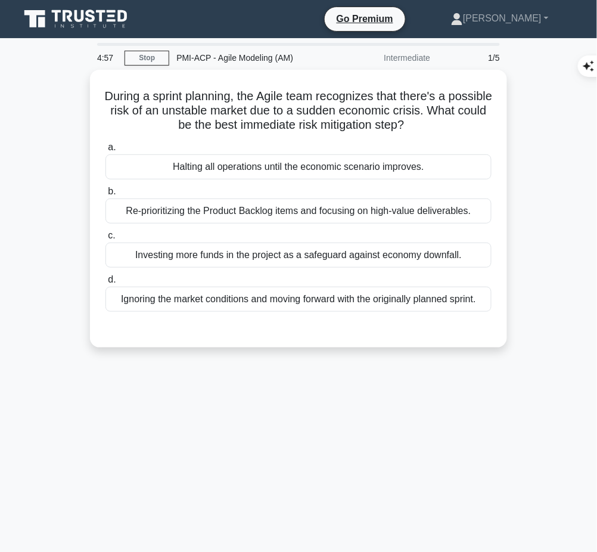
drag, startPoint x: 110, startPoint y: 89, endPoint x: 462, endPoint y: 122, distance: 354.1
click at [462, 122] on h5 "During a sprint planning, the Agile team recognizes that there's a possible ris…" at bounding box center [298, 111] width 388 height 44
copy h5 "During a sprint planning, the Agile team recognizes that there's a possible ris…"
click at [465, 218] on div "Re-prioritizing the Product Backlog items and focusing on high-value deliverabl…" at bounding box center [298, 210] width 386 height 25
click at [105, 195] on input "b. Re-prioritizing the Product Backlog items and focusing on high-value deliver…" at bounding box center [105, 192] width 0 height 8
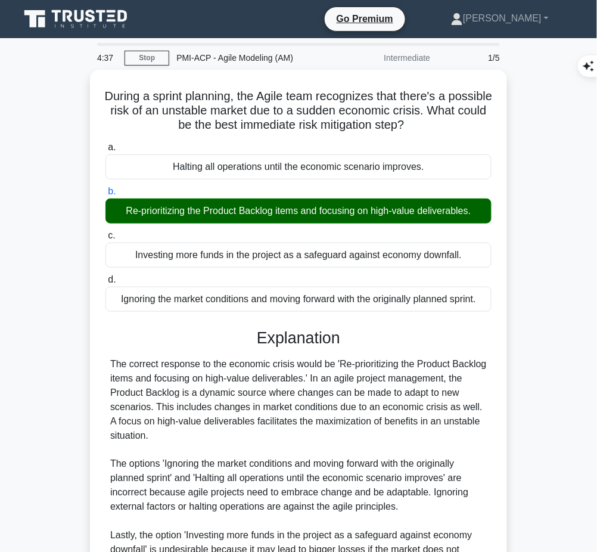
click at [288, 353] on div "Explanation The correct response to the economic crisis would be 'Re-prioritizi…" at bounding box center [298, 480] width 386 height 305
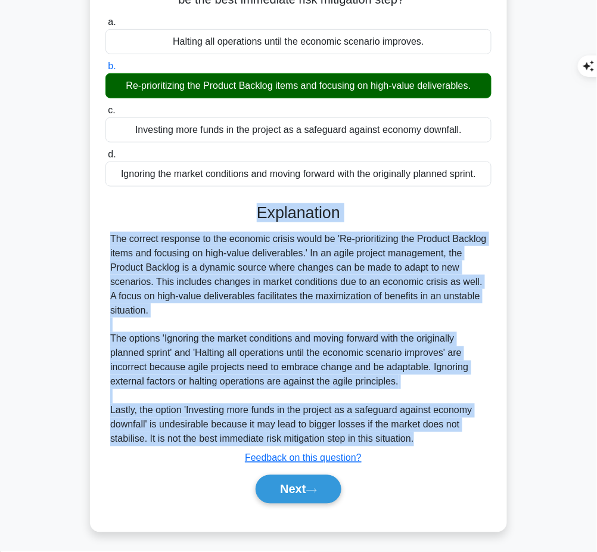
drag, startPoint x: 252, startPoint y: 204, endPoint x: 424, endPoint y: 438, distance: 290.6
click at [424, 438] on div "Explanation The correct response to the economic crisis would be 'Re-prioritizi…" at bounding box center [298, 355] width 386 height 305
copy div "Explanation The correct response to the economic crisis would be 'Re-prioritizi…"
click at [271, 490] on button "Next" at bounding box center [298, 489] width 85 height 29
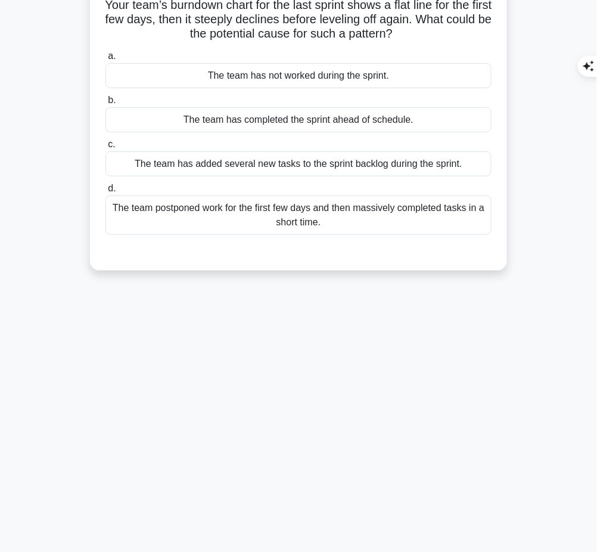
scroll to position [0, 0]
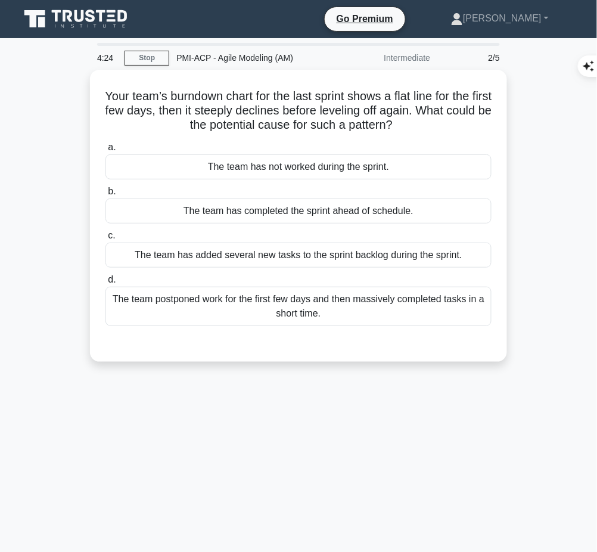
drag, startPoint x: 108, startPoint y: 88, endPoint x: 437, endPoint y: 119, distance: 329.7
click at [437, 119] on h5 "Your team’s burndown chart for the last sprint shows a flat line for the first …" at bounding box center [298, 111] width 388 height 44
copy h5 "Your team’s burndown chart for the last sprint shows a flat line for the first …"
click at [374, 310] on div "The team postponed work for the first few days and then massively completed tas…" at bounding box center [298, 306] width 386 height 39
click at [105, 284] on input "d. The team postponed work for the first few days and then massively completed …" at bounding box center [105, 280] width 0 height 8
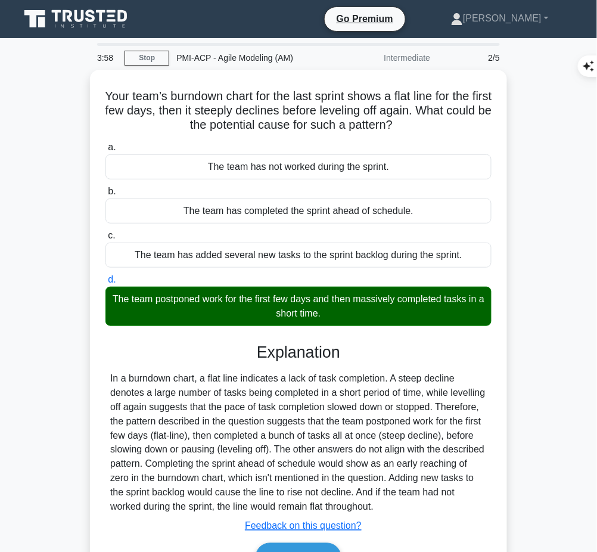
click at [282, 405] on div "In a burndown chart, a flat line indicates a lack of task completion. A steep d…" at bounding box center [298, 442] width 376 height 143
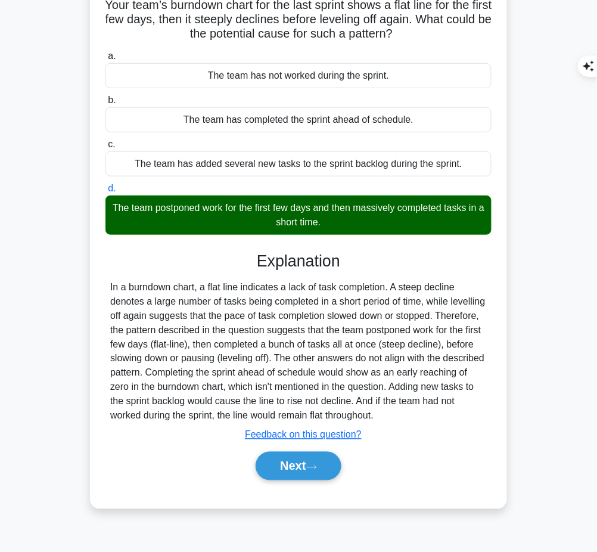
drag, startPoint x: 254, startPoint y: 251, endPoint x: 465, endPoint y: 416, distance: 268.1
click at [465, 416] on div "Explanation In a burndown chart, a flat line indicates a lack of task completio…" at bounding box center [298, 367] width 386 height 233
copy div "Explanation In a burndown chart, a flat line indicates a lack of task completio…"
click at [287, 463] on button "Next" at bounding box center [298, 465] width 85 height 29
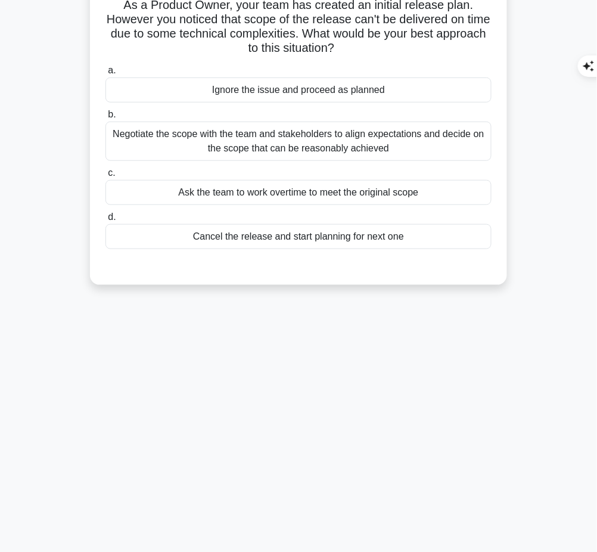
scroll to position [0, 0]
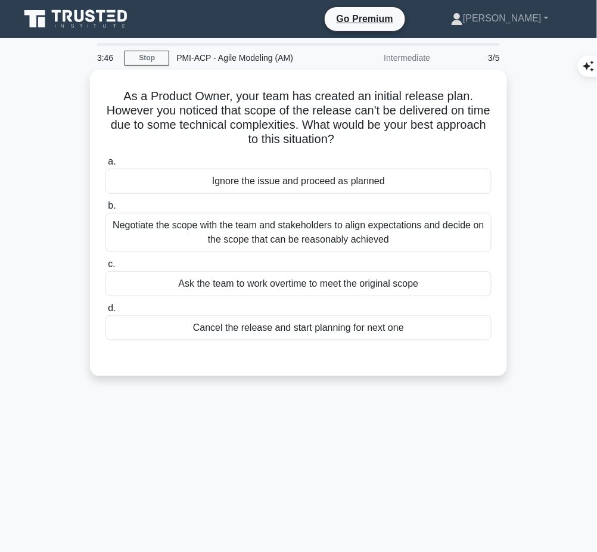
drag, startPoint x: 120, startPoint y: 92, endPoint x: 401, endPoint y: 136, distance: 284.0
click at [401, 136] on h5 "As a Product Owner, your team has created an initial release plan. However you …" at bounding box center [298, 118] width 388 height 58
copy h5 "As a Product Owner, your team has created an initial release plan. However you …"
click at [427, 114] on h5 "As a Product Owner, your team has created an initial release plan. However you …" at bounding box center [298, 118] width 388 height 58
click at [419, 236] on div "Negotiate the scope with the team and stakeholders to align expectations and de…" at bounding box center [298, 232] width 386 height 39
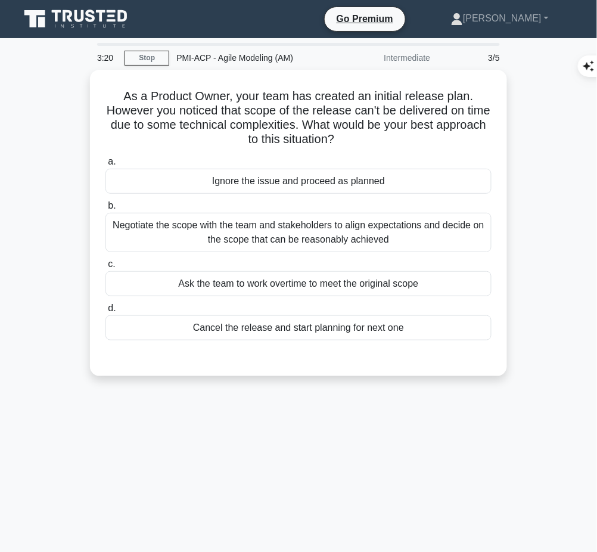
click at [105, 210] on input "b. Negotiate the scope with the team and stakeholders to align expectations and…" at bounding box center [105, 206] width 0 height 8
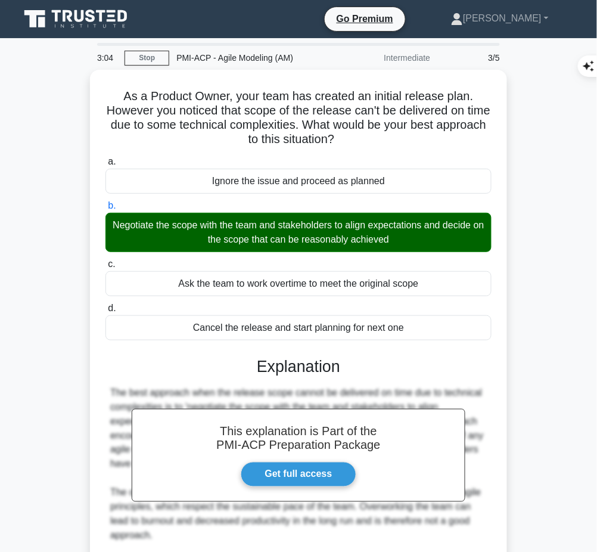
click at [287, 368] on h3 "Explanation" at bounding box center [299, 366] width 372 height 19
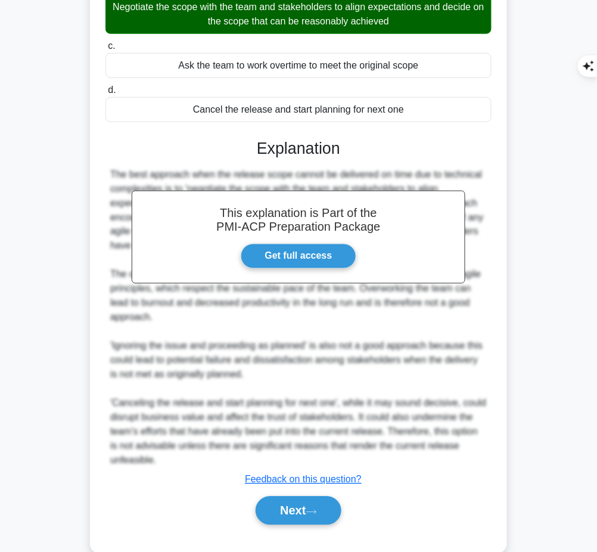
scroll to position [226, 0]
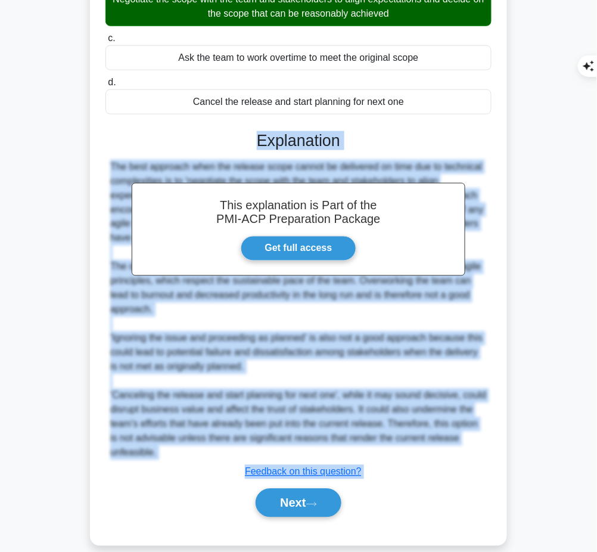
drag, startPoint x: 256, startPoint y: 136, endPoint x: 157, endPoint y: 488, distance: 365.6
click at [157, 488] on div "This explanation is Part of the PMI-ACP Preparation Package Get full access Exp…" at bounding box center [298, 319] width 386 height 405
copy body "Explanation The best approach when the release scope cannot be delivered on tim…"
click at [299, 505] on button "Next" at bounding box center [298, 502] width 85 height 29
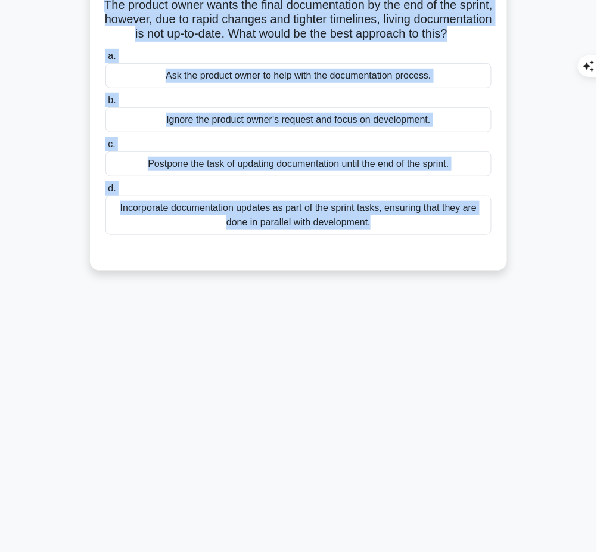
scroll to position [0, 0]
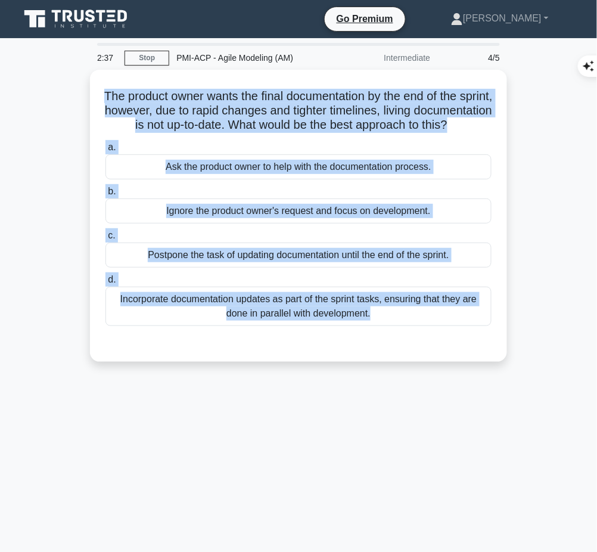
drag, startPoint x: 107, startPoint y: 89, endPoint x: 317, endPoint y: 136, distance: 215.0
click at [317, 133] on h5 "The product owner wants the final documentation by the end of the sprint, howev…" at bounding box center [298, 111] width 388 height 44
copy h5 "The product owner wants the final documentation by the end of the sprint, howev…"
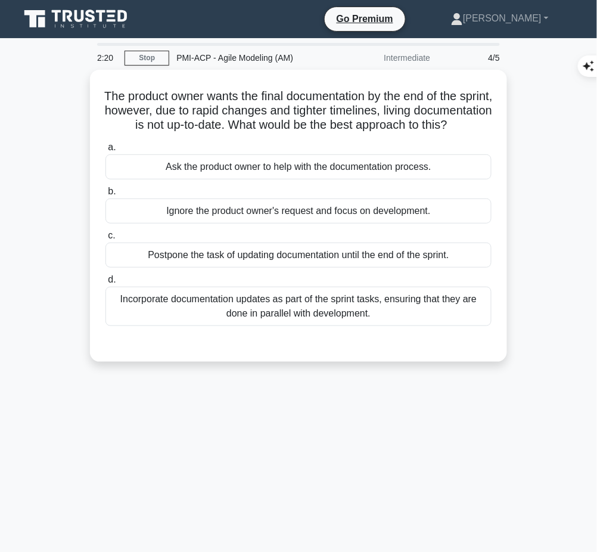
click at [385, 326] on div "Incorporate documentation updates as part of the sprint tasks, ensuring that th…" at bounding box center [298, 306] width 386 height 39
click at [105, 284] on input "d. Incorporate documentation updates as part of the sprint tasks, ensuring that…" at bounding box center [105, 280] width 0 height 8
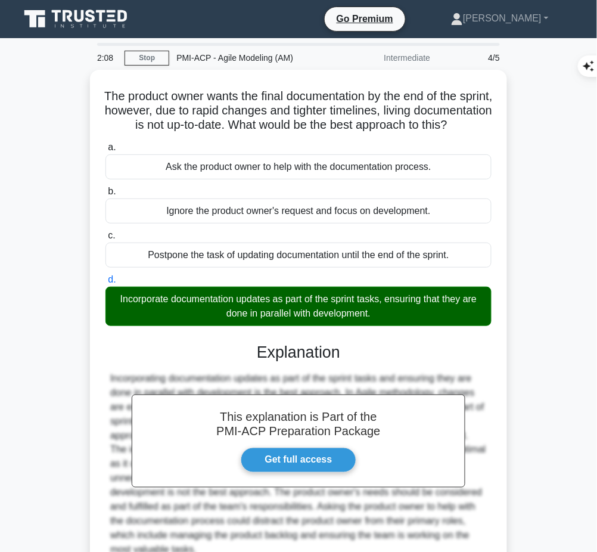
click at [232, 384] on div at bounding box center [298, 464] width 376 height 186
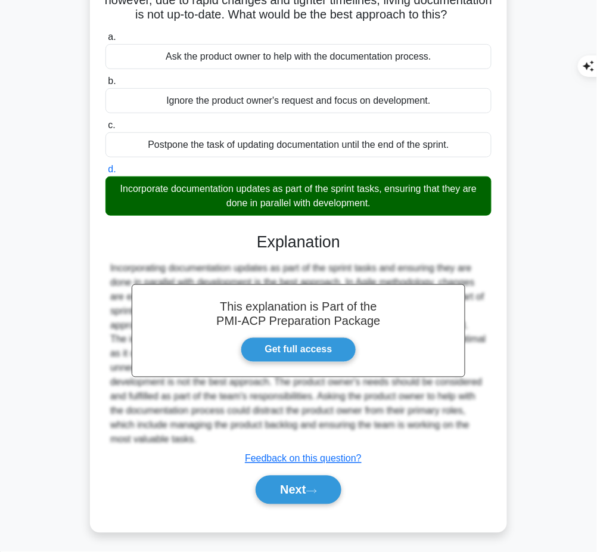
drag, startPoint x: 256, startPoint y: 254, endPoint x: 412, endPoint y: 439, distance: 241.8
click at [412, 439] on div "This explanation is Part of the PMI-ACP Preparation Package Get full access Exp…" at bounding box center [298, 363] width 386 height 291
copy div "Explanation Incorporating documentation updates as part of the sprint tasks and…"
click at [270, 484] on button "Next" at bounding box center [298, 489] width 85 height 29
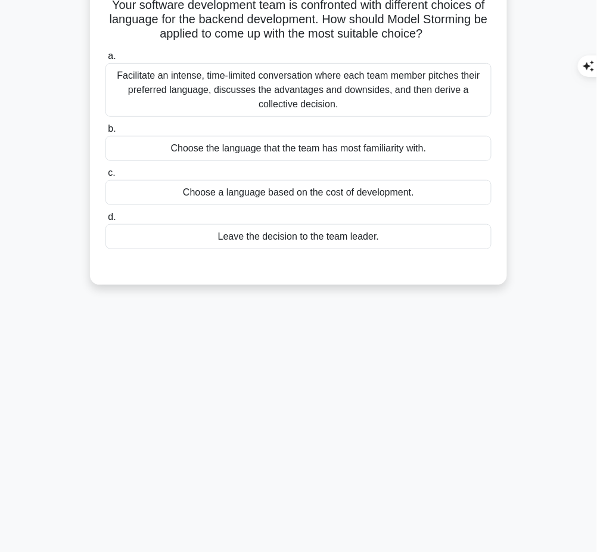
scroll to position [0, 0]
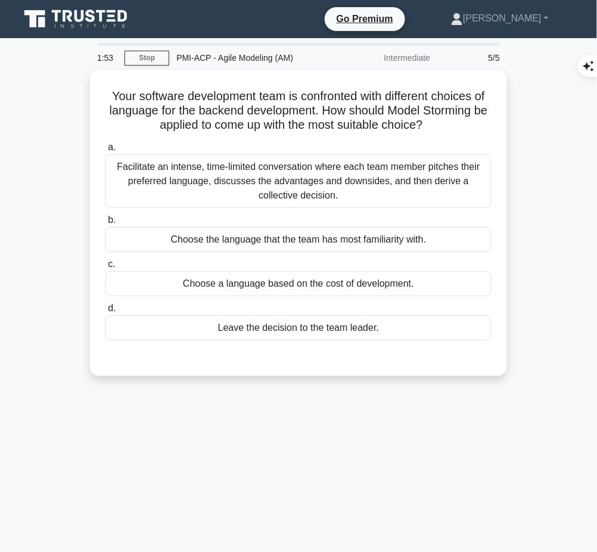
drag, startPoint x: 103, startPoint y: 92, endPoint x: 458, endPoint y: 123, distance: 356.3
click at [458, 123] on div "Your software development team is confronted with different choices of language…" at bounding box center [298, 222] width 407 height 297
copy h5 "Your software development team is confronted with different choices of language…"
click at [411, 176] on div "Facilitate an intense, time-limited conversation where each team member pitches…" at bounding box center [298, 181] width 386 height 54
click at [105, 151] on input "a. Facilitate an intense, time-limited conversation where each team member pitc…" at bounding box center [105, 148] width 0 height 8
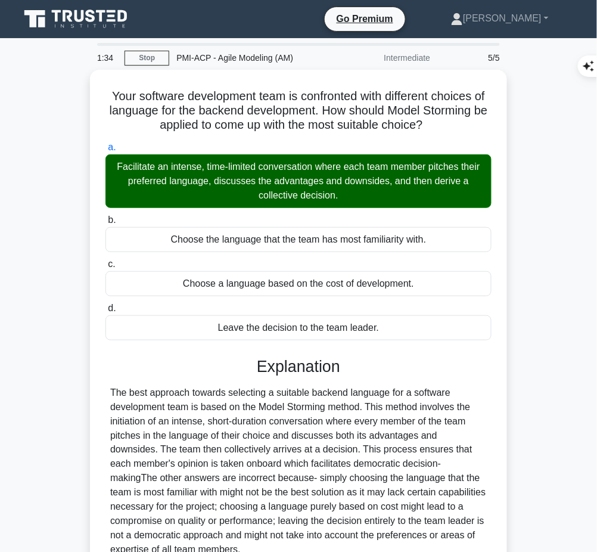
scroll to position [110, 0]
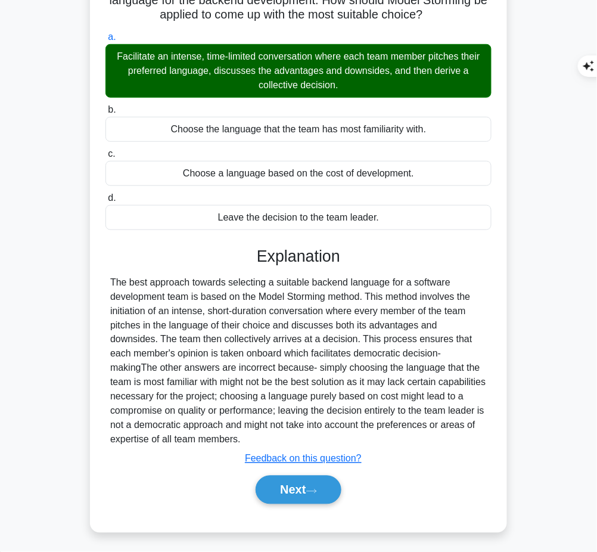
click at [278, 487] on button "Next" at bounding box center [298, 489] width 85 height 29
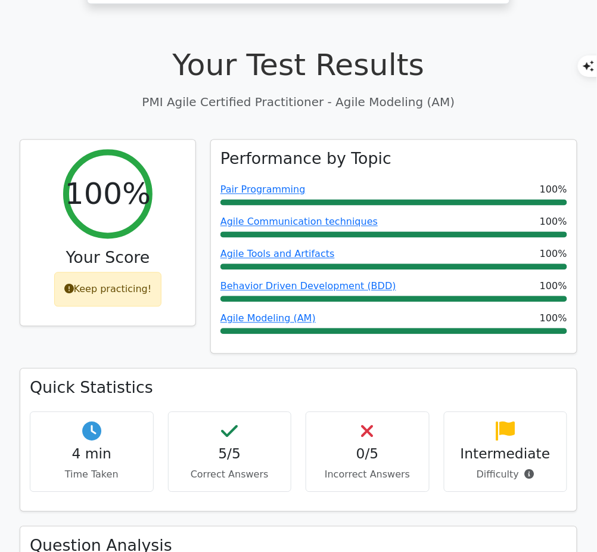
scroll to position [320, 0]
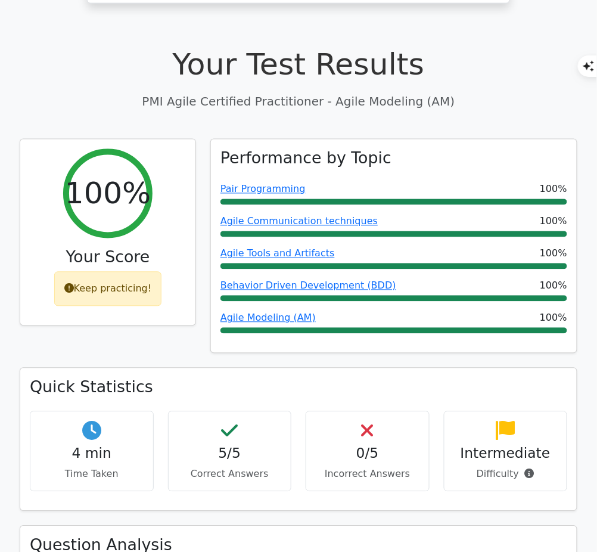
click at [268, 312] on link "Agile Modeling (AM)" at bounding box center [267, 317] width 95 height 11
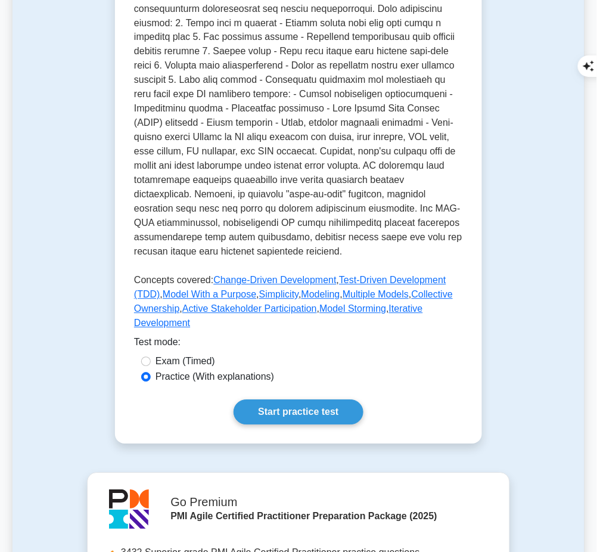
scroll to position [499, 0]
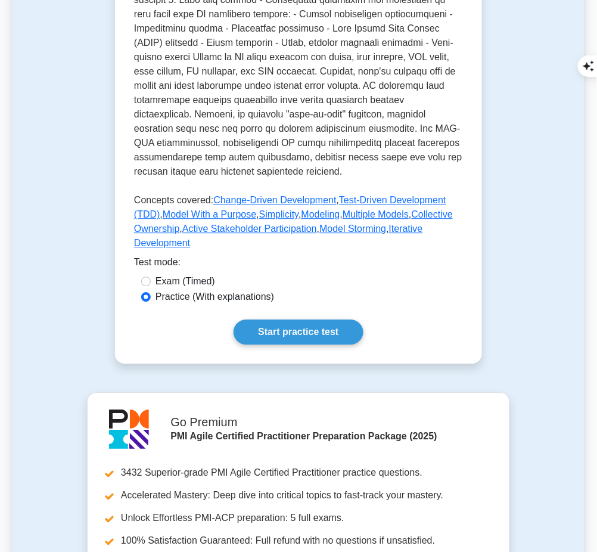
click at [313, 319] on link "Start practice test" at bounding box center [297, 331] width 129 height 25
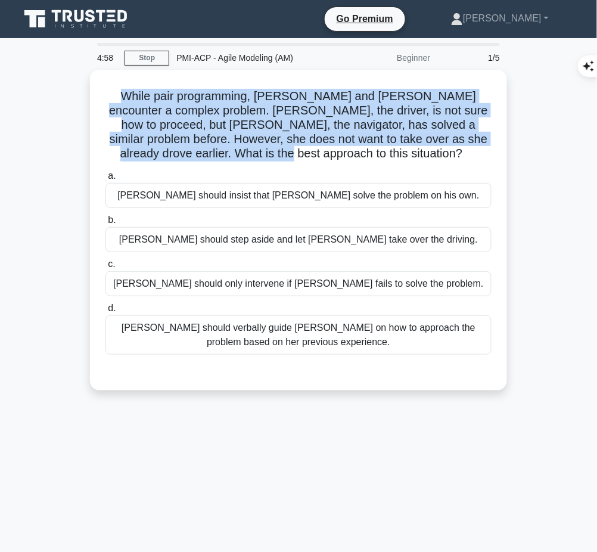
drag, startPoint x: 124, startPoint y: 90, endPoint x: 372, endPoint y: 158, distance: 256.5
click at [372, 158] on h5 "While pair programming, Peter and Mary encounter a complex problem. Peter, the …" at bounding box center [298, 125] width 388 height 73
copy h5 "While pair programming, Peter and Mary encounter a complex problem. Peter, the …"
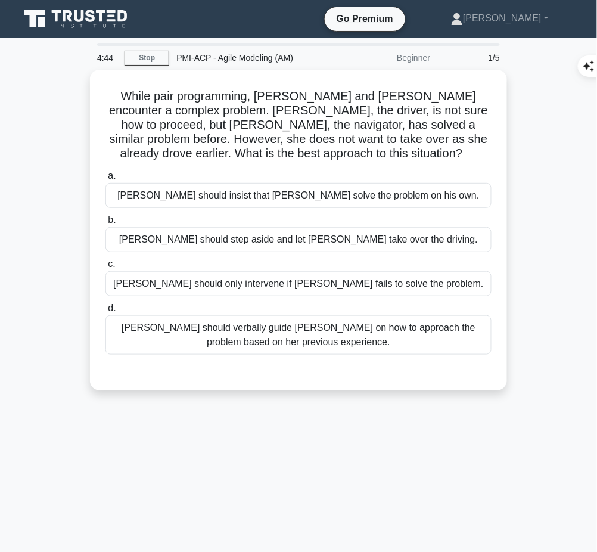
click at [421, 325] on div "Mary should verbally guide Peter on how to approach the problem based on her pr…" at bounding box center [298, 334] width 386 height 39
click at [105, 312] on input "d. Mary should verbally guide Peter on how to approach the problem based on her…" at bounding box center [105, 308] width 0 height 8
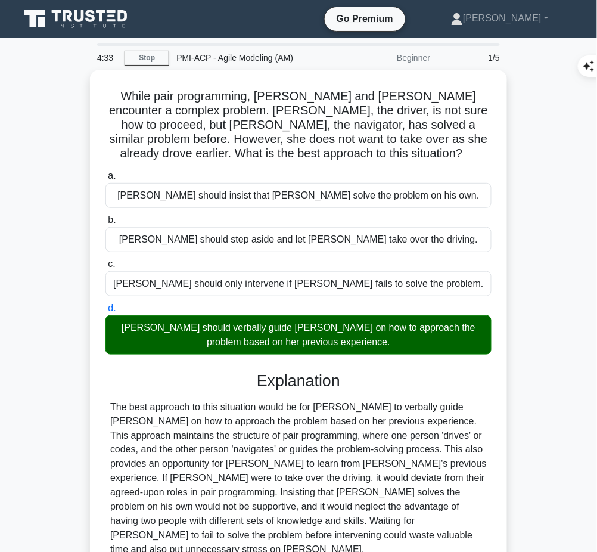
click at [288, 390] on div "Explanation The best approach to this situation would be for Mary to verbally g…" at bounding box center [298, 495] width 386 height 248
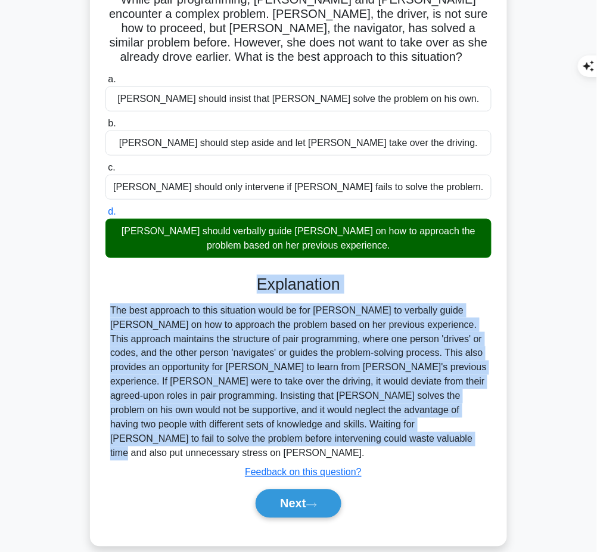
drag, startPoint x: 256, startPoint y: 279, endPoint x: 273, endPoint y: 437, distance: 158.8
click at [273, 437] on div "Explanation The best approach to this situation would be for Mary to verbally g…" at bounding box center [298, 399] width 386 height 248
copy div "Explanation The best approach to this situation would be for Mary to verbally g…"
click at [283, 489] on button "Next" at bounding box center [298, 503] width 85 height 29
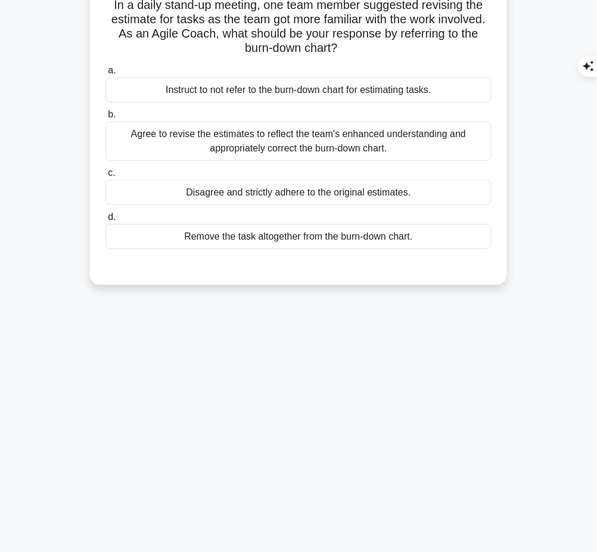
scroll to position [0, 0]
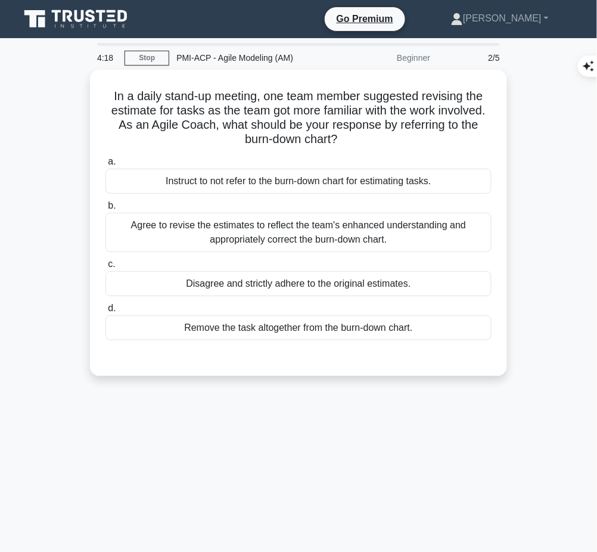
drag, startPoint x: 102, startPoint y: 91, endPoint x: 363, endPoint y: 140, distance: 265.4
click at [363, 140] on div "In a daily stand-up meeting, one team member suggested revising the estimate fo…" at bounding box center [298, 222] width 407 height 297
copy h5 "In a daily stand-up meeting, one team member suggested revising the estimate fo…"
click at [232, 243] on div "Agree to revise the estimates to reflect the team's enhanced understanding and …" at bounding box center [298, 232] width 386 height 39
click at [105, 210] on input "b. Agree to revise the estimates to reflect the team's enhanced understanding a…" at bounding box center [105, 206] width 0 height 8
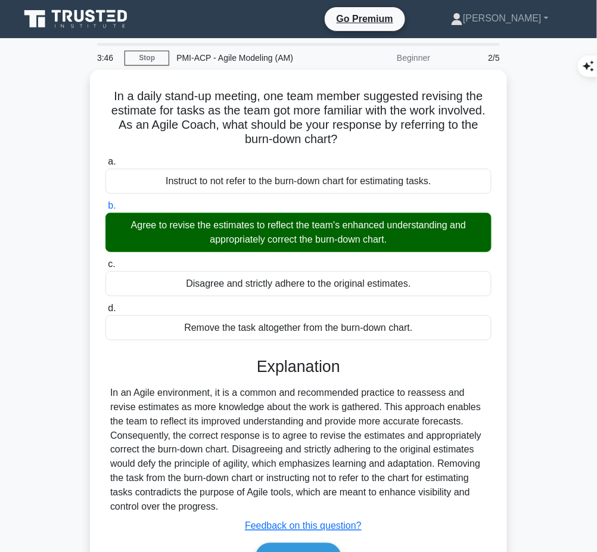
click at [287, 436] on div "In an Agile environment, it is a common and recommended practice to reassess an…" at bounding box center [298, 449] width 376 height 129
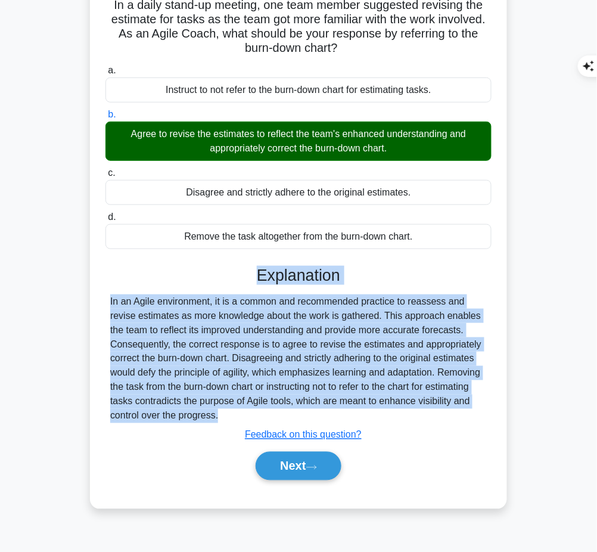
drag, startPoint x: 253, startPoint y: 264, endPoint x: 236, endPoint y: 426, distance: 163.5
click at [236, 426] on div "Explanation In an Agile environment, it is a common and recommended practice to…" at bounding box center [298, 375] width 386 height 219
copy div "Explanation In an Agile environment, it is a common and recommended practice to…"
click at [300, 465] on button "Next" at bounding box center [298, 465] width 85 height 29
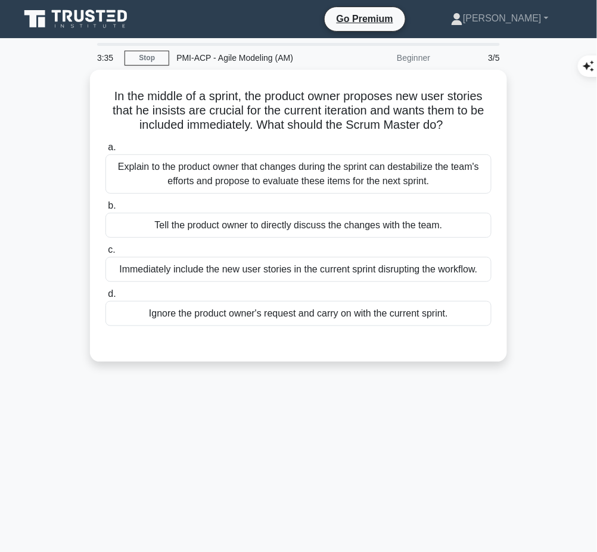
scroll to position [1, 0]
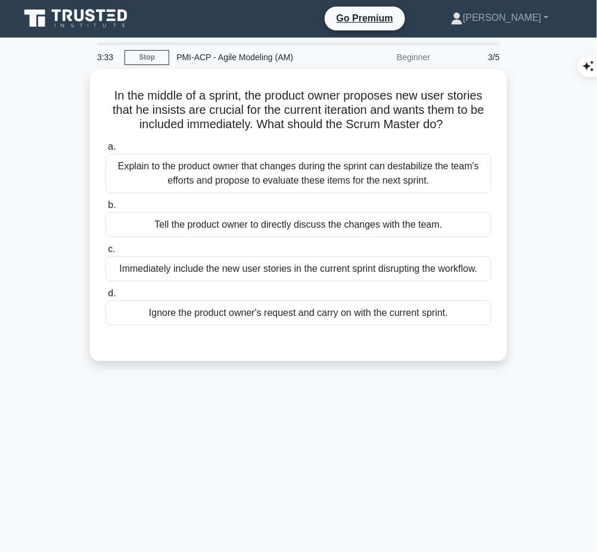
drag, startPoint x: 105, startPoint y: 87, endPoint x: 449, endPoint y: 119, distance: 344.5
click at [449, 119] on h5 "In the middle of a sprint, the product owner proposes new user stories that he …" at bounding box center [298, 110] width 388 height 44
copy h5 "In the middle of a sprint, the product owner proposes new user stories that he …"
click at [442, 167] on div "Explain to the product owner that changes during the sprint can destabilize the…" at bounding box center [298, 173] width 386 height 39
click at [105, 151] on input "a. Explain to the product owner that changes during the sprint can destabilize …" at bounding box center [105, 147] width 0 height 8
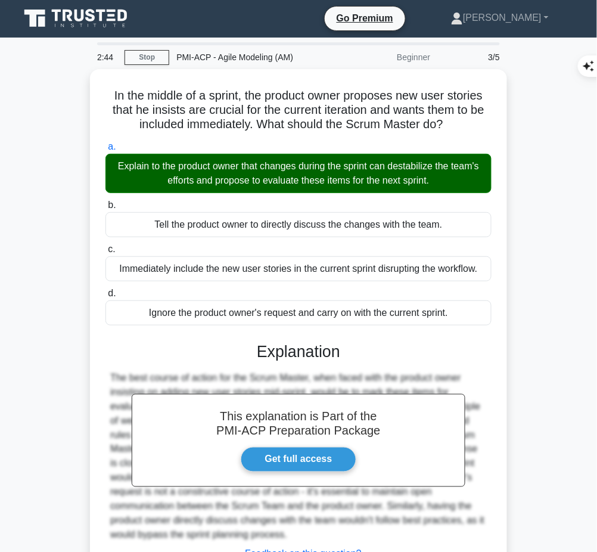
click at [331, 355] on h3 "Explanation" at bounding box center [299, 351] width 372 height 19
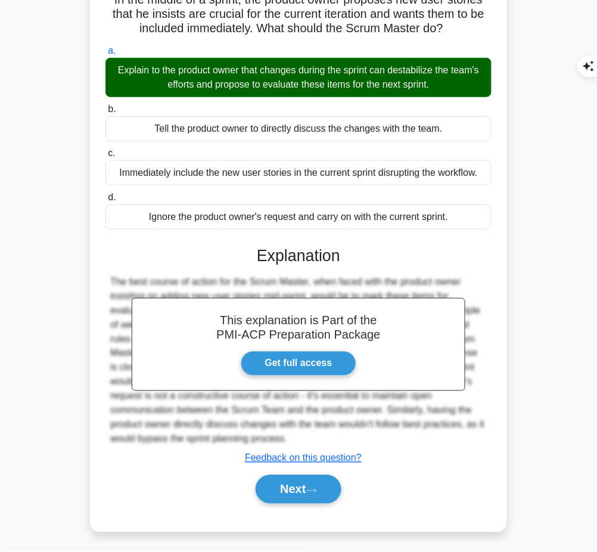
drag, startPoint x: 251, startPoint y: 248, endPoint x: 303, endPoint y: 436, distance: 194.6
click at [303, 436] on div "This explanation is Part of the PMI-ACP Preparation Package Get full access Exp…" at bounding box center [298, 370] width 386 height 276
copy div "Explanation The best course of action for the Scrum Master, when faced with the…"
click at [310, 487] on button "Next" at bounding box center [298, 489] width 85 height 29
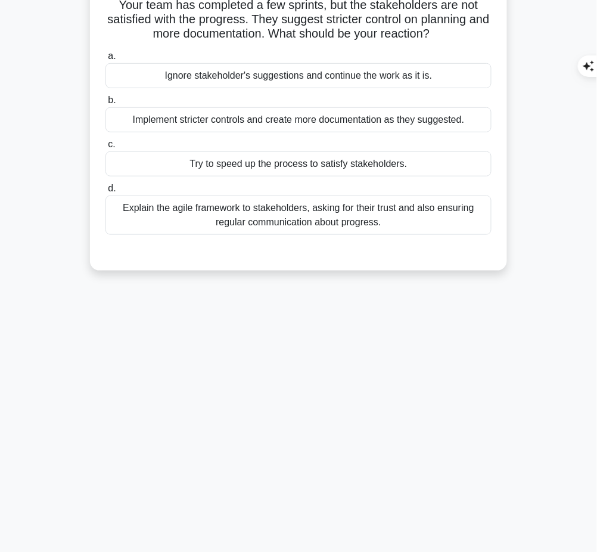
scroll to position [0, 0]
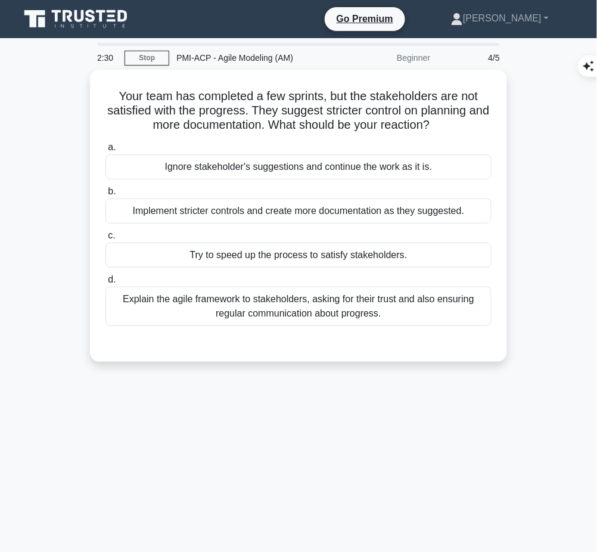
drag, startPoint x: 113, startPoint y: 90, endPoint x: 461, endPoint y: 122, distance: 349.3
click at [461, 122] on h5 "Your team has completed a few sprints, but the stakeholders are not satisfied w…" at bounding box center [298, 111] width 388 height 44
copy h5 "Your team has completed a few sprints, but the stakeholders are not satisfied w…"
click at [375, 299] on div "Explain the agile framework to stakeholders, asking for their trust and also en…" at bounding box center [298, 306] width 386 height 39
click at [105, 284] on input "d. Explain the agile framework to stakeholders, asking for their trust and also…" at bounding box center [105, 280] width 0 height 8
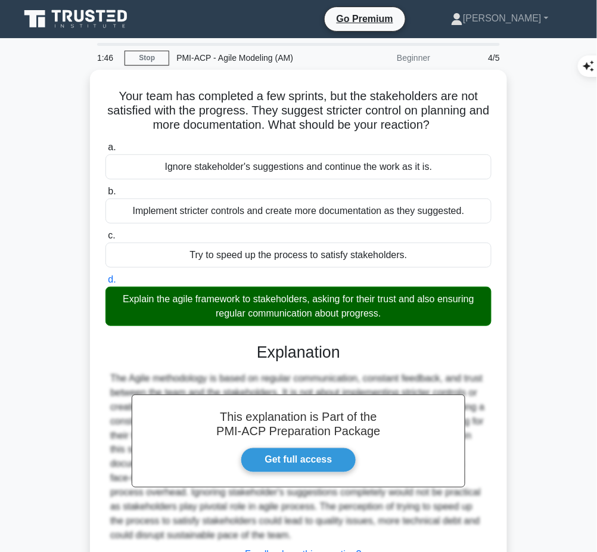
click at [216, 363] on div "This explanation is Part of the PMI-ACP Preparation Package Get full access Exp…" at bounding box center [298, 466] width 386 height 276
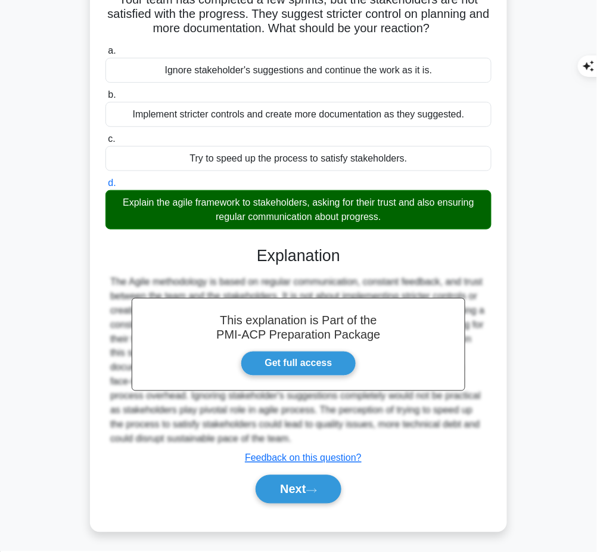
drag, startPoint x: 256, startPoint y: 249, endPoint x: 298, endPoint y: 437, distance: 192.3
click at [298, 437] on div "This explanation is Part of the PMI-ACP Preparation Package Get full access Exp…" at bounding box center [298, 370] width 386 height 276
copy div "Explanation The Agile methodology is based on regular communication, constant f…"
click at [306, 497] on button "Next" at bounding box center [298, 489] width 85 height 29
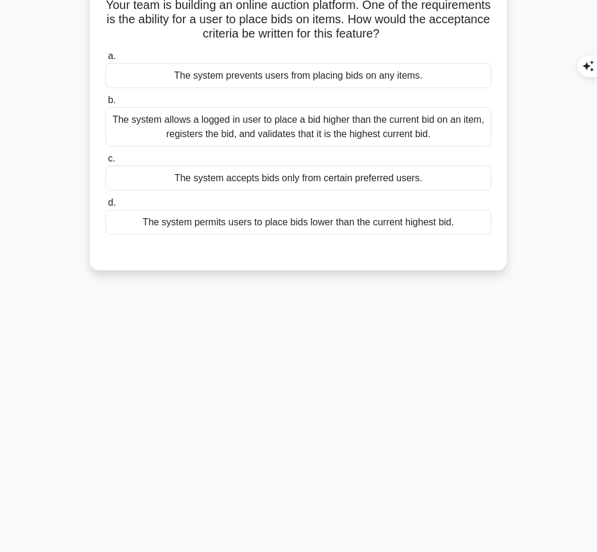
scroll to position [0, 0]
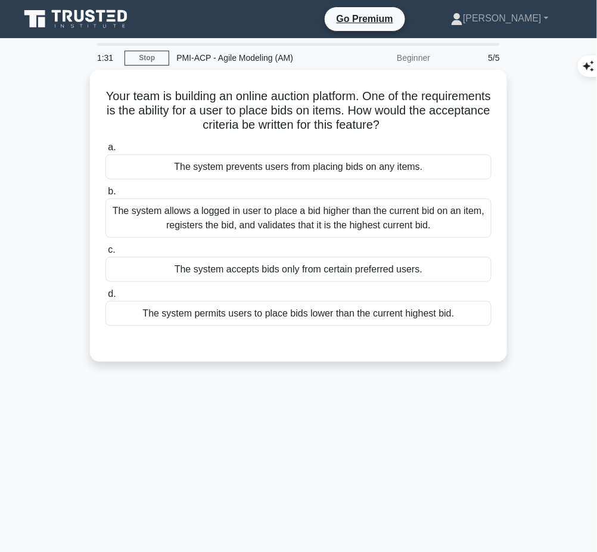
drag, startPoint x: 128, startPoint y: 83, endPoint x: 446, endPoint y: 129, distance: 321.4
click at [446, 129] on div "Your team is building an online auction platform. One of the requirements is th…" at bounding box center [298, 215] width 407 height 282
copy h5 "Your team is building an online auction platform. One of the requirements is th…"
click at [454, 213] on div "The system allows a logged in user to place a bid higher than the current bid o…" at bounding box center [298, 217] width 386 height 39
click at [105, 195] on input "b. The system allows a logged in user to place a bid higher than the current bi…" at bounding box center [105, 192] width 0 height 8
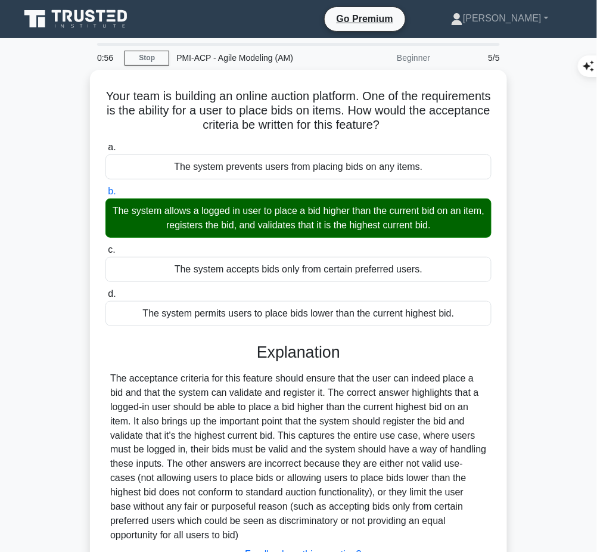
click at [293, 371] on div at bounding box center [298, 457] width 376 height 172
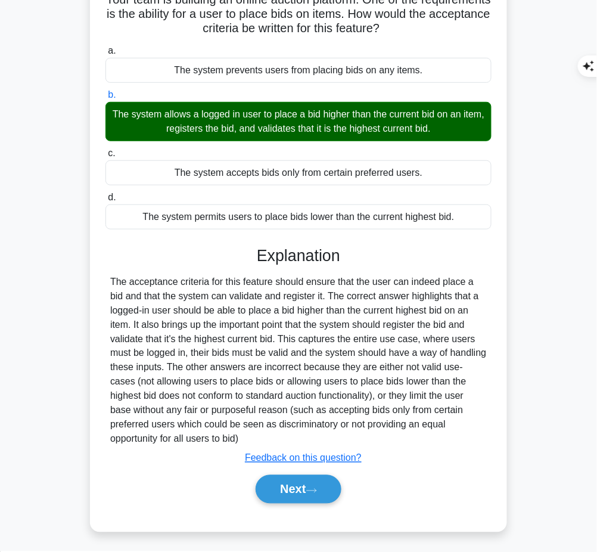
drag, startPoint x: 256, startPoint y: 252, endPoint x: 254, endPoint y: 437, distance: 184.7
click at [254, 437] on div "Explanation Submit feedback Feedback on this question? Next" at bounding box center [298, 377] width 386 height 262
copy div "Explanation The acceptance criteria for this feature should ensure that the use…"
click at [294, 485] on button "Next" at bounding box center [298, 489] width 85 height 29
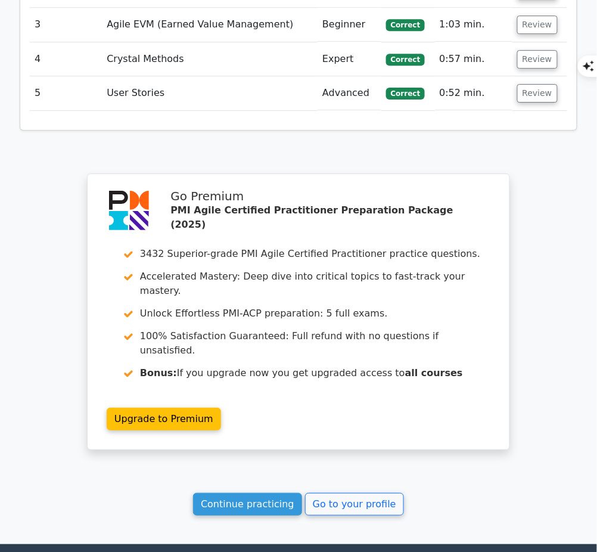
scroll to position [1598, 0]
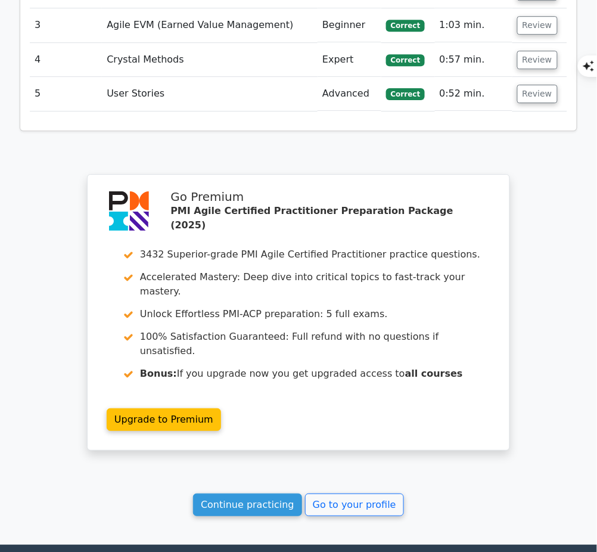
click at [255, 493] on link "Continue practicing" at bounding box center [247, 504] width 109 height 23
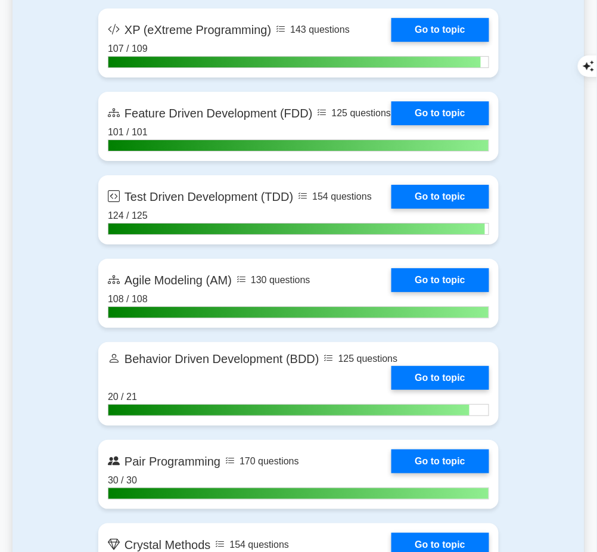
scroll to position [2518, 0]
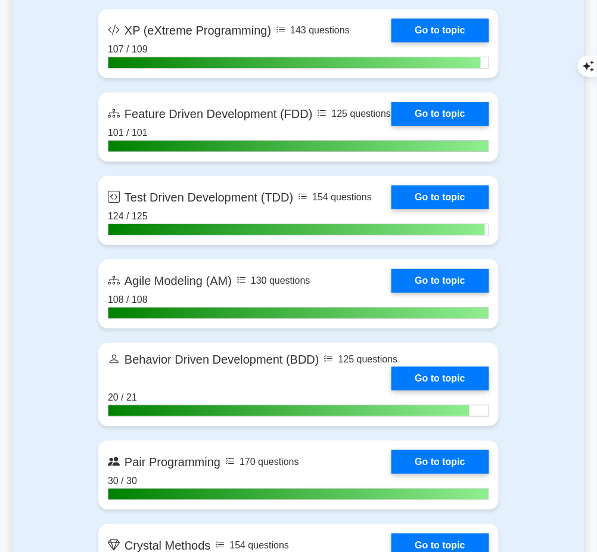
click at [445, 287] on link "Go to topic" at bounding box center [440, 281] width 98 height 24
